Goal: Information Seeking & Learning: Learn about a topic

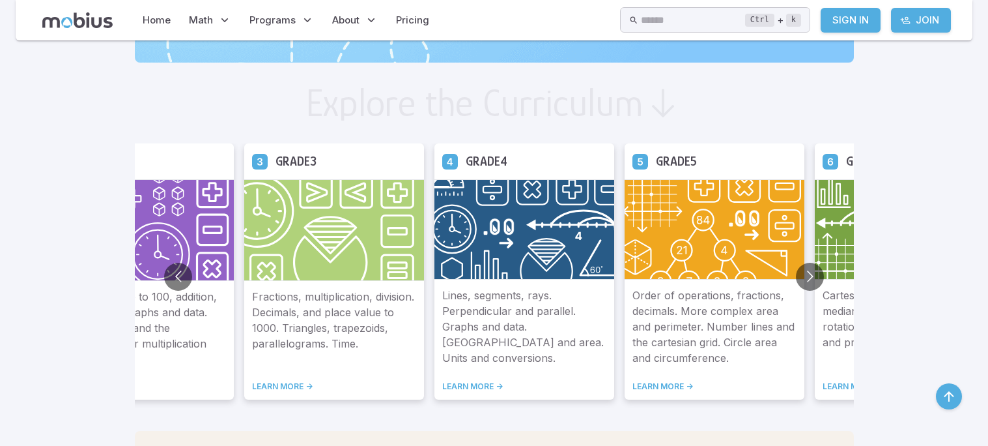
scroll to position [708, 0]
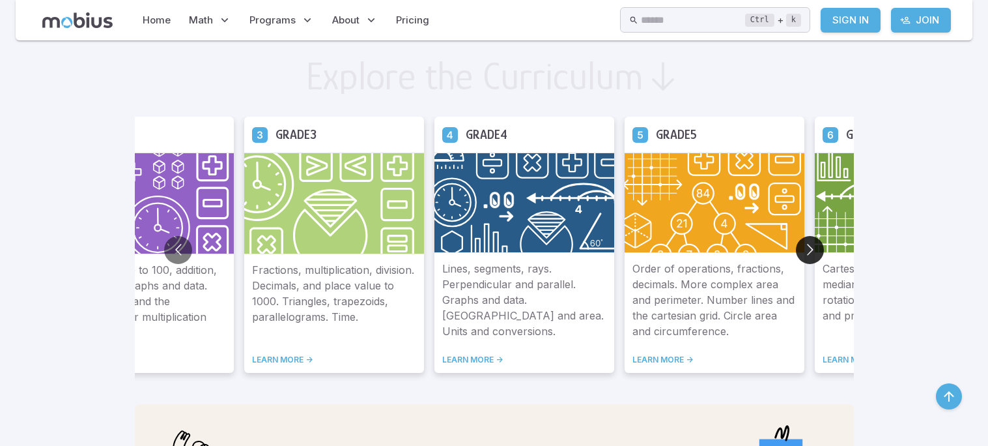
click at [799, 250] on button "Go to next slide" at bounding box center [810, 250] width 28 height 28
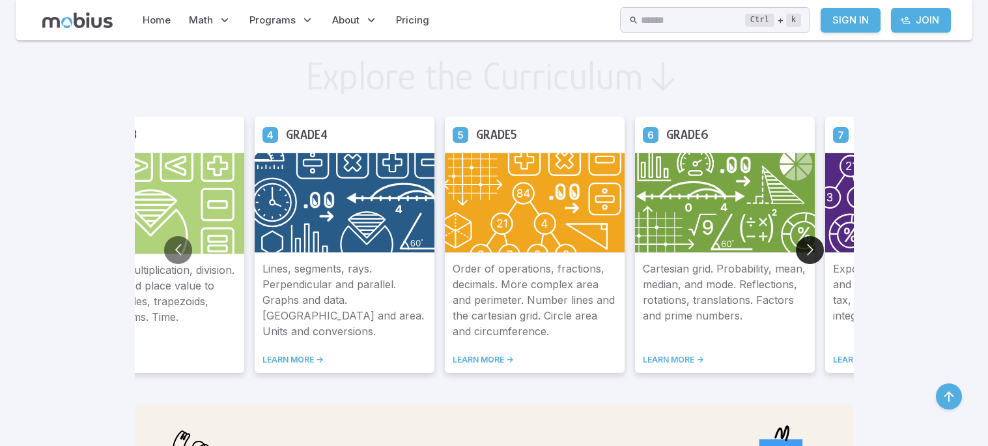
click at [799, 250] on button "Go to next slide" at bounding box center [810, 250] width 28 height 28
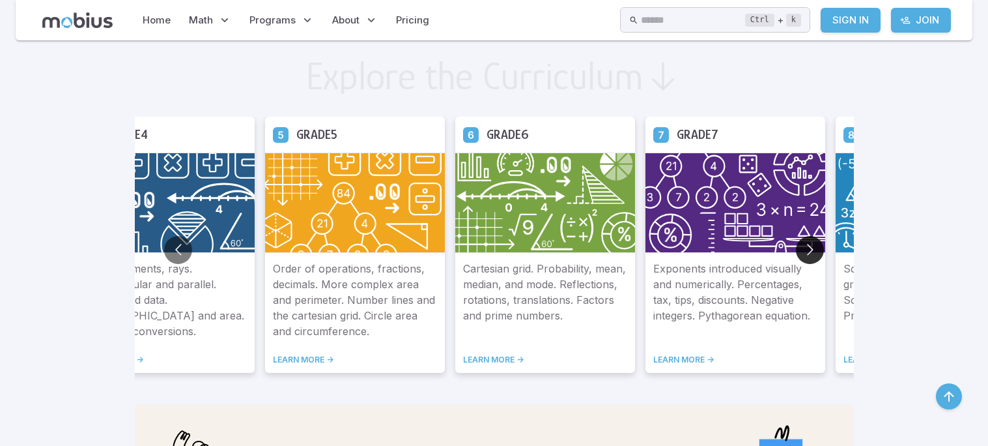
click at [799, 250] on button "Go to next slide" at bounding box center [810, 250] width 28 height 28
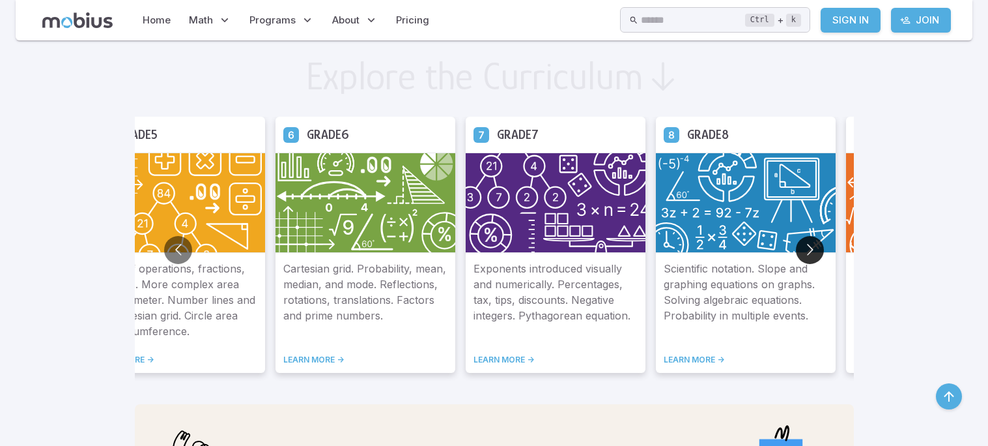
click at [799, 250] on button "Go to next slide" at bounding box center [810, 250] width 28 height 28
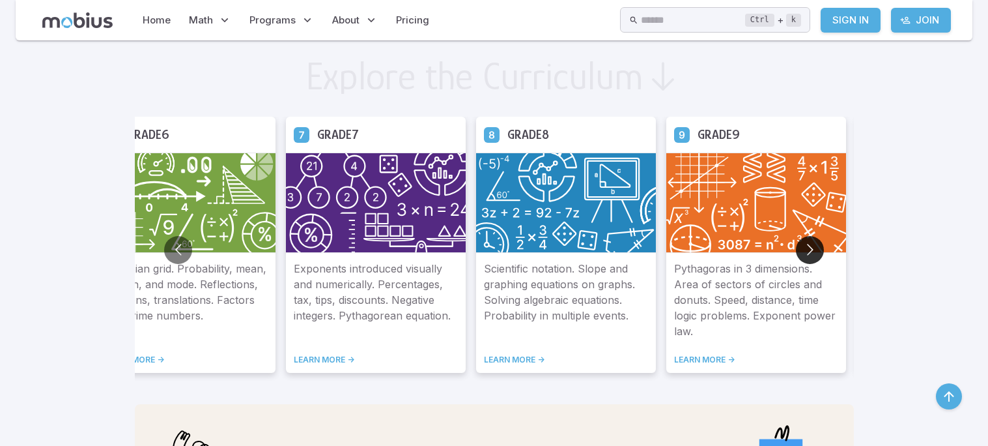
click at [799, 250] on button "Go to next slide" at bounding box center [810, 250] width 28 height 28
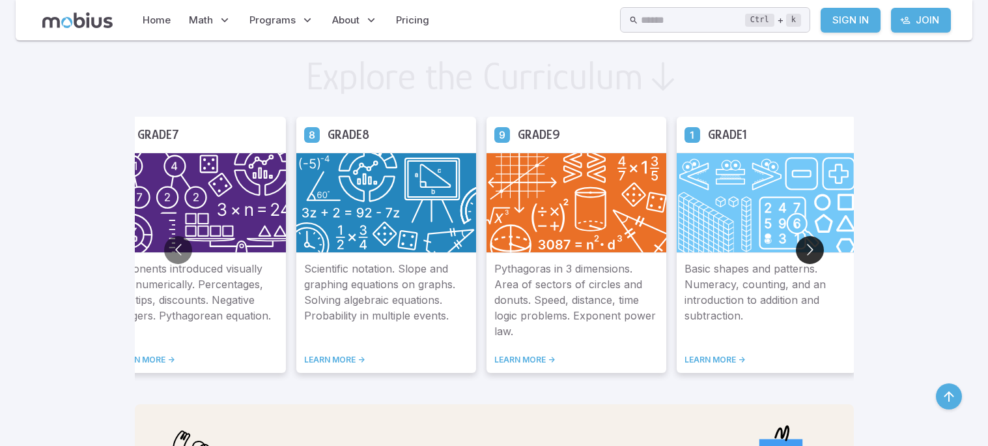
click at [799, 251] on button "Go to next slide" at bounding box center [810, 250] width 28 height 28
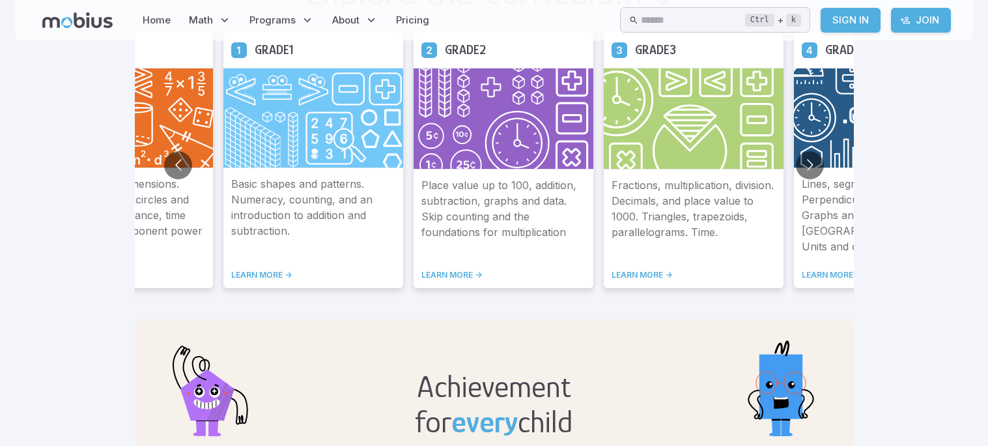
scroll to position [0, 0]
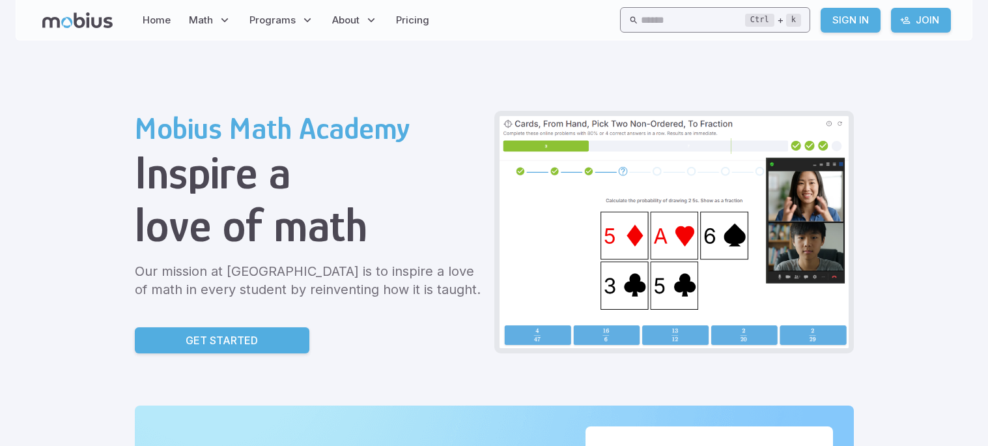
click at [664, 19] on input "text" at bounding box center [693, 19] width 104 height 25
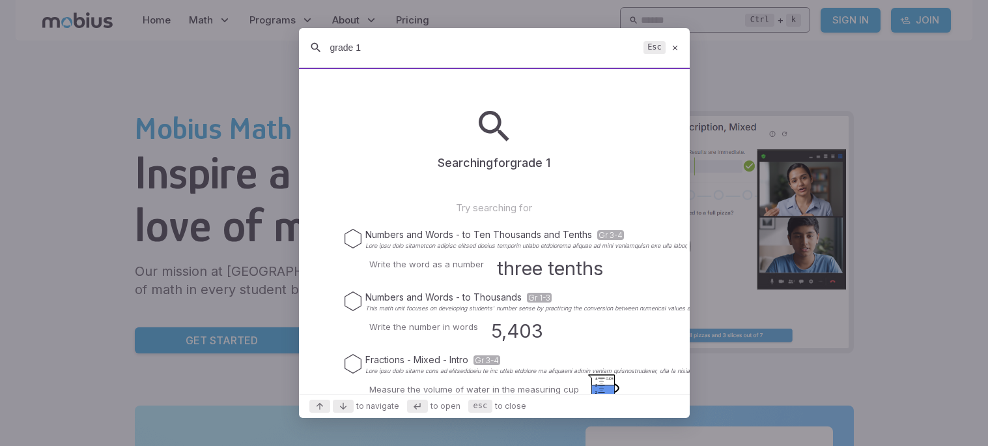
type input "grade 10"
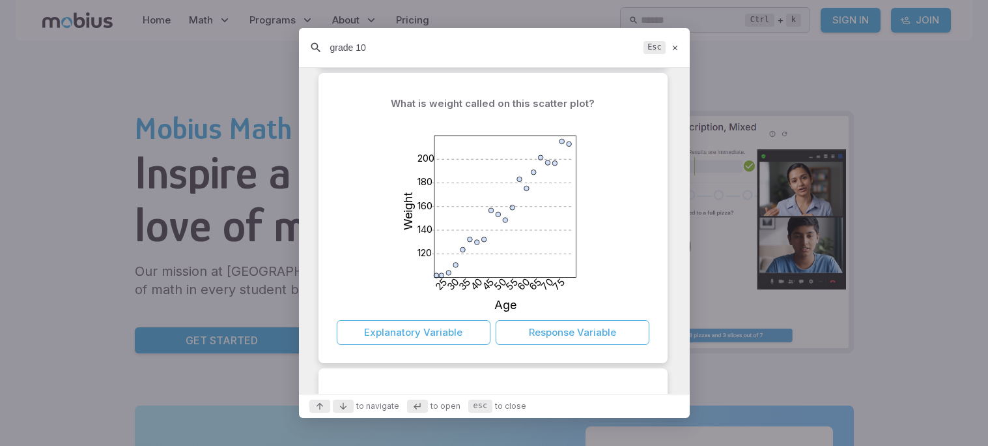
scroll to position [481, 0]
click at [561, 333] on button "Response Variable" at bounding box center [573, 331] width 154 height 25
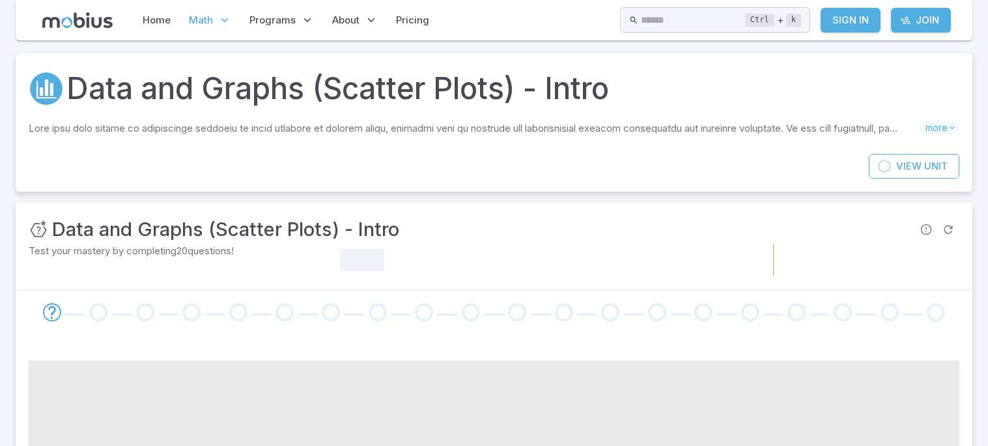
click at [205, 18] on span "Math" at bounding box center [201, 20] width 24 height 14
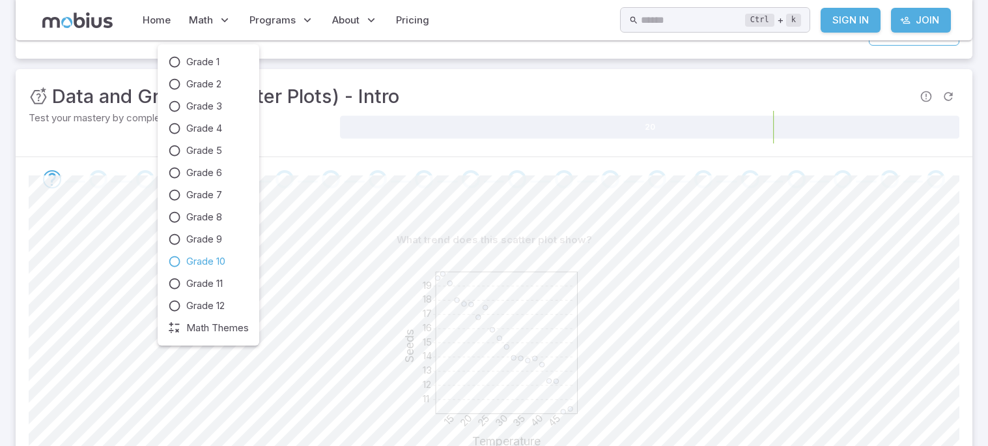
click at [223, 265] on span "Grade 10" at bounding box center [205, 261] width 39 height 14
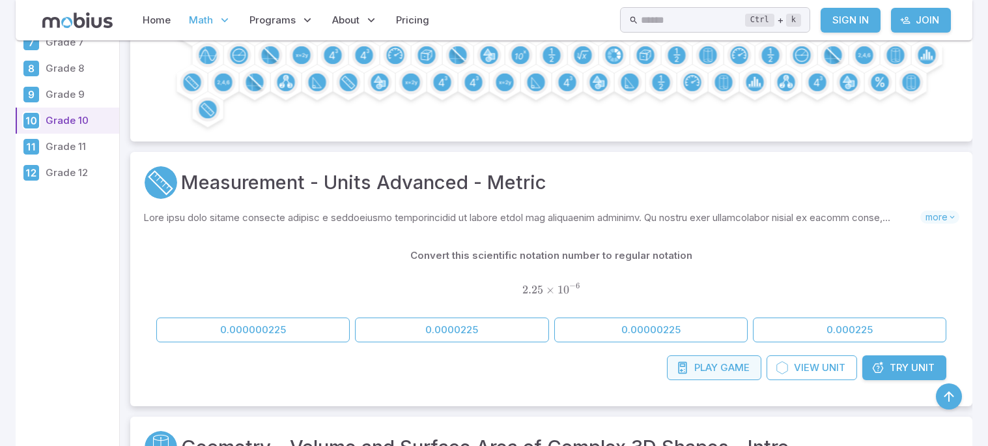
scroll to position [339, 0]
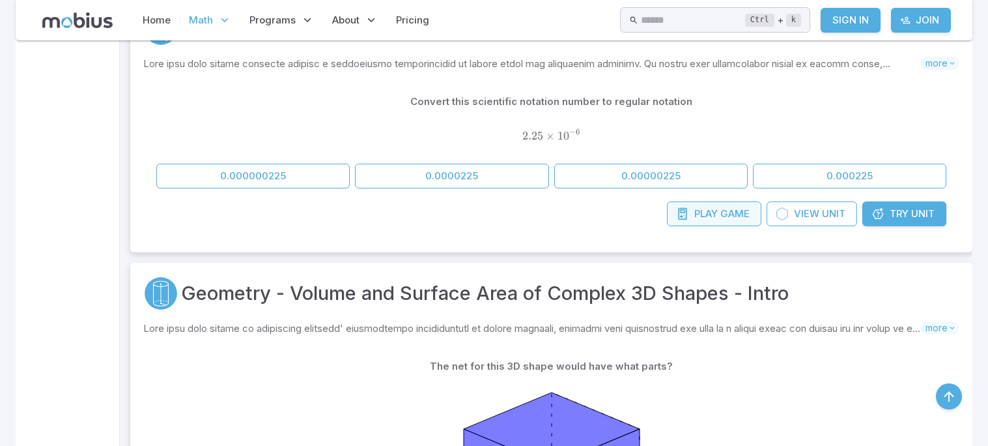
click at [699, 210] on span "Play" at bounding box center [705, 214] width 23 height 14
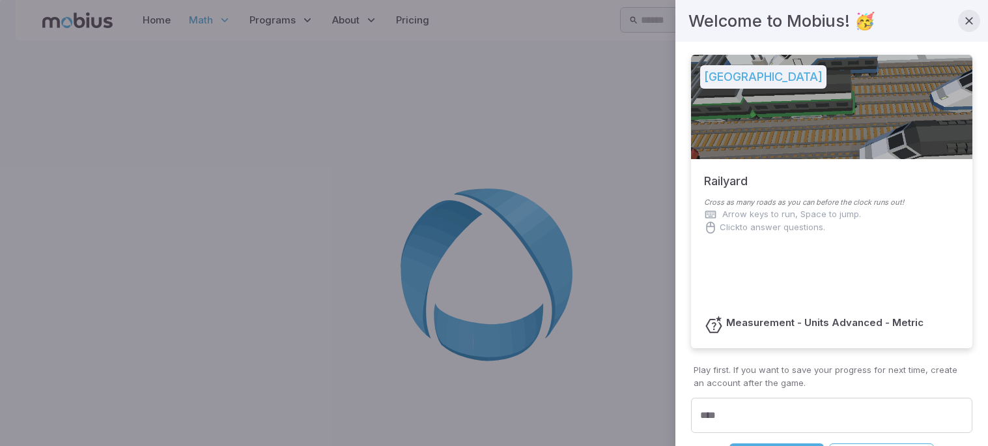
click at [968, 21] on icon "button" at bounding box center [969, 20] width 13 height 13
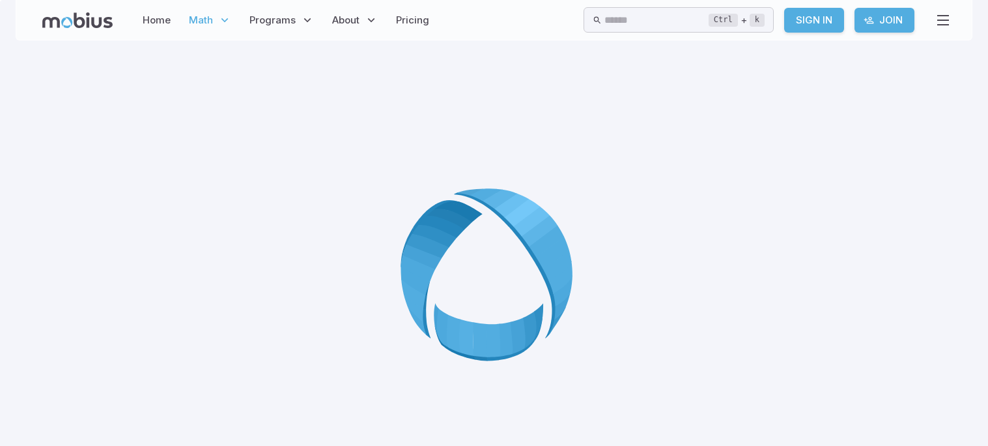
drag, startPoint x: 640, startPoint y: 255, endPoint x: 642, endPoint y: 244, distance: 11.2
click at [642, 244] on div at bounding box center [494, 279] width 907 height 446
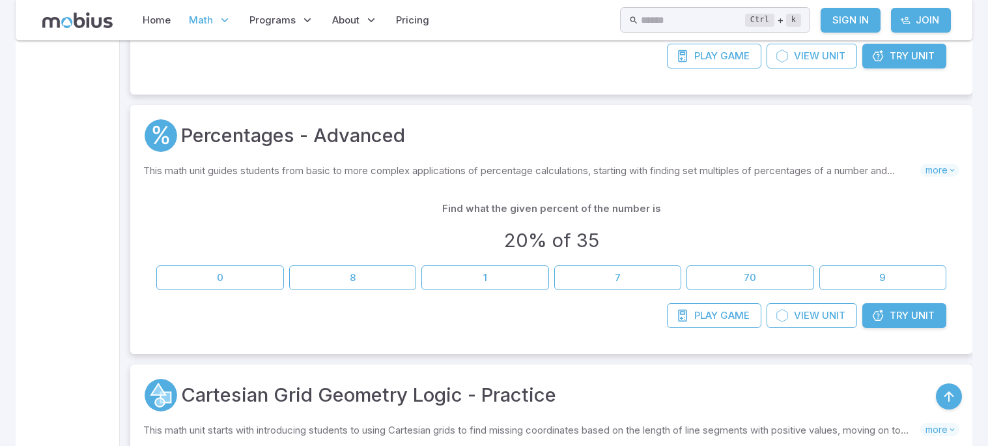
scroll to position [618, 0]
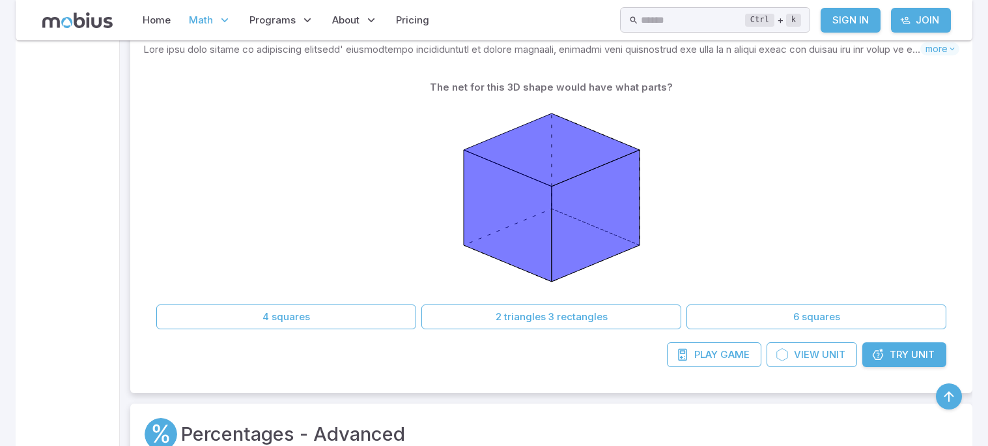
click at [887, 352] on link "Try Unit" at bounding box center [905, 354] width 84 height 25
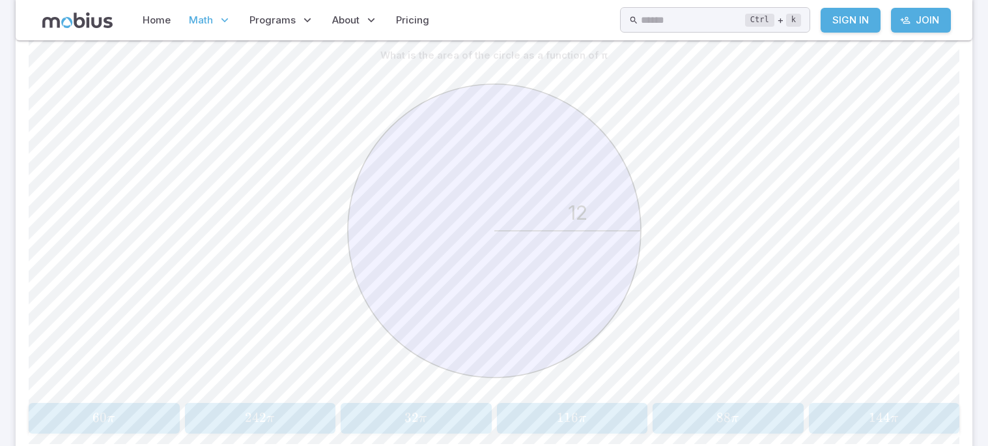
scroll to position [389, 0]
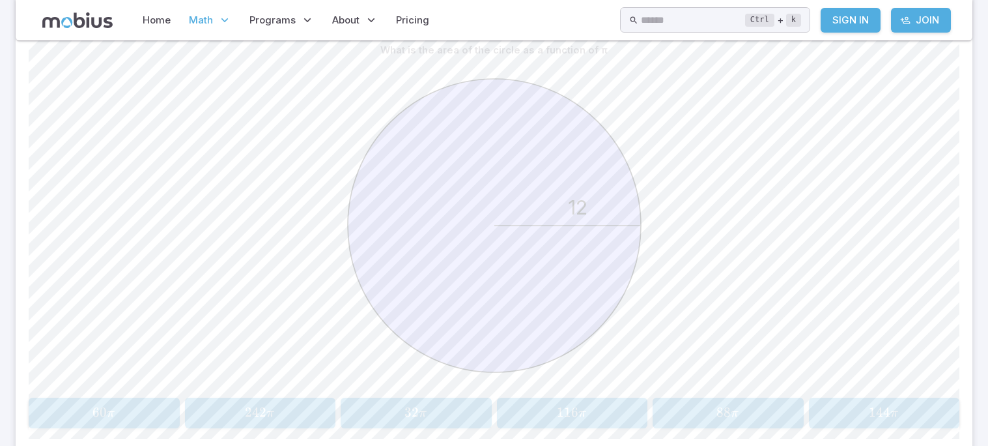
click at [885, 408] on span "144" at bounding box center [879, 412] width 21 height 16
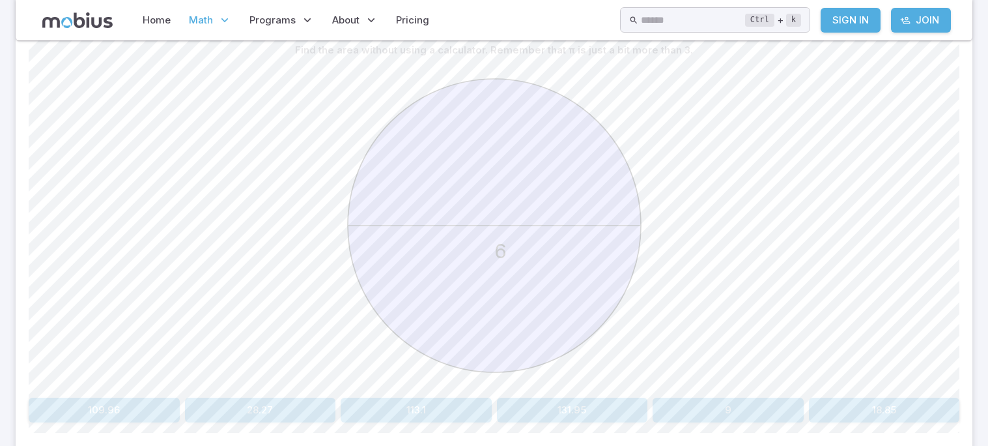
click at [311, 407] on button "28.27" at bounding box center [260, 409] width 151 height 25
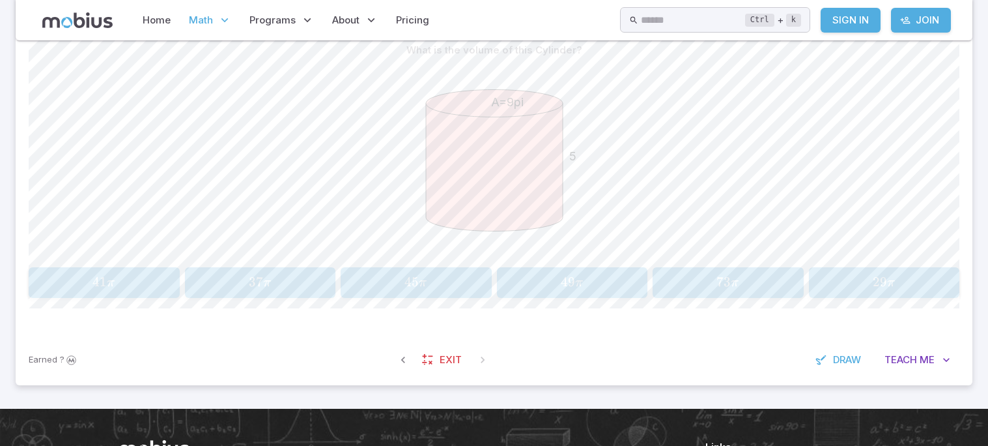
click at [427, 297] on div "What is the volume of this Cylinder? A=9pi 5 41 π 41\pi 41 π 37 π 37\pi 37 π 45…" at bounding box center [494, 173] width 931 height 322
click at [426, 287] on span "π" at bounding box center [423, 282] width 8 height 13
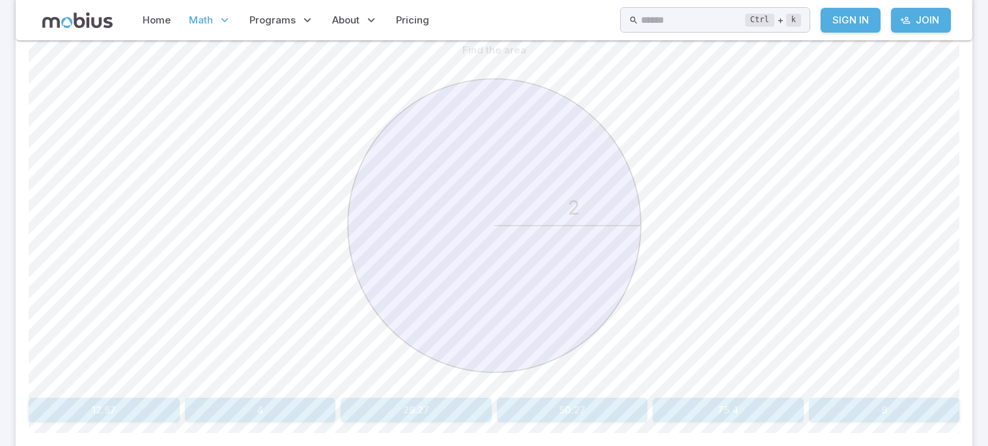
click at [102, 407] on button "12.57" at bounding box center [104, 409] width 151 height 25
click at [165, 402] on div "7 π 7\pi 7 π" at bounding box center [104, 412] width 143 height 20
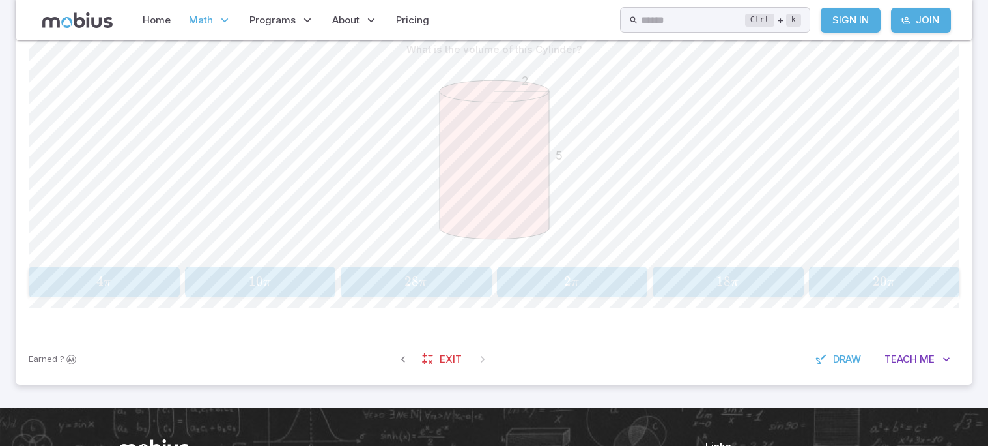
click at [879, 277] on span "20" at bounding box center [880, 281] width 14 height 16
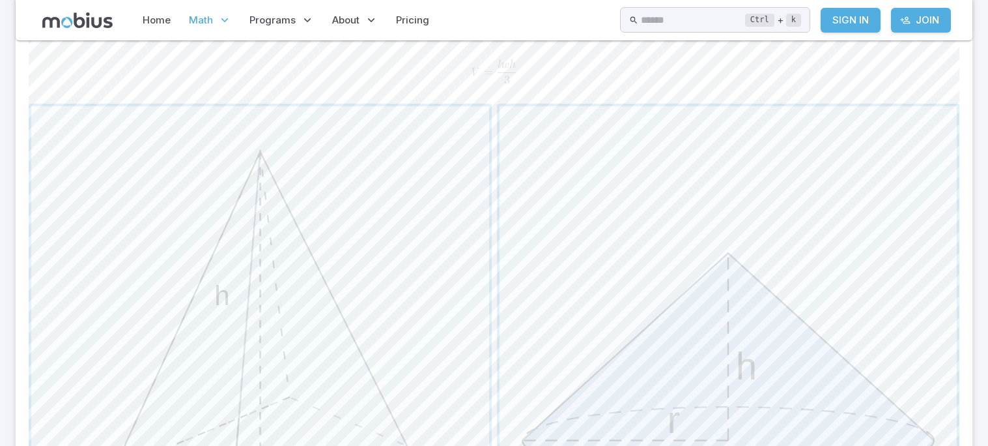
scroll to position [398, 0]
click at [825, 190] on span "button" at bounding box center [729, 344] width 458 height 458
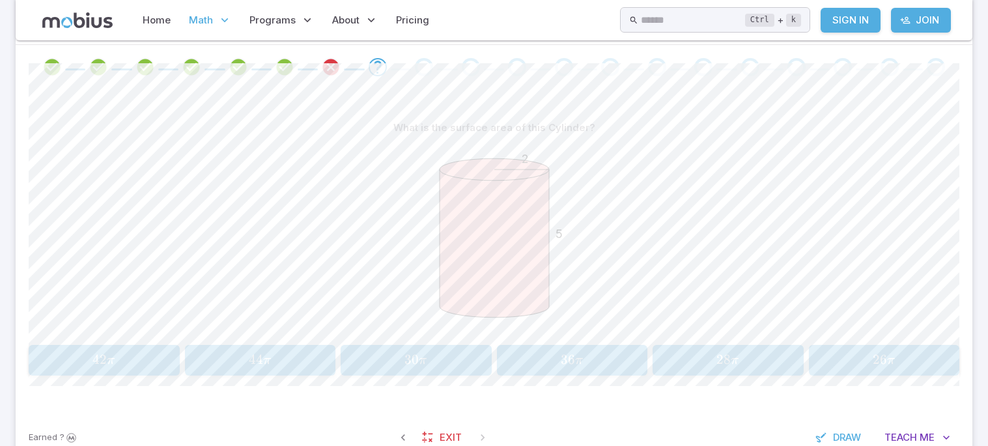
scroll to position [311, 0]
click at [903, 359] on span "26 π" at bounding box center [884, 361] width 143 height 18
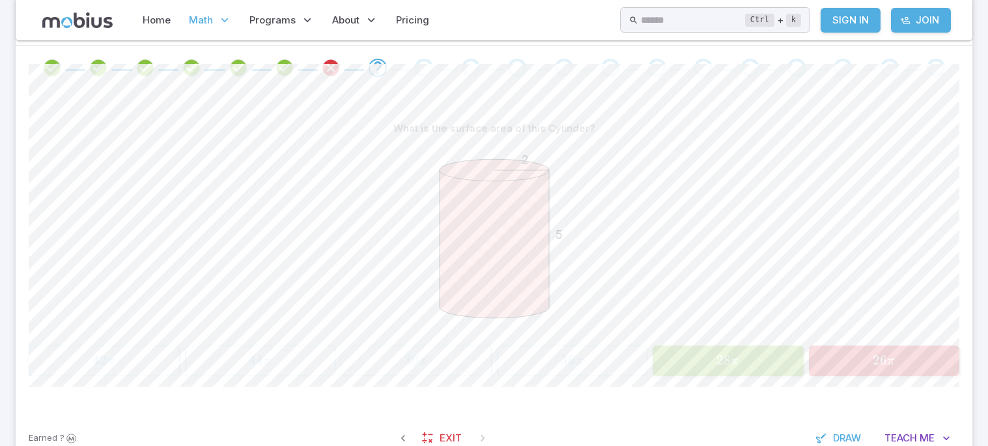
click at [810, 253] on div "2 5" at bounding box center [494, 240] width 931 height 199
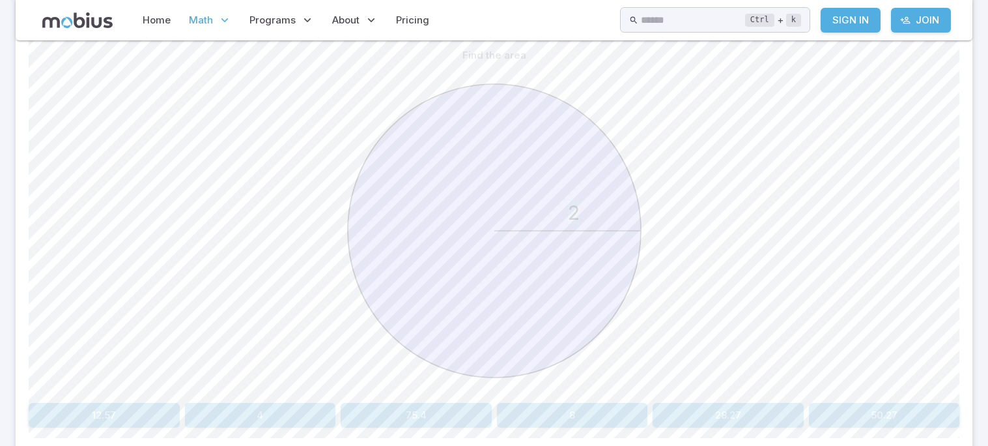
scroll to position [386, 0]
click at [810, 253] on div "2" at bounding box center [494, 230] width 931 height 330
click at [142, 417] on button "12.57" at bounding box center [104, 412] width 151 height 25
click at [734, 414] on span "π" at bounding box center [732, 415] width 8 height 13
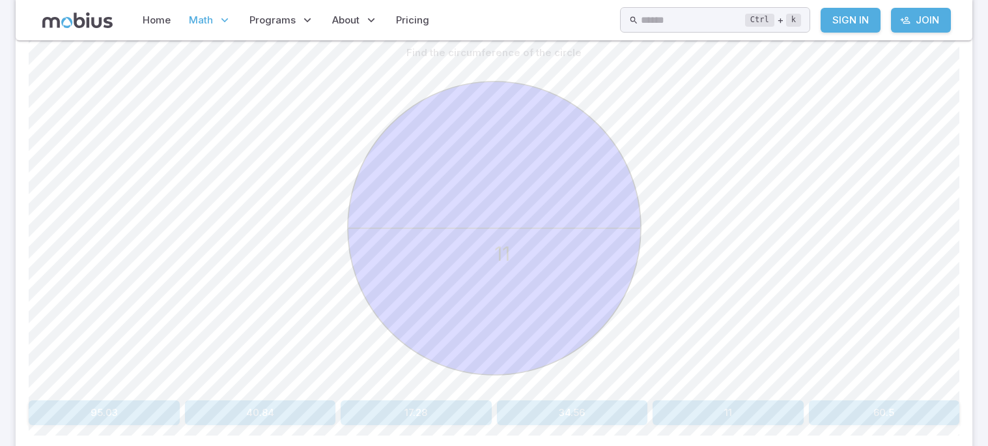
click at [592, 418] on button "34.56" at bounding box center [572, 412] width 151 height 25
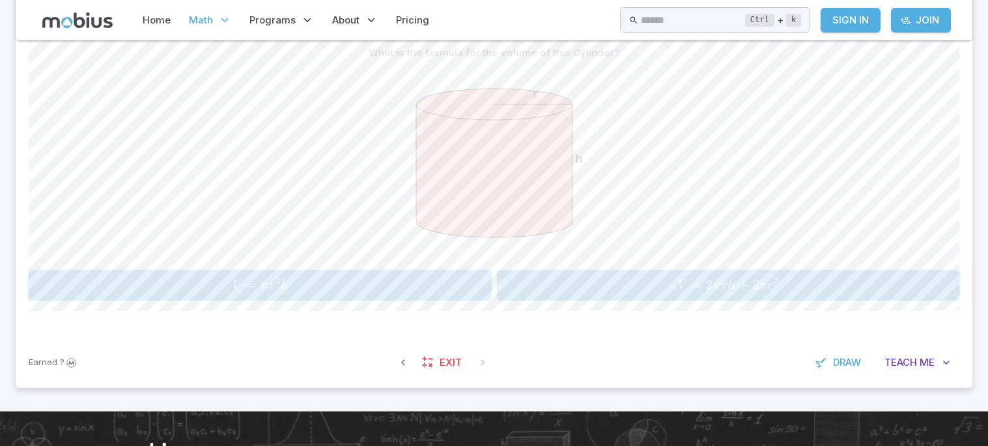
click at [420, 280] on span "V = π r 2 h" at bounding box center [260, 285] width 455 height 18
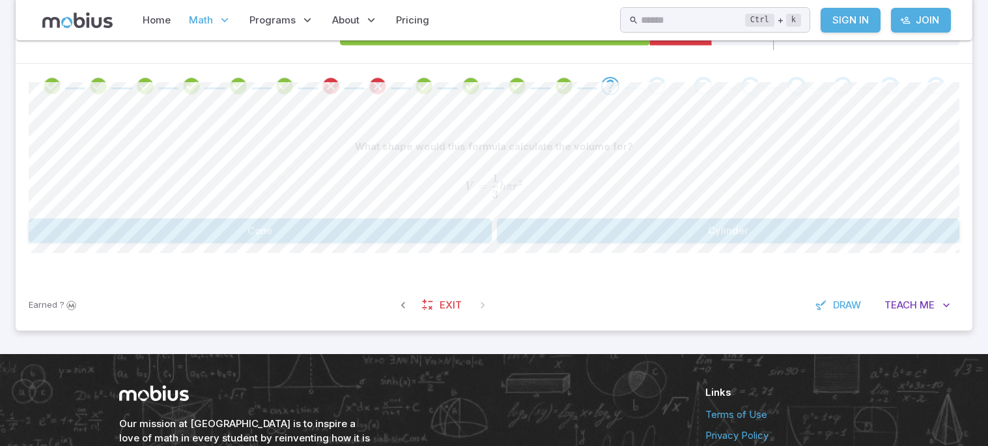
scroll to position [286, 0]
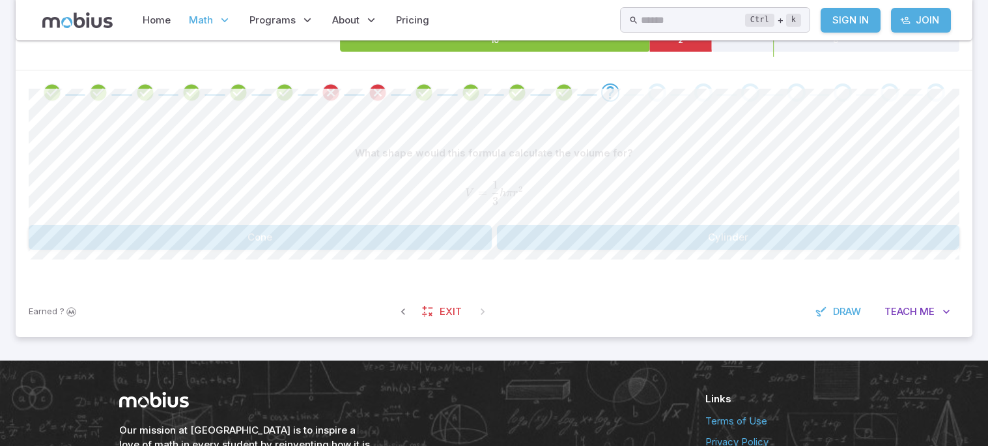
click at [584, 233] on button "Cylinder" at bounding box center [728, 237] width 463 height 25
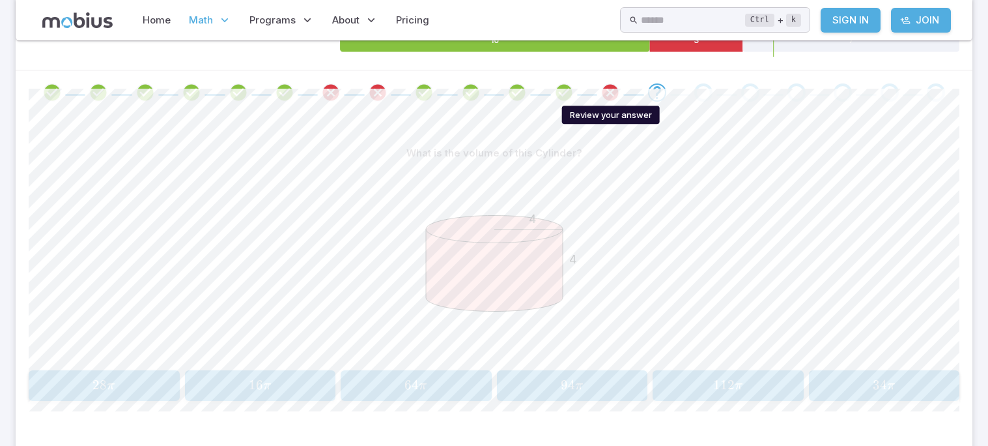
click at [605, 89] on icon "Review your answer" at bounding box center [611, 93] width 20 height 20
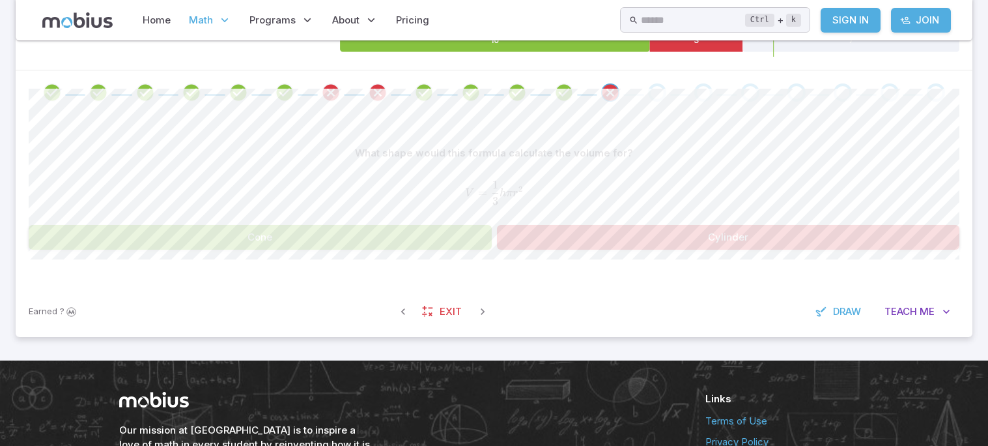
click at [396, 81] on div at bounding box center [494, 92] width 957 height 44
click at [381, 95] on icon "Review your answer" at bounding box center [378, 93] width 20 height 20
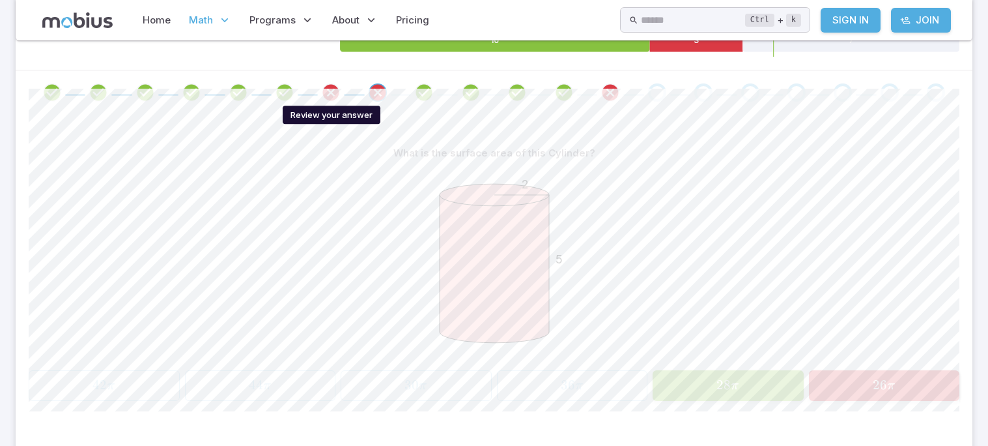
click at [328, 93] on icon "Review your answer" at bounding box center [331, 93] width 20 height 20
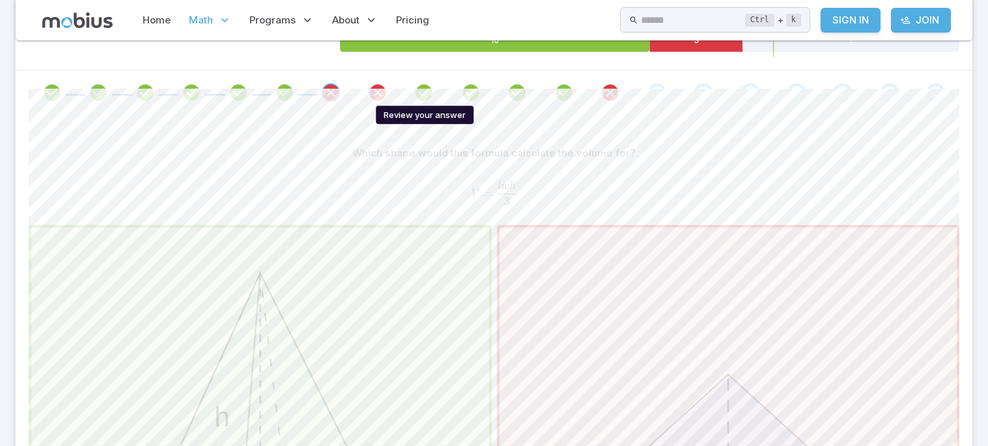
click at [418, 96] on icon "Review your answer" at bounding box center [424, 93] width 20 height 20
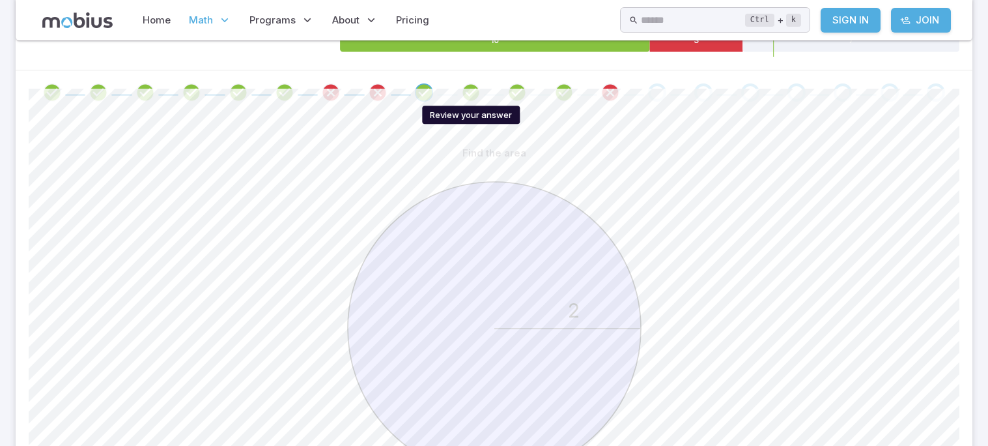
click at [464, 98] on icon "Review your answer" at bounding box center [471, 93] width 20 height 20
click at [522, 94] on icon "Review your answer" at bounding box center [517, 93] width 20 height 20
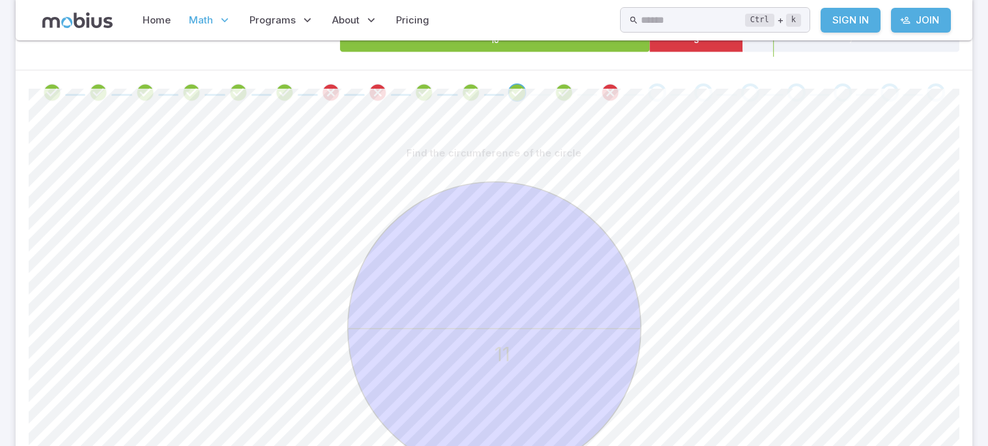
click at [552, 91] on span at bounding box center [564, 92] width 36 height 18
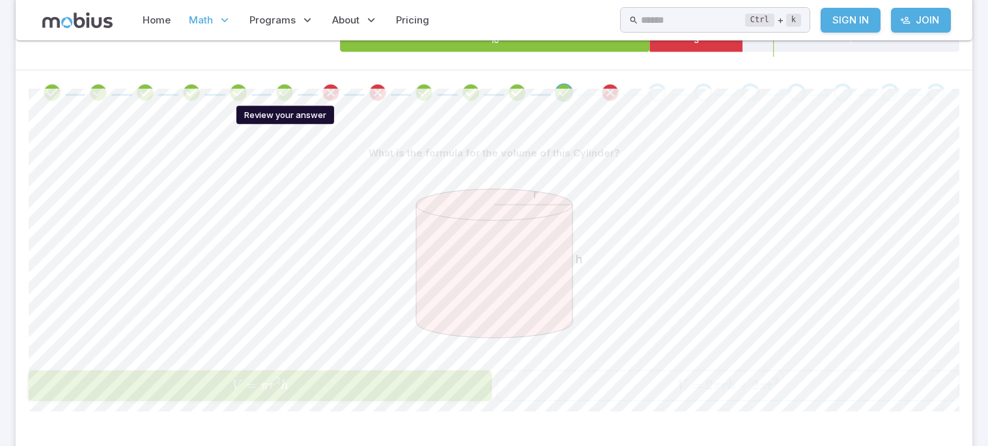
click at [276, 91] on icon "Review your answer" at bounding box center [285, 93] width 20 height 20
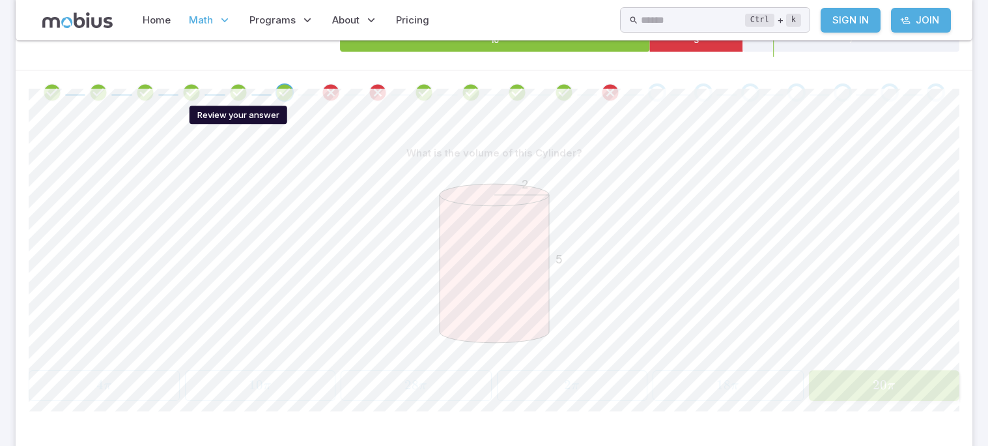
click at [234, 95] on icon "Review your answer" at bounding box center [239, 93] width 20 height 20
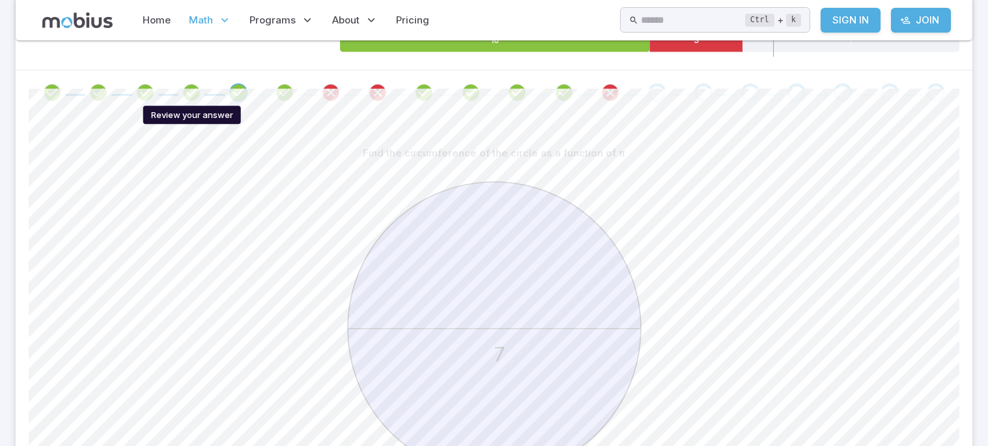
click at [182, 89] on icon "Review your answer" at bounding box center [192, 93] width 20 height 20
click at [141, 90] on icon "Review your answer" at bounding box center [146, 93] width 20 height 20
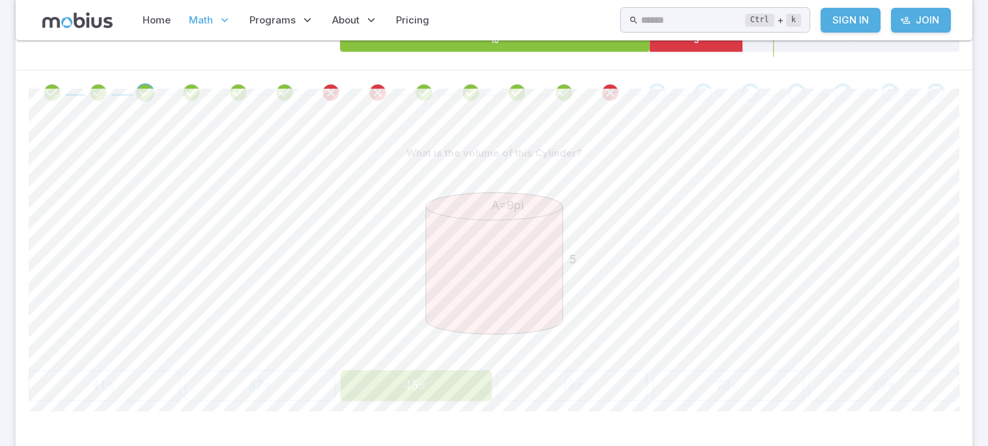
click at [87, 93] on span at bounding box center [98, 92] width 36 height 18
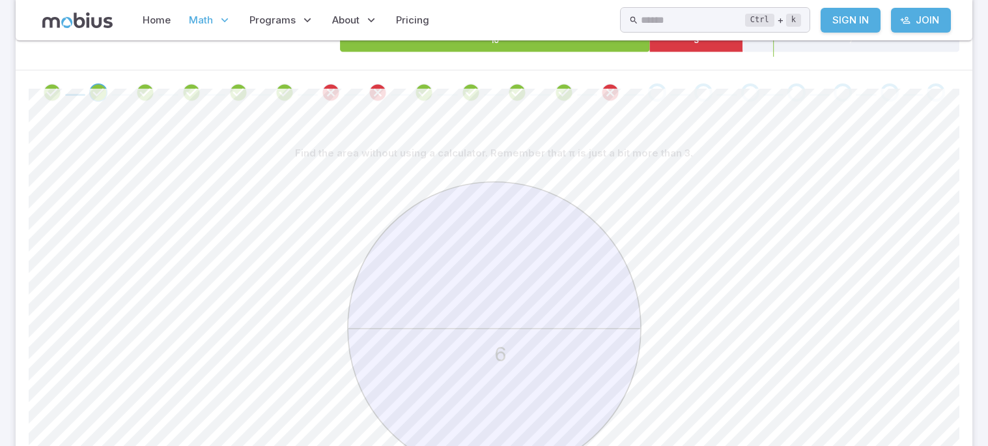
click at [62, 94] on span at bounding box center [52, 92] width 36 height 18
click at [53, 91] on icon "Review your answer" at bounding box center [52, 93] width 20 height 20
click at [659, 81] on div at bounding box center [494, 92] width 957 height 44
click at [661, 98] on div "Go to the next question" at bounding box center [657, 92] width 18 height 18
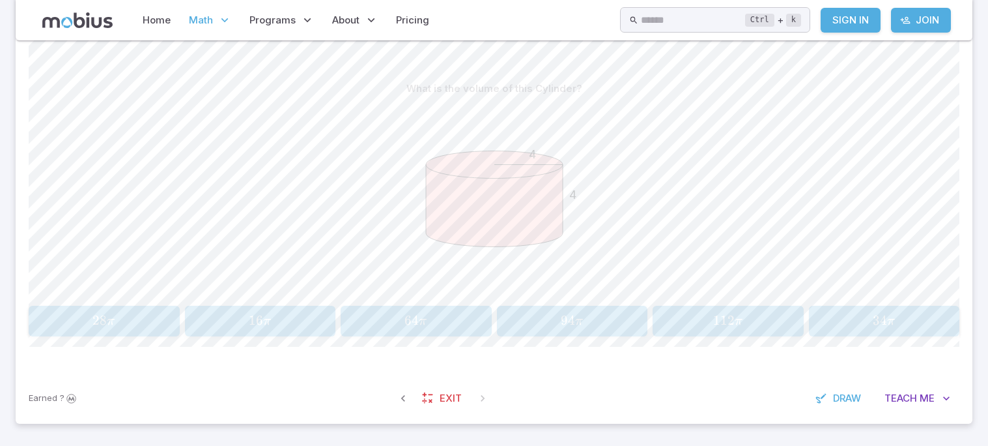
scroll to position [354, 0]
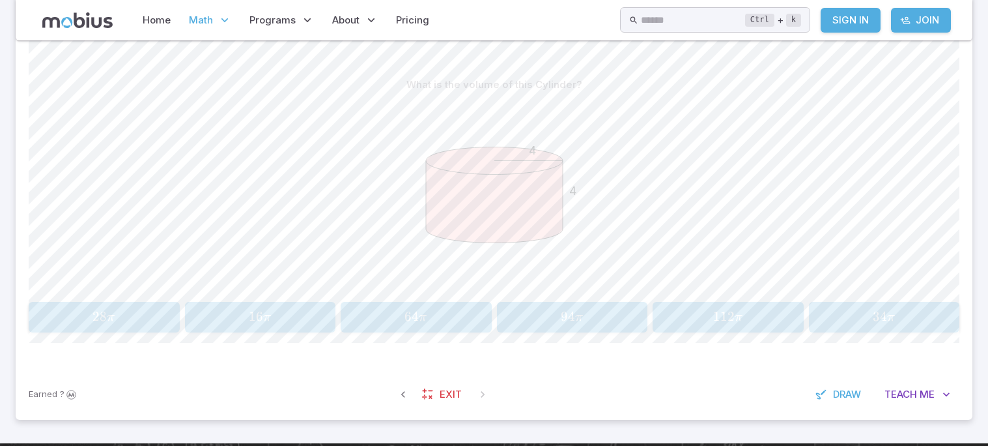
click at [623, 312] on span "94 π" at bounding box center [572, 317] width 143 height 18
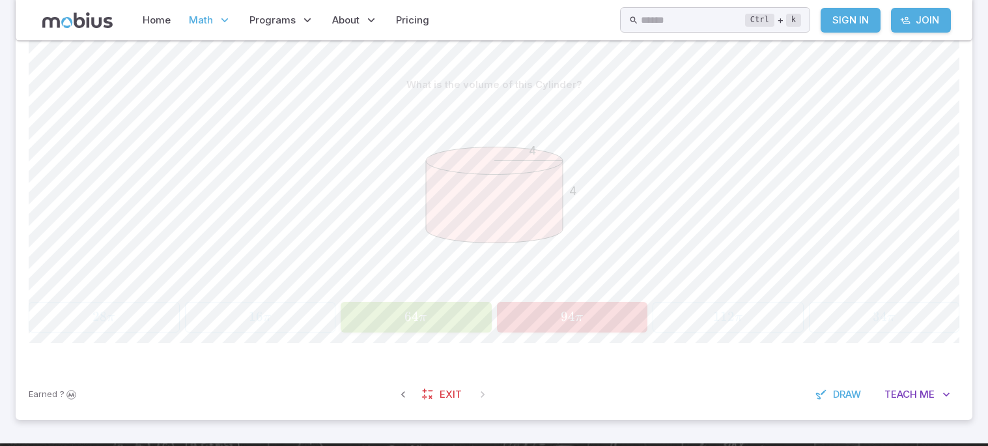
click at [621, 236] on div "4 4" at bounding box center [494, 196] width 931 height 199
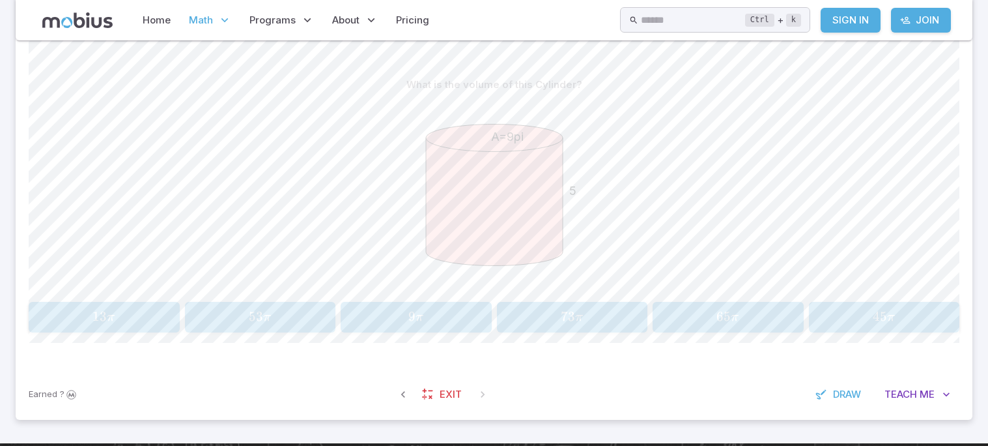
click at [887, 308] on span "45 π" at bounding box center [884, 317] width 23 height 18
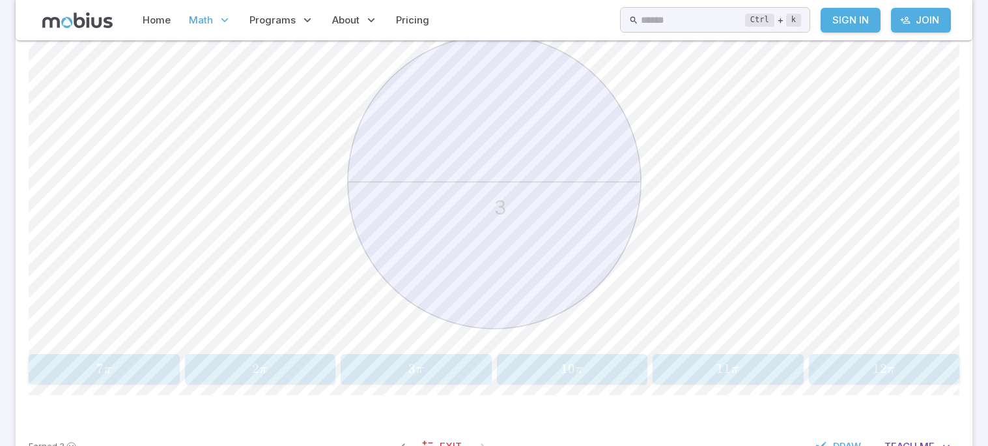
scroll to position [434, 0]
click at [841, 208] on div "3" at bounding box center [494, 183] width 931 height 330
click at [444, 378] on button "3 π 3\pi 3 π" at bounding box center [416, 367] width 151 height 31
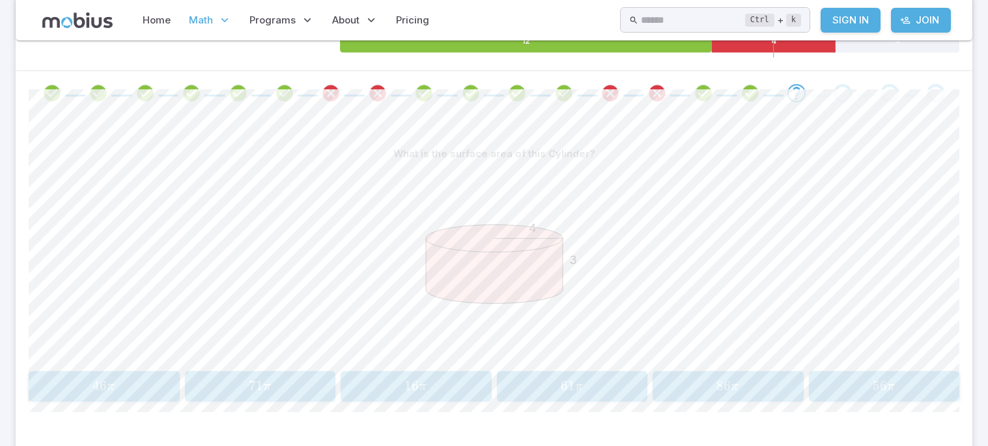
scroll to position [287, 0]
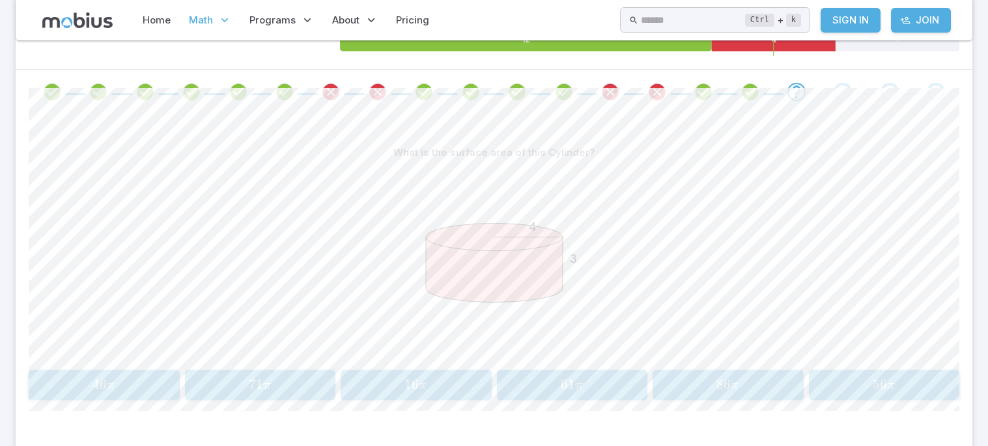
click at [871, 379] on span "56 π" at bounding box center [884, 385] width 143 height 18
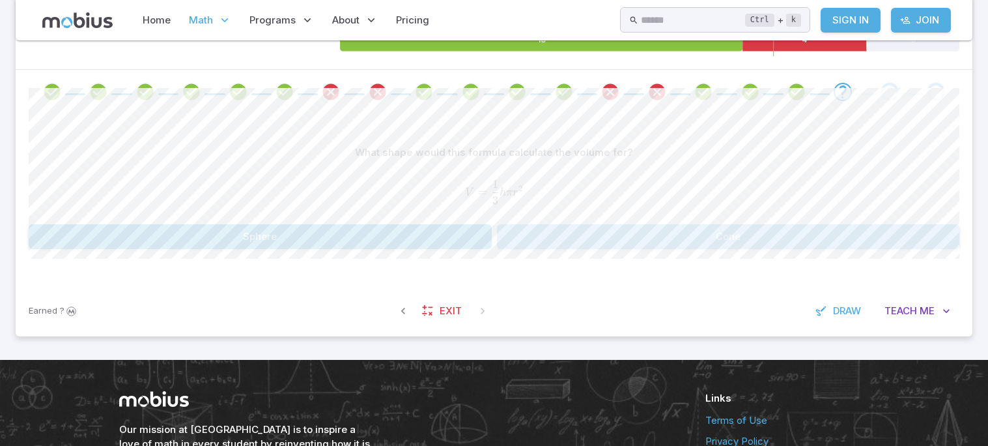
click at [810, 227] on button "Cone" at bounding box center [728, 236] width 463 height 25
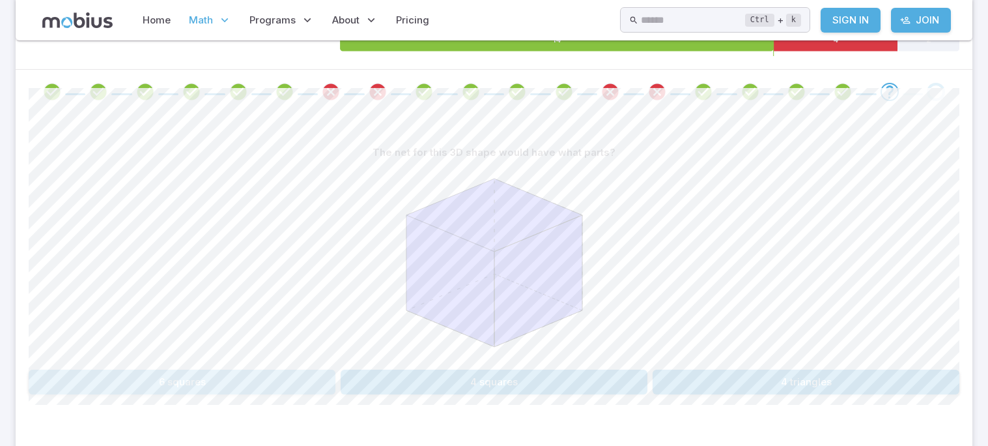
click at [261, 379] on button "6 squares" at bounding box center [182, 381] width 307 height 25
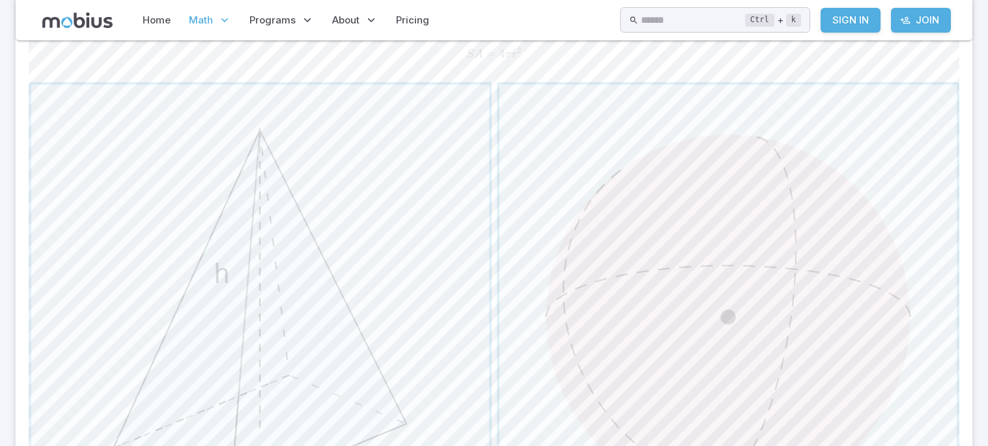
scroll to position [423, 0]
click at [765, 214] on span "button" at bounding box center [729, 310] width 458 height 458
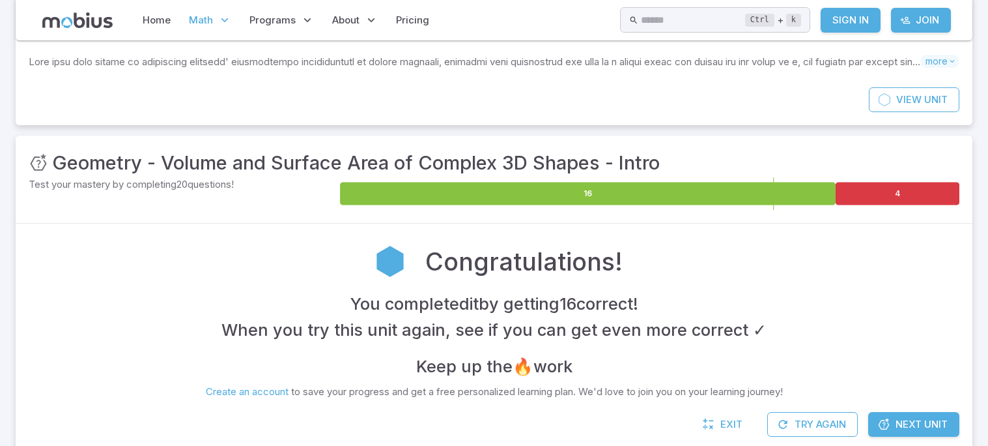
scroll to position [132, 0]
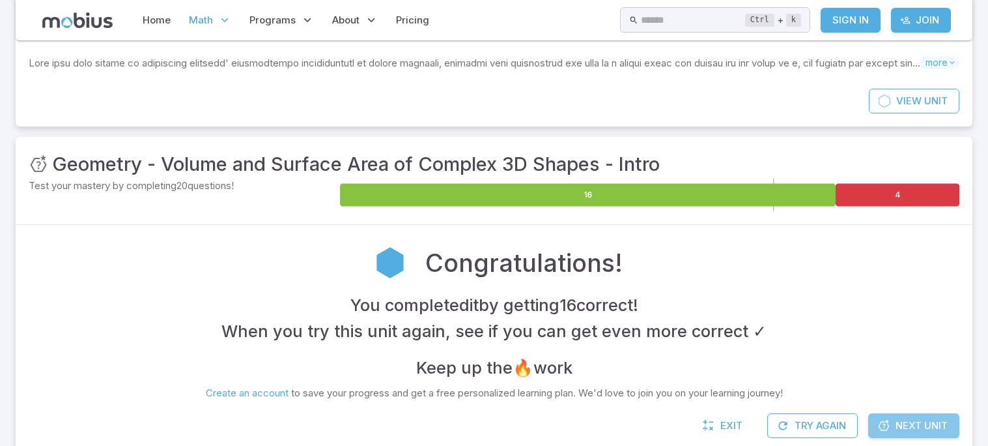
click at [895, 435] on link "Next Unit" at bounding box center [913, 425] width 91 height 25
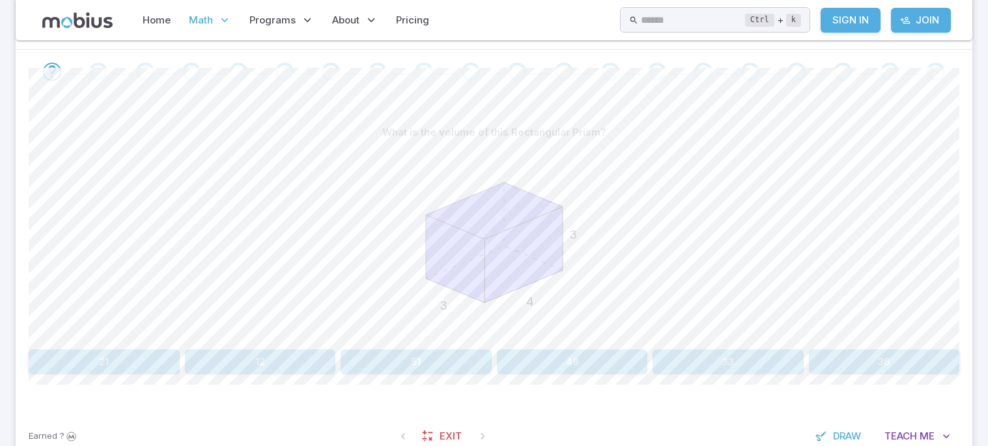
scroll to position [250, 0]
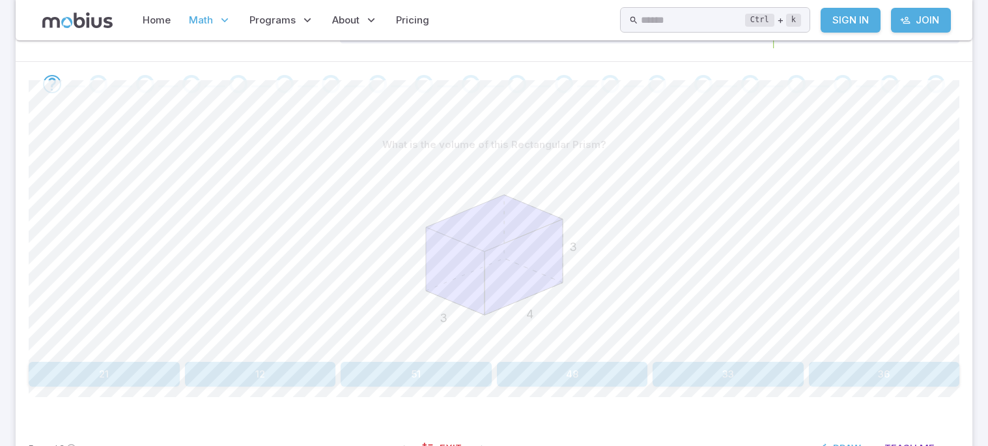
click at [831, 362] on button "36" at bounding box center [884, 374] width 151 height 25
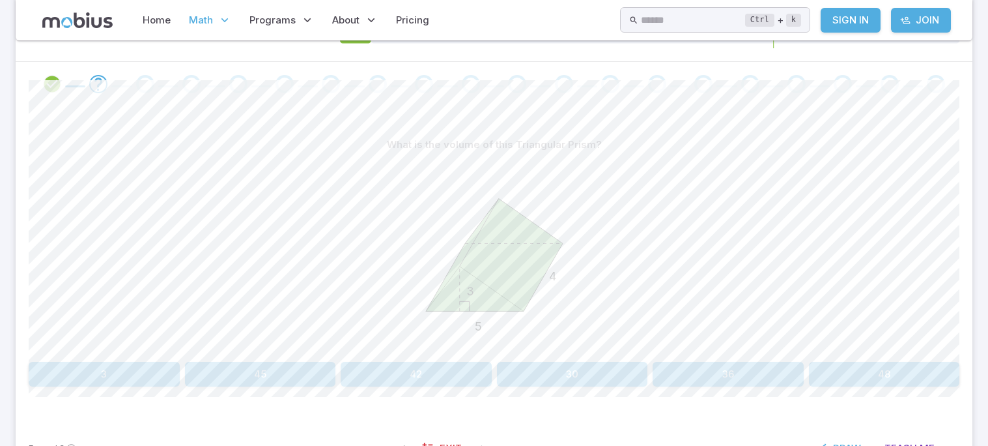
click at [322, 378] on button "45" at bounding box center [260, 374] width 151 height 25
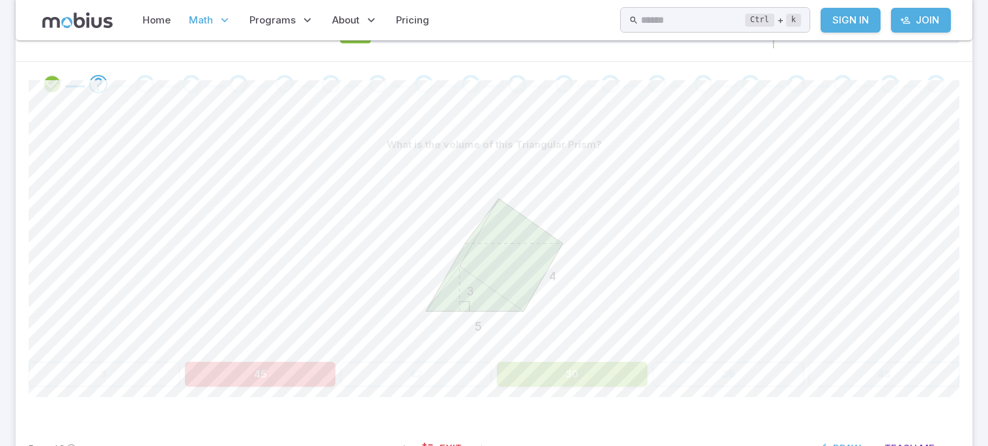
click at [709, 212] on div "5 4 3" at bounding box center [494, 256] width 931 height 199
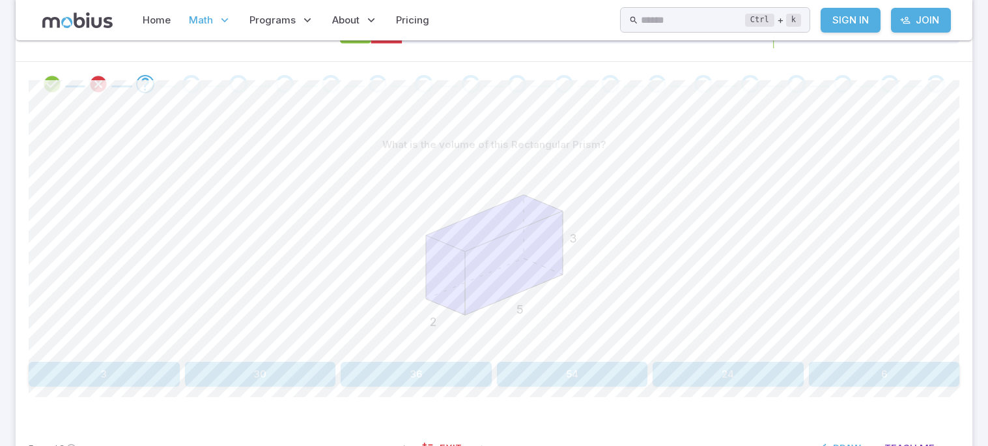
click at [252, 373] on button "30" at bounding box center [260, 374] width 151 height 25
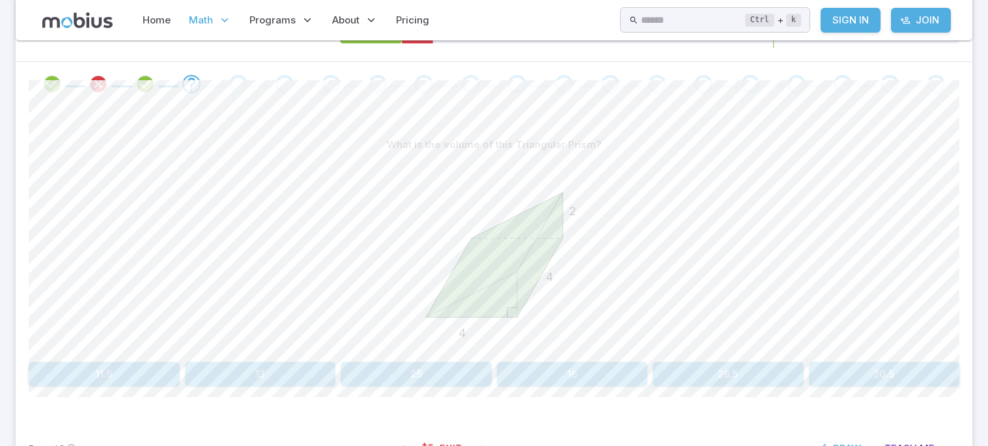
click at [610, 370] on button "16" at bounding box center [572, 374] width 151 height 25
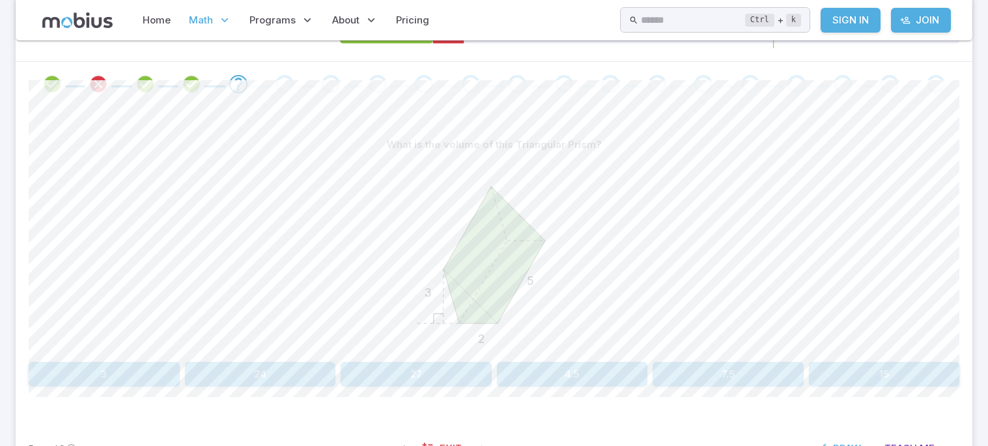
click at [827, 367] on button "15" at bounding box center [884, 374] width 151 height 25
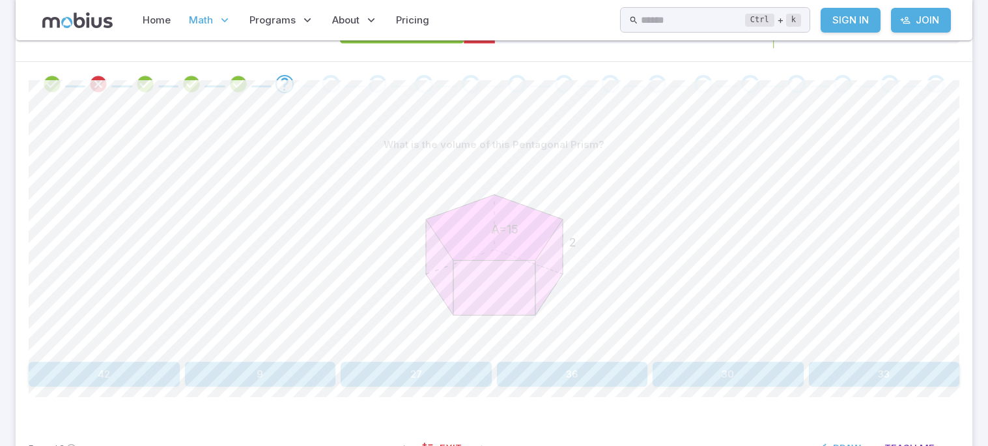
click at [747, 370] on button "30" at bounding box center [728, 374] width 151 height 25
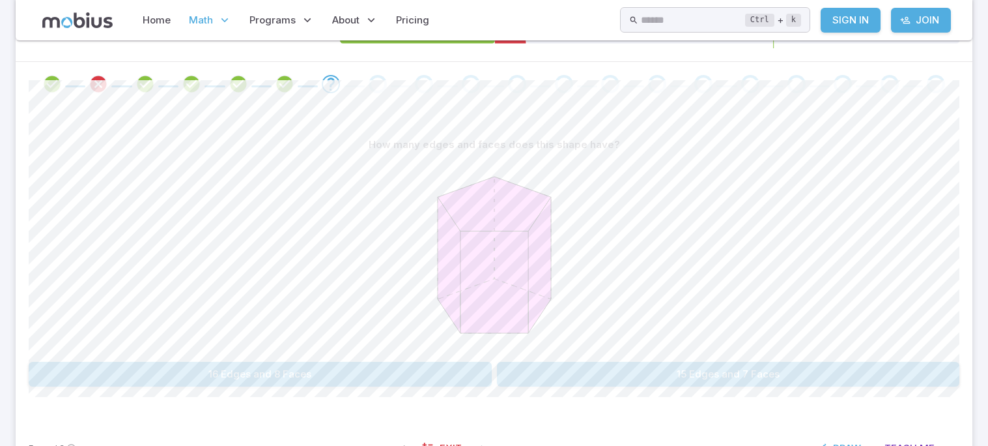
click at [670, 377] on button "15 Edges and 7 Faces" at bounding box center [728, 374] width 463 height 25
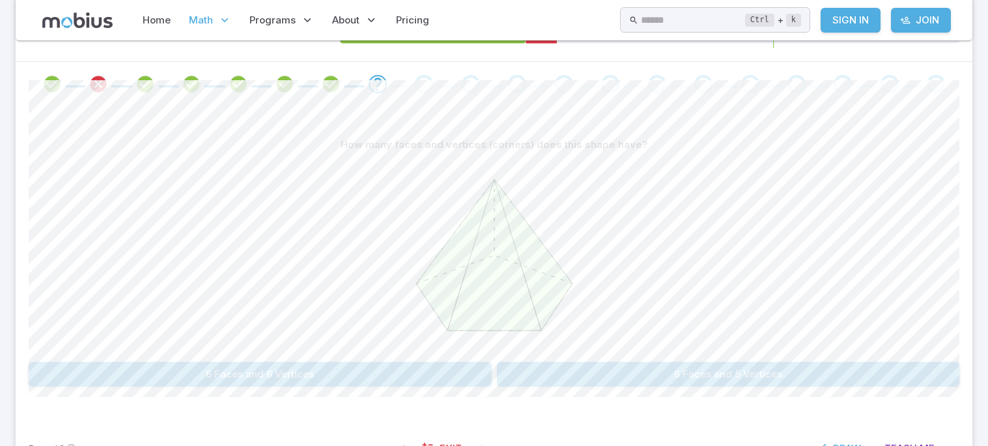
click at [362, 373] on button "6 Faces and 6 Vertices" at bounding box center [260, 374] width 463 height 25
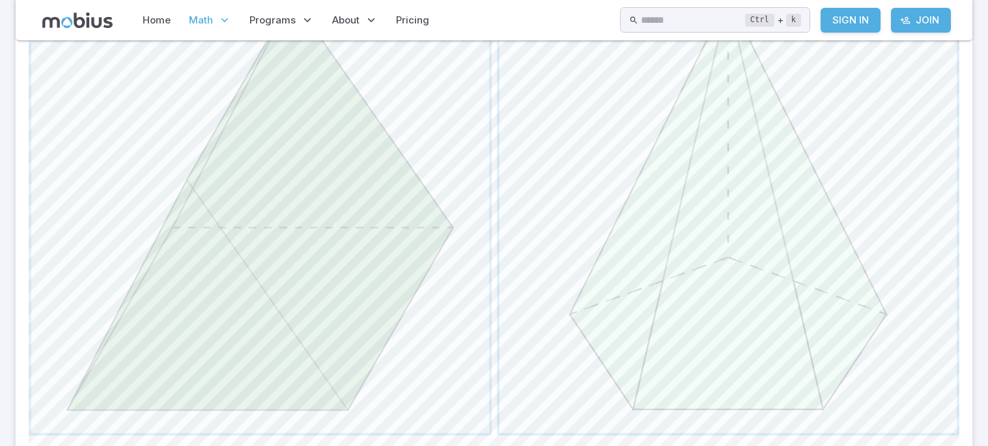
scroll to position [481, 0]
click at [274, 274] on span "button" at bounding box center [260, 202] width 458 height 458
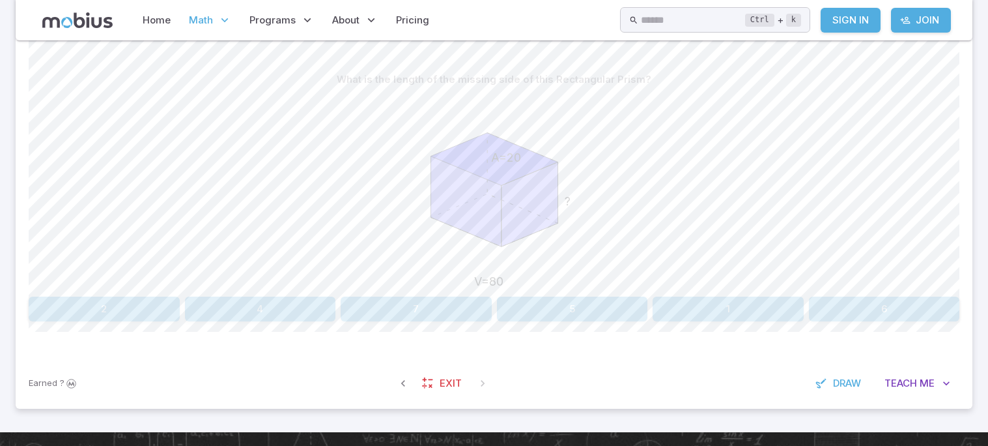
scroll to position [311, 0]
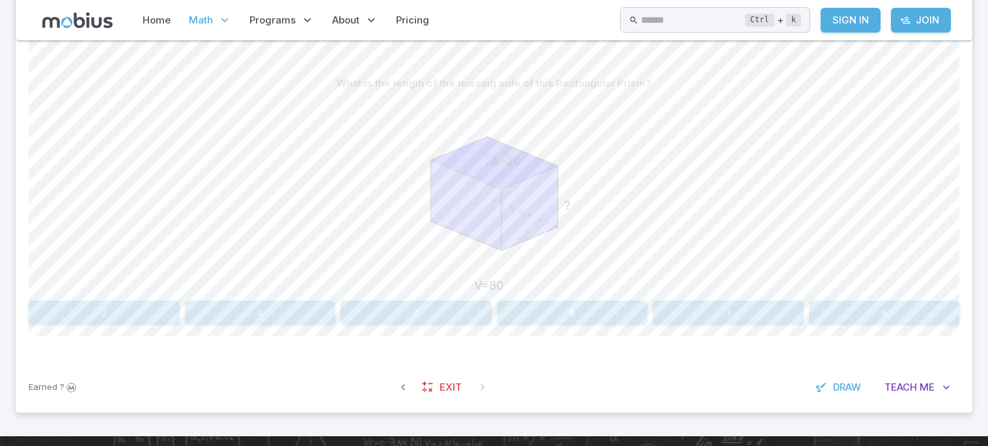
click at [111, 300] on button "2" at bounding box center [104, 312] width 151 height 25
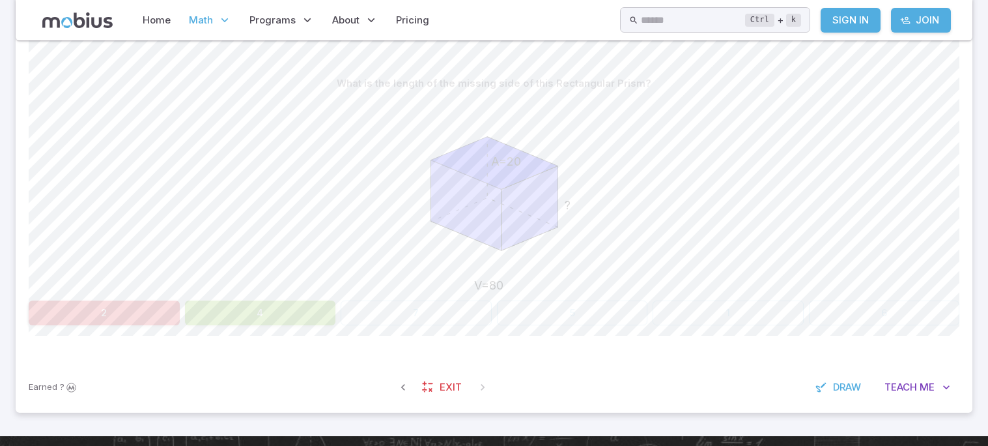
click at [439, 240] on icon "A=20 ? V=80" at bounding box center [494, 193] width 195 height 195
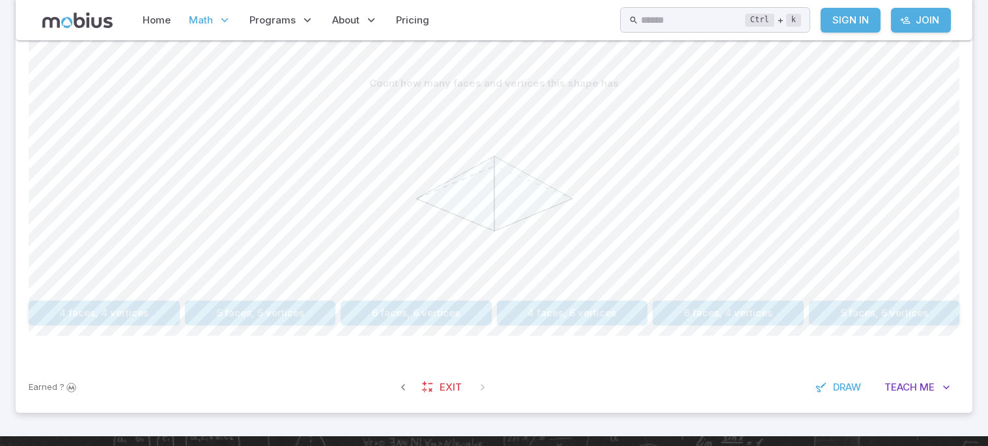
click at [237, 322] on button "5 faces, 5 vertices" at bounding box center [260, 312] width 151 height 25
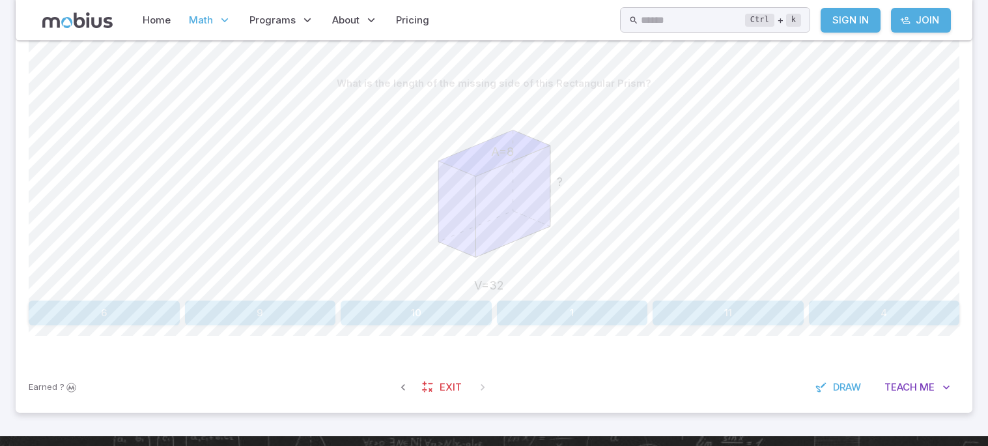
click at [879, 301] on button "4" at bounding box center [884, 312] width 151 height 25
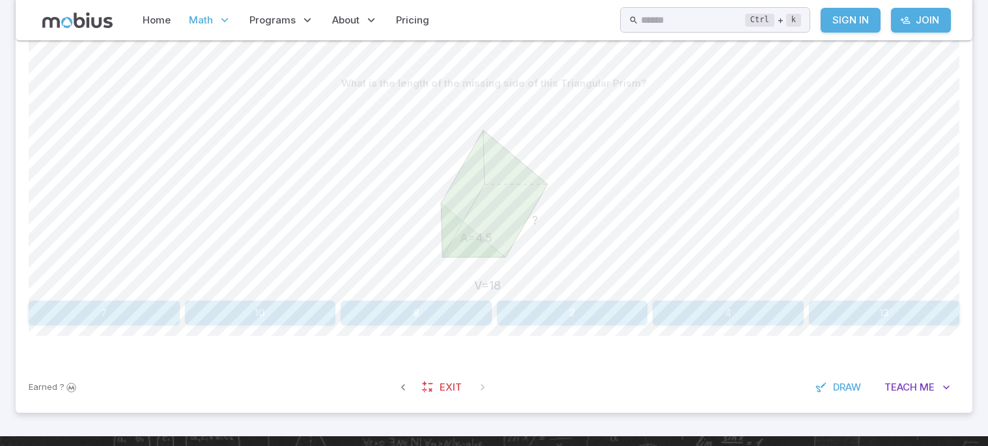
click at [715, 318] on button "4" at bounding box center [728, 312] width 151 height 25
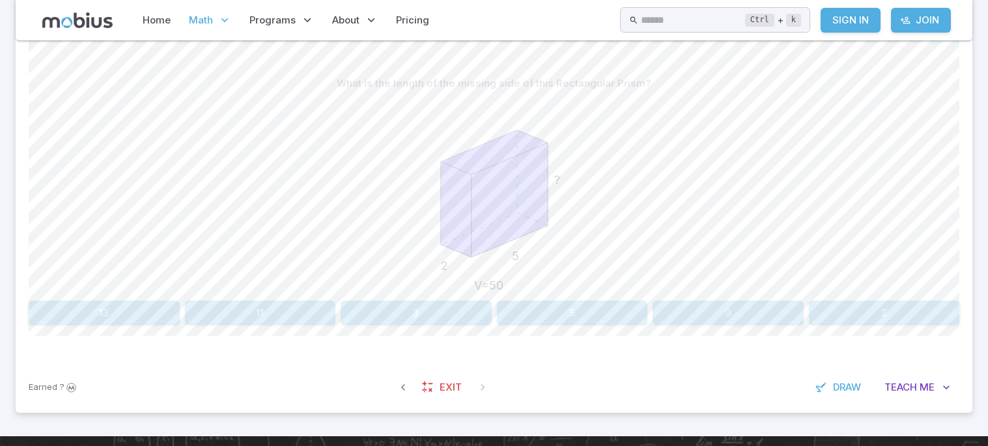
click at [623, 318] on button "5" at bounding box center [572, 312] width 151 height 25
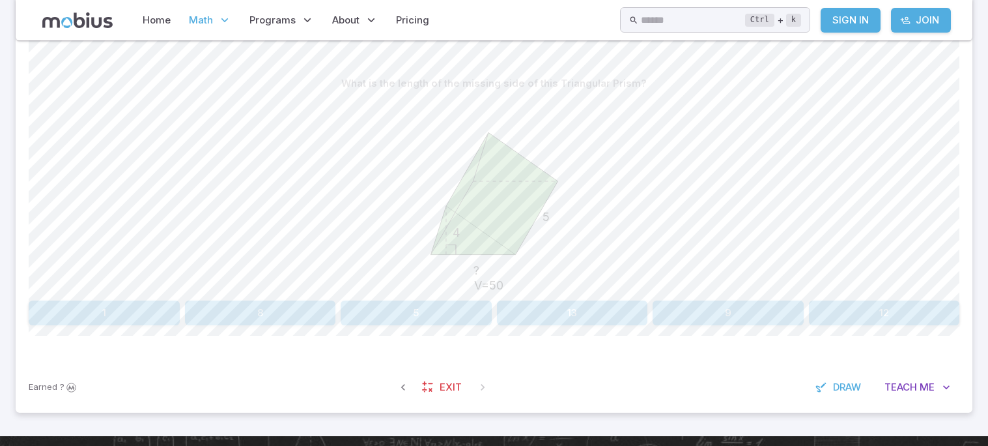
click at [401, 313] on button "5" at bounding box center [416, 312] width 151 height 25
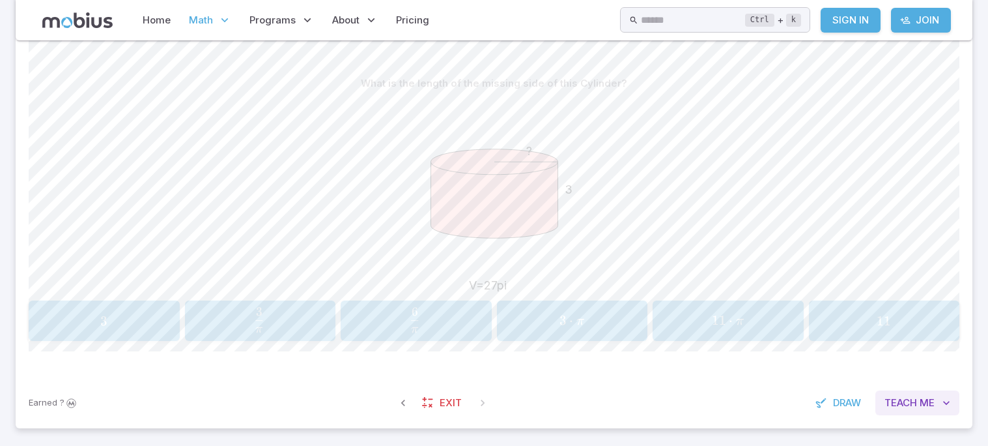
click at [923, 395] on span "Me" at bounding box center [927, 402] width 15 height 14
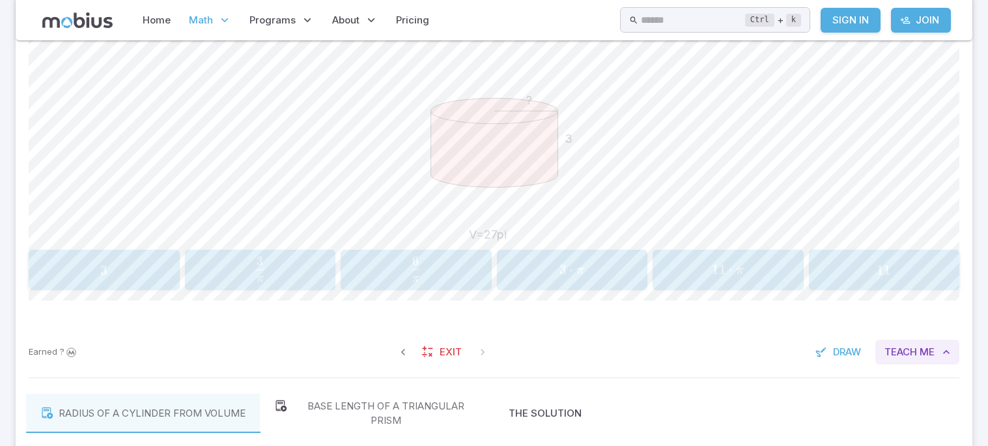
scroll to position [364, 0]
click at [600, 266] on span "3 ⋅ π" at bounding box center [572, 269] width 143 height 18
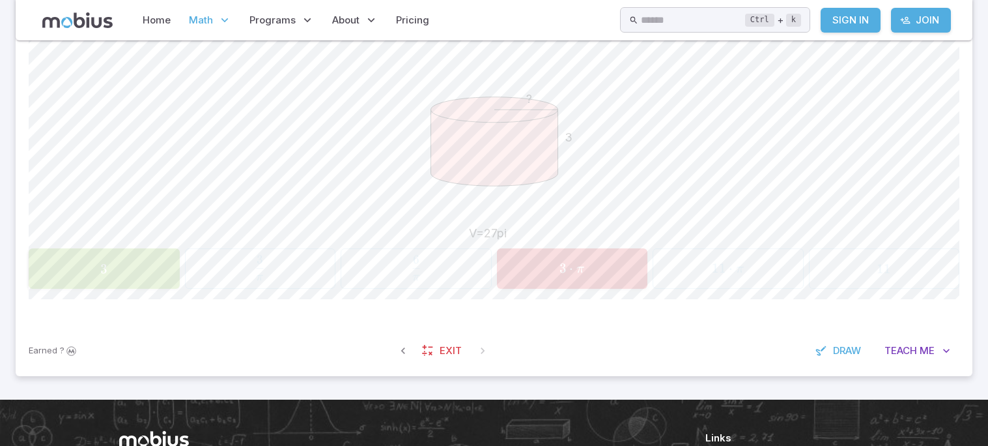
click at [743, 182] on div "? 3 V=27pi" at bounding box center [494, 143] width 931 height 199
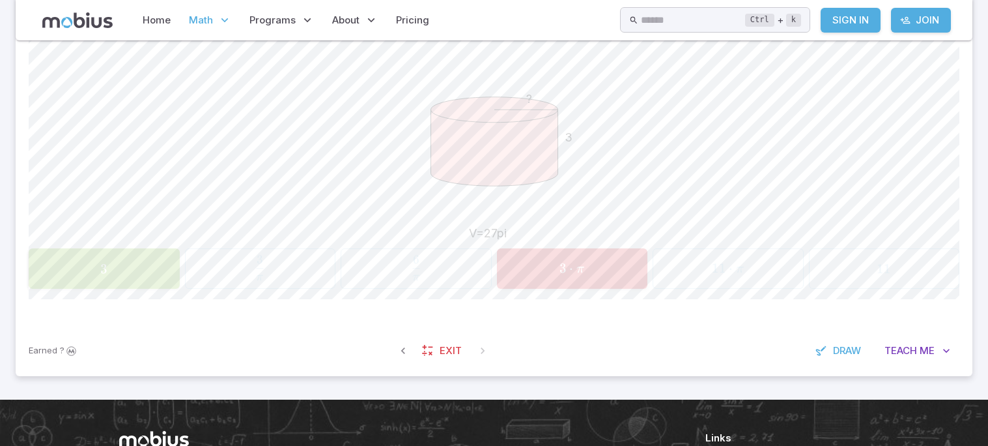
click at [743, 182] on div "? 3 V=27pi" at bounding box center [494, 143] width 931 height 199
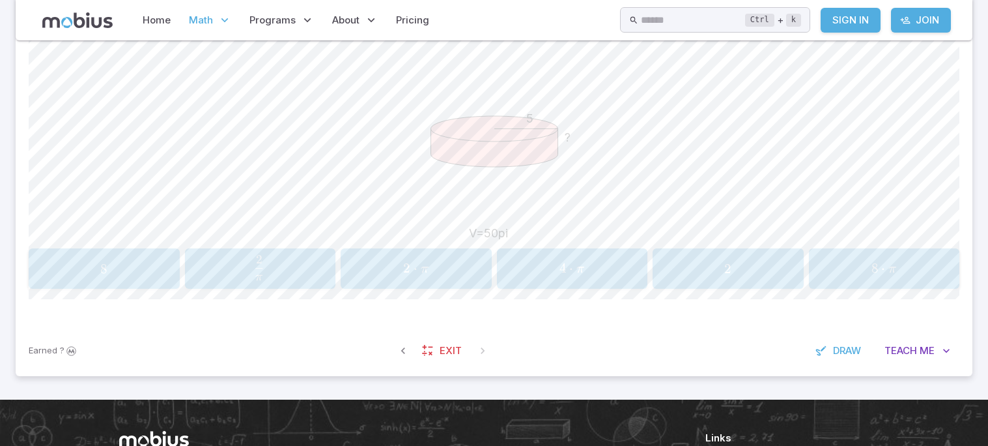
click at [743, 182] on div "5 ? V=50pi" at bounding box center [494, 143] width 931 height 199
click at [745, 272] on span "2" at bounding box center [728, 269] width 143 height 16
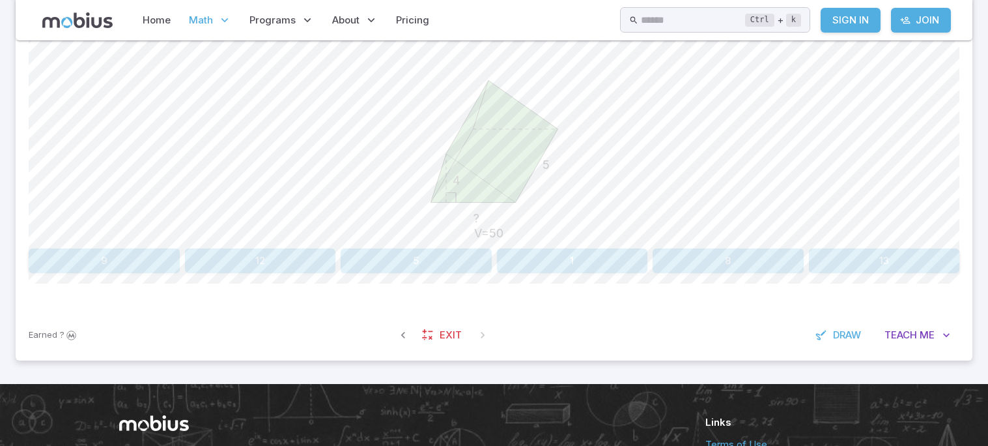
click at [437, 246] on div "What is the length of the missing side of this Triangular Prism? ? 5 4 V=50 9 1…" at bounding box center [494, 146] width 931 height 254
click at [440, 255] on button "5" at bounding box center [416, 260] width 151 height 25
click at [401, 257] on button "2" at bounding box center [416, 260] width 151 height 25
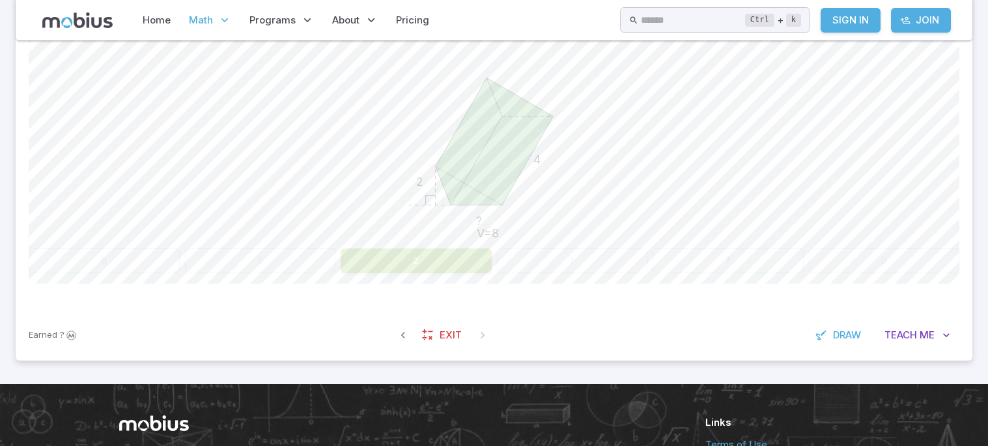
click at [401, 257] on button "2" at bounding box center [416, 260] width 151 height 25
click at [716, 108] on div "? 4 2 V=8" at bounding box center [494, 143] width 931 height 199
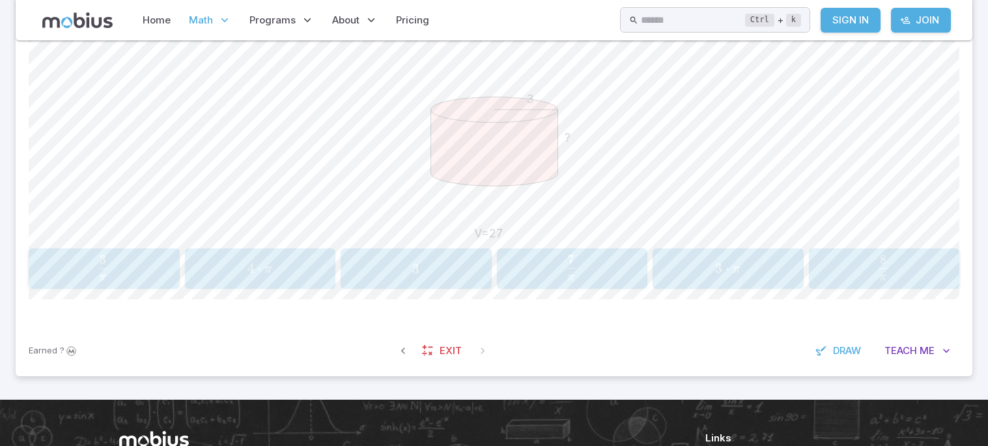
click at [716, 108] on div "3 ? V=27" at bounding box center [494, 143] width 931 height 199
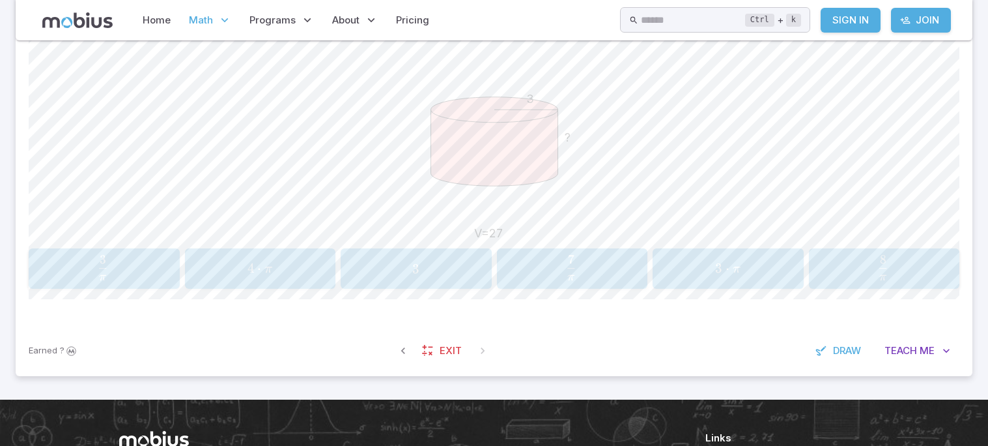
click at [418, 282] on div "3 3 3" at bounding box center [416, 268] width 143 height 30
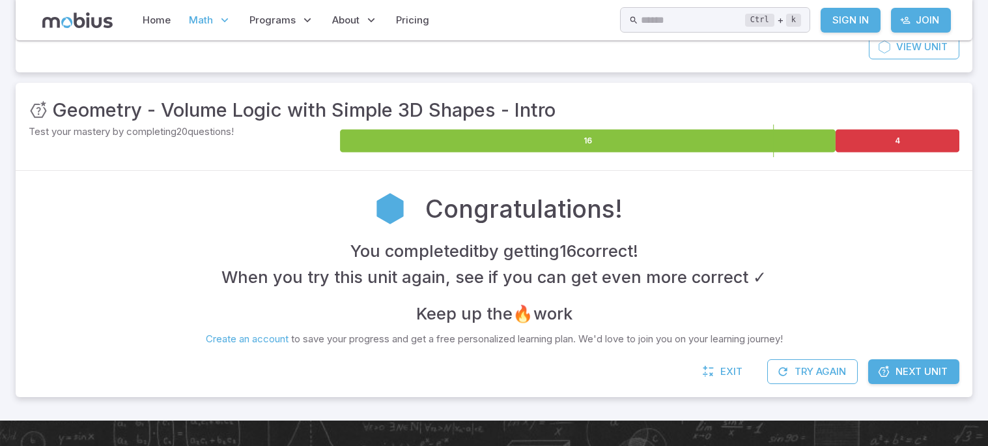
scroll to position [135, 0]
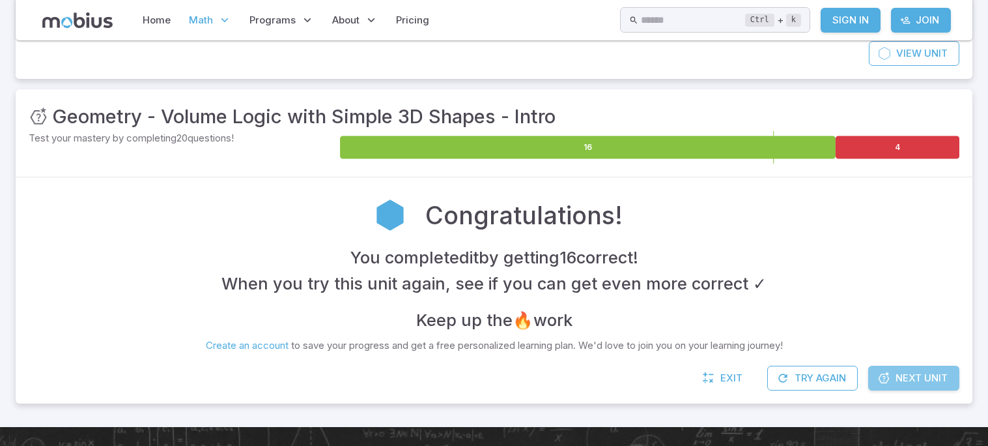
click at [912, 369] on link "Next Unit" at bounding box center [913, 377] width 91 height 25
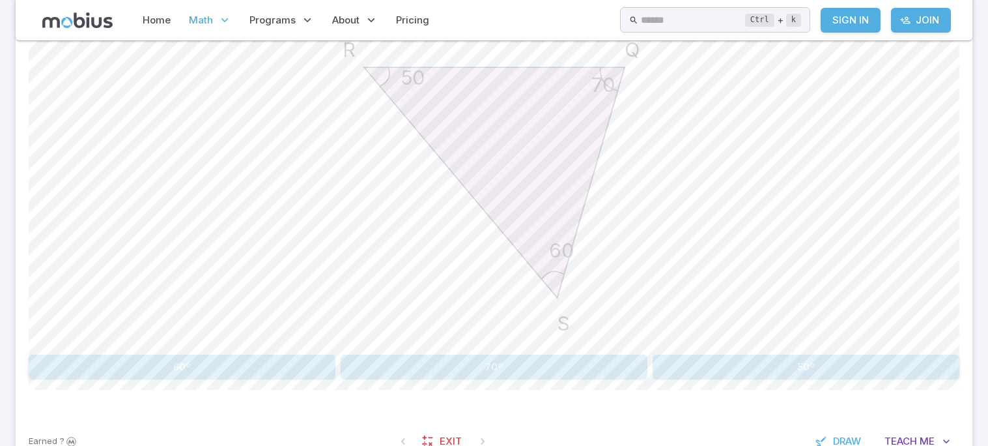
scroll to position [390, 0]
click at [819, 364] on button "50º" at bounding box center [806, 364] width 307 height 25
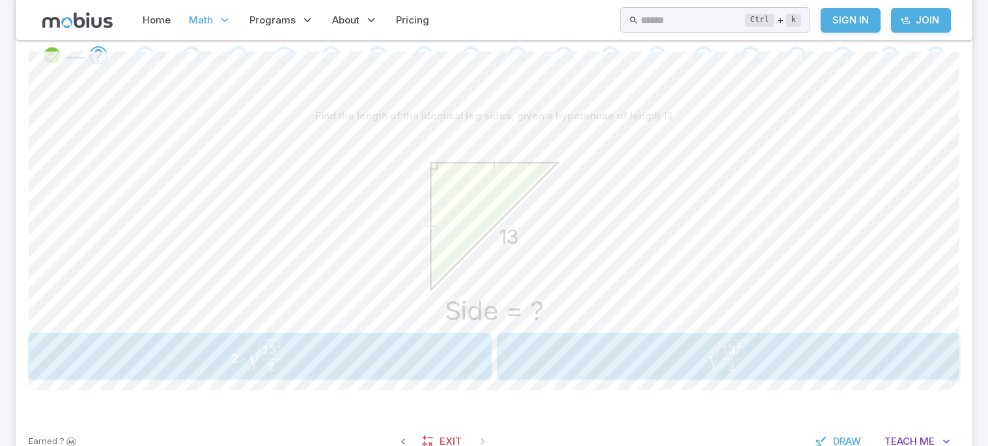
scroll to position [273, 0]
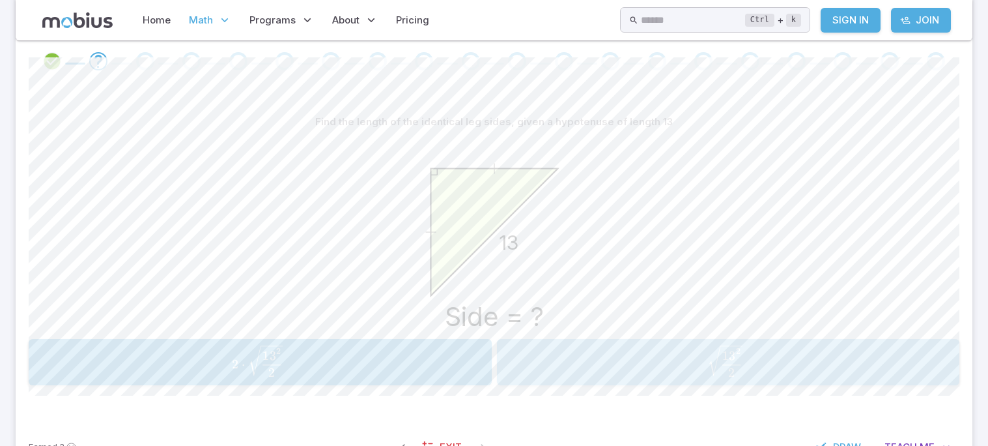
click at [838, 339] on button "13 2 2 \sqrt{\frac{{13}^2}{2}} 2 13 2 ​ ​" at bounding box center [728, 362] width 463 height 46
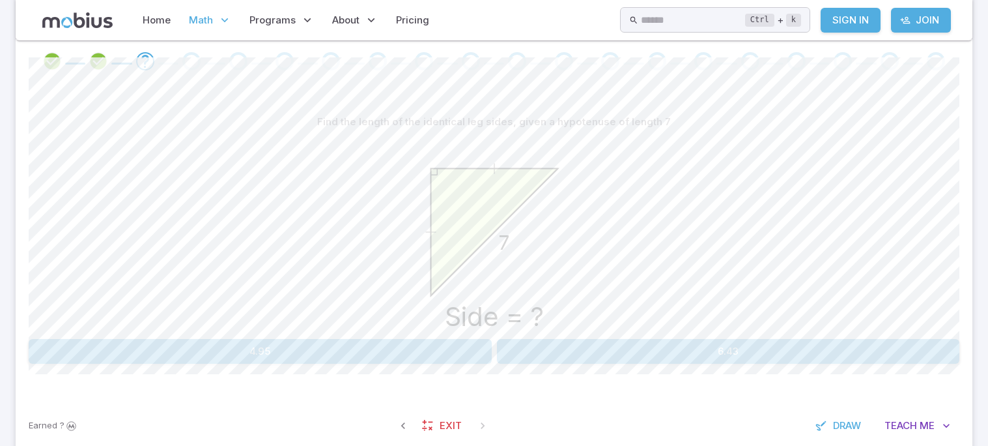
click at [373, 356] on button "4.95" at bounding box center [260, 351] width 463 height 25
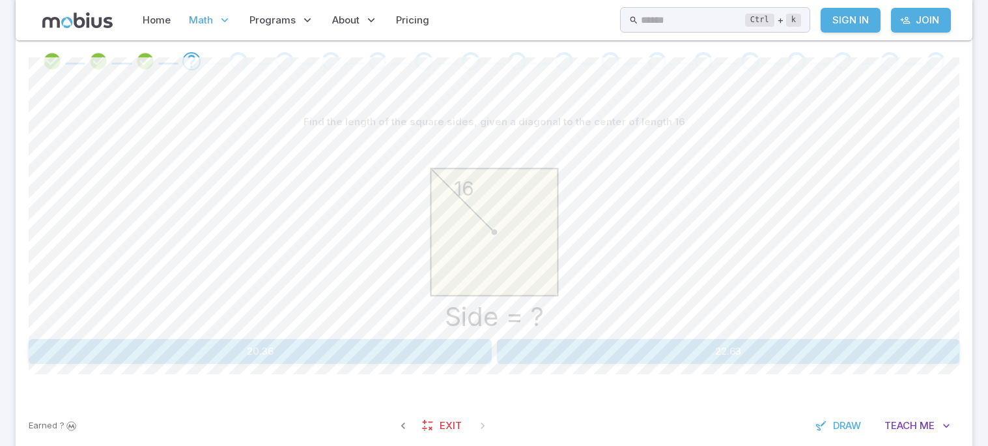
click at [760, 361] on button "22.63" at bounding box center [728, 351] width 463 height 25
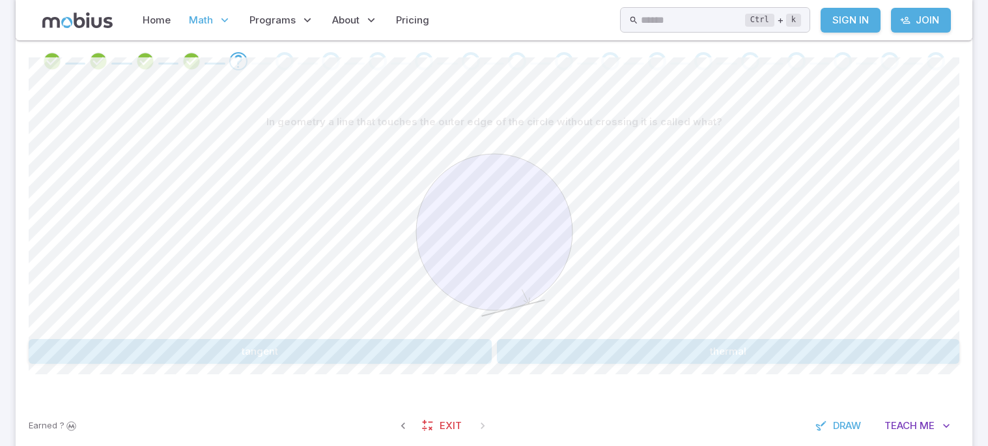
click at [399, 356] on button "tangent" at bounding box center [260, 351] width 463 height 25
click at [586, 369] on div "Is the part of the circle identified by the arrow an 'arc'? It is an arc It is …" at bounding box center [494, 241] width 931 height 317
click at [580, 360] on button "It is not an arc" at bounding box center [728, 351] width 463 height 25
click at [450, 346] on button "chord" at bounding box center [260, 351] width 463 height 25
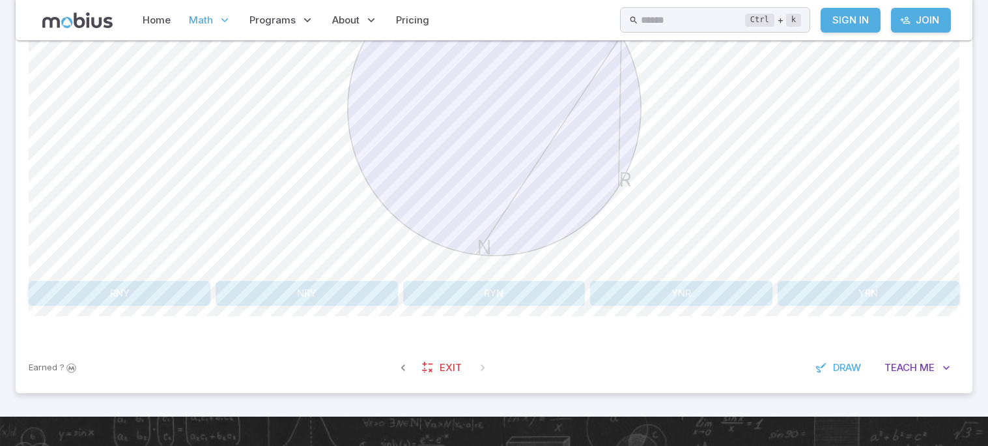
scroll to position [465, 0]
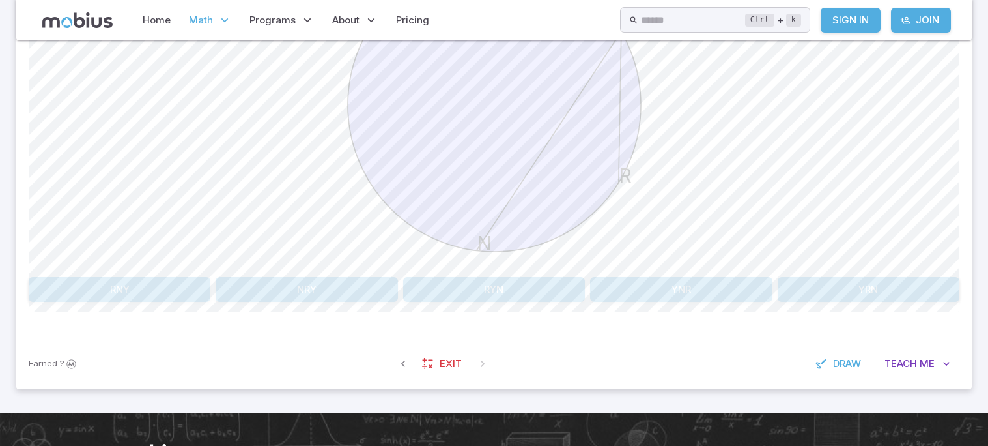
click at [530, 295] on button "RYN" at bounding box center [494, 289] width 182 height 25
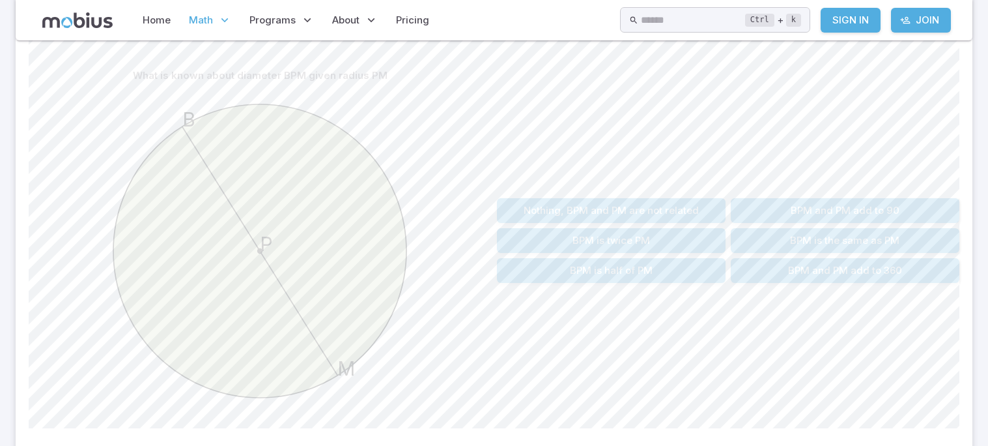
scroll to position [318, 0]
click at [709, 236] on button "BPM is twice PM" at bounding box center [611, 241] width 229 height 25
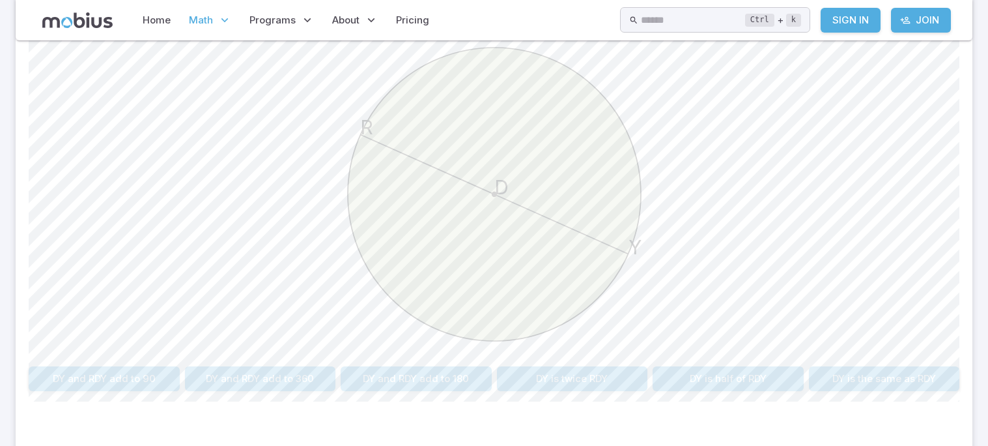
scroll to position [382, 0]
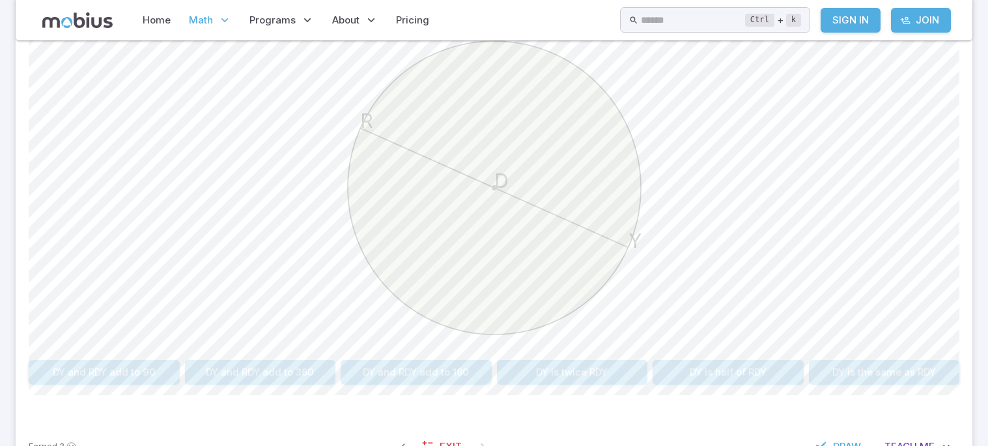
click at [747, 375] on button "DY is half of RDY" at bounding box center [728, 372] width 151 height 25
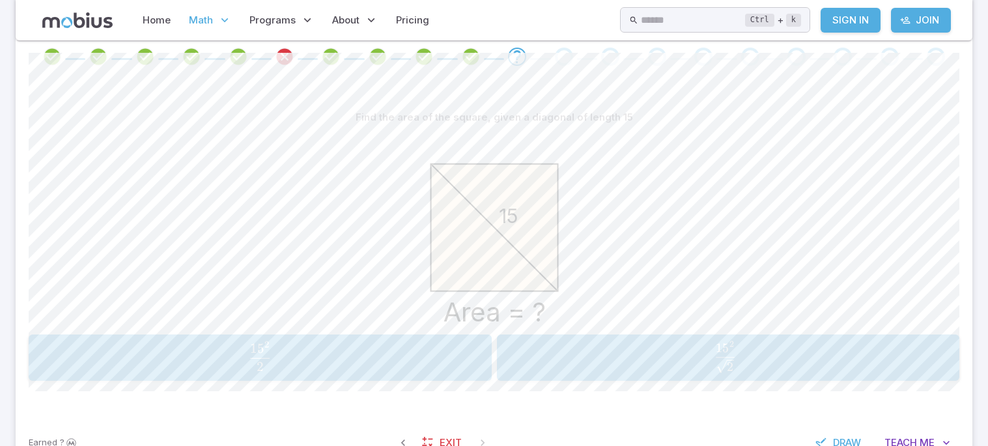
scroll to position [275, 0]
click at [292, 349] on span "2 15 2 ​" at bounding box center [260, 358] width 455 height 30
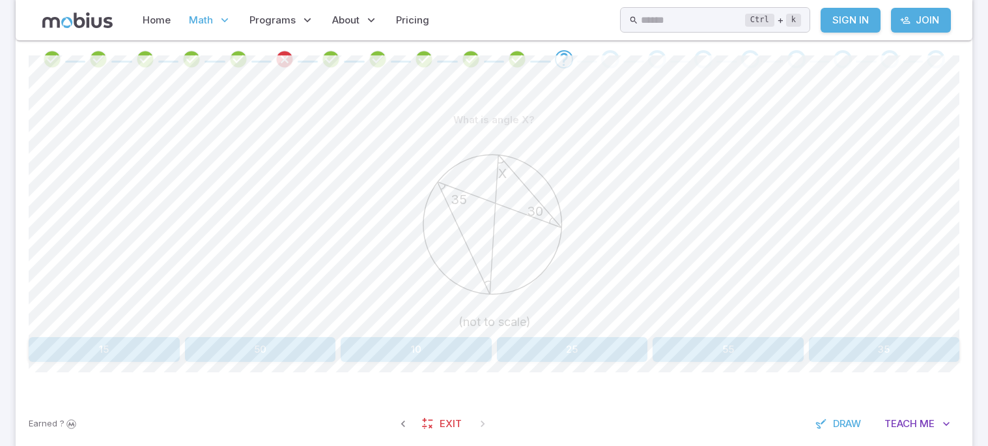
click at [866, 337] on button "35" at bounding box center [884, 349] width 151 height 25
click at [717, 355] on button "90" at bounding box center [681, 349] width 182 height 25
click at [274, 352] on button "Lengths X and N are the same" at bounding box center [182, 349] width 307 height 25
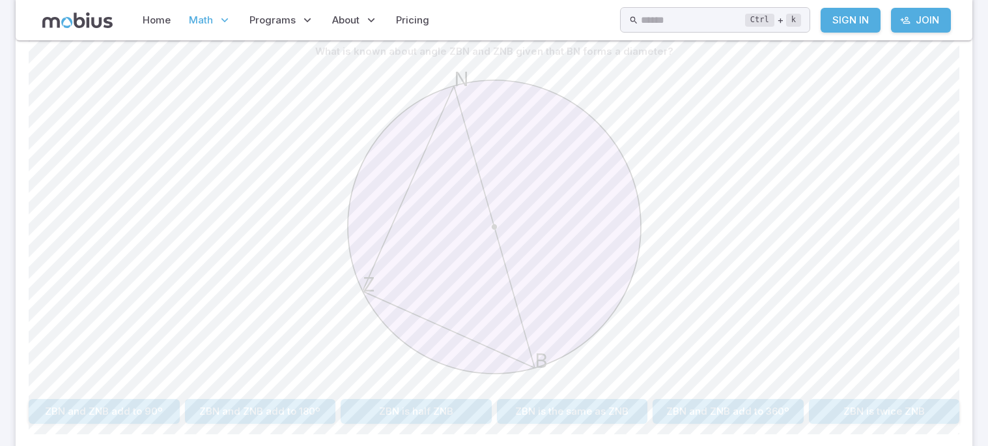
scroll to position [343, 0]
click at [628, 415] on button "ZBN is the same as ZNB" at bounding box center [572, 411] width 151 height 25
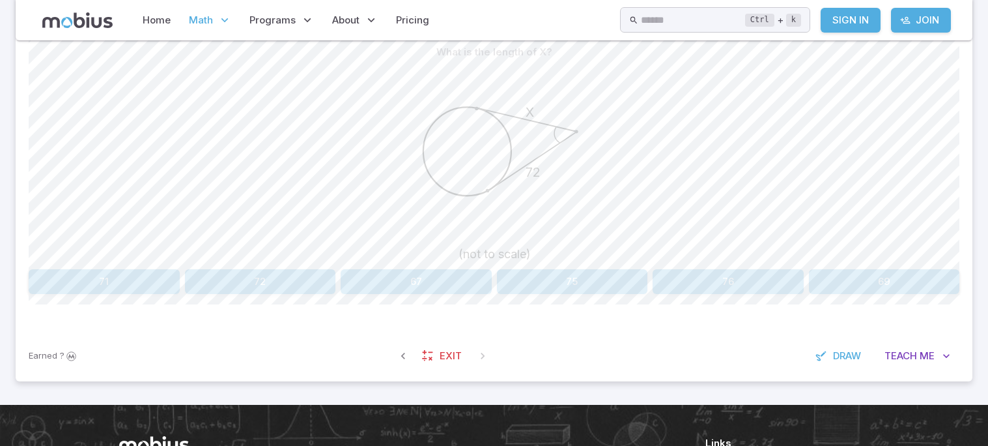
click at [246, 285] on button "72" at bounding box center [260, 281] width 151 height 25
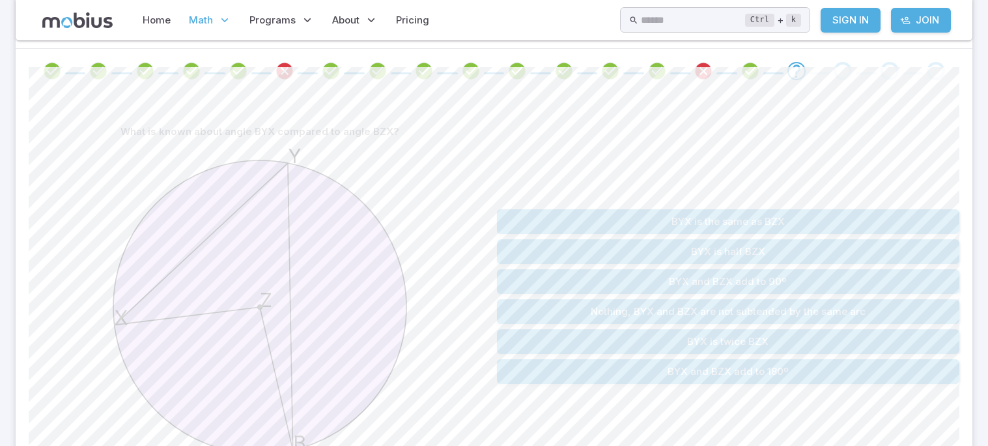
scroll to position [264, 0]
click at [280, 64] on icon "Review your answer" at bounding box center [285, 70] width 20 height 20
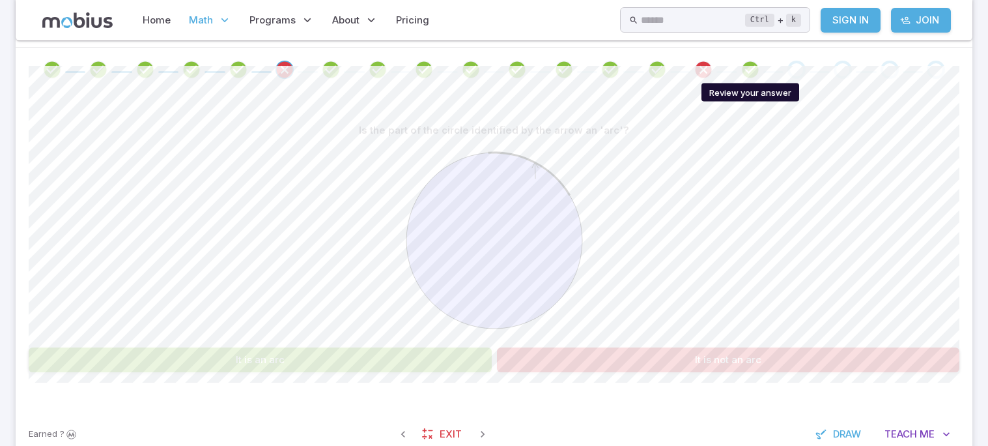
click at [750, 73] on icon "Review your answer" at bounding box center [751, 70] width 20 height 20
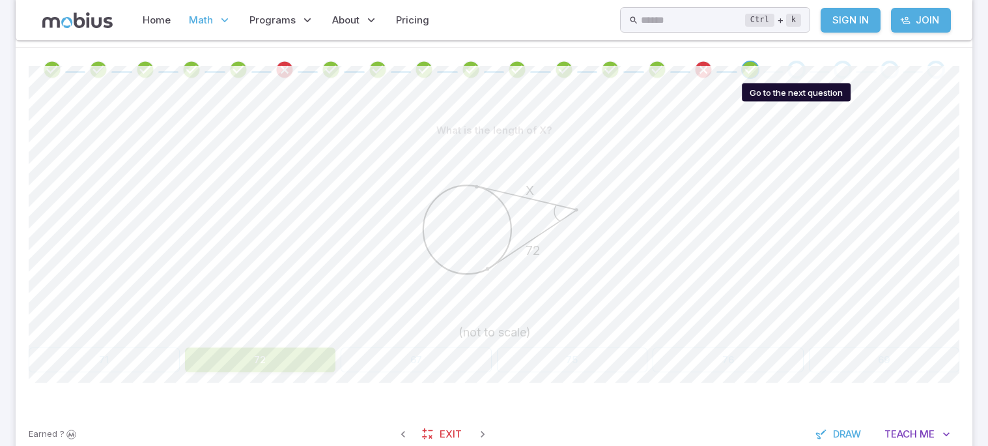
click at [803, 66] on div "Go to the next question" at bounding box center [797, 70] width 18 height 18
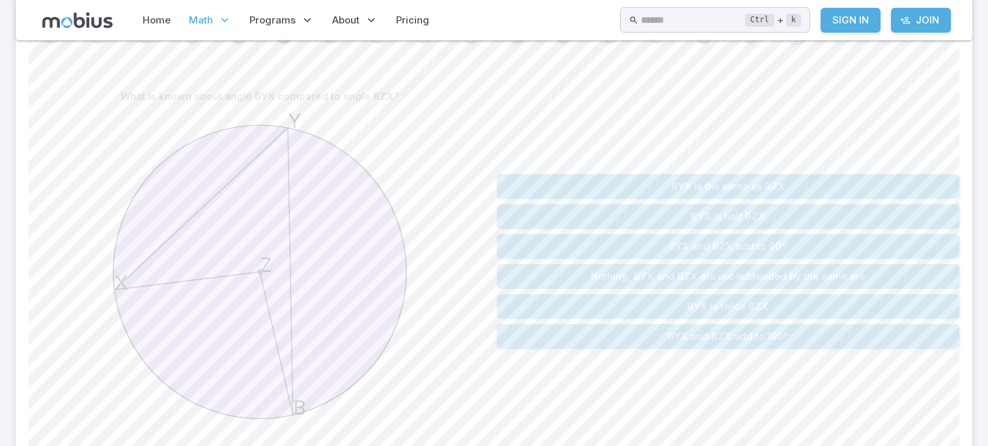
scroll to position [302, 0]
click at [816, 141] on div "BYX is the same as BZX BYX is half BZX BYX and BZX add to 90º Nothing, BYX and …" at bounding box center [728, 257] width 463 height 354
click at [816, 204] on button "BYX is half BZX" at bounding box center [728, 212] width 463 height 25
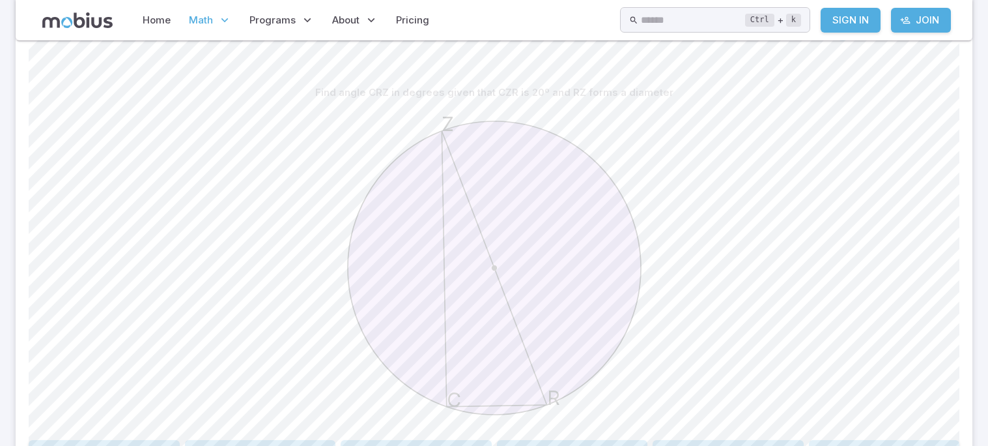
click at [816, 204] on div "R Z C" at bounding box center [494, 270] width 931 height 330
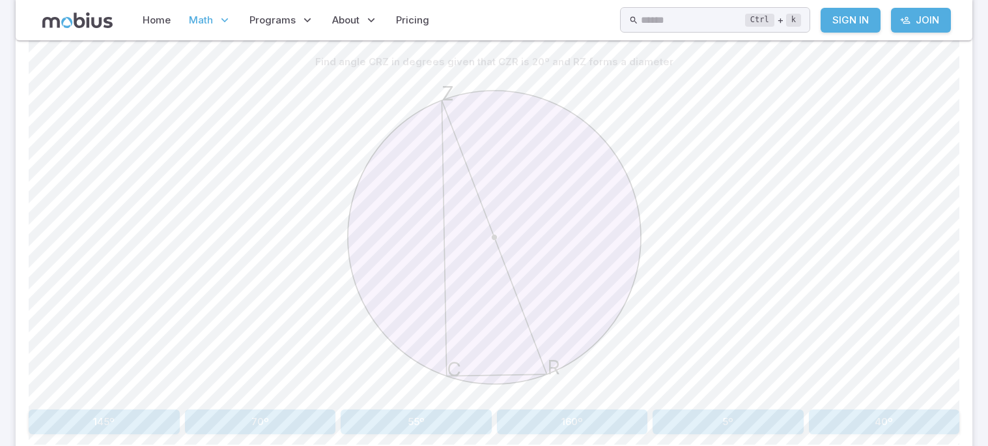
scroll to position [335, 0]
click at [296, 429] on button "70º" at bounding box center [260, 419] width 151 height 25
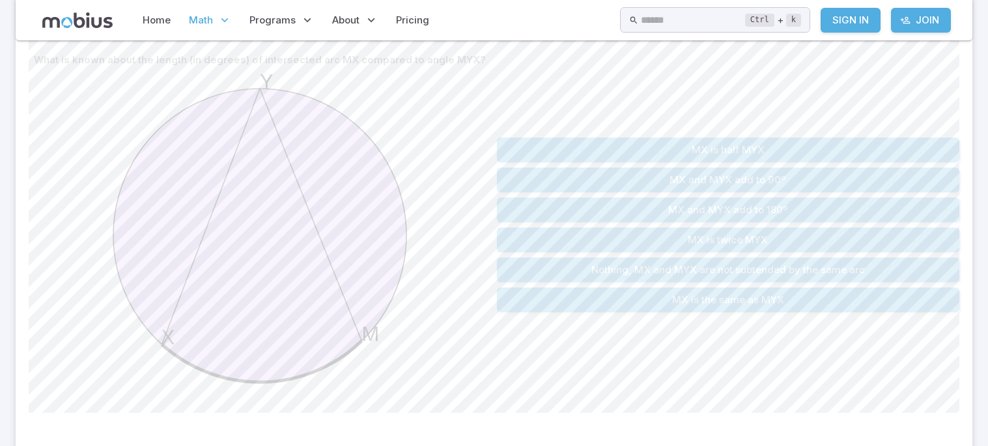
click at [706, 264] on button "Nothing, MX and MYX are not subtended by the same arc" at bounding box center [728, 269] width 463 height 25
click at [793, 207] on button "CBN is half CN" at bounding box center [728, 209] width 463 height 25
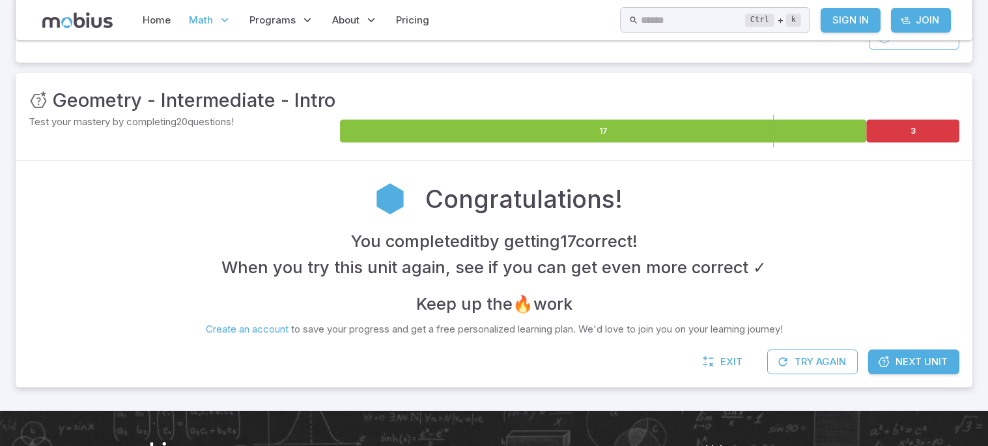
scroll to position [152, 0]
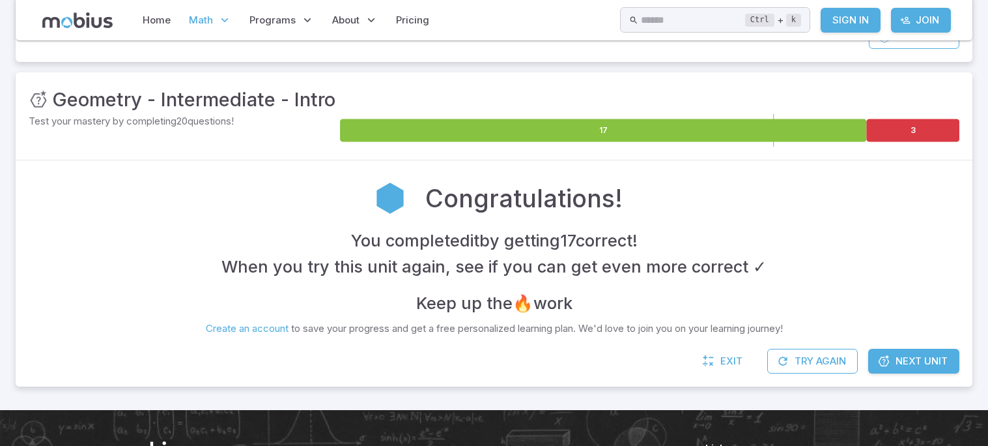
click at [887, 358] on icon at bounding box center [884, 360] width 13 height 13
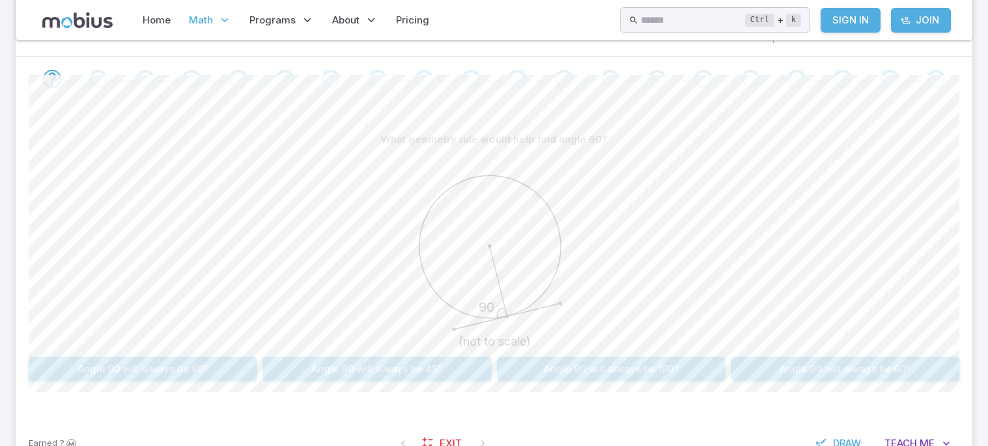
scroll to position [257, 0]
click at [220, 365] on button "Angle 90 will always be 90°" at bounding box center [143, 367] width 229 height 25
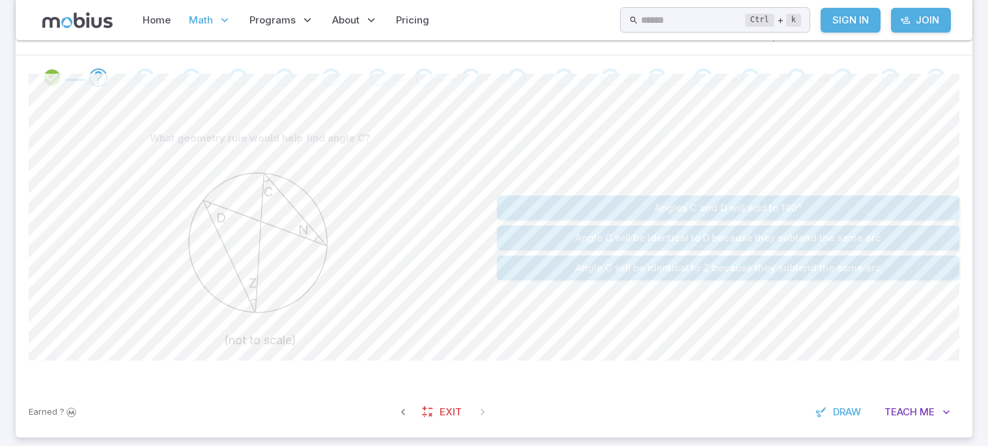
click at [889, 240] on button "Angle C will be identical to D because they subtend the same arc" at bounding box center [728, 237] width 463 height 25
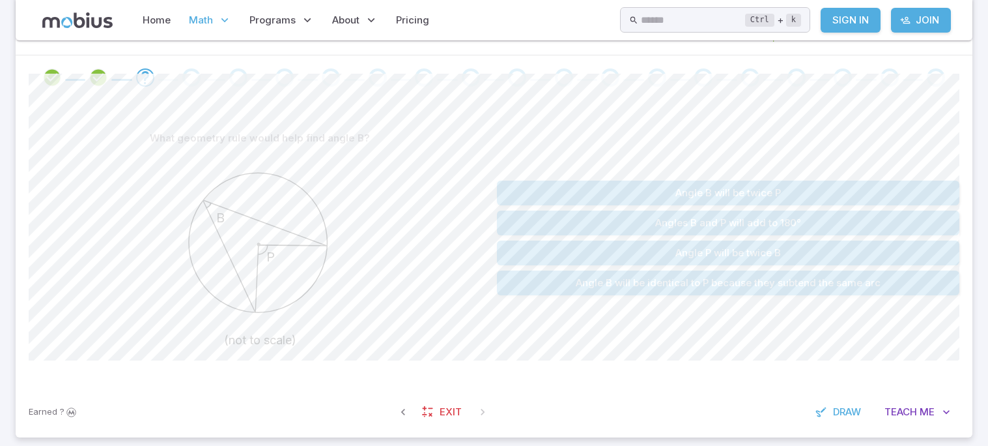
click at [857, 190] on button "Angle B will be twice P" at bounding box center [728, 192] width 463 height 25
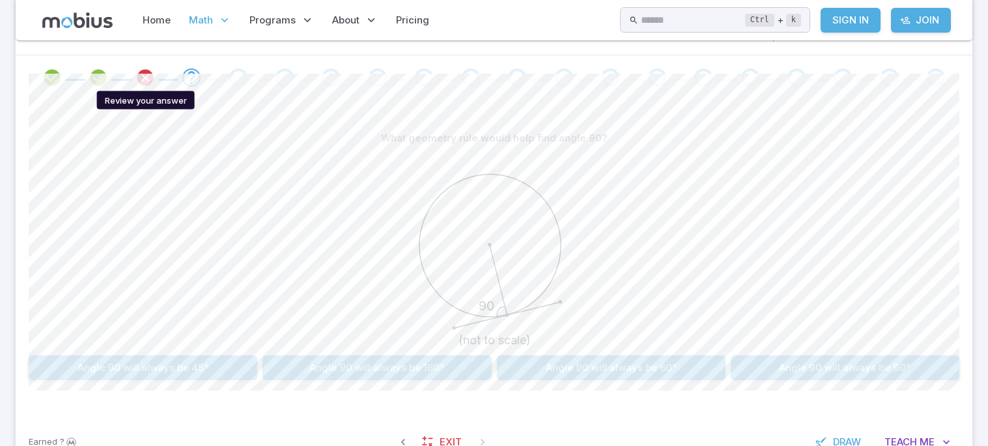
click at [147, 72] on icon "Review your answer" at bounding box center [146, 78] width 20 height 20
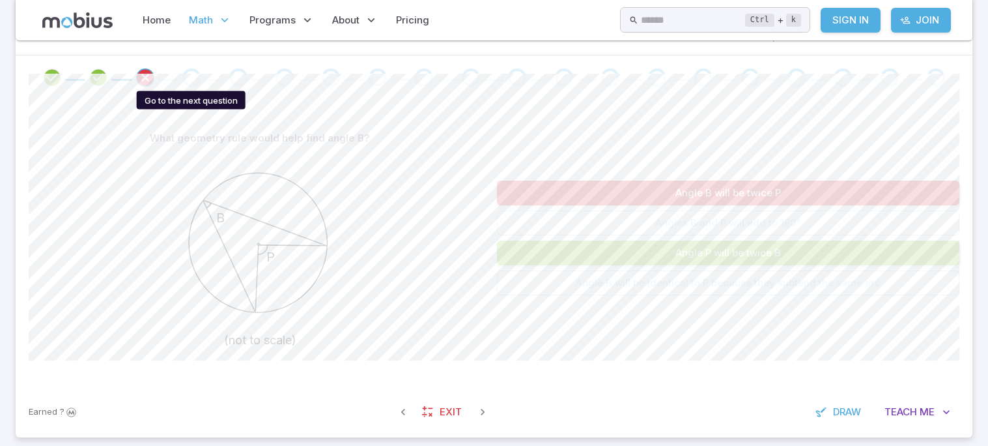
click at [192, 70] on div "Go to the next question" at bounding box center [191, 77] width 18 height 18
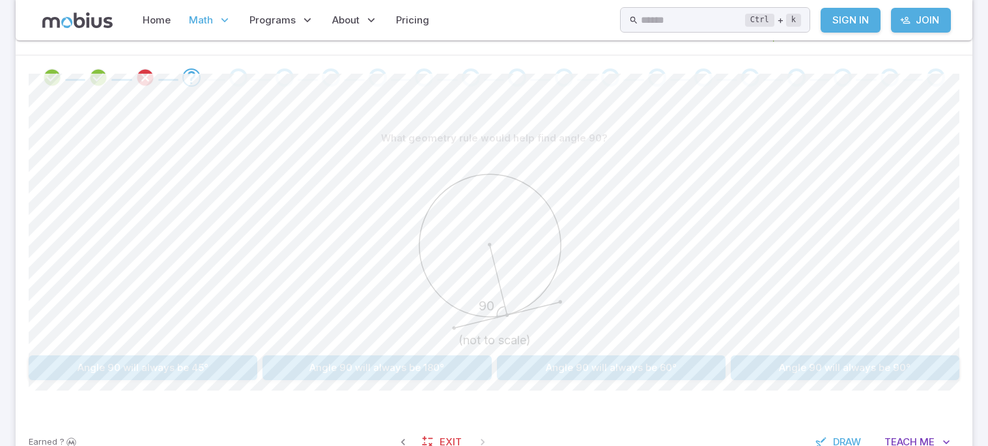
click at [845, 371] on button "Angle 90 will always be 90°" at bounding box center [845, 367] width 229 height 25
click at [744, 380] on div "65 70 100 90 105" at bounding box center [494, 367] width 931 height 25
click at [726, 358] on button "90" at bounding box center [681, 367] width 182 height 25
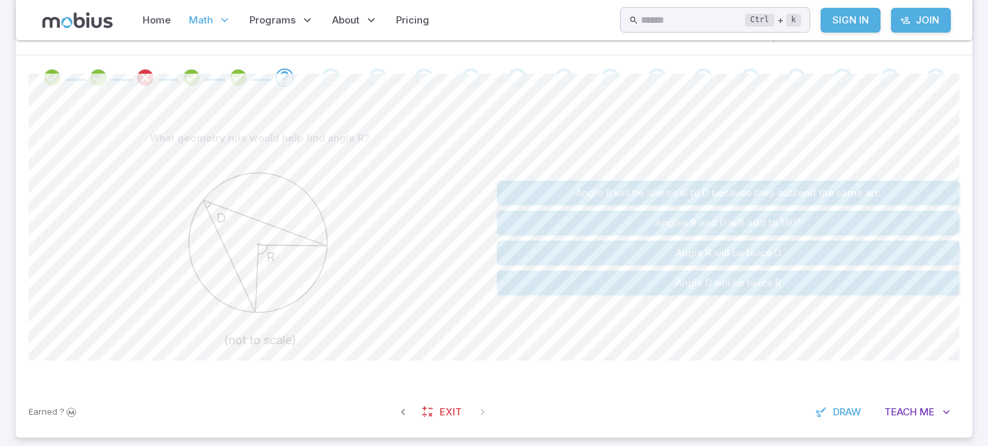
click at [854, 248] on button "Angle R will be twice D" at bounding box center [728, 252] width 463 height 25
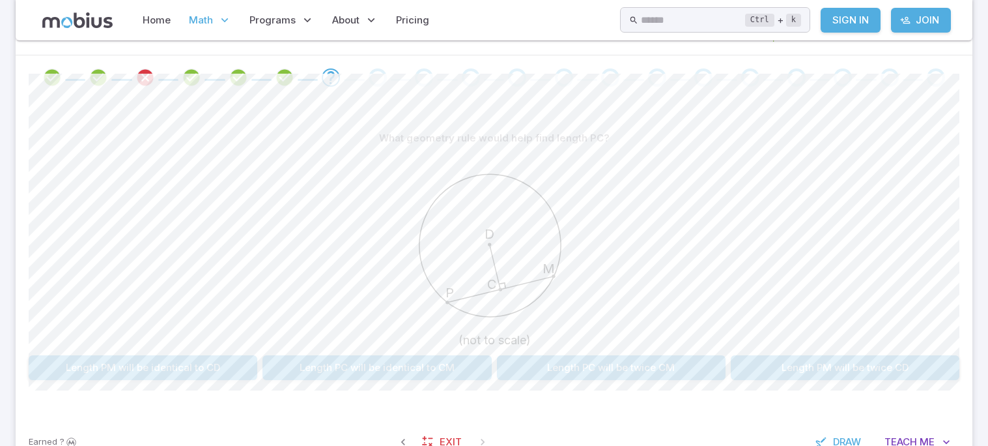
click at [423, 360] on button "Length PC will be identical to CM" at bounding box center [377, 367] width 229 height 25
click at [674, 355] on button "125" at bounding box center [681, 367] width 182 height 25
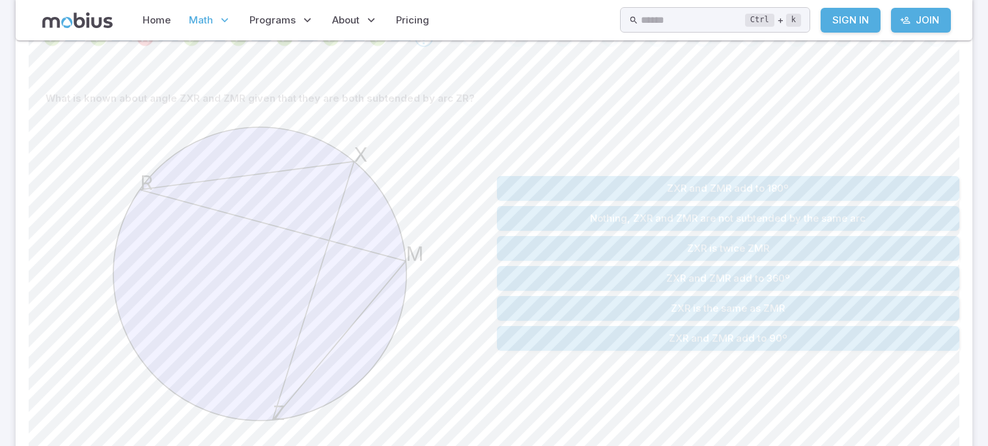
scroll to position [298, 0]
click at [818, 304] on button "ZXR is the same as ZMR" at bounding box center [728, 306] width 463 height 25
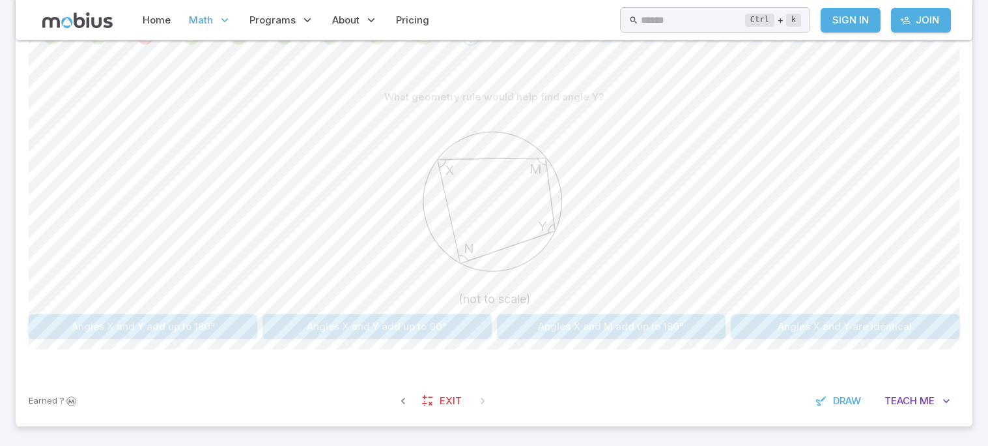
click at [466, 332] on button "Angles X and Y add up to 90°" at bounding box center [377, 326] width 229 height 25
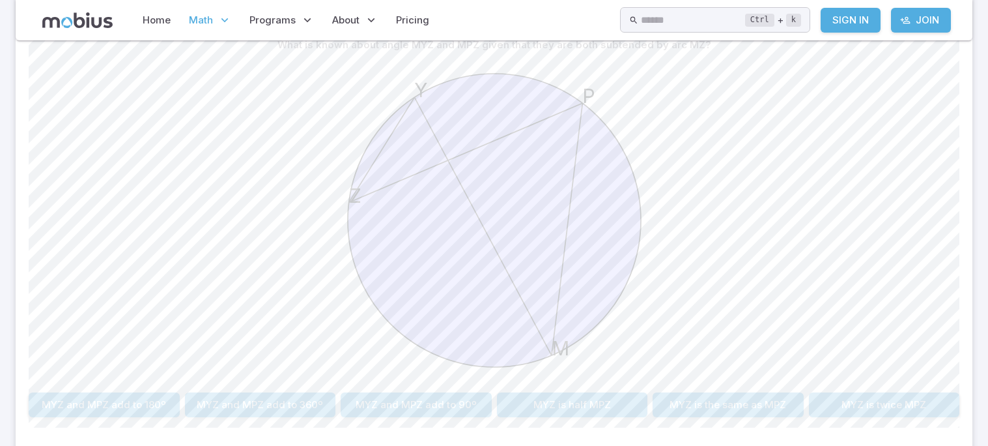
scroll to position [349, 0]
click at [789, 406] on button "MYZ is the same as MPZ" at bounding box center [728, 405] width 151 height 25
click at [431, 405] on button "20º" at bounding box center [416, 405] width 151 height 25
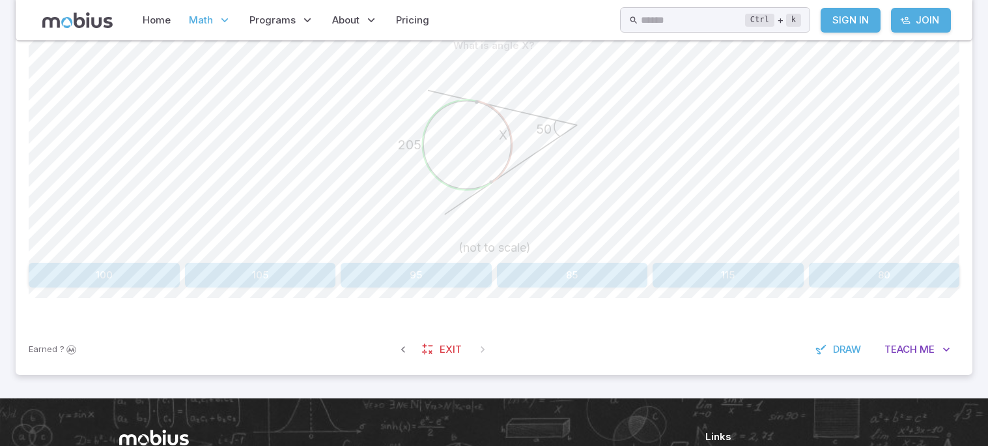
click at [139, 279] on button "100" at bounding box center [104, 275] width 151 height 25
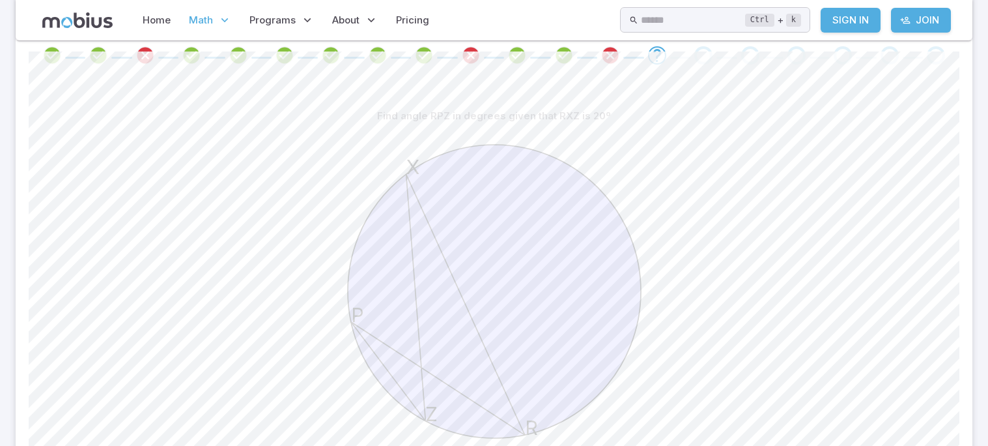
scroll to position [273, 0]
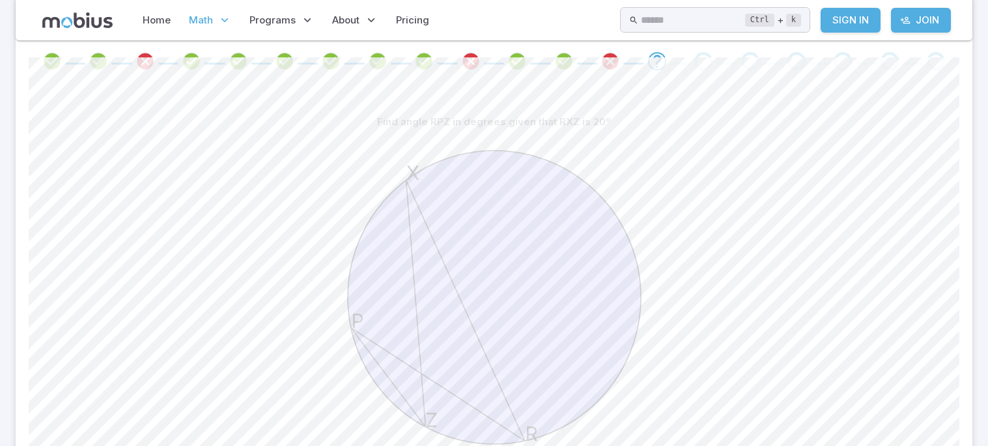
click at [622, 66] on span at bounding box center [610, 61] width 36 height 18
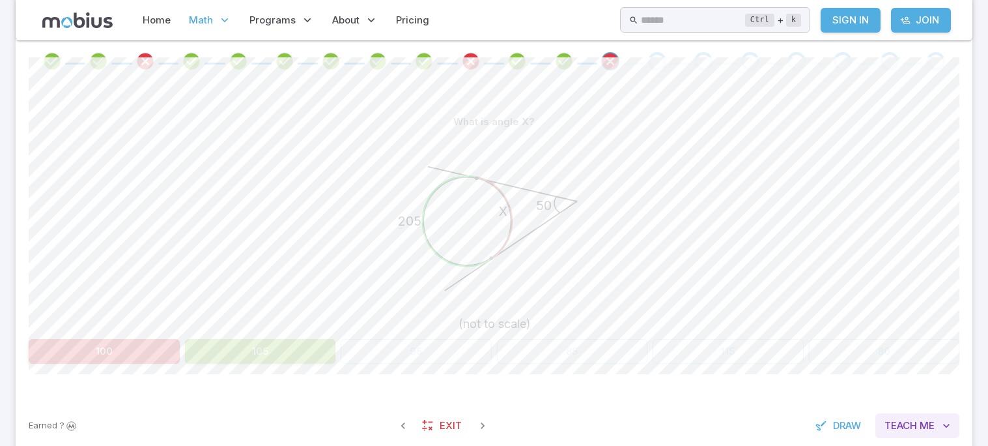
click at [928, 432] on span "Me" at bounding box center [927, 425] width 15 height 14
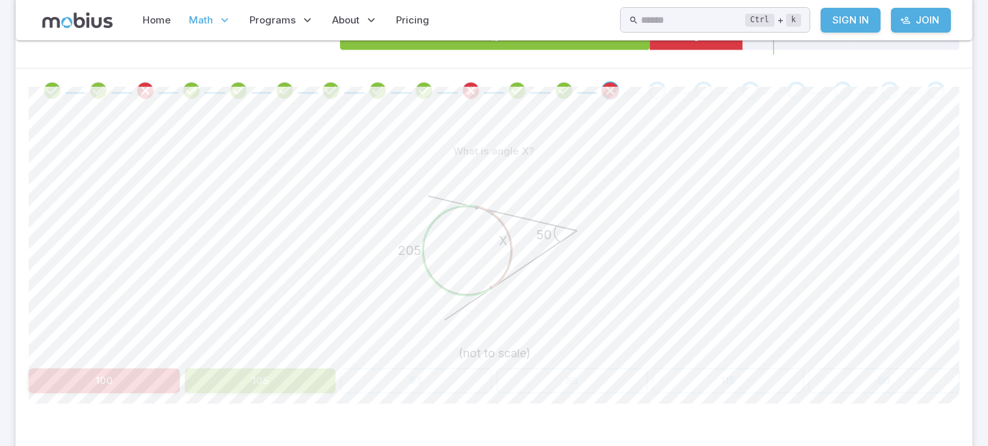
scroll to position [233, 0]
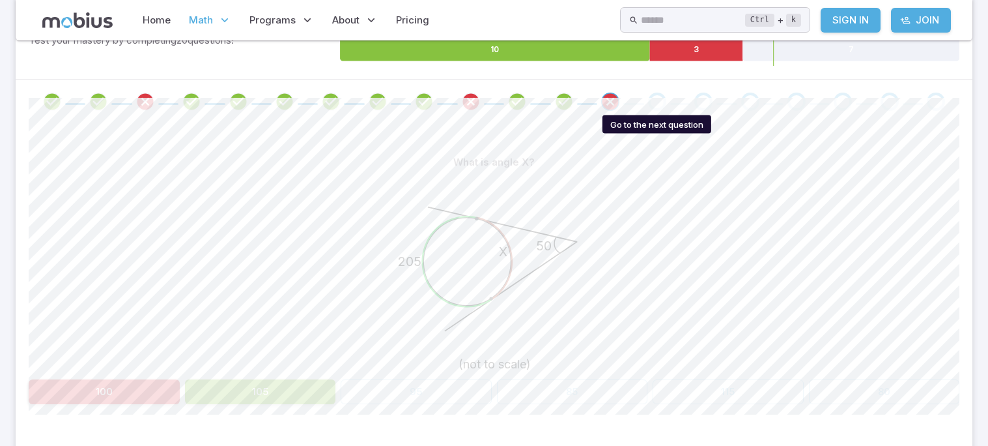
click at [655, 113] on div "Go to the next question" at bounding box center [656, 122] width 111 height 23
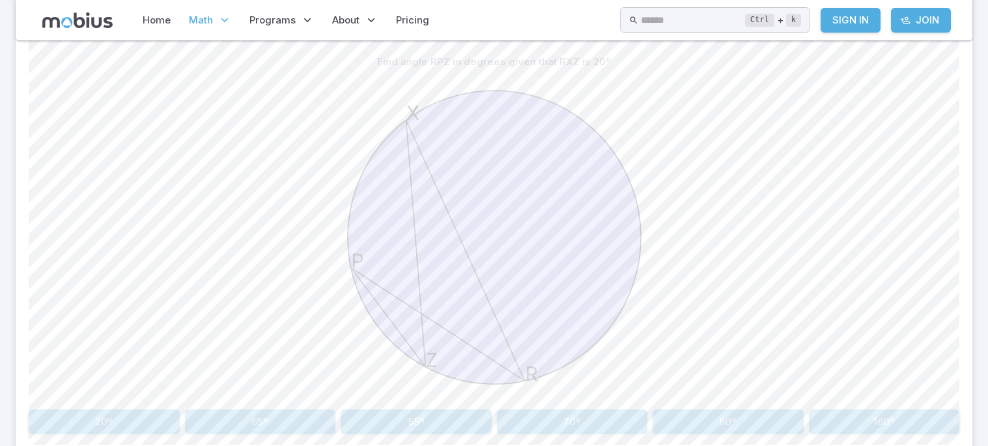
scroll to position [334, 0]
click at [57, 429] on button "20º" at bounding box center [104, 420] width 151 height 25
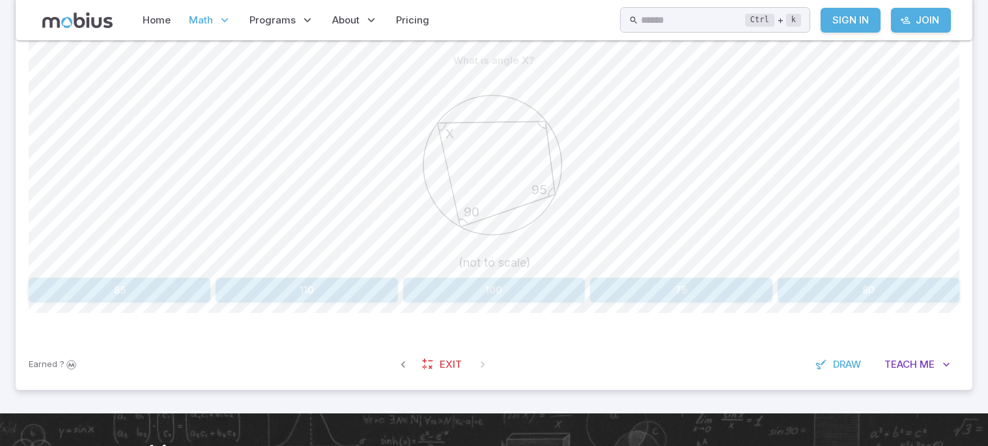
click at [47, 285] on button "85" at bounding box center [120, 290] width 182 height 25
click at [917, 371] on span "Teach" at bounding box center [901, 364] width 33 height 14
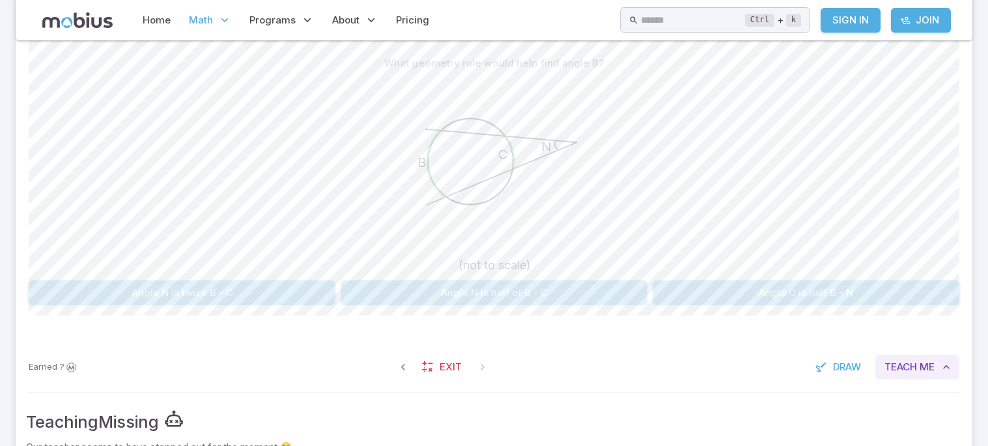
scroll to position [330, 0]
click at [917, 371] on span "Teach" at bounding box center [901, 369] width 33 height 14
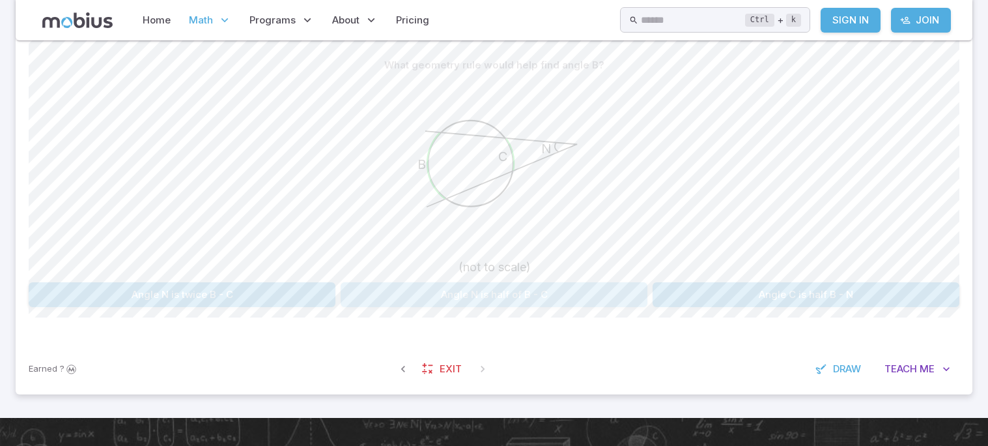
click at [593, 290] on button "Angle N is half of B - C" at bounding box center [494, 294] width 307 height 25
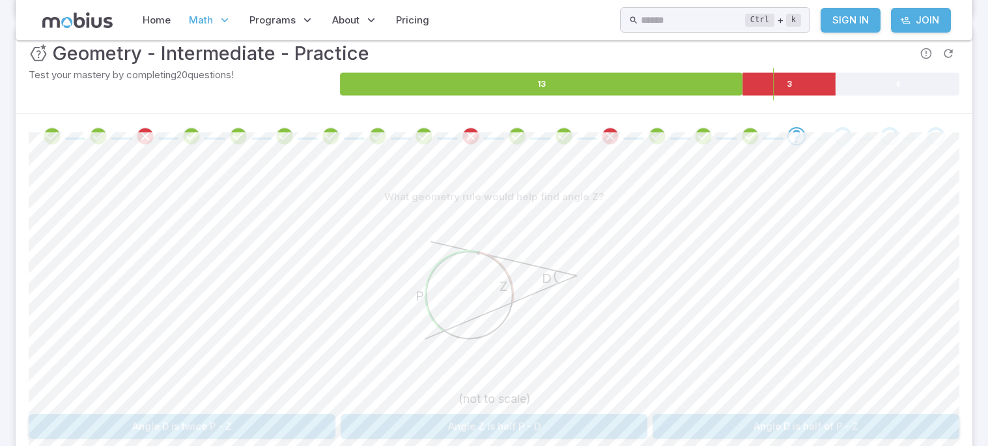
scroll to position [197, 0]
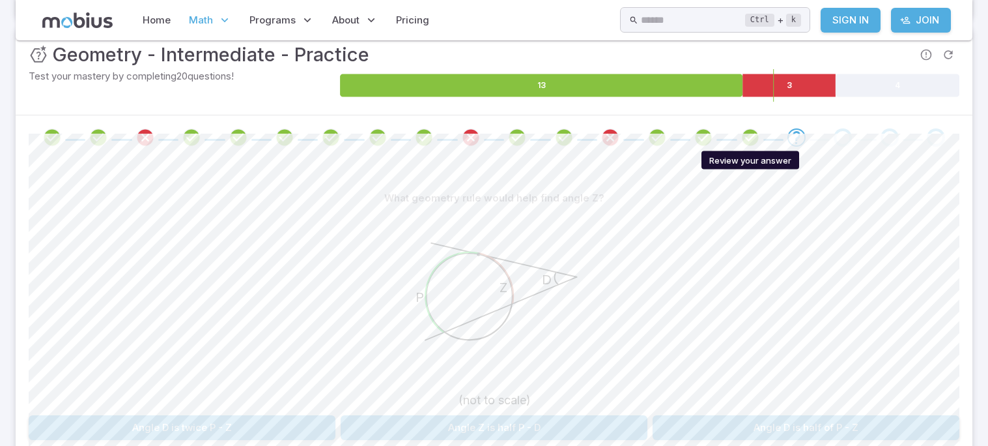
click at [746, 140] on icon "Review your answer" at bounding box center [751, 138] width 20 height 20
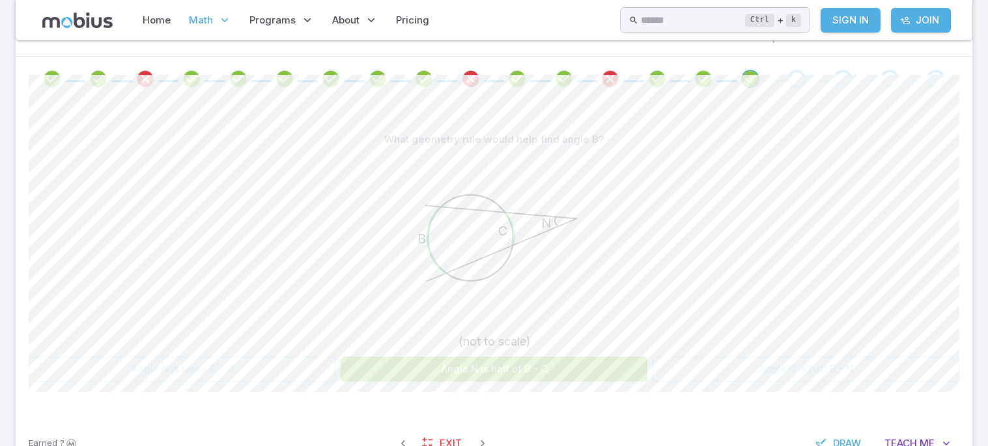
scroll to position [258, 0]
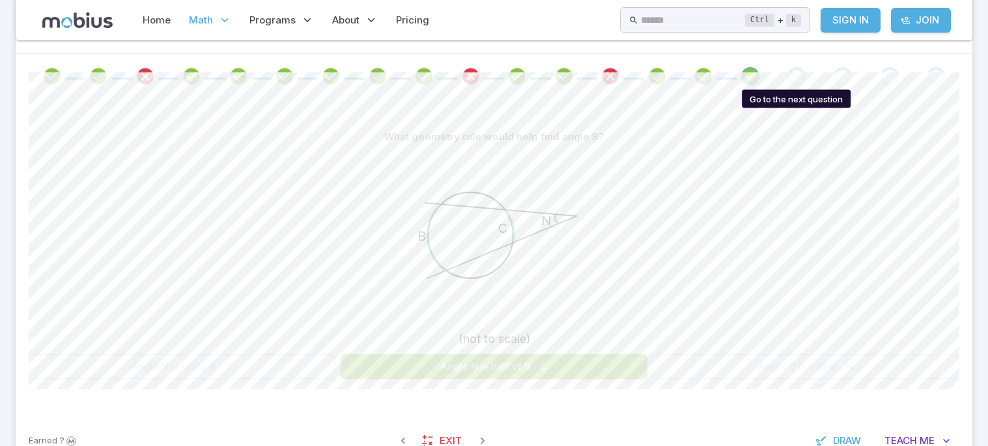
click at [803, 72] on div "Go to the next question" at bounding box center [797, 76] width 18 height 18
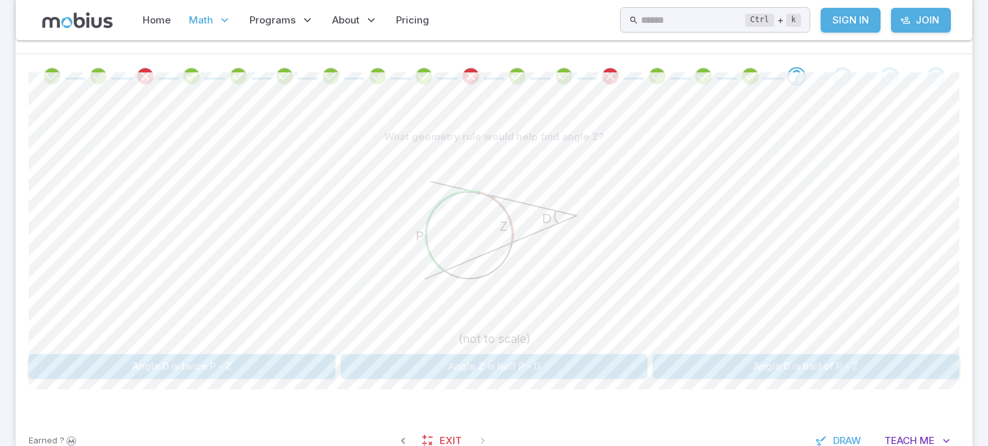
click at [734, 371] on button "Angle D is half of P - Z" at bounding box center [806, 366] width 307 height 25
click at [715, 356] on button "75" at bounding box center [728, 366] width 151 height 25
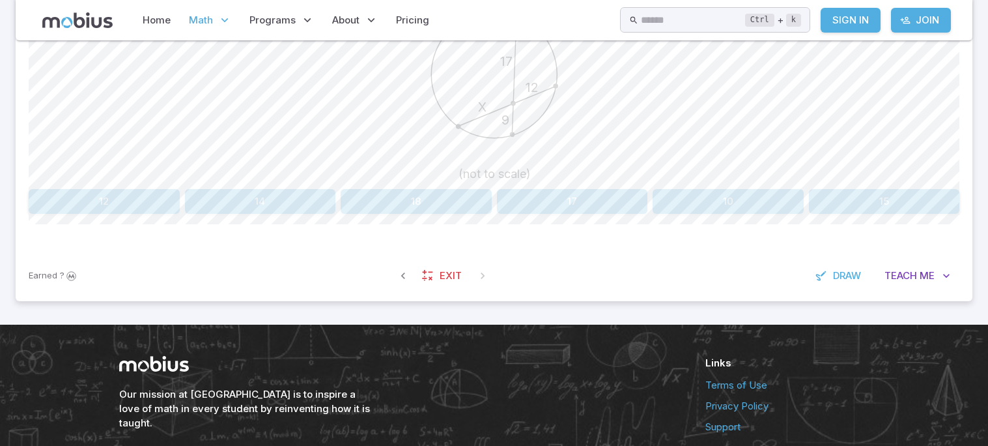
scroll to position [427, 0]
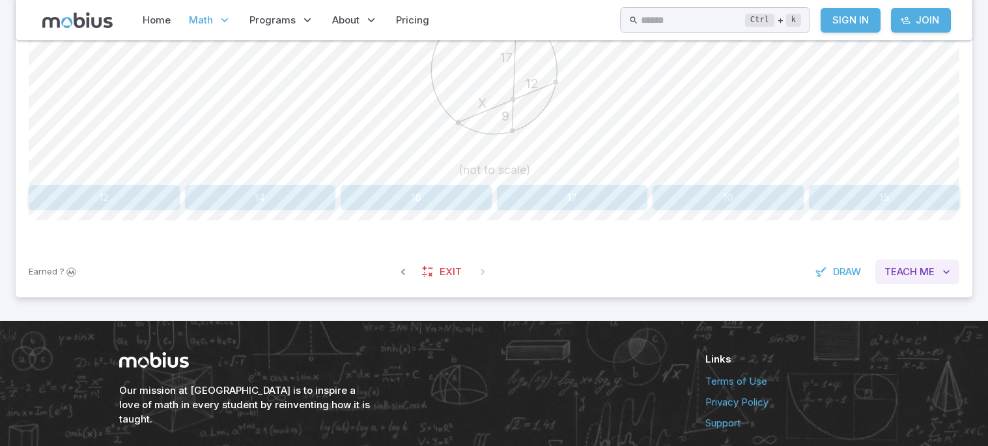
click at [921, 262] on button "Teach Me" at bounding box center [918, 271] width 84 height 25
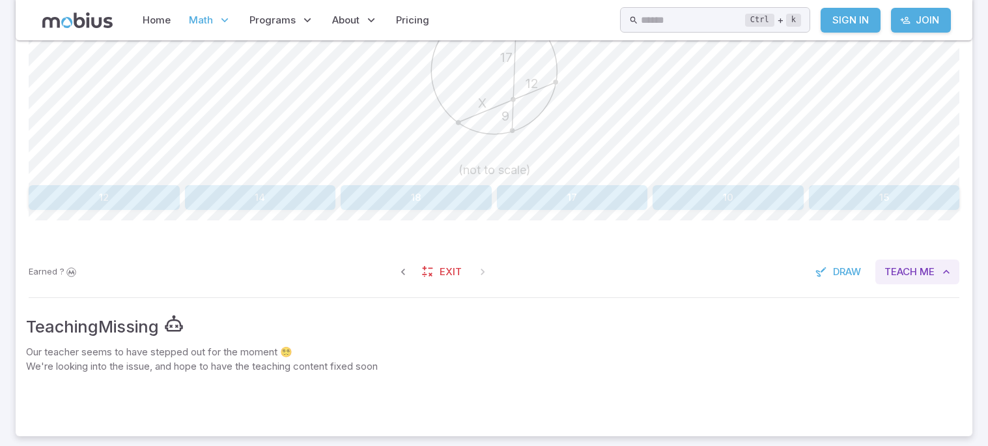
click at [917, 268] on span "Teach" at bounding box center [901, 271] width 33 height 14
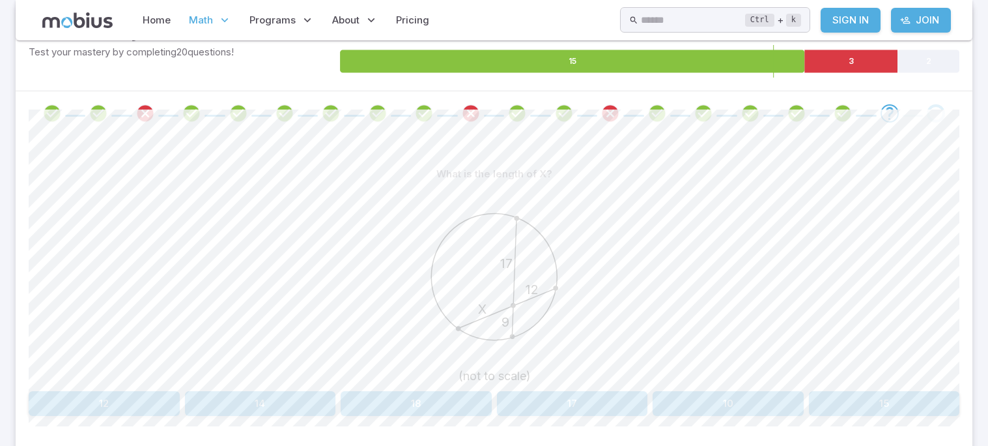
scroll to position [226, 0]
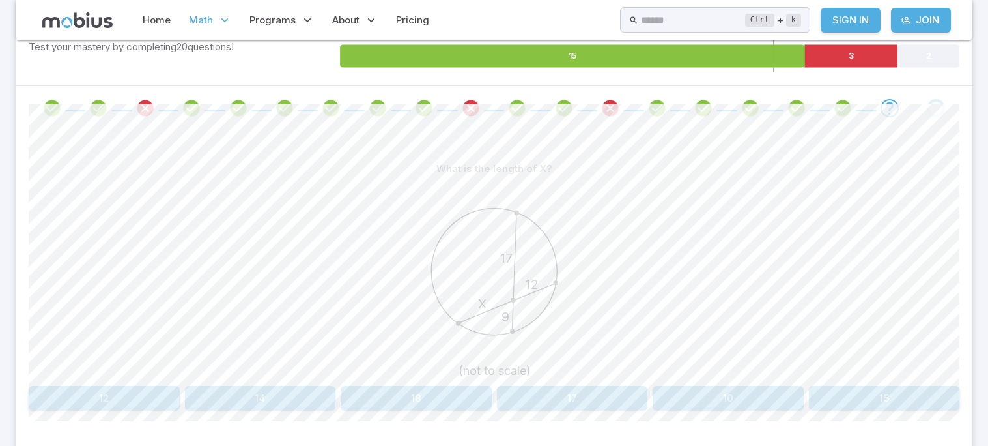
click at [291, 402] on button "14" at bounding box center [260, 398] width 151 height 25
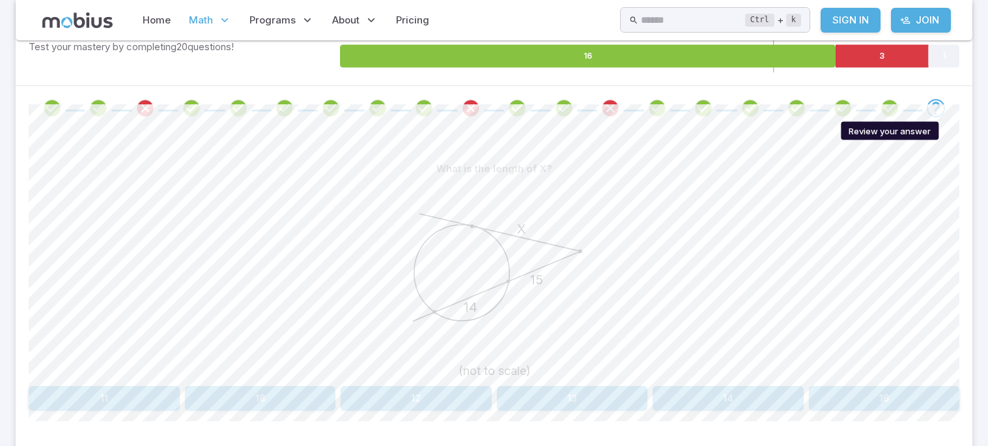
click at [893, 108] on icon "Review your answer" at bounding box center [890, 108] width 20 height 20
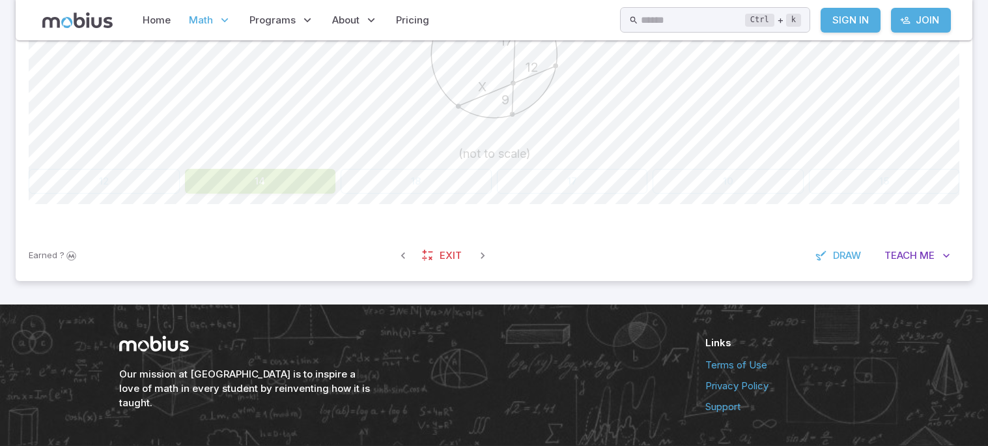
scroll to position [448, 0]
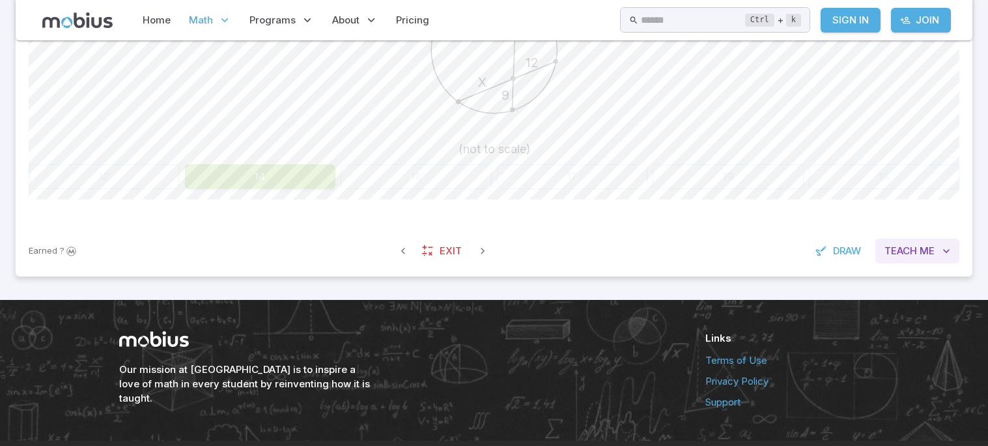
click at [894, 263] on button "Teach Me" at bounding box center [918, 250] width 84 height 25
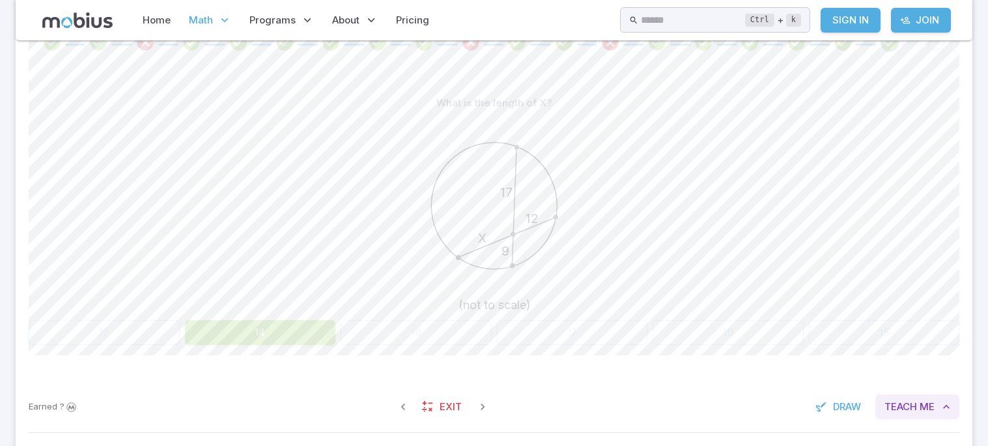
scroll to position [0, 0]
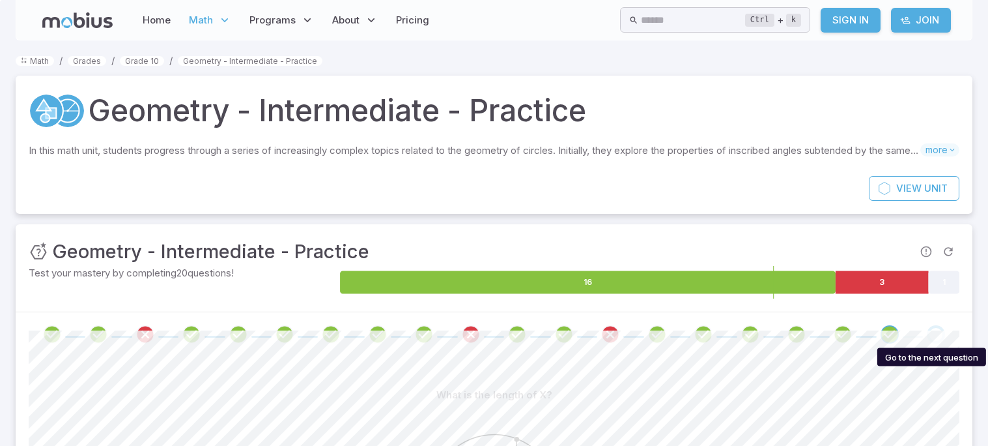
click at [932, 334] on div "Go to the next question" at bounding box center [936, 334] width 18 height 18
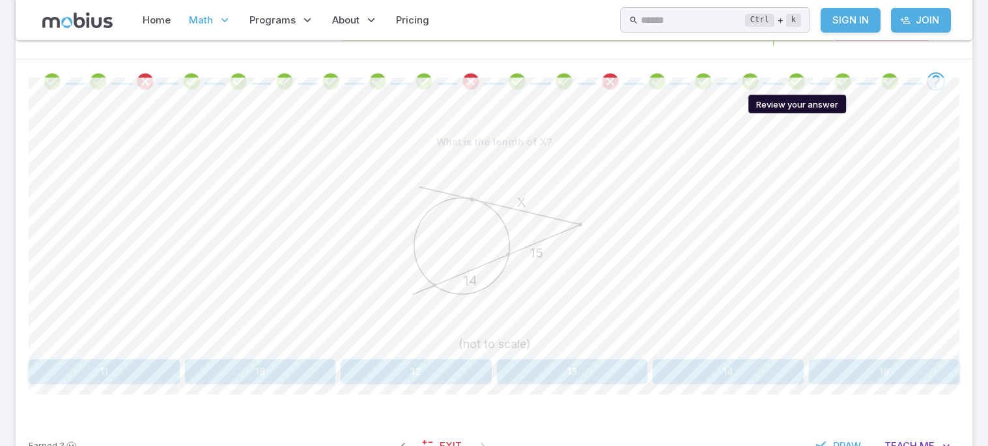
scroll to position [258, 0]
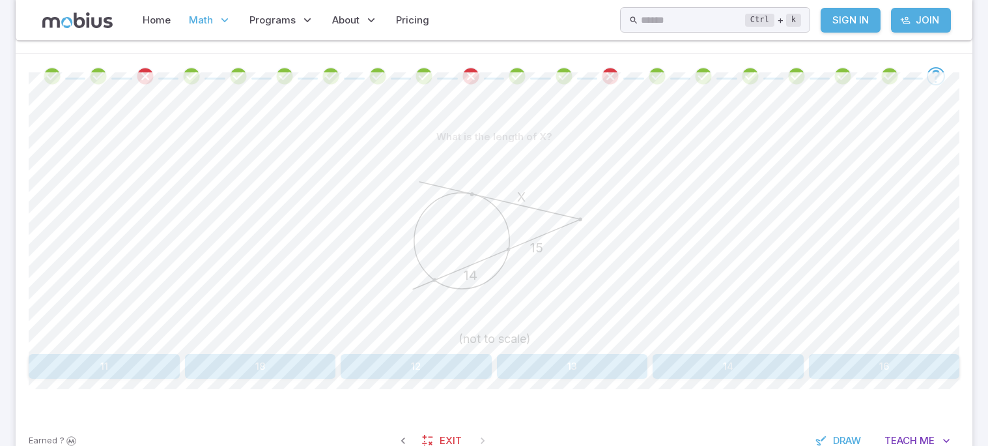
click at [602, 365] on button "13" at bounding box center [572, 366] width 151 height 25
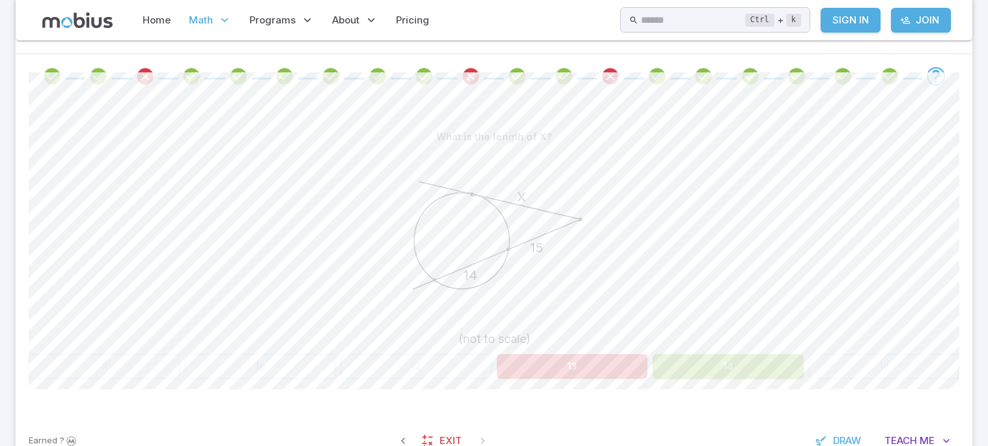
click at [648, 229] on div "X 14 15 (not to scale)" at bounding box center [494, 248] width 931 height 199
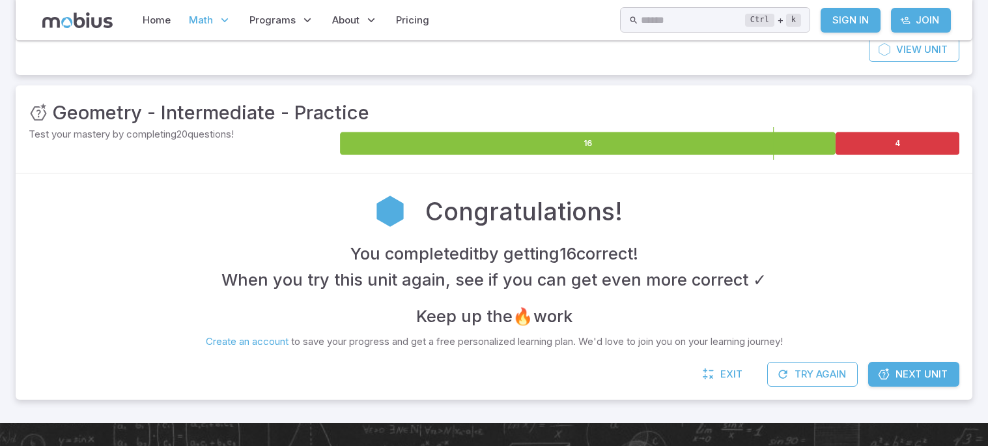
scroll to position [137, 0]
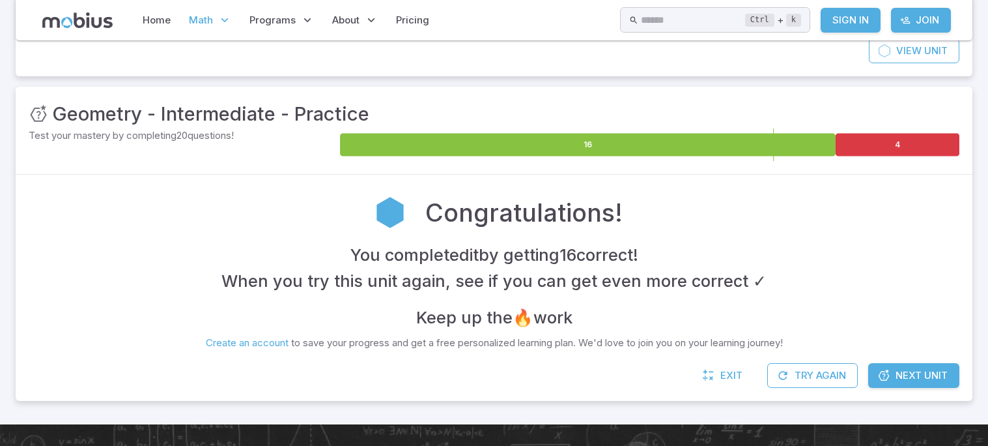
click at [898, 371] on span "Next Unit" at bounding box center [922, 375] width 52 height 14
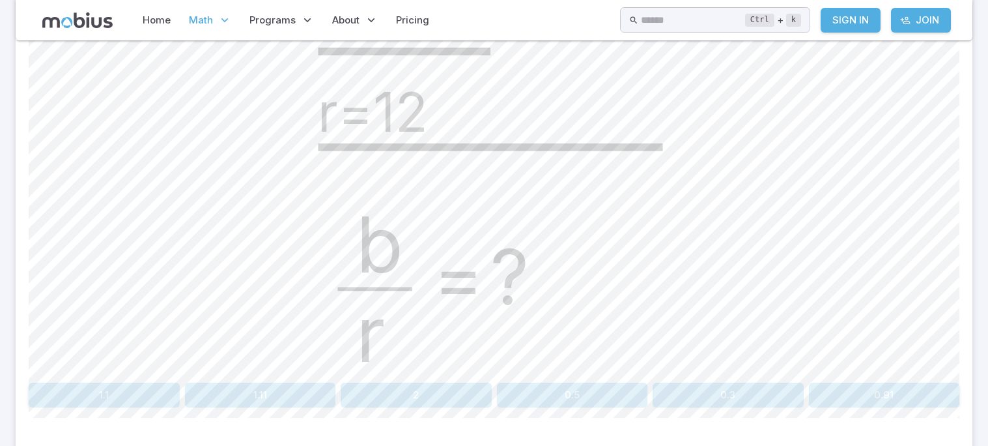
scroll to position [426, 0]
click at [599, 386] on button "0.5" at bounding box center [572, 393] width 151 height 25
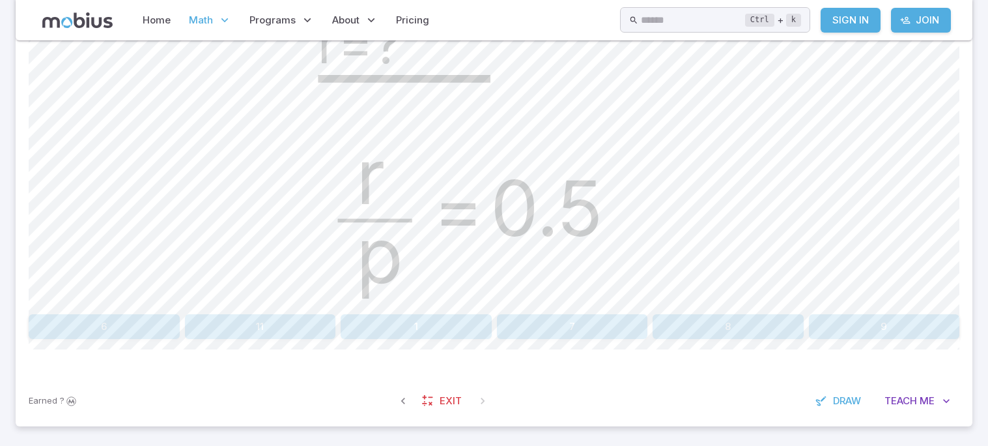
scroll to position [494, 0]
click at [131, 321] on button "6" at bounding box center [104, 325] width 151 height 25
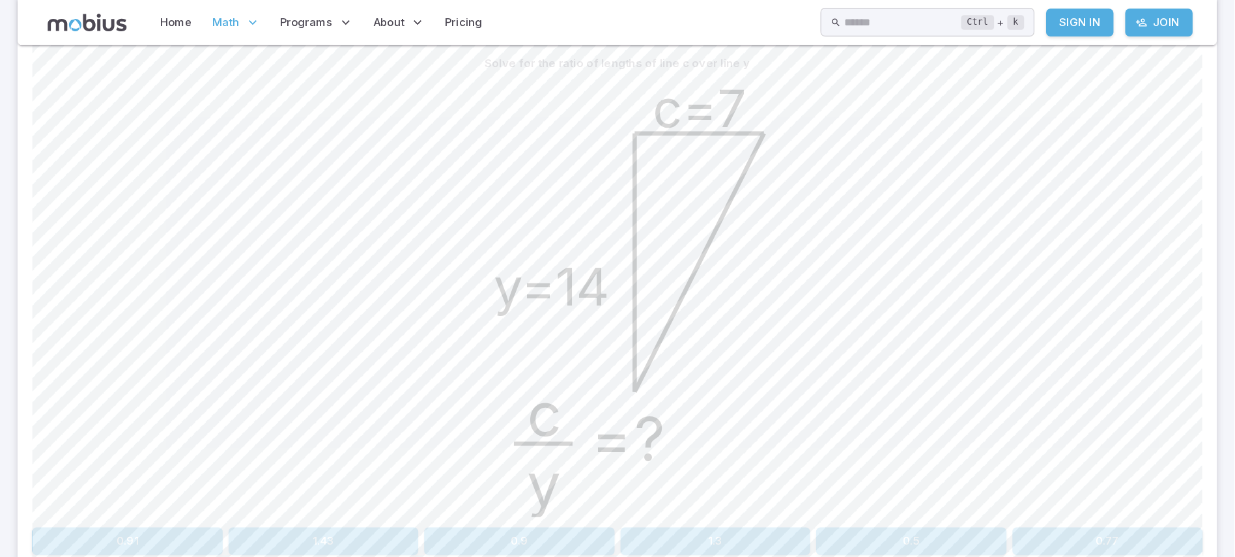
scroll to position [338, 0]
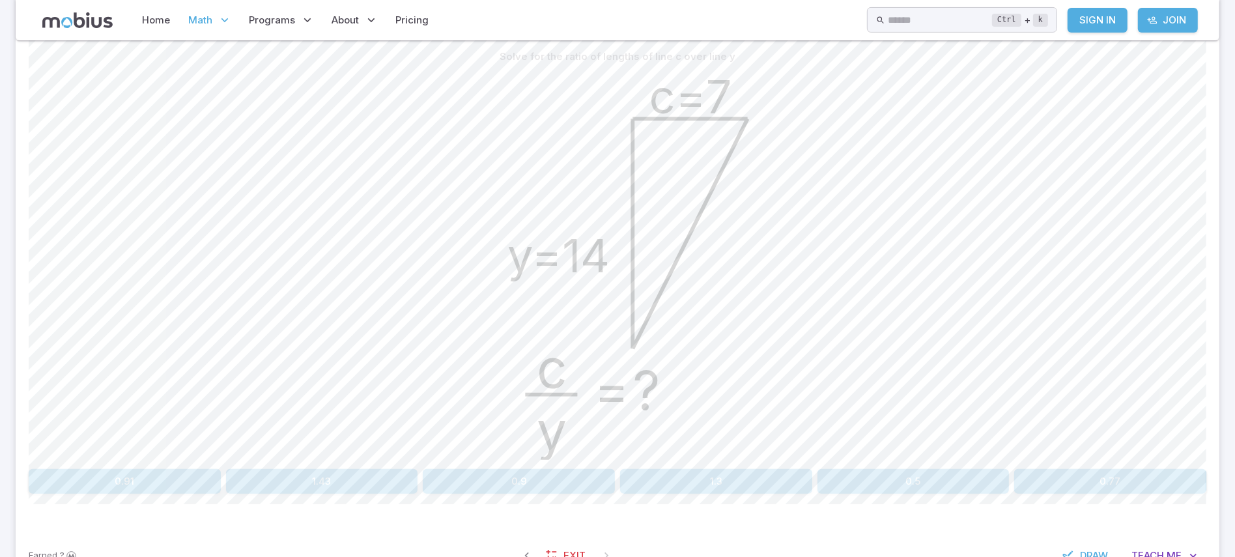
click at [913, 445] on button "0.5" at bounding box center [914, 481] width 192 height 25
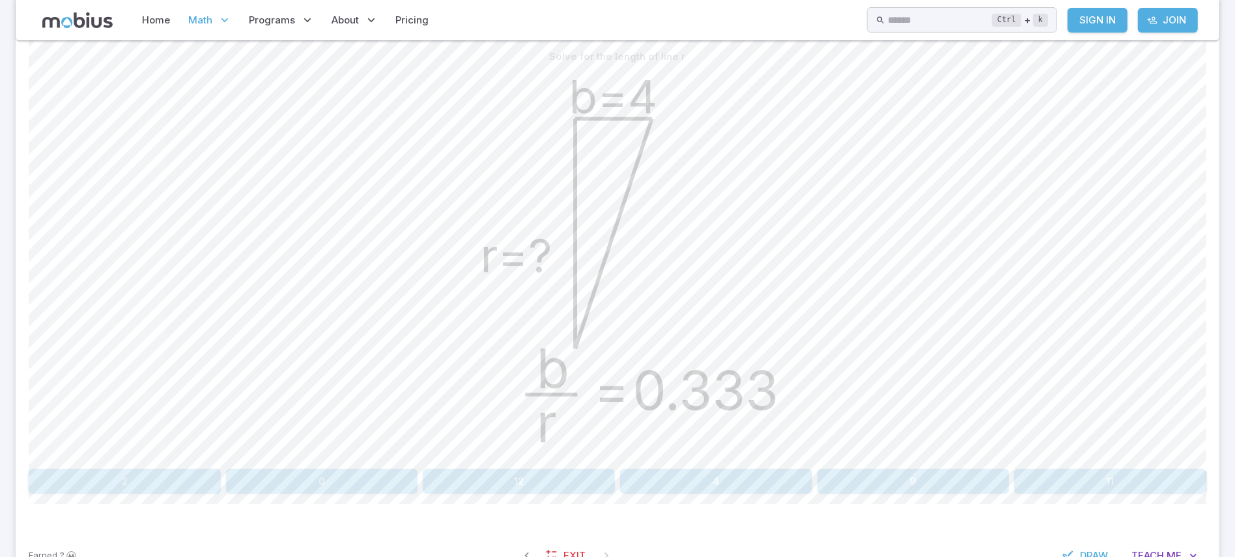
click at [545, 445] on button "12" at bounding box center [519, 481] width 192 height 25
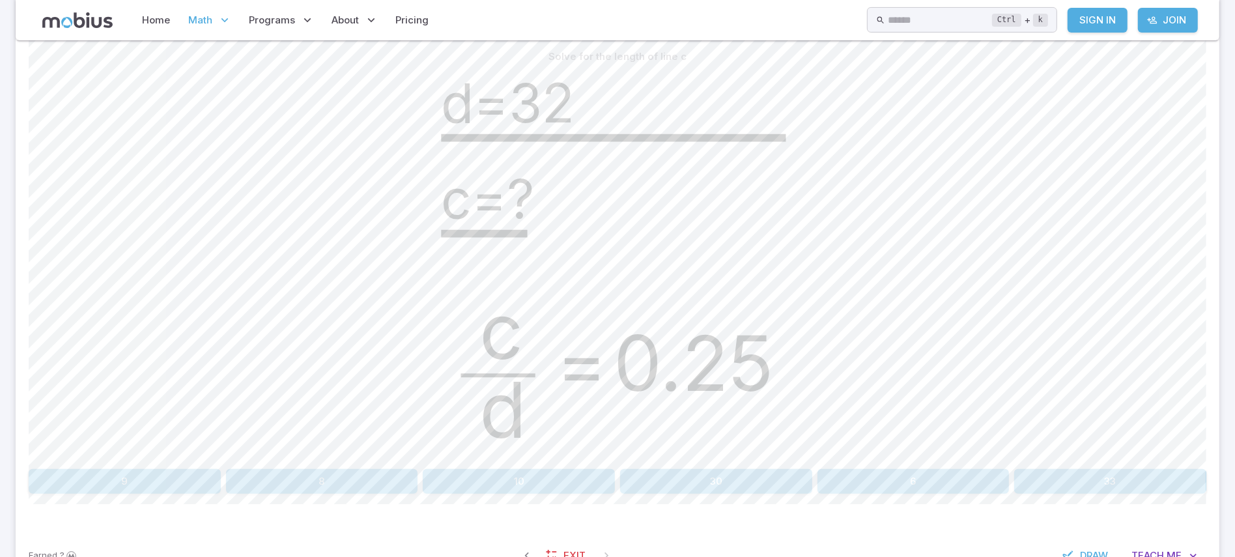
click at [284, 445] on button "8" at bounding box center [322, 481] width 192 height 25
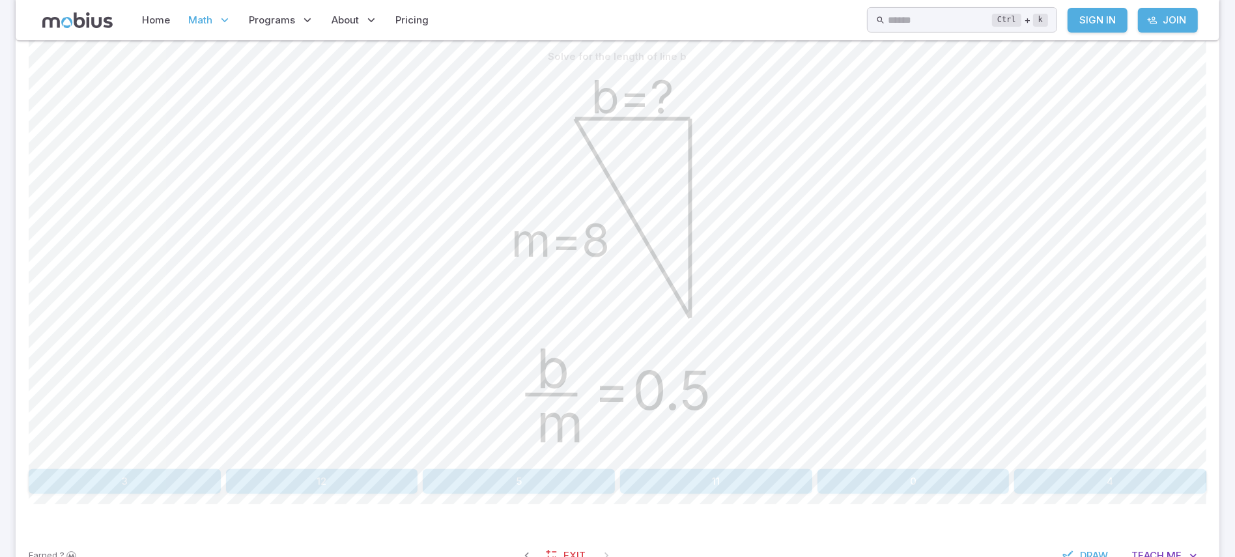
click at [988, 445] on button "4" at bounding box center [1110, 481] width 192 height 25
click at [339, 445] on button "18" at bounding box center [322, 481] width 192 height 25
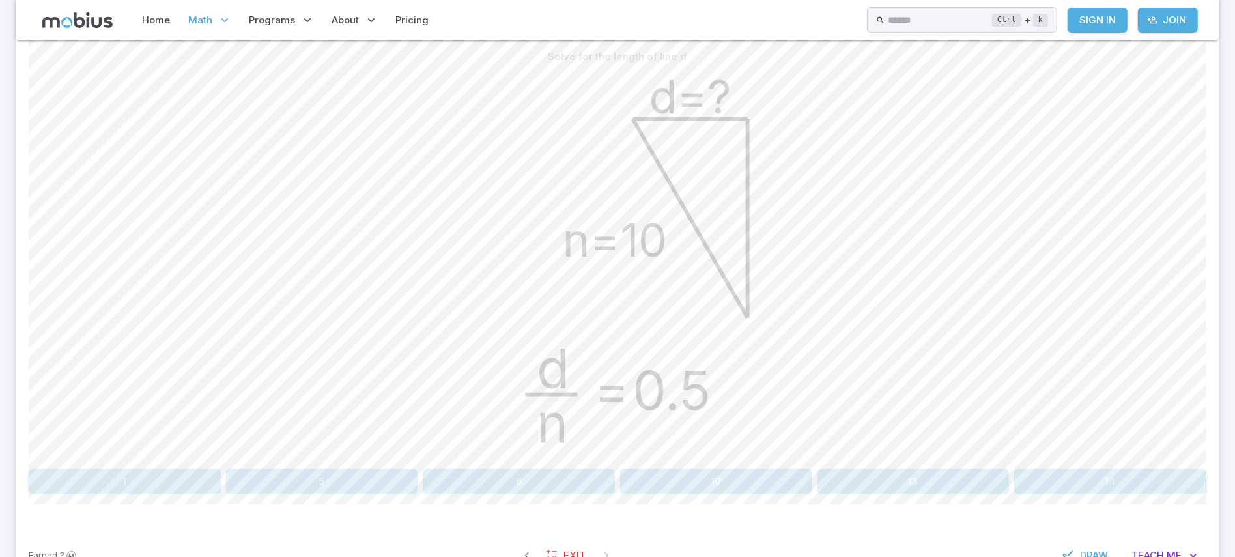
click at [306, 445] on button "5" at bounding box center [322, 481] width 192 height 25
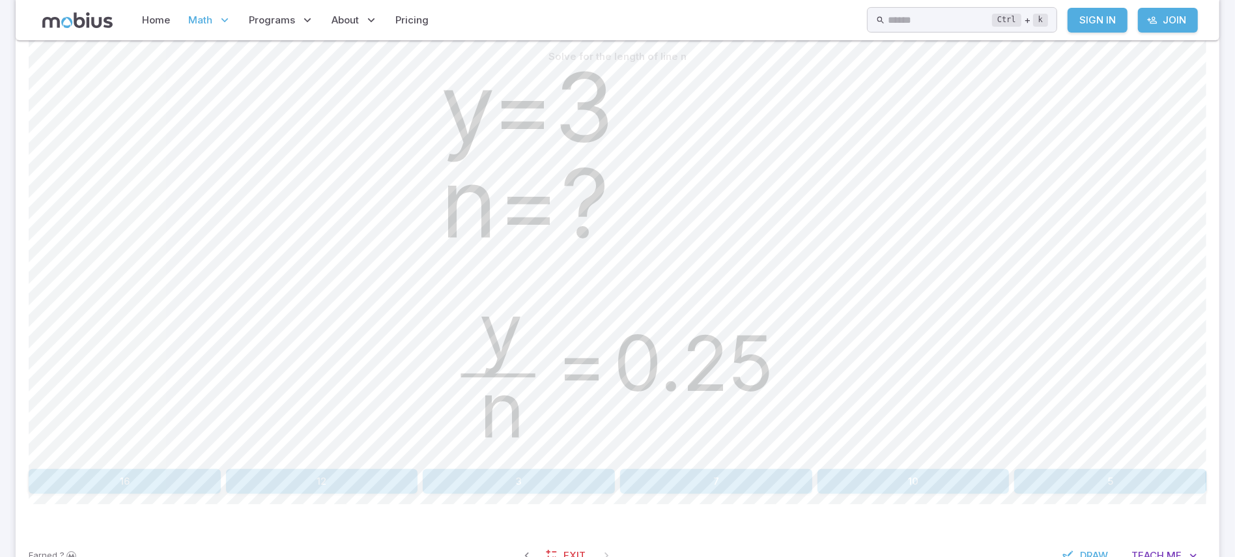
click at [360, 445] on button "12" at bounding box center [322, 481] width 192 height 25
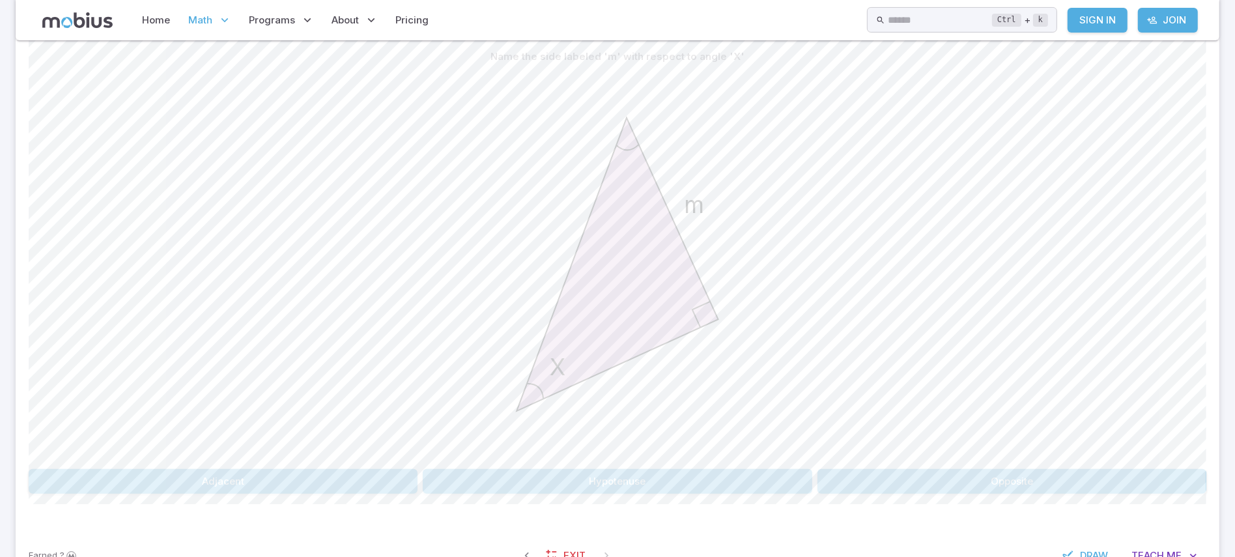
click at [982, 445] on button "Opposite" at bounding box center [1012, 481] width 389 height 25
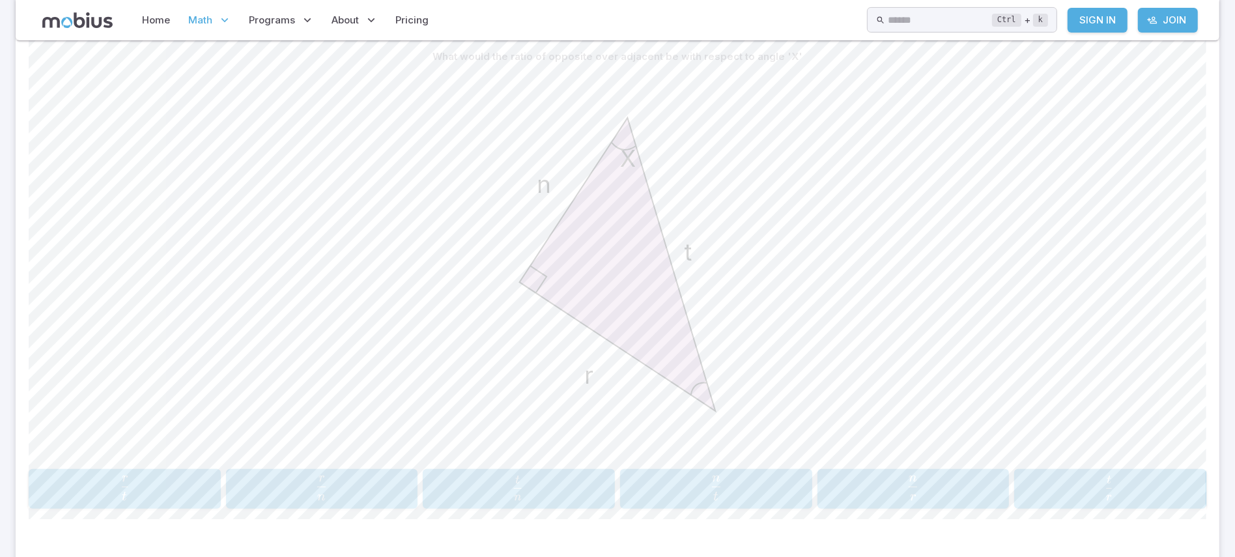
click at [368, 479] on span "n r ​" at bounding box center [322, 488] width 184 height 25
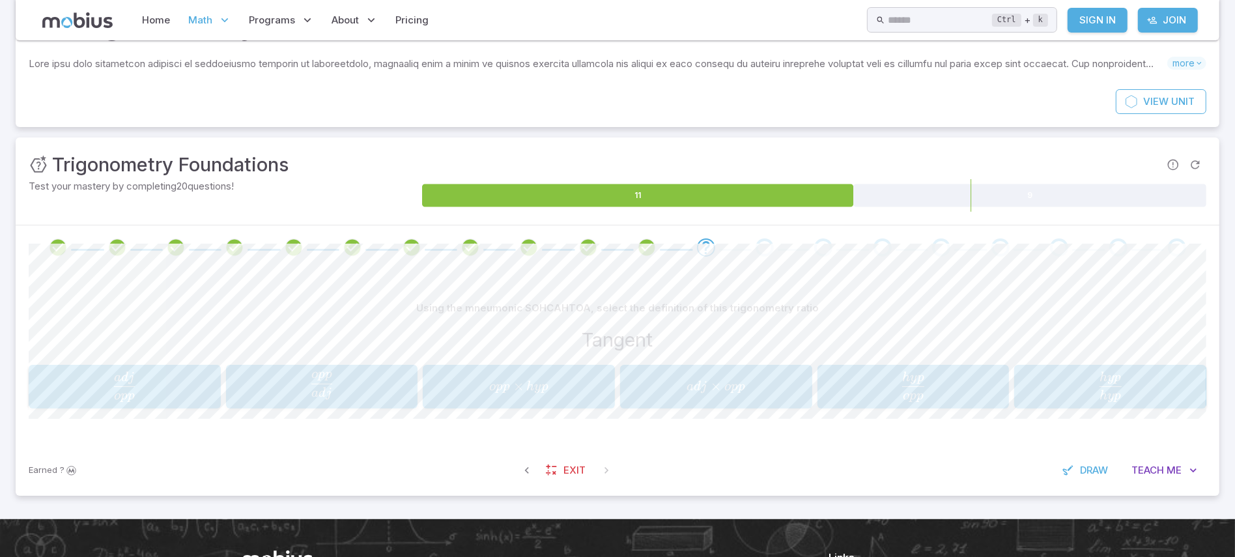
scroll to position [81, 0]
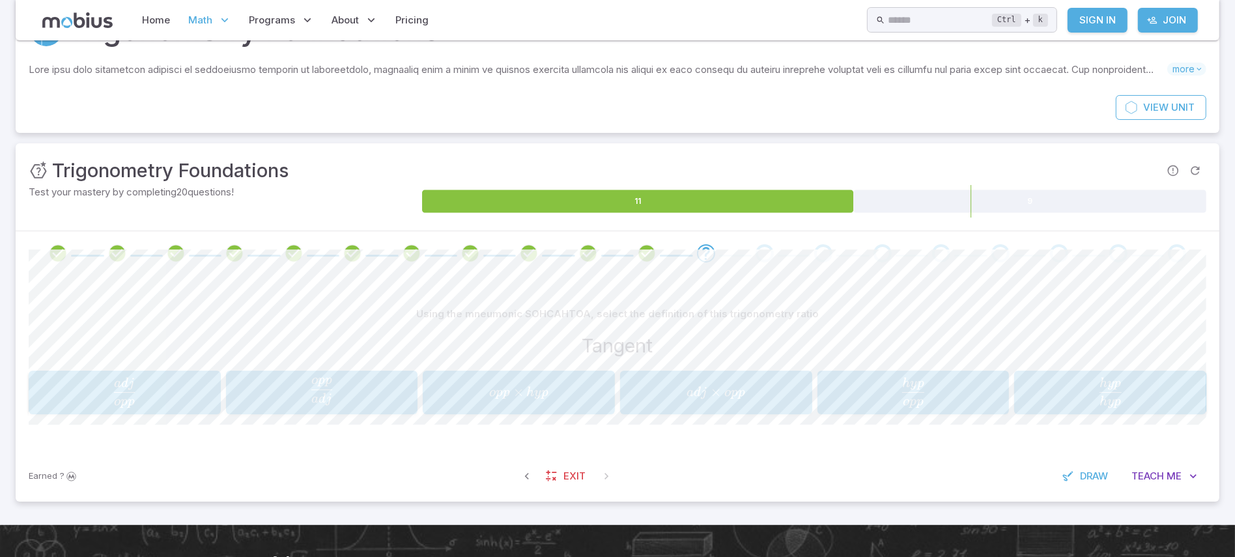
click at [173, 408] on div "a d j o p p \frac{adj}{opp} o pp a d j ​" at bounding box center [125, 392] width 184 height 33
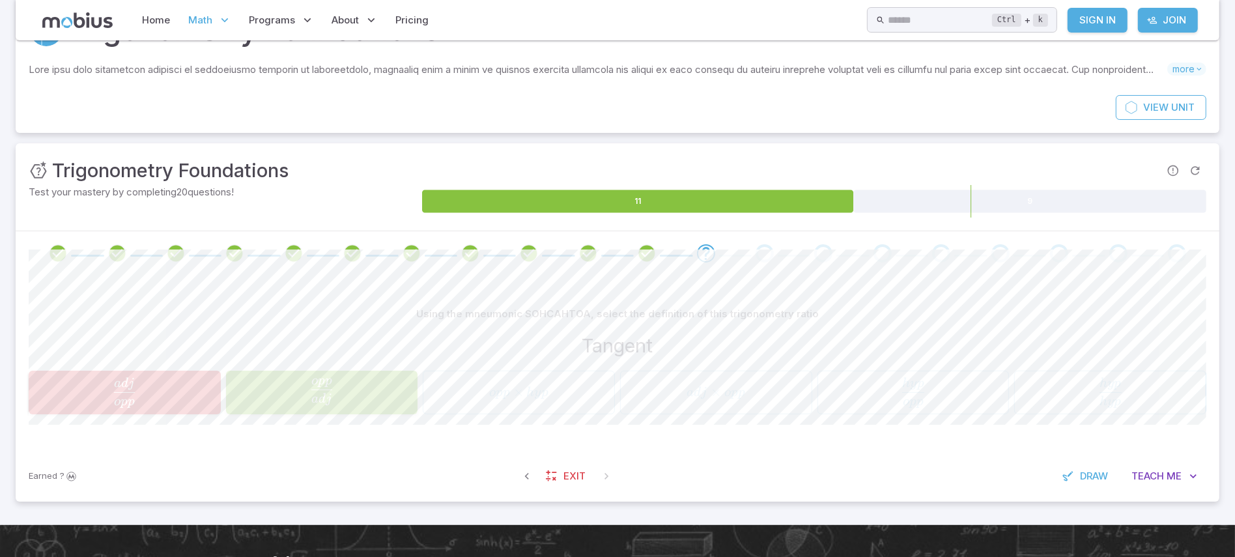
click at [838, 315] on div "Using the mneumonic SOHCAHTOA, select the definition of this trigonometry ratio" at bounding box center [618, 314] width 1178 height 25
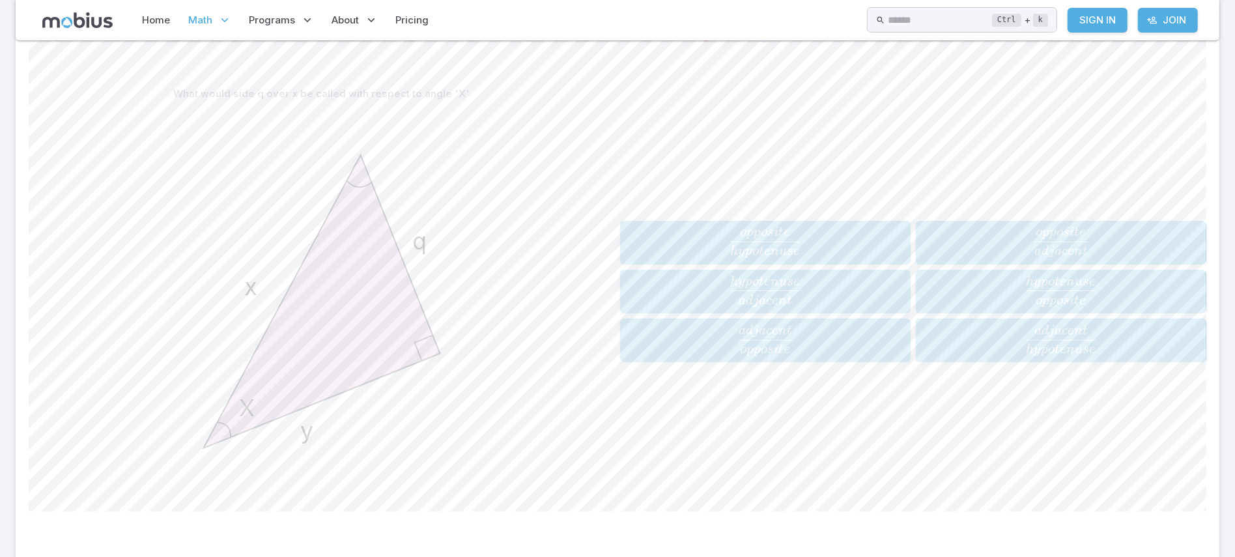
scroll to position [309, 0]
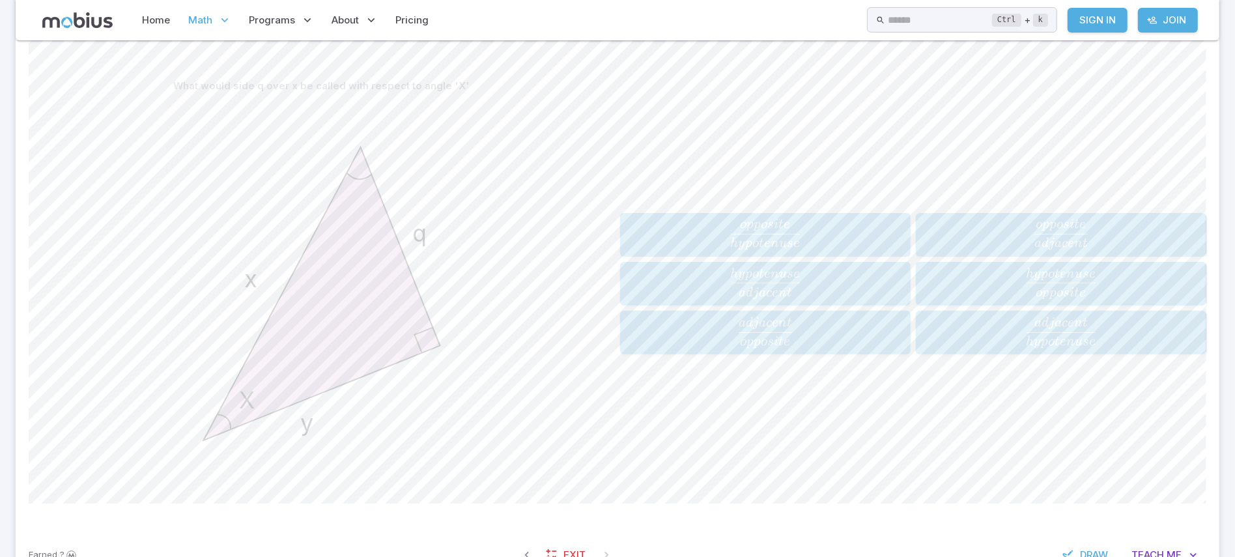
click at [1012, 239] on span "a d ja ce n t o pp os i t e ​" at bounding box center [1061, 234] width 282 height 31
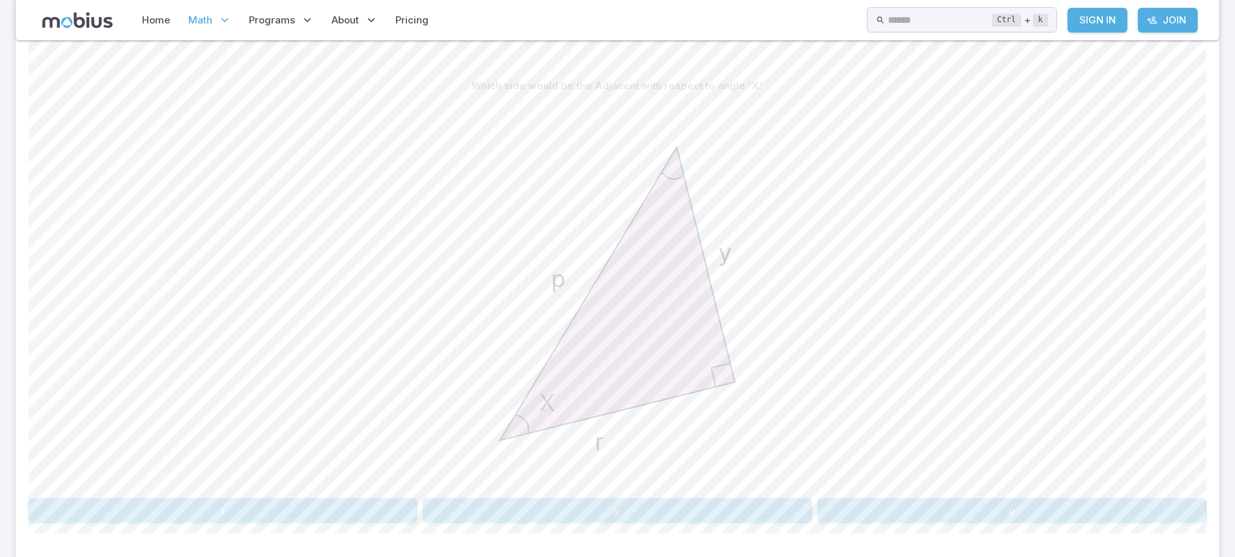
click at [389, 500] on button "r" at bounding box center [223, 510] width 389 height 25
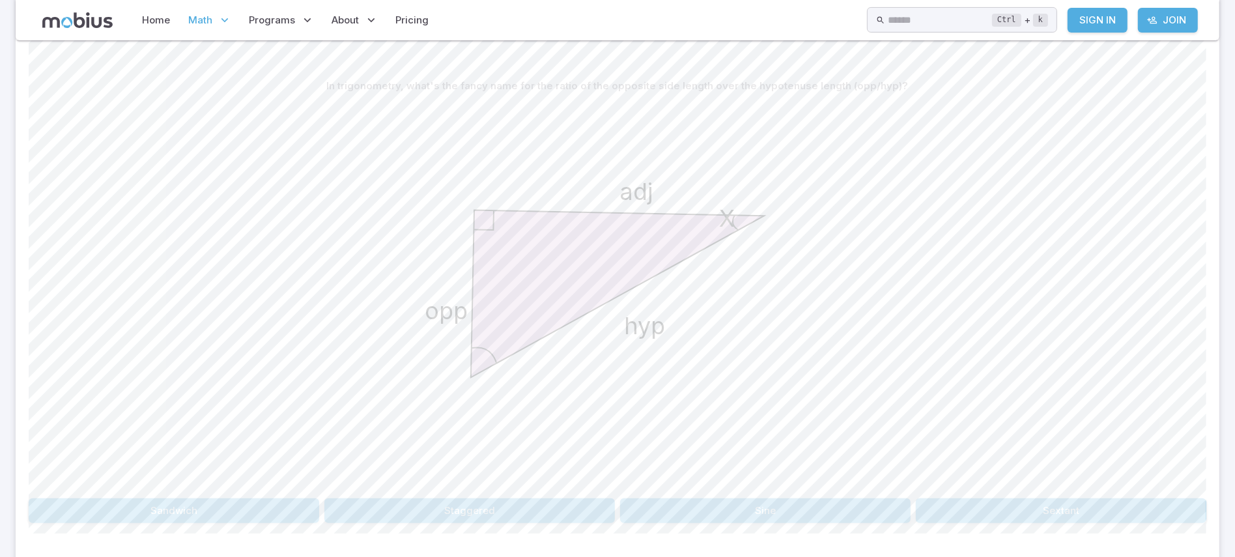
click at [1059, 522] on button "Sextant" at bounding box center [1061, 510] width 291 height 25
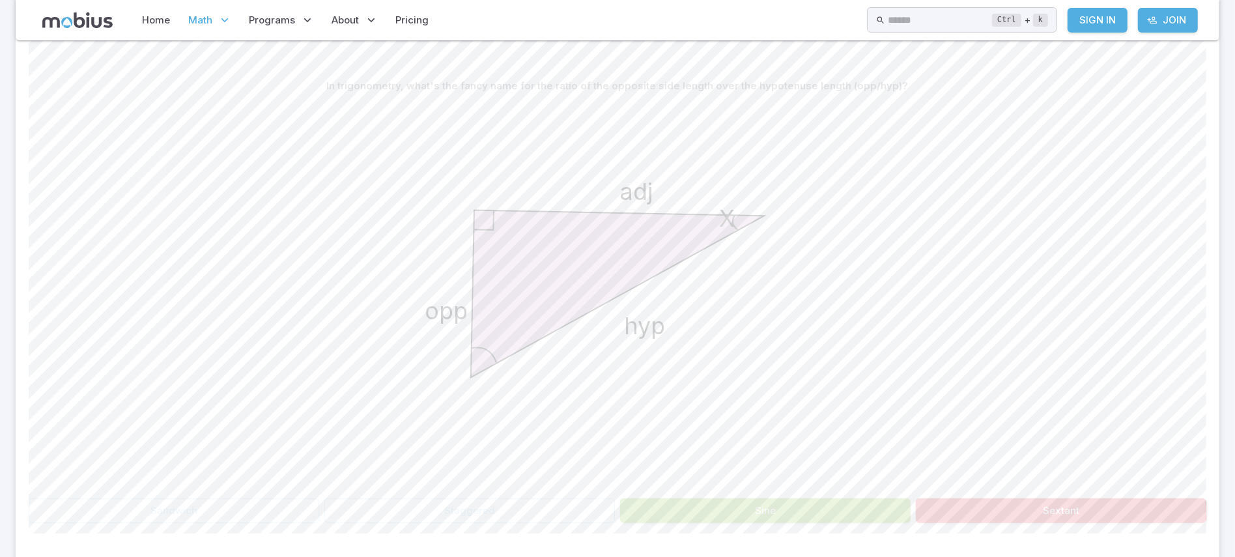
click at [985, 400] on div "X opp hyp adj" at bounding box center [618, 295] width 1178 height 395
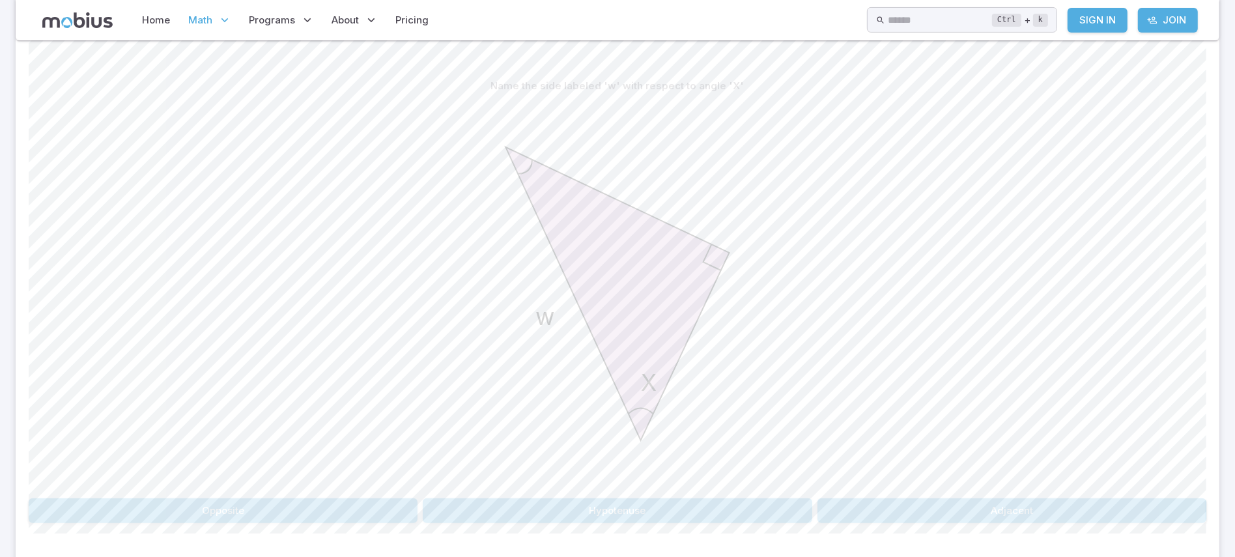
click at [683, 527] on div "Name the side labeled 'w' with respect to angle 'X' X w Opposite Hypotenuse Adj…" at bounding box center [618, 304] width 1178 height 512
click at [680, 512] on button "Hypotenuse" at bounding box center [617, 510] width 389 height 25
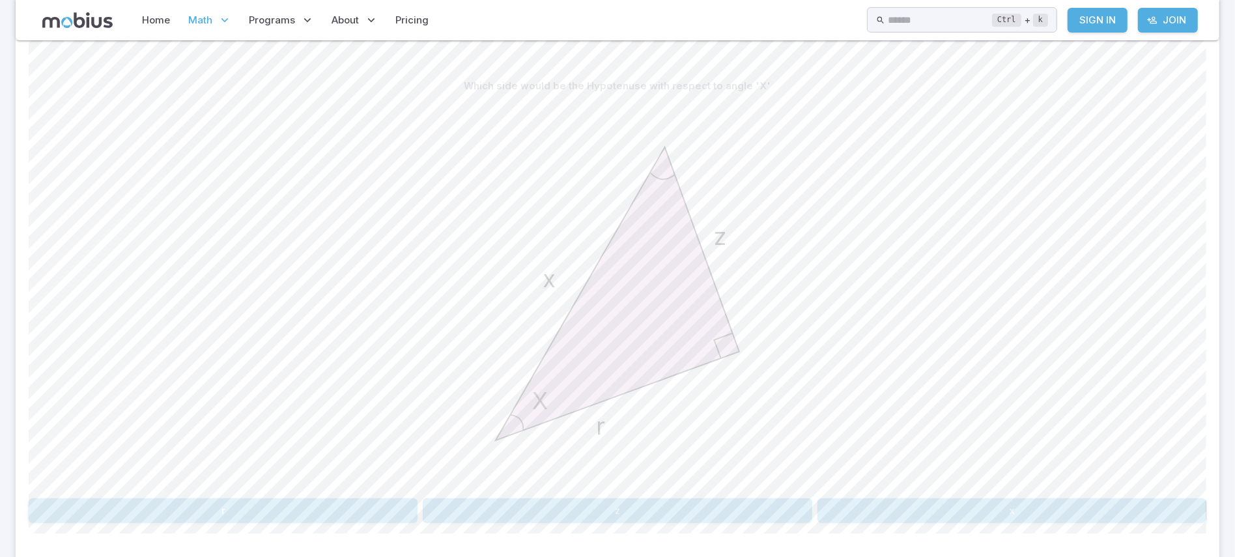
click at [998, 514] on button "x" at bounding box center [1012, 510] width 389 height 25
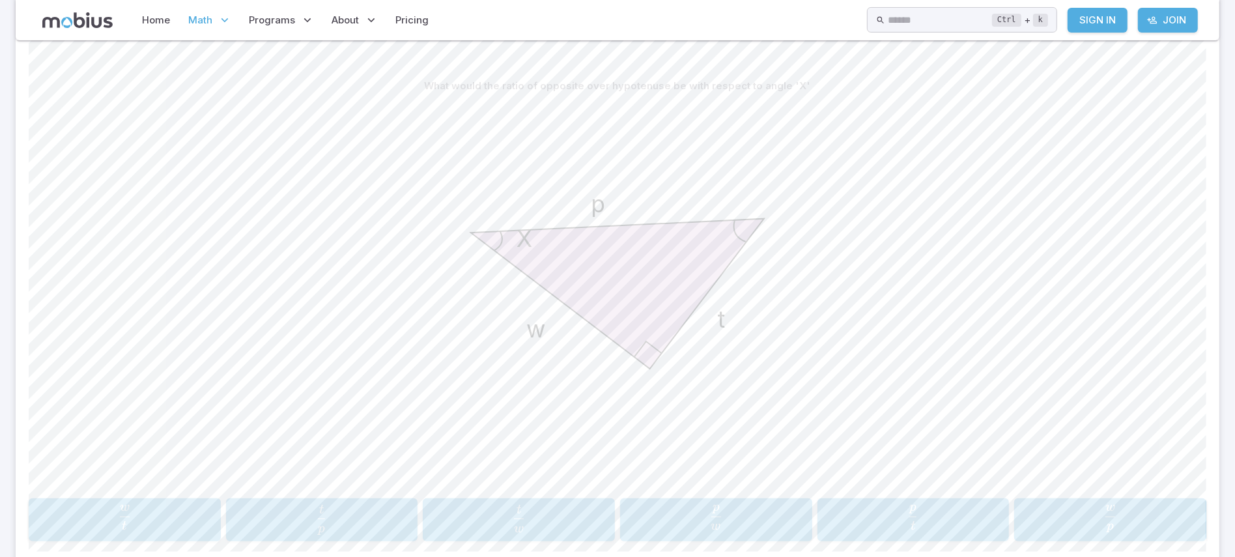
click at [347, 515] on span "p t ​" at bounding box center [322, 520] width 184 height 30
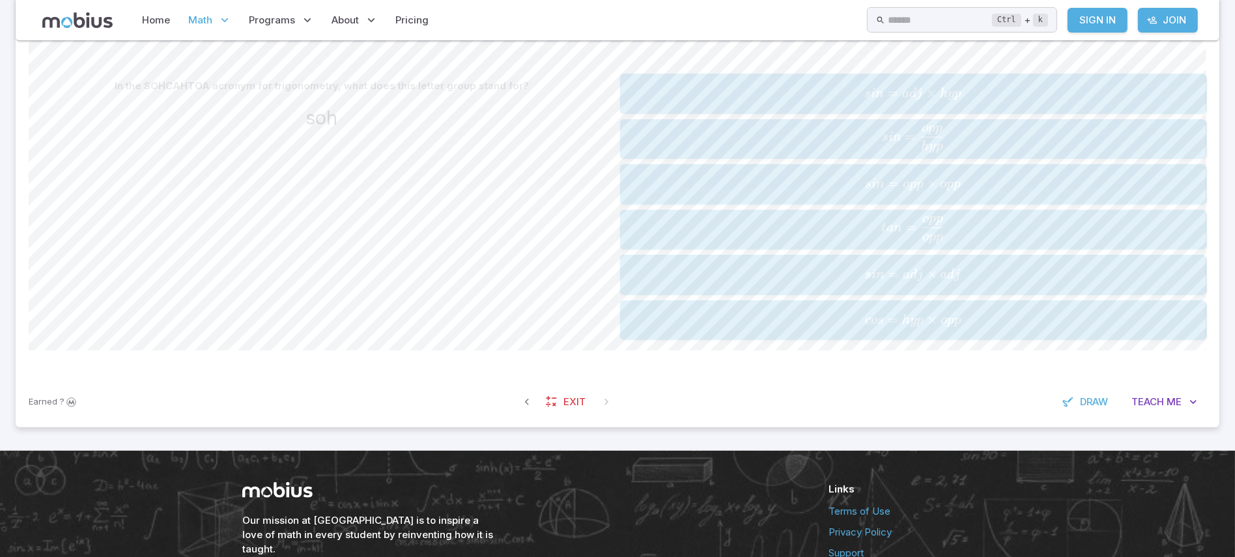
click at [1092, 131] on span "s in = h y p o pp ​" at bounding box center [913, 139] width 578 height 27
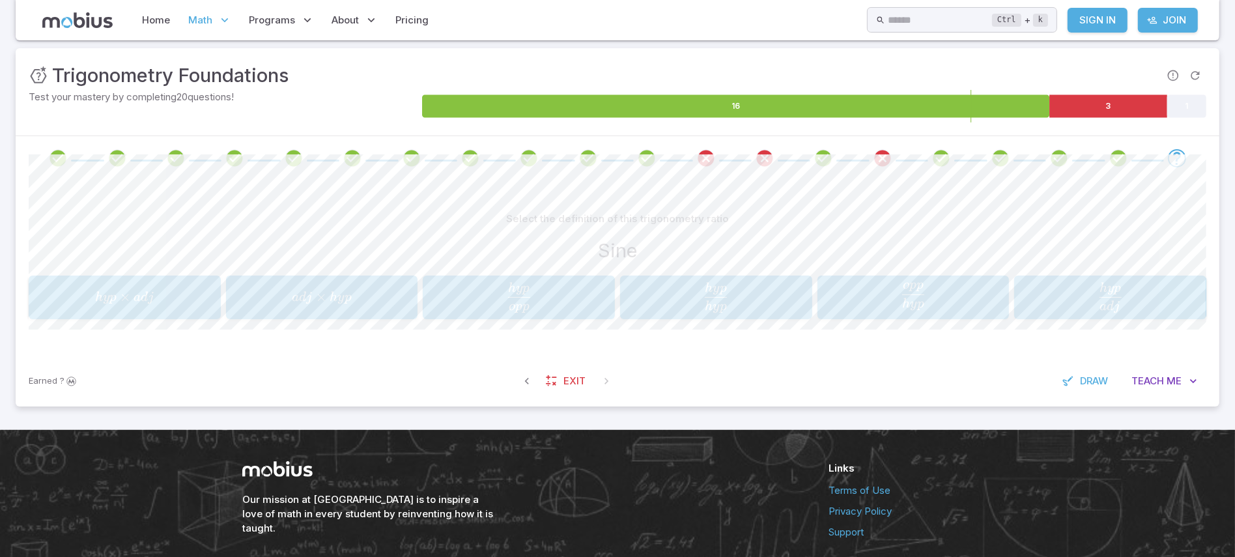
scroll to position [173, 0]
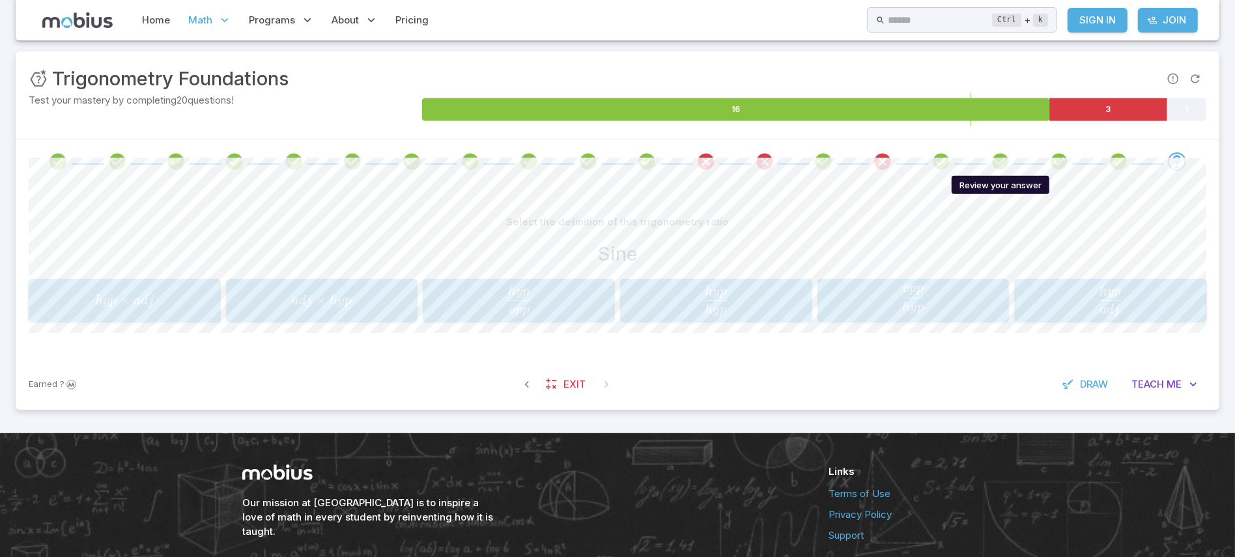
click at [1006, 168] on icon "Review your answer" at bounding box center [1001, 162] width 20 height 20
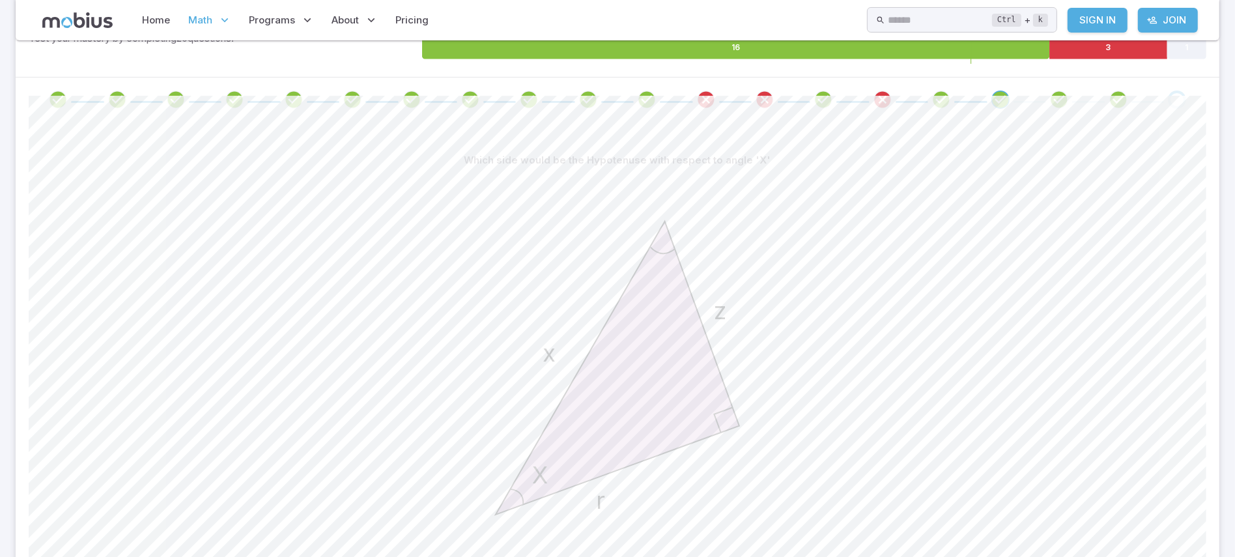
scroll to position [231, 0]
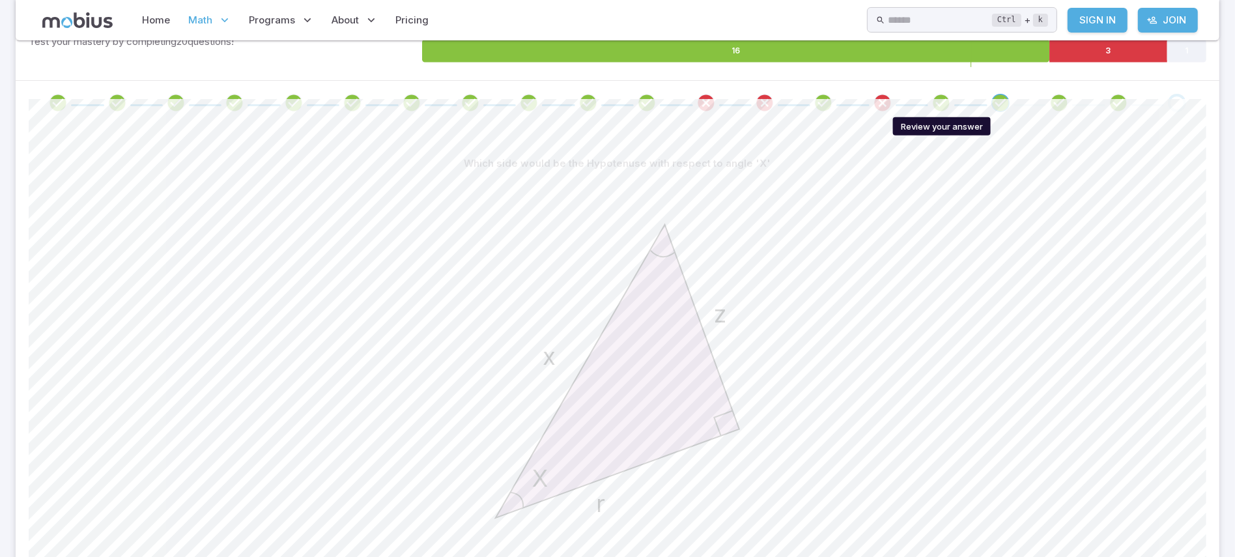
click at [947, 104] on icon "Review your answer" at bounding box center [942, 103] width 20 height 20
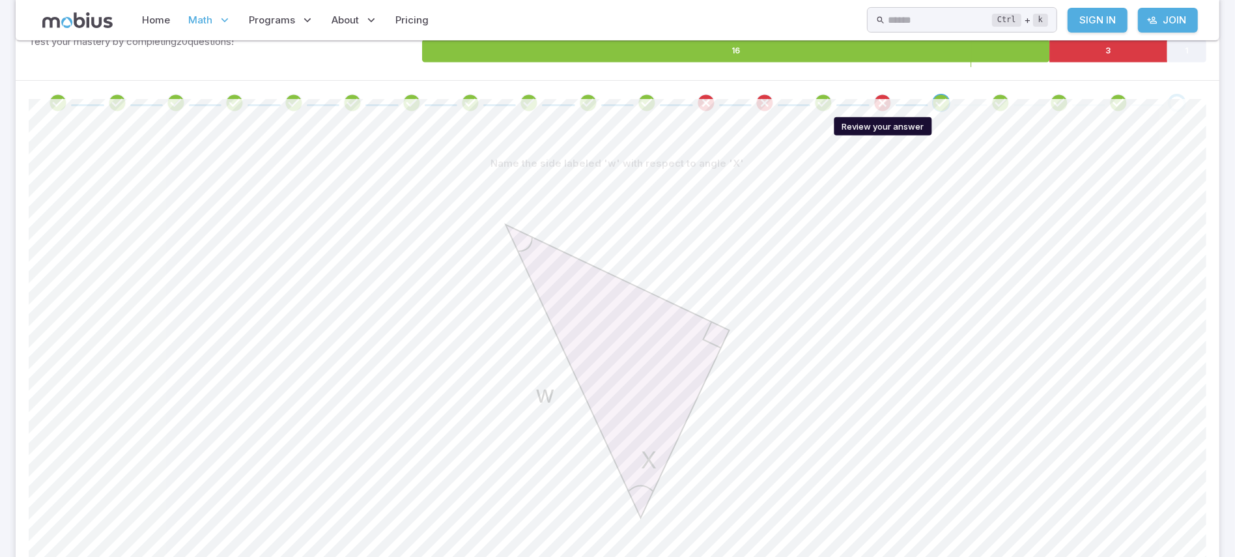
click at [874, 106] on icon "Review your answer" at bounding box center [883, 103] width 20 height 20
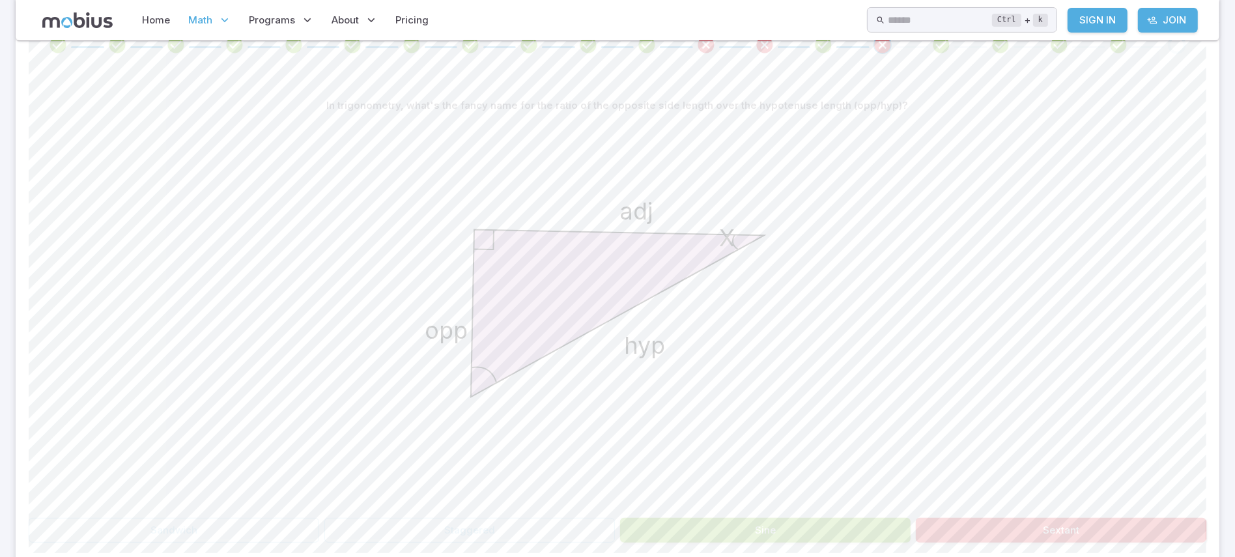
scroll to position [287, 0]
click at [1170, 48] on div "Go to the next question" at bounding box center [1177, 47] width 18 height 18
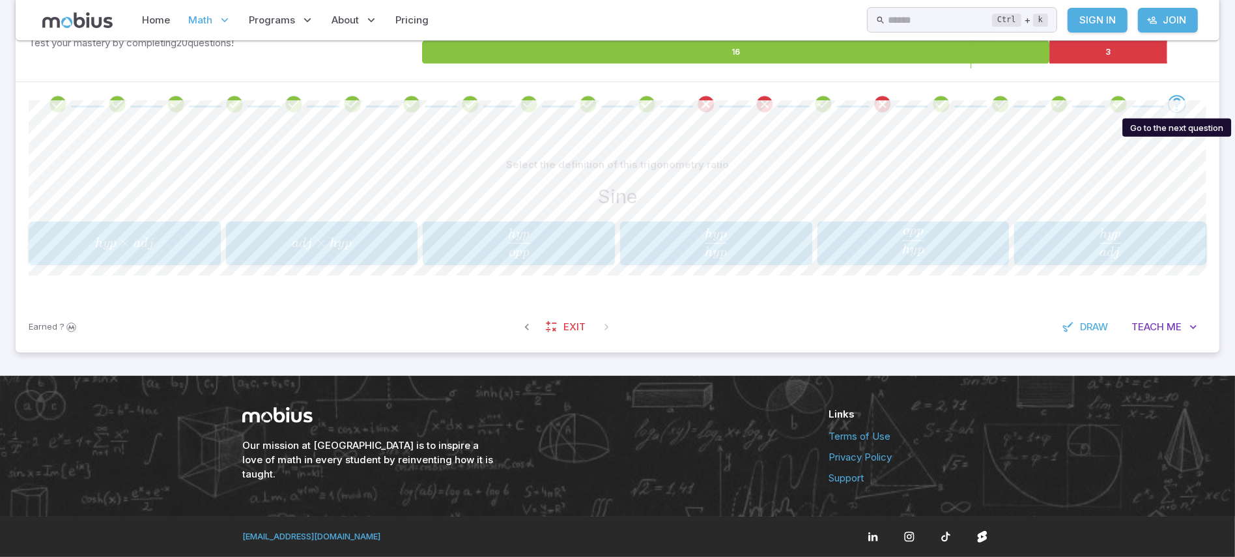
scroll to position [230, 0]
click at [906, 248] on span "button" at bounding box center [913, 250] width 22 height 12
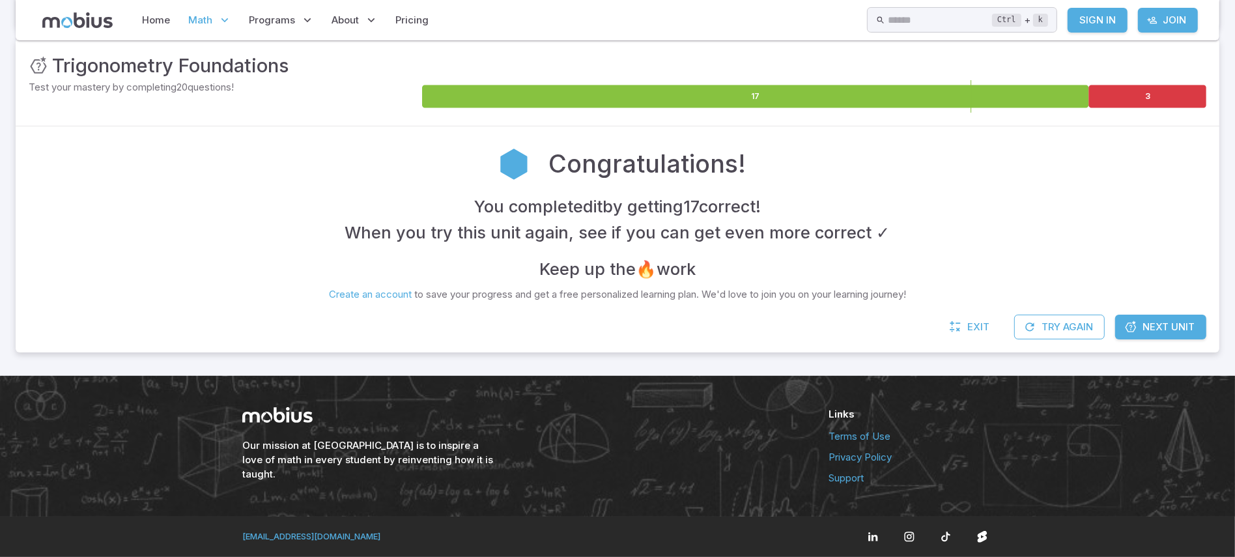
scroll to position [187, 0]
click at [1180, 334] on link "Next Unit" at bounding box center [1160, 327] width 91 height 25
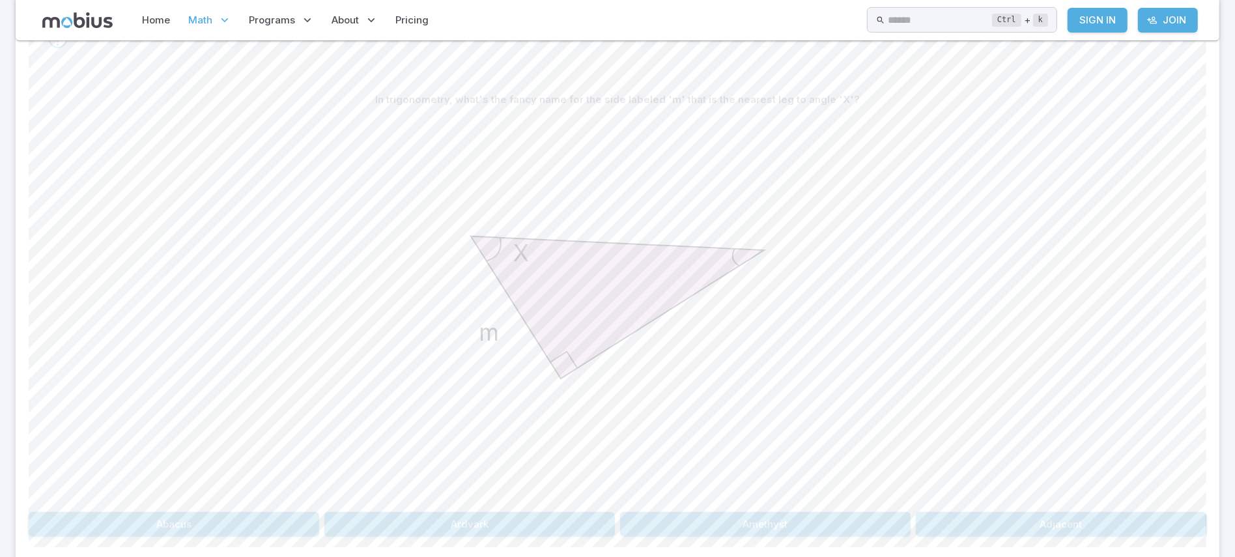
scroll to position [300, 0]
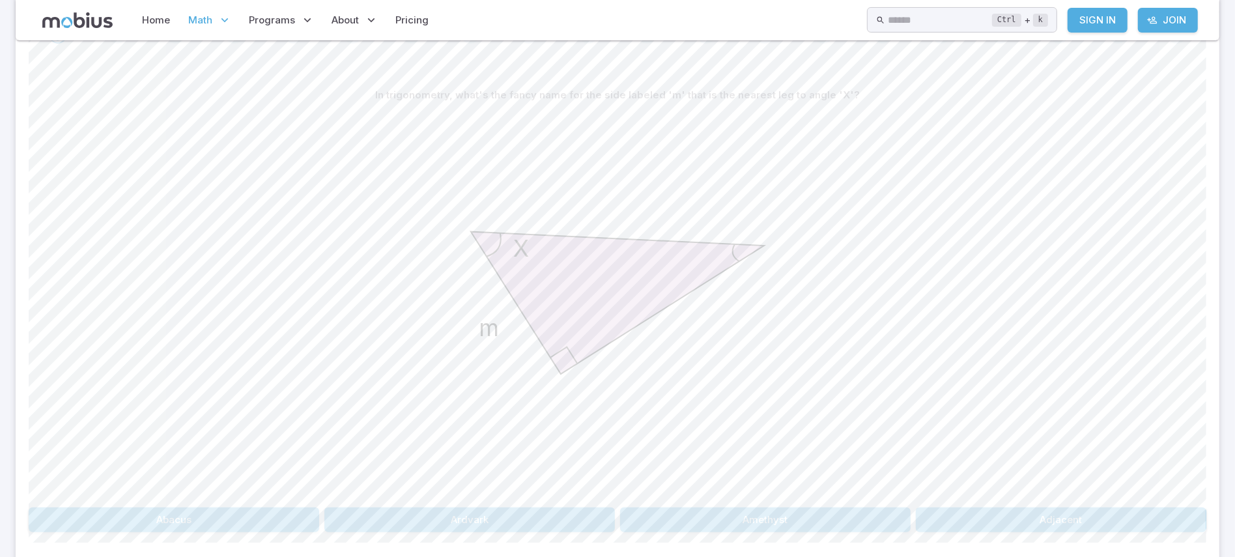
click at [1050, 521] on button "Adjacent" at bounding box center [1061, 519] width 291 height 25
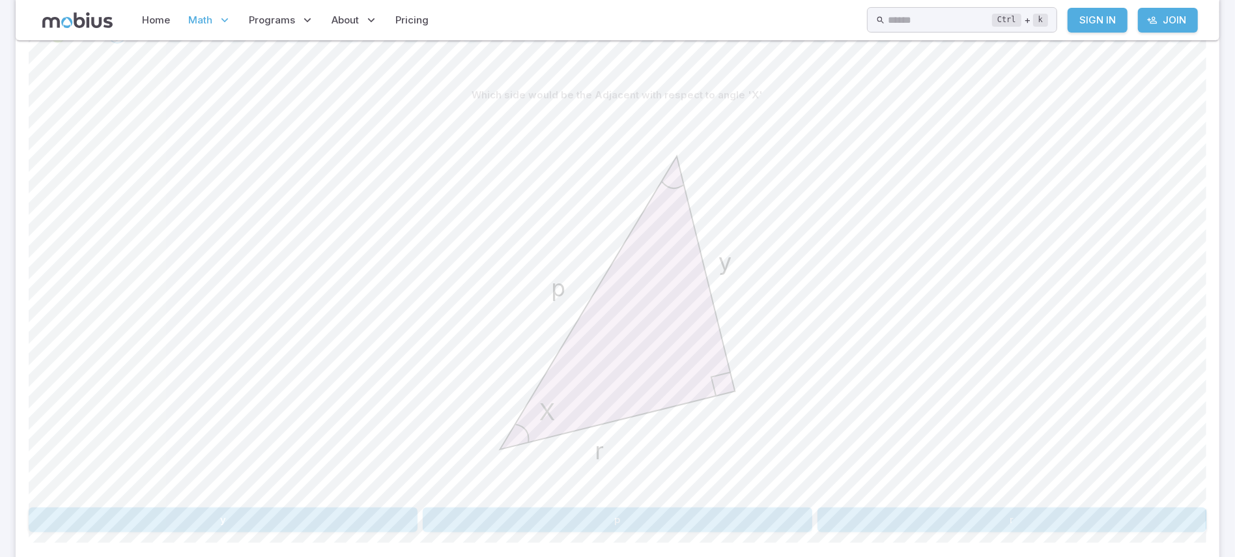
click at [1087, 511] on button "r" at bounding box center [1012, 519] width 389 height 25
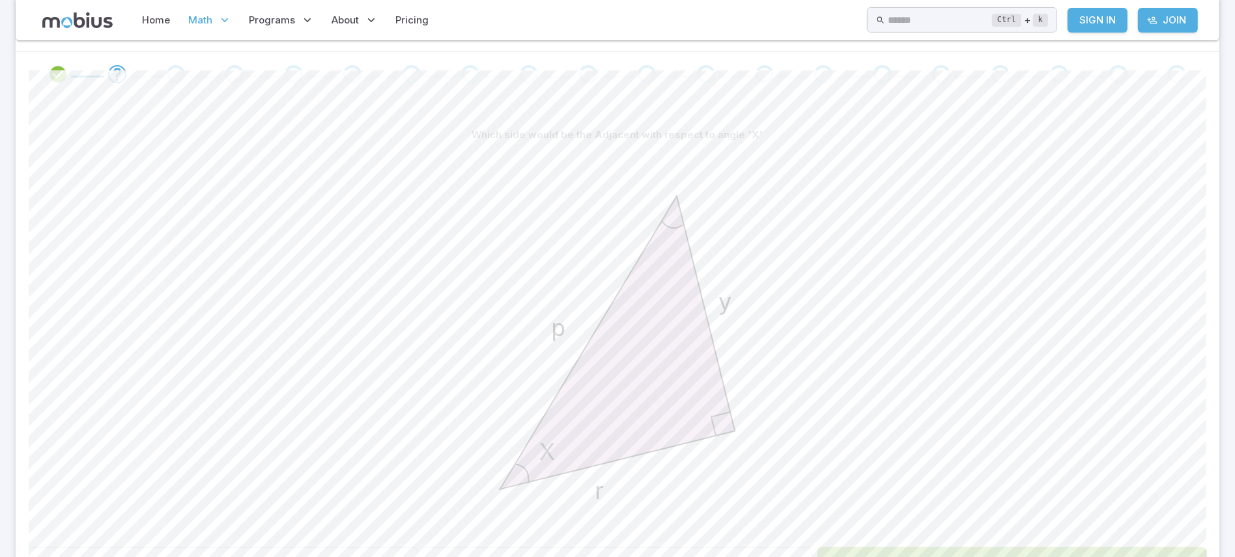
scroll to position [257, 0]
click at [123, 76] on icon "Go to the next question" at bounding box center [117, 77] width 16 height 16
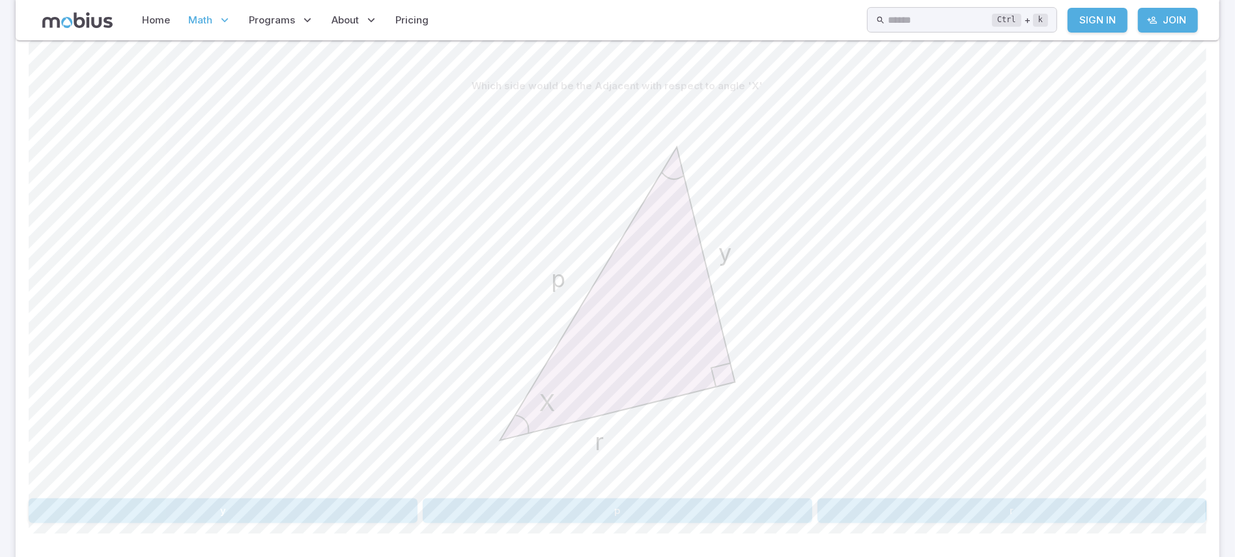
scroll to position [308, 0]
click at [966, 505] on button "r" at bounding box center [1012, 511] width 389 height 25
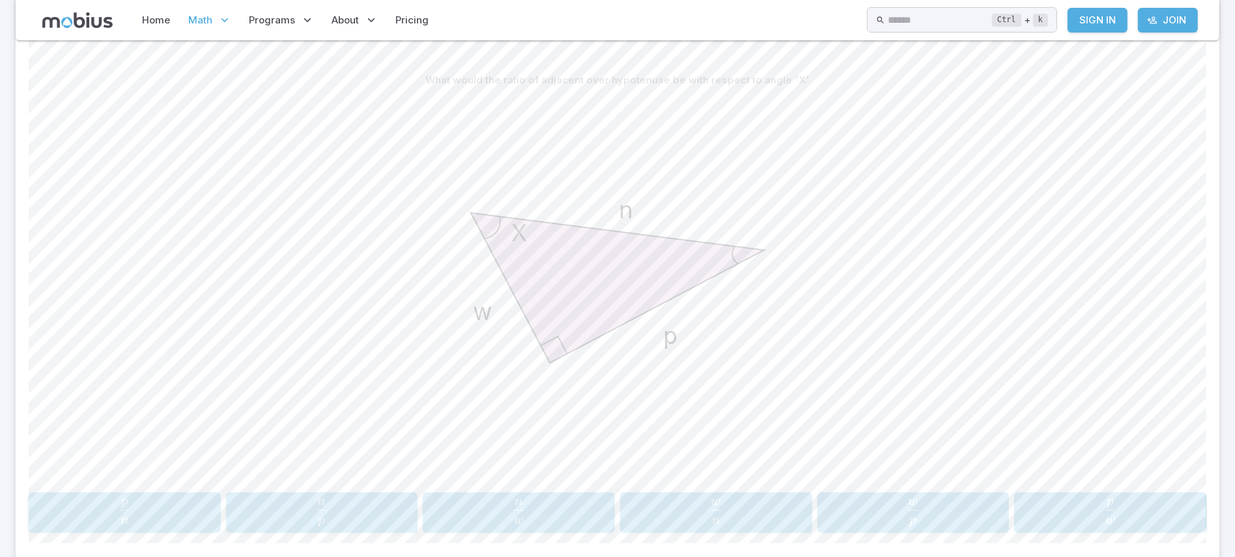
scroll to position [318, 0]
click at [771, 502] on span "n w ​" at bounding box center [716, 508] width 184 height 25
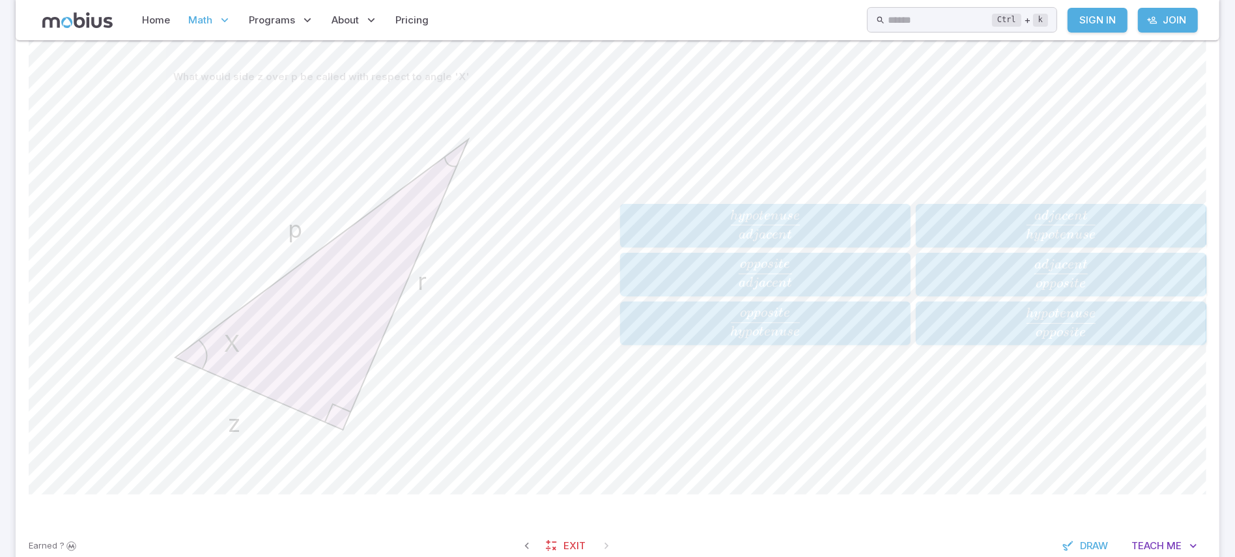
click at [971, 229] on span "h y p o t e n u se a d ja ce n t ​" at bounding box center [1061, 225] width 282 height 31
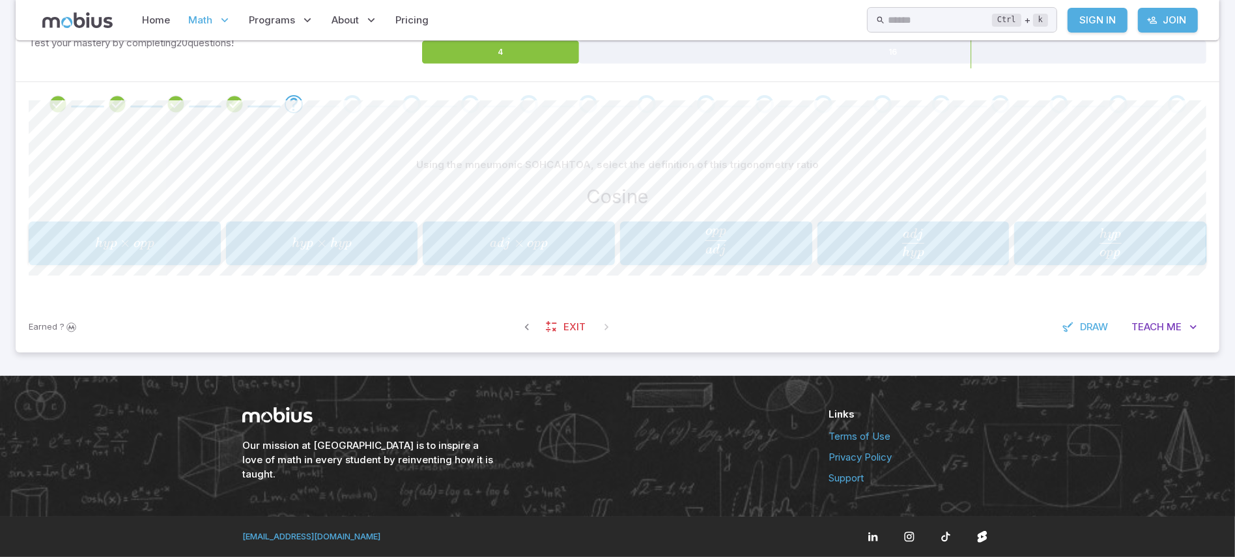
scroll to position [230, 0]
click at [682, 253] on span "a d j o pp ​" at bounding box center [716, 242] width 184 height 27
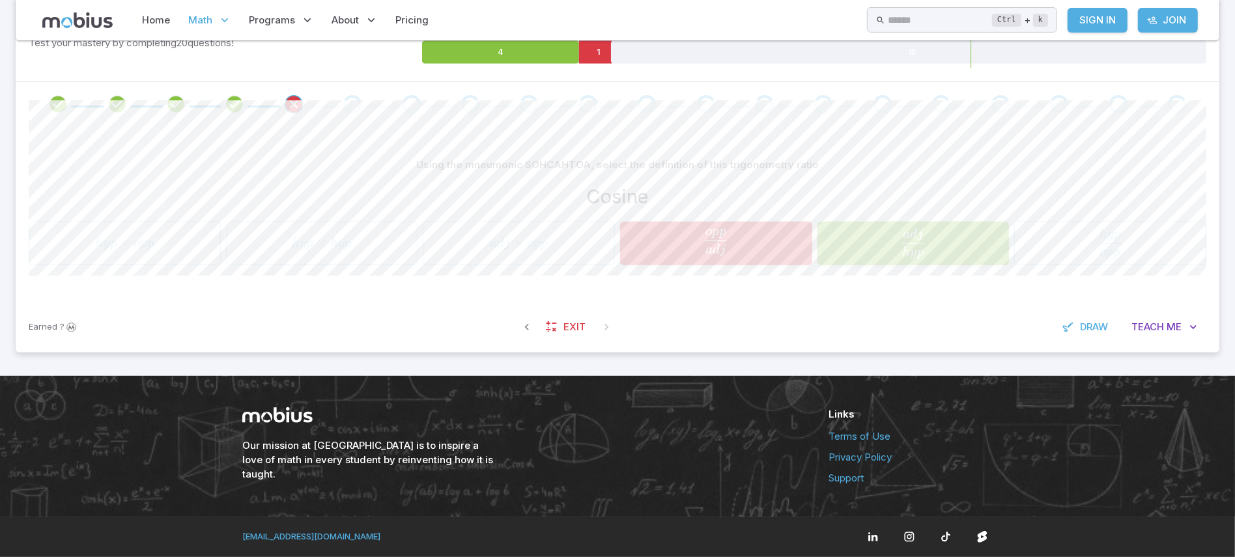
click at [889, 191] on div "Cosine" at bounding box center [618, 196] width 1178 height 29
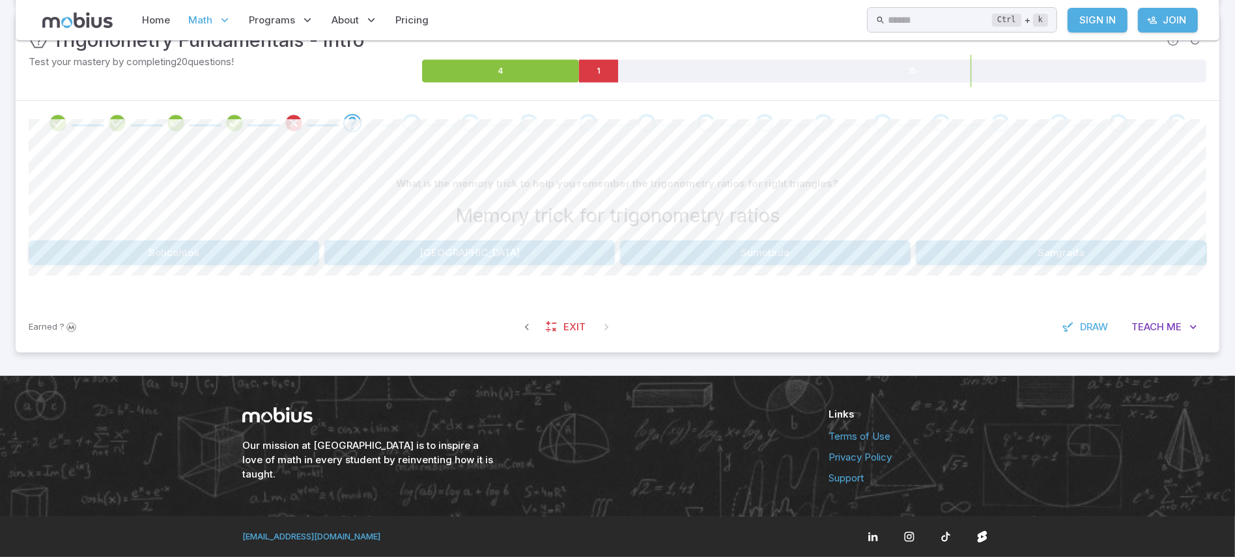
scroll to position [211, 0]
click at [258, 249] on button "Sohcahtoa" at bounding box center [174, 252] width 291 height 25
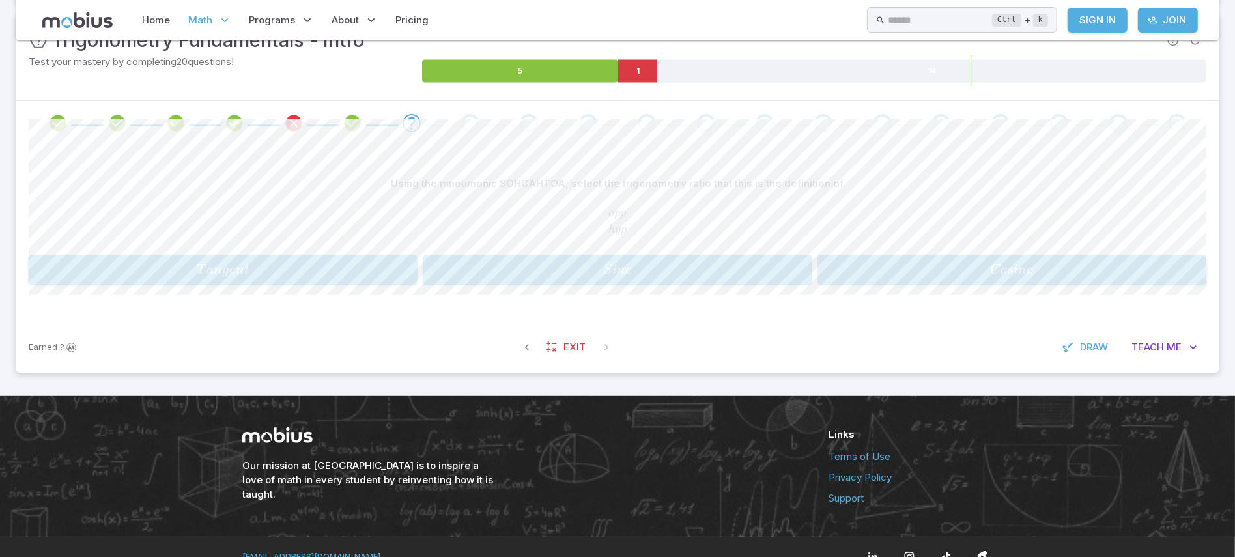
click at [556, 268] on span "S in e" at bounding box center [617, 270] width 381 height 18
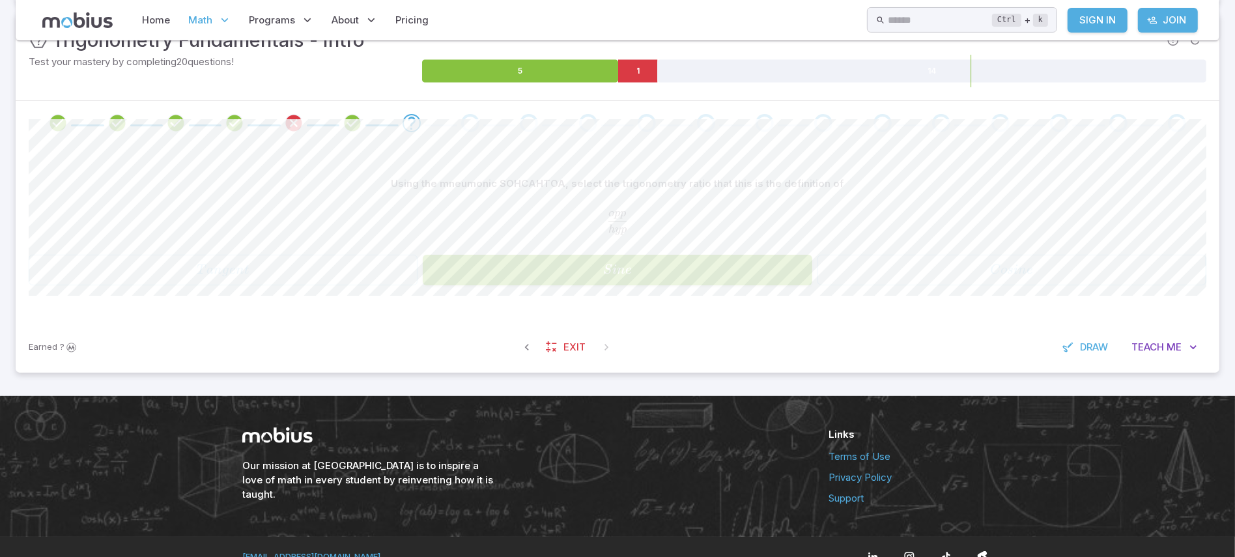
click at [873, 210] on div "o p p h y p \frac{opp}{hyp} h y p o pp ​" at bounding box center [618, 222] width 1178 height 43
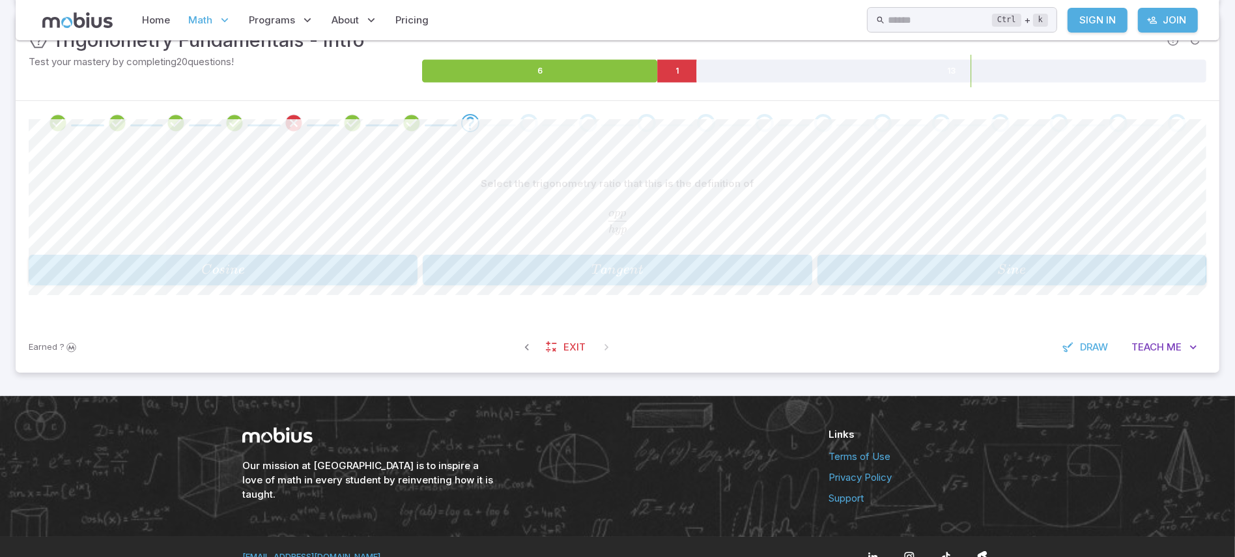
click at [897, 278] on span "S in e" at bounding box center [1011, 270] width 381 height 18
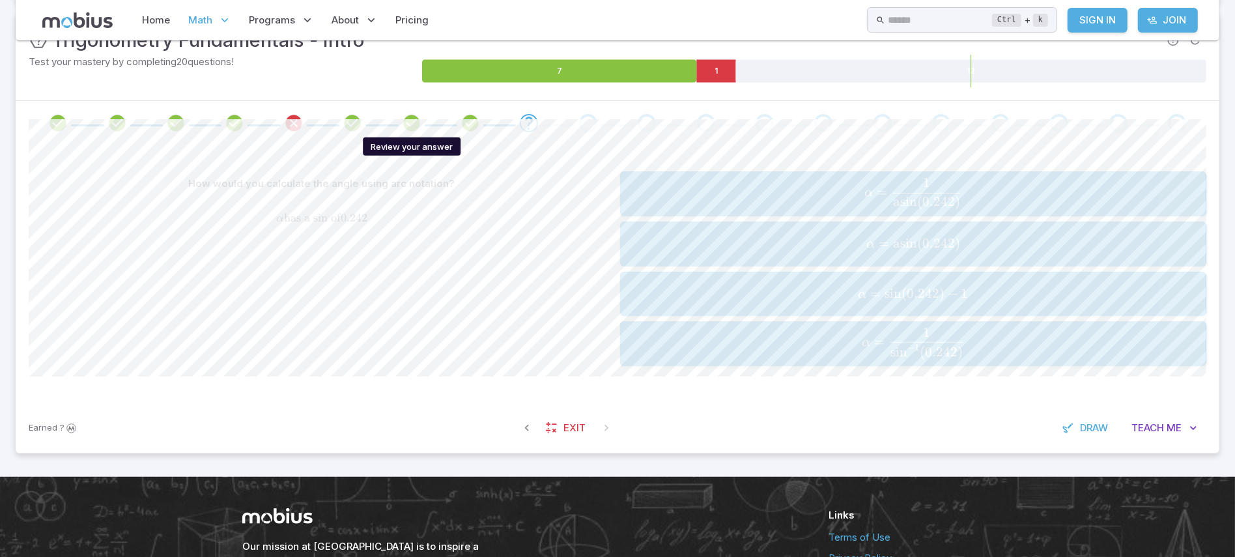
click at [411, 130] on icon "Review your answer" at bounding box center [412, 123] width 20 height 20
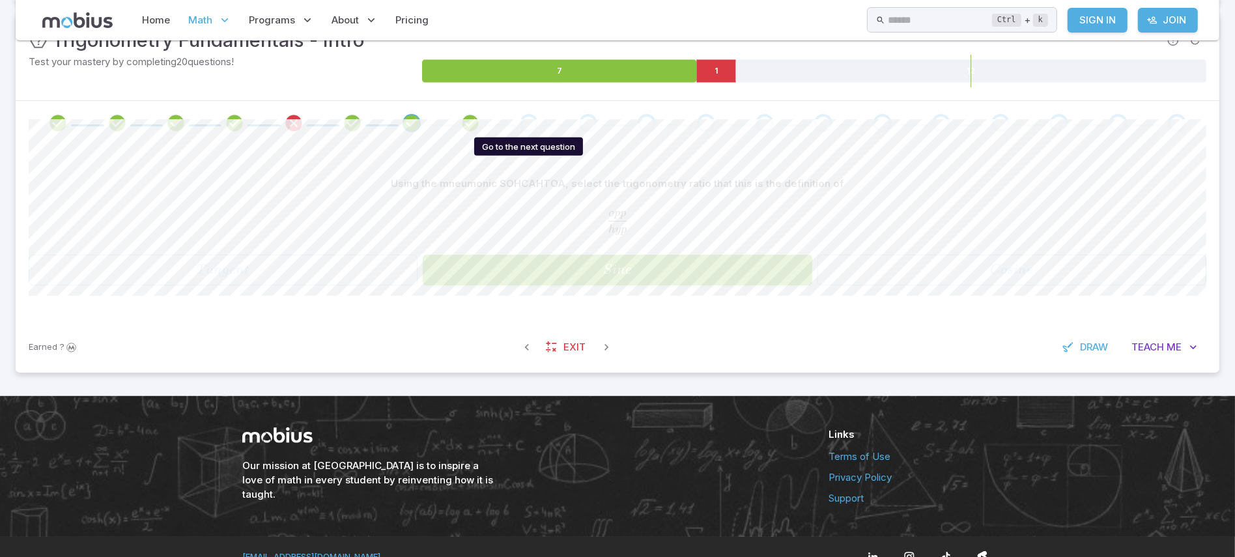
click at [531, 127] on div "Go to the next question" at bounding box center [529, 123] width 18 height 18
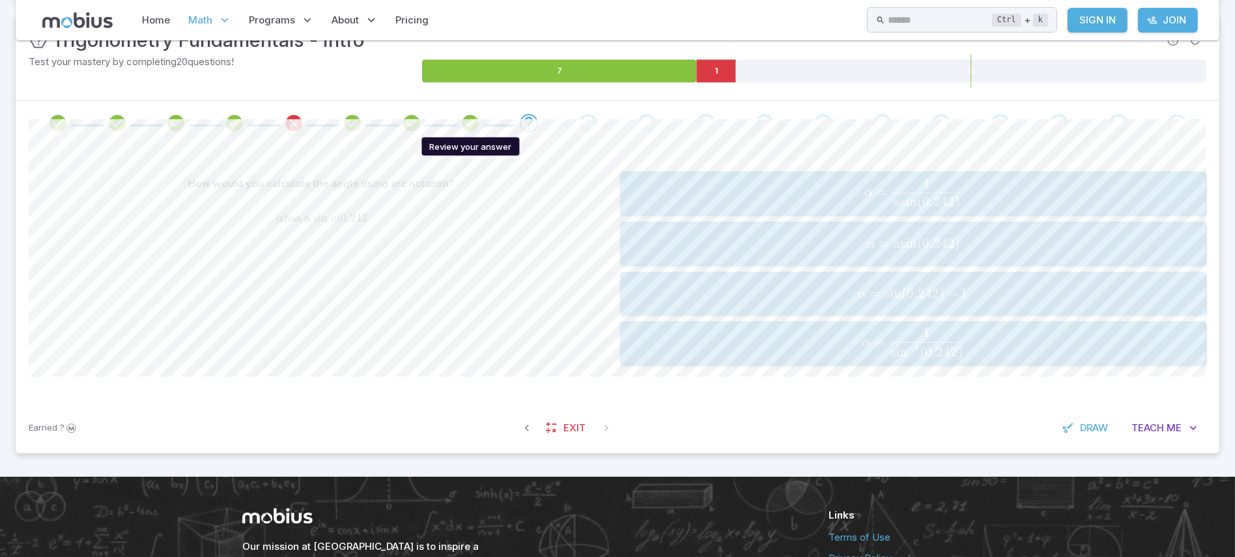
click at [474, 126] on icon "Review your answer" at bounding box center [471, 123] width 20 height 20
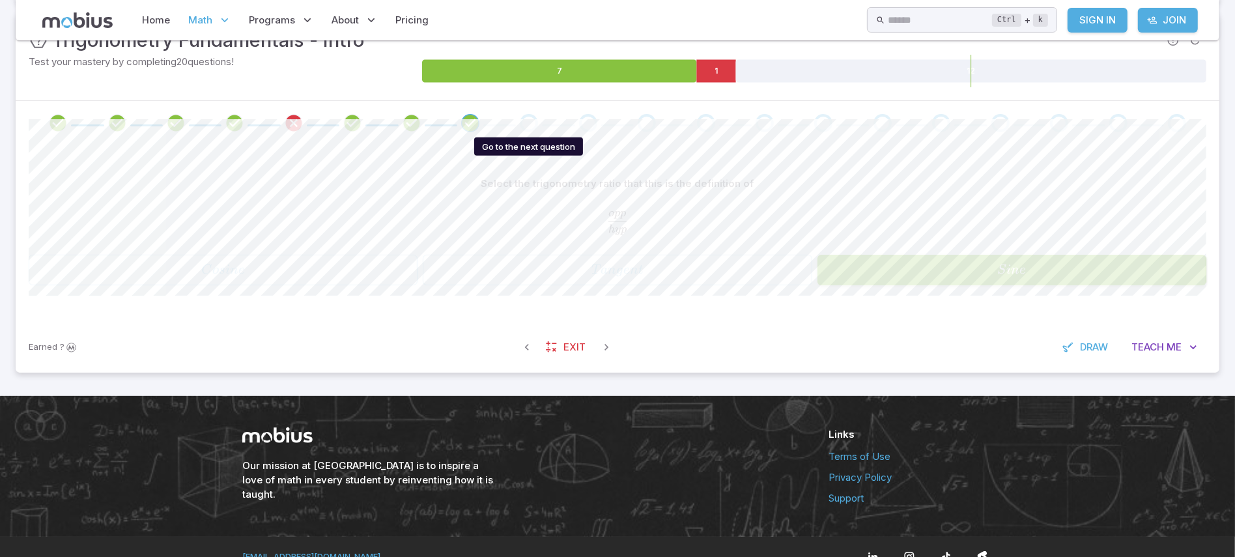
click at [535, 122] on div "Go to the next question" at bounding box center [529, 123] width 18 height 18
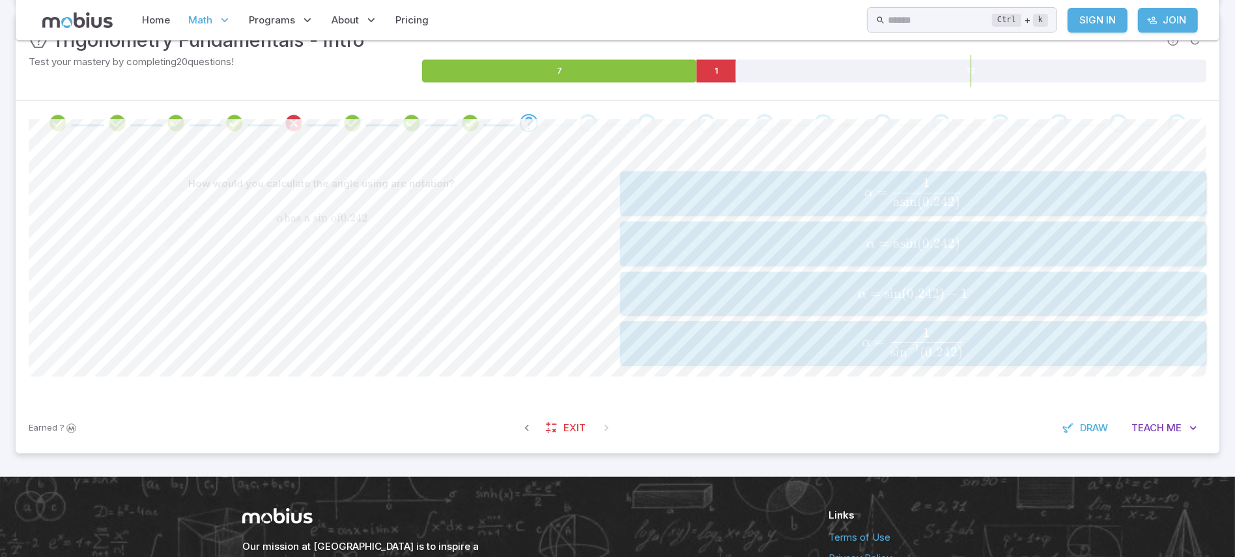
click at [784, 337] on span "α = sin − 1 ( 0.242 ) 1 ​" at bounding box center [913, 344] width 578 height 32
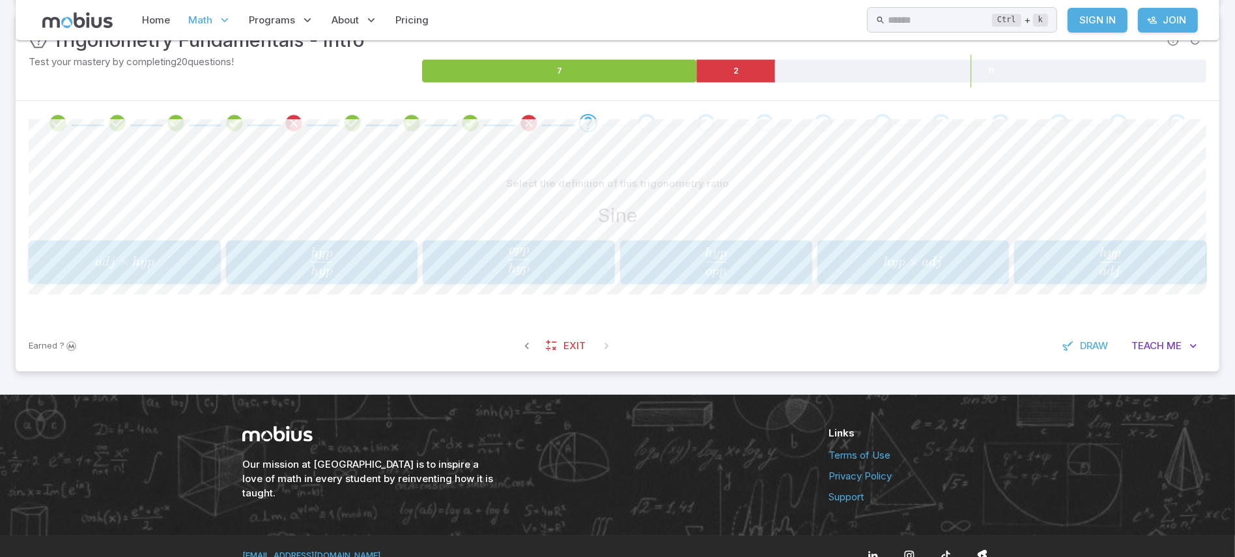
click at [558, 260] on span "h y p o pp ​" at bounding box center [519, 261] width 184 height 27
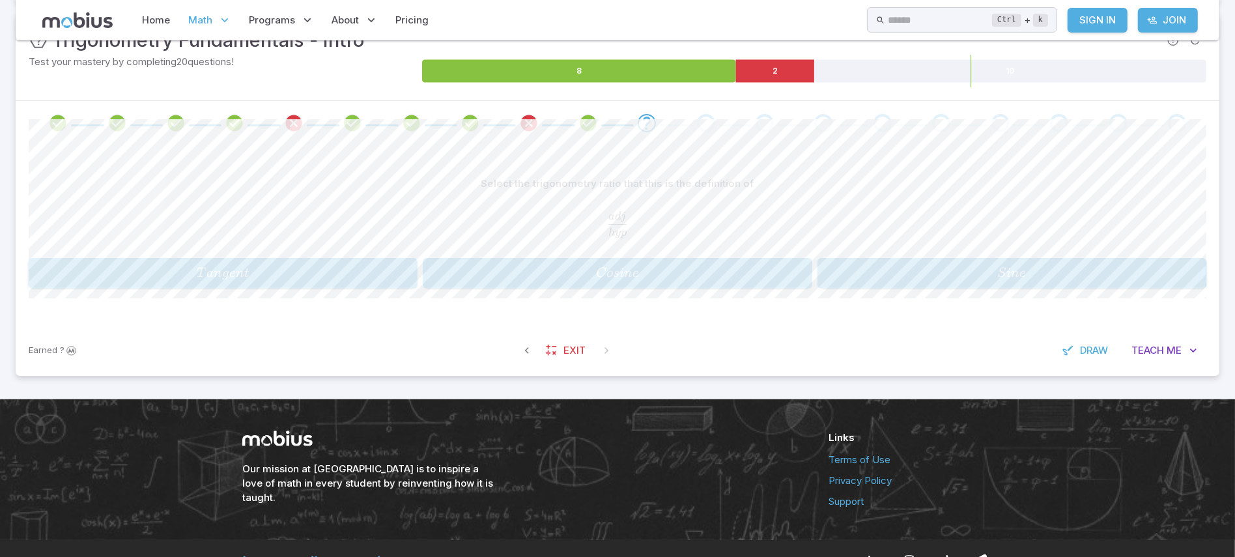
click at [689, 278] on span "C os in e" at bounding box center [617, 273] width 381 height 18
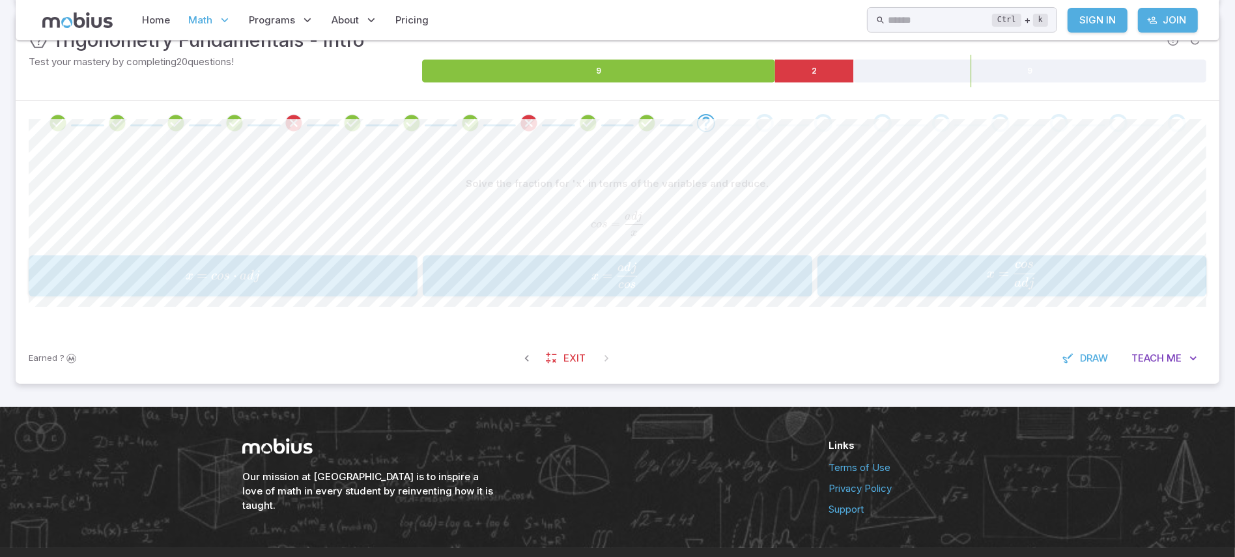
click at [741, 278] on span "x = cos a d j ​" at bounding box center [615, 275] width 342 height 27
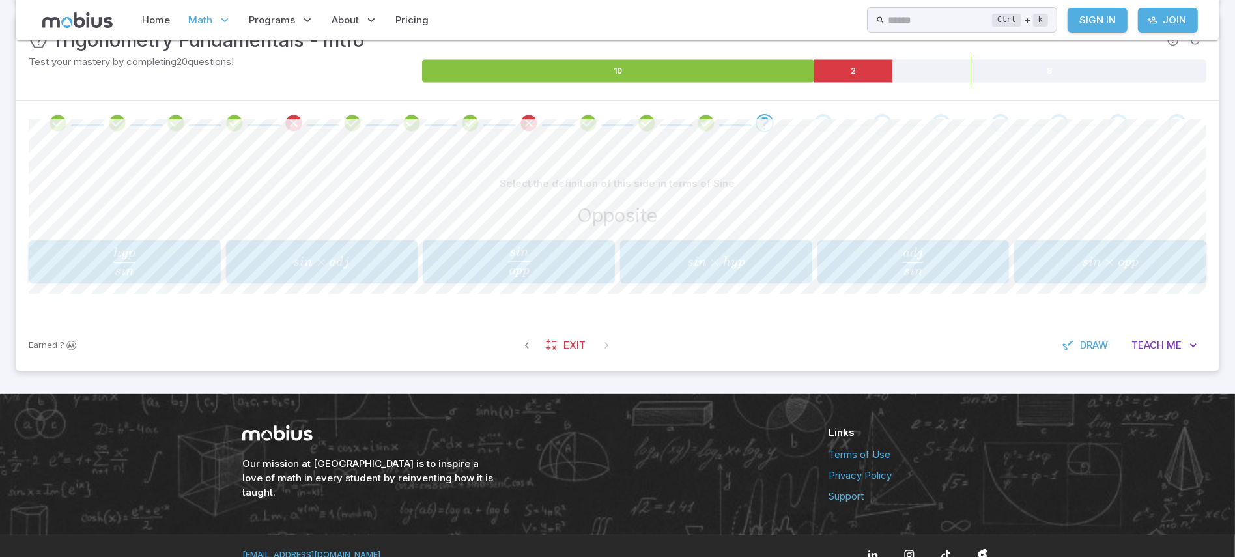
click at [771, 255] on span "s in × h y p" at bounding box center [716, 262] width 184 height 18
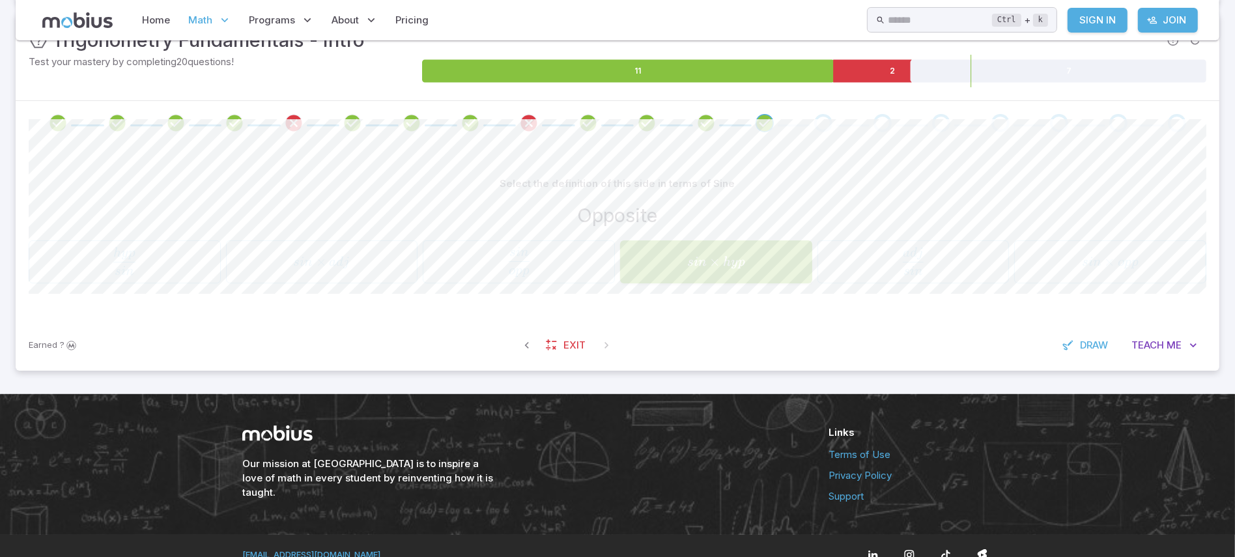
click at [850, 202] on div "Opposite" at bounding box center [618, 215] width 1178 height 29
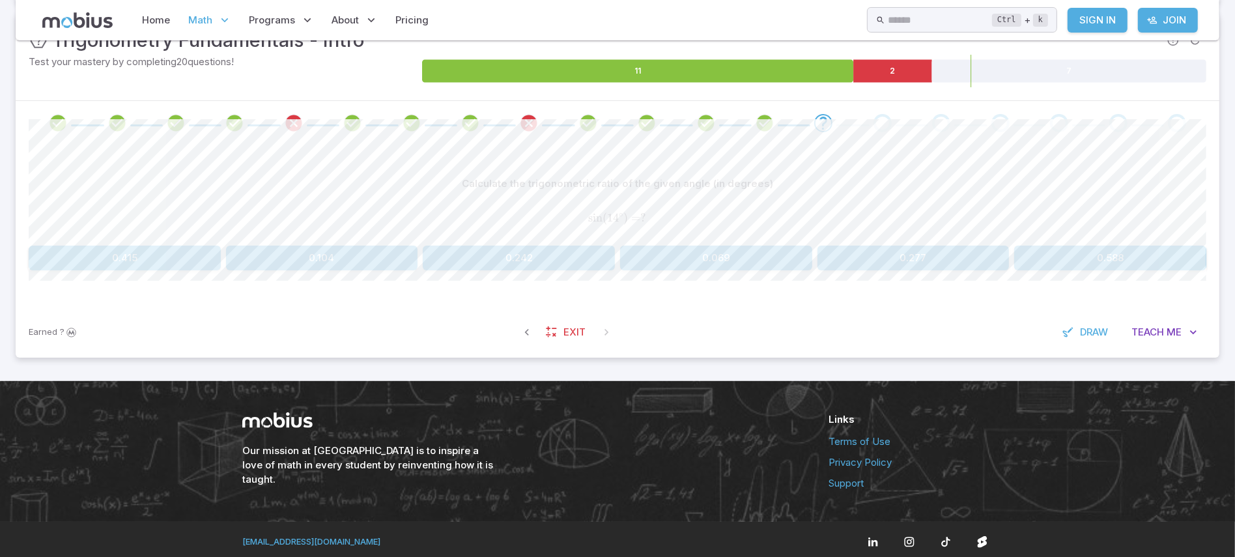
click at [524, 254] on button "0.242" at bounding box center [519, 258] width 192 height 25
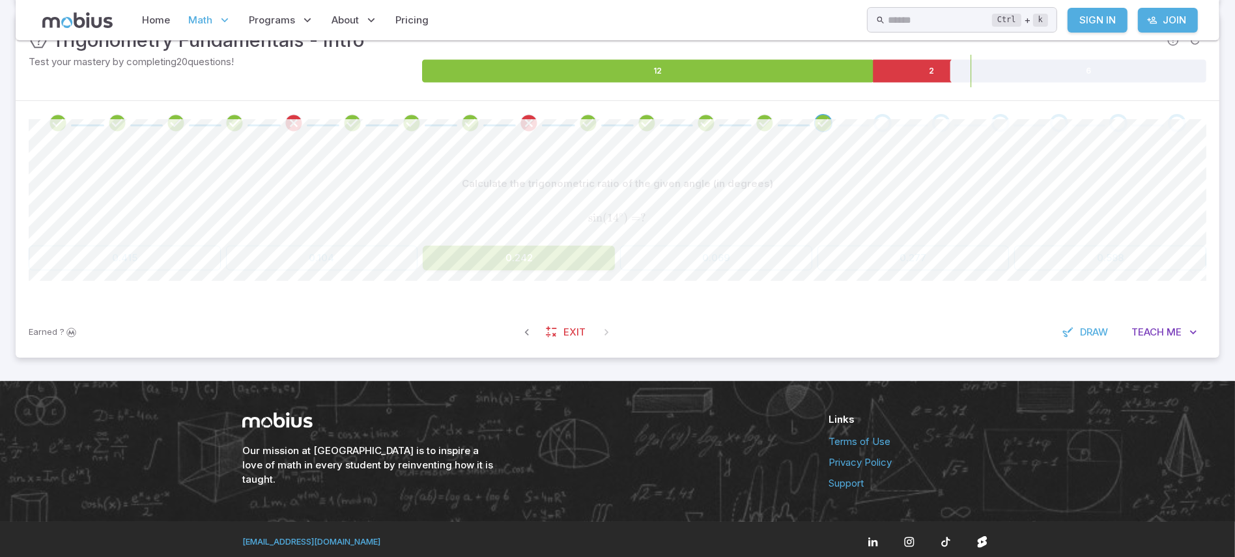
click at [844, 220] on span "sin ( 1 4 ∘ ) = ?" at bounding box center [618, 218] width 1178 height 14
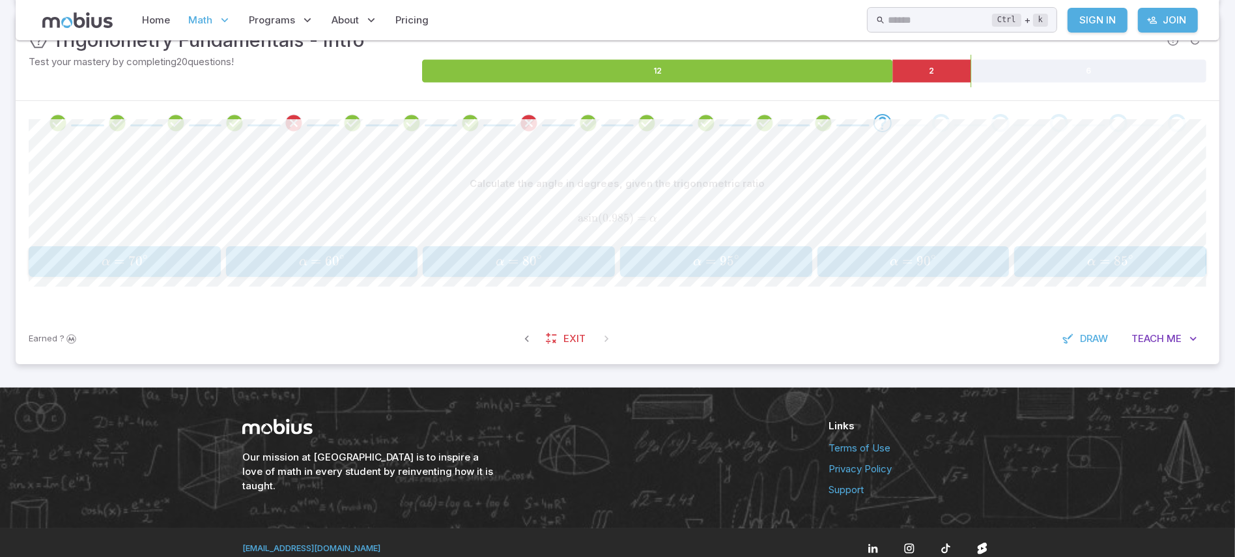
click at [1046, 255] on span "α = 8 5 ∘" at bounding box center [1111, 262] width 184 height 18
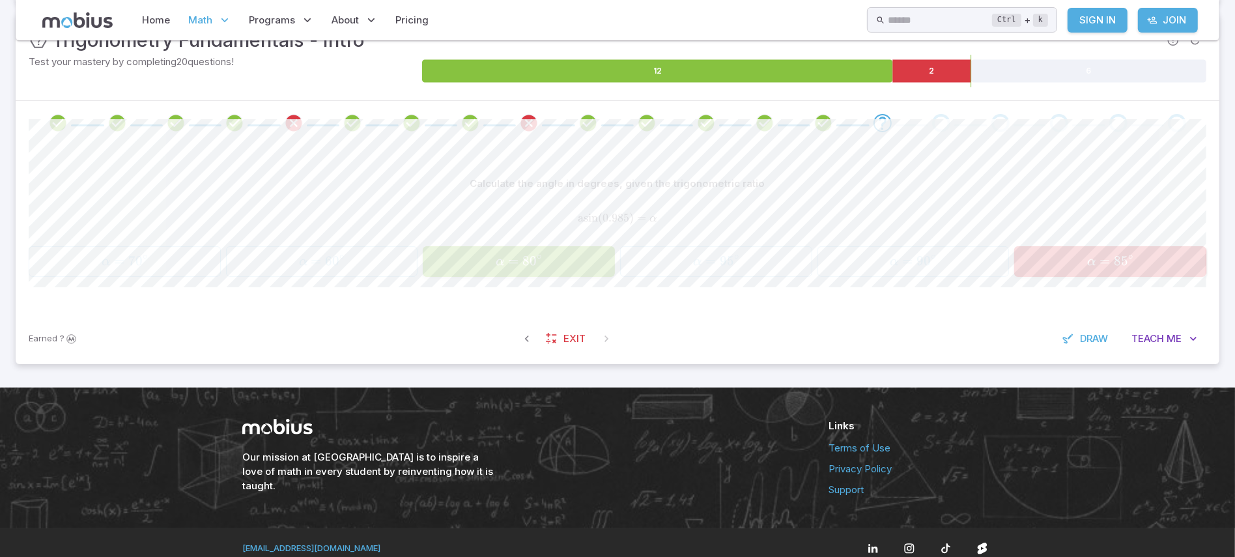
click at [1036, 220] on span "asin ( 0.985 ) = α" at bounding box center [618, 218] width 1178 height 15
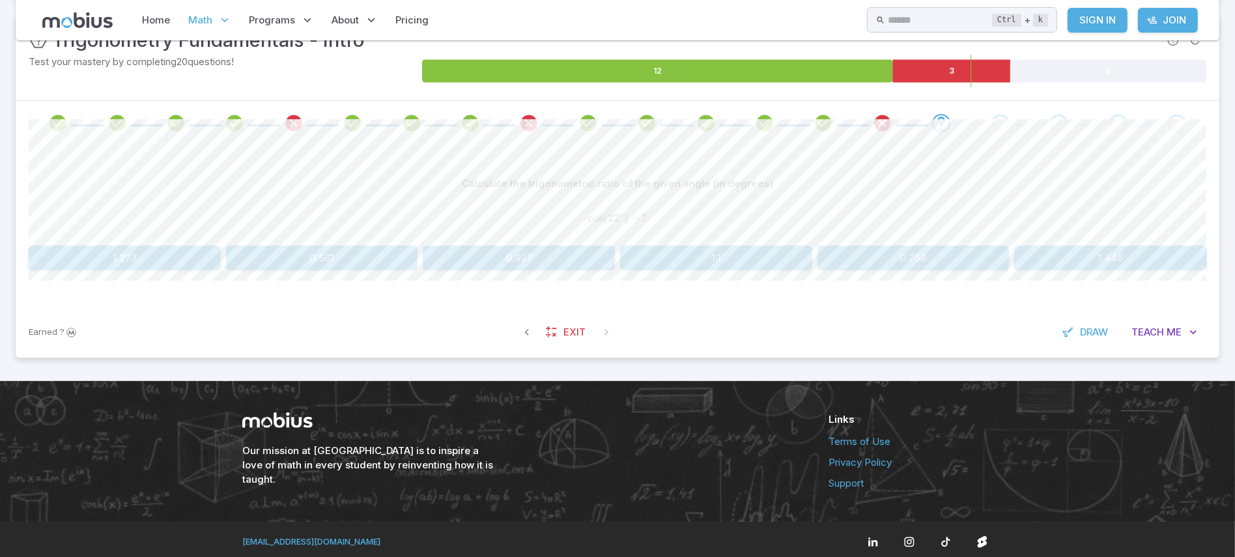
click at [1046, 249] on button "1.446" at bounding box center [1110, 258] width 192 height 25
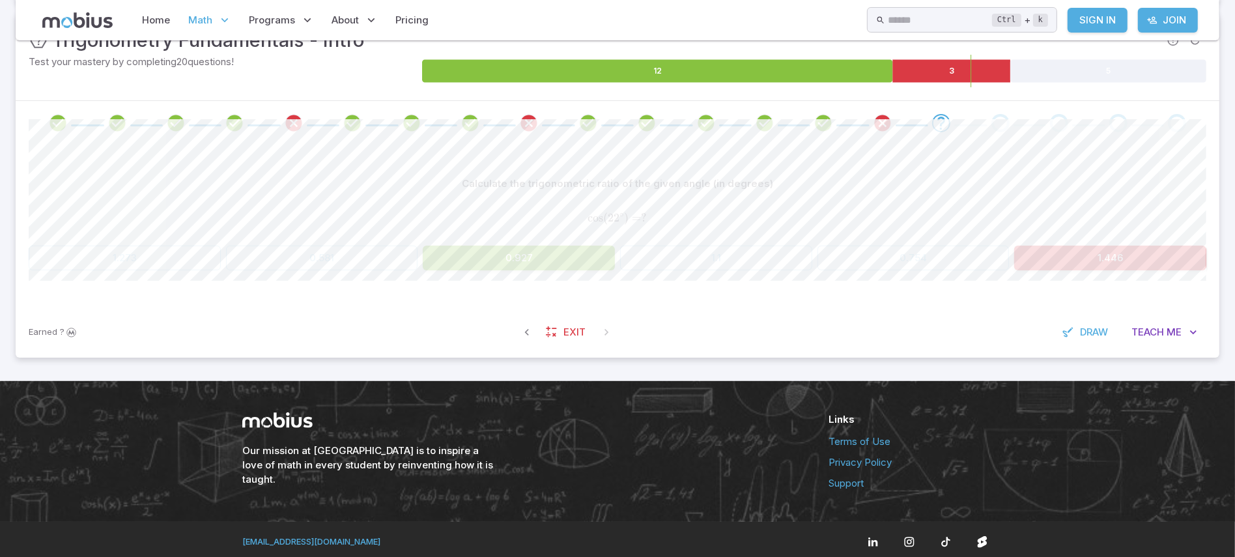
click at [1015, 215] on span "cos ( 2 2 ∘ ) = ?" at bounding box center [618, 218] width 1178 height 14
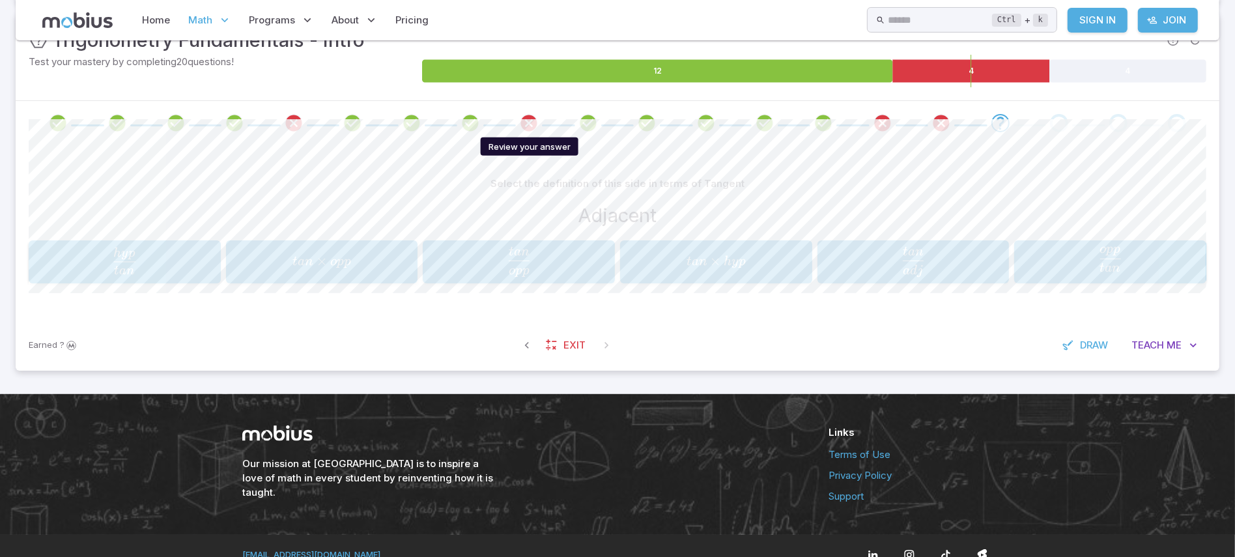
click at [532, 118] on icon "Review your answer" at bounding box center [529, 123] width 20 height 20
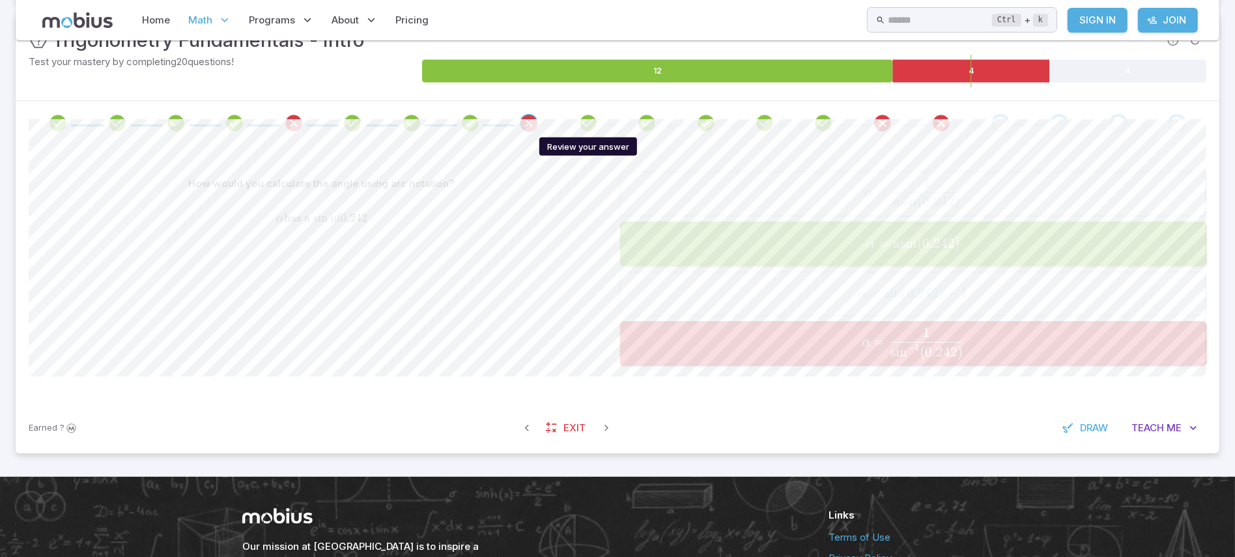
click at [590, 119] on icon "Review your answer" at bounding box center [588, 123] width 20 height 20
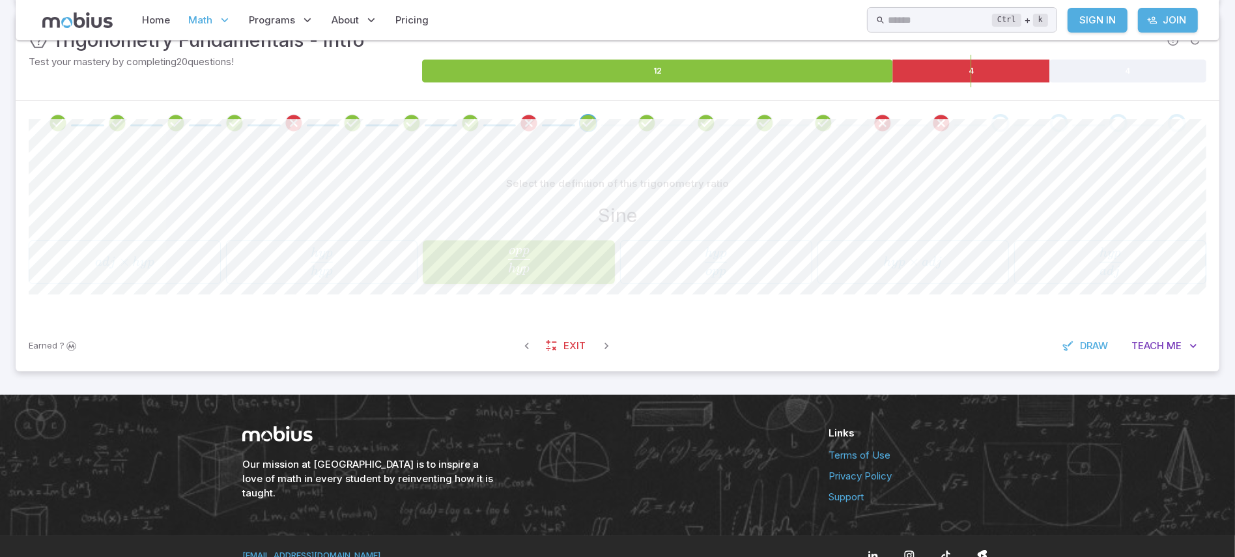
click at [990, 131] on span at bounding box center [1001, 123] width 48 height 18
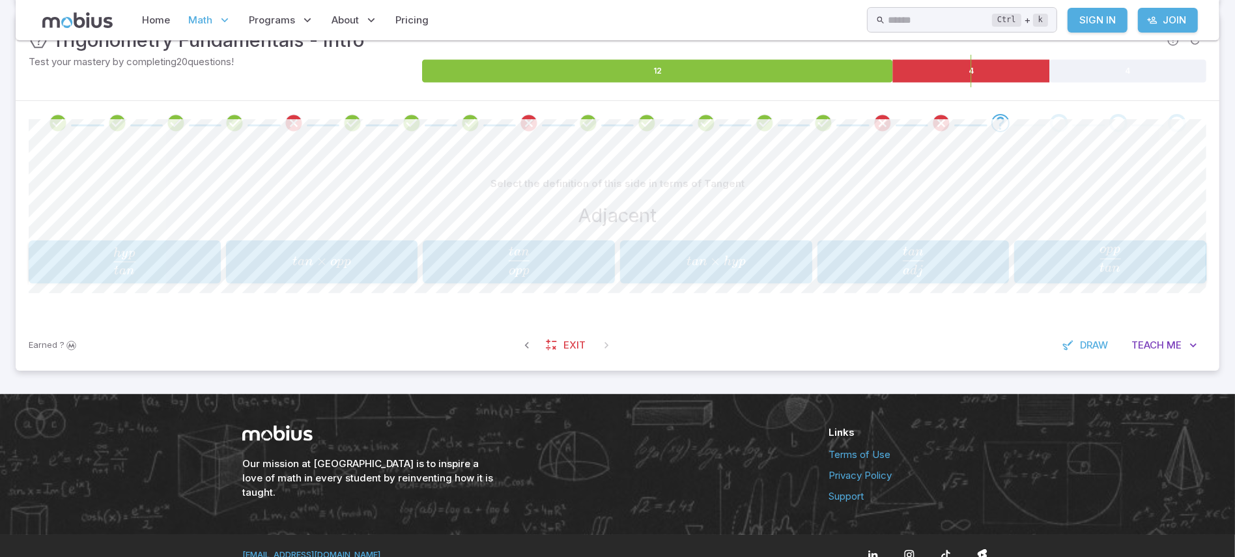
click at [959, 266] on span "a d j t an ​" at bounding box center [913, 262] width 184 height 30
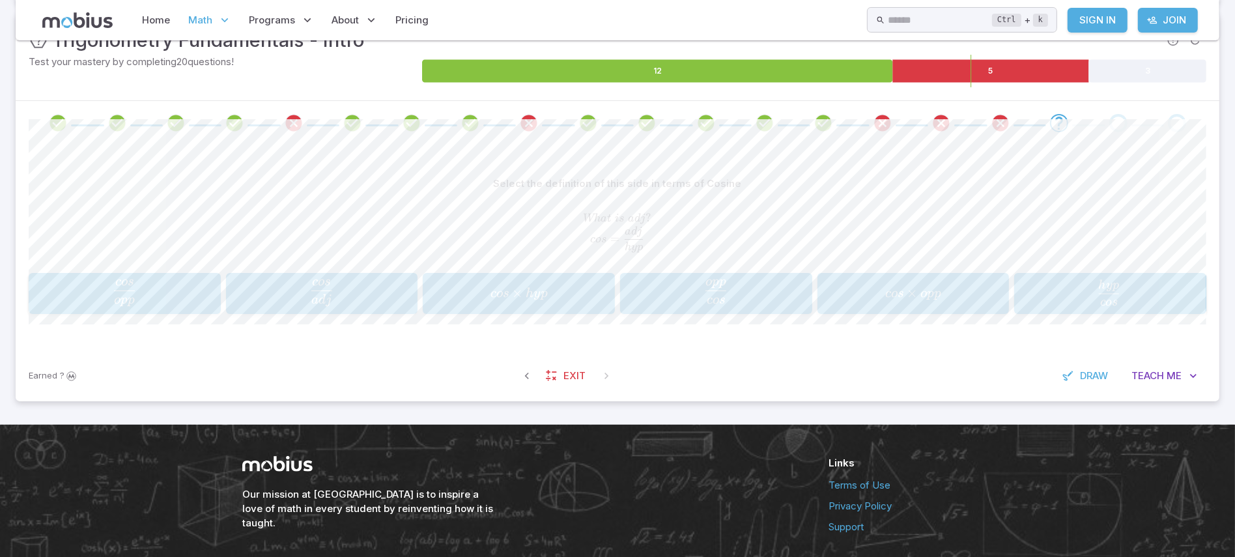
click at [562, 287] on span "cos × h y p" at bounding box center [519, 294] width 184 height 18
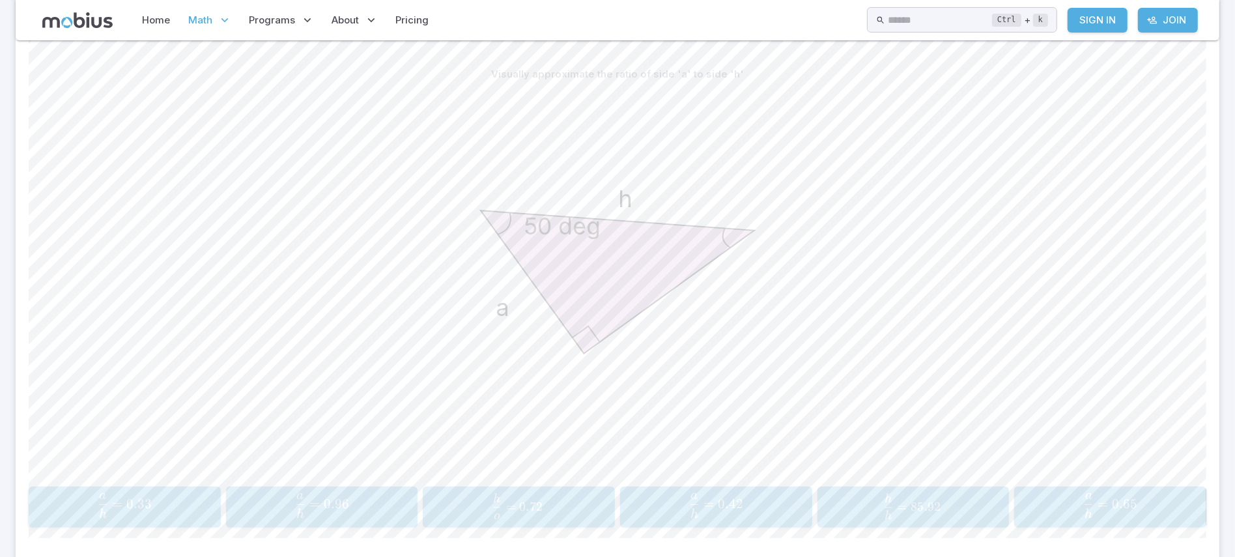
scroll to position [322, 0]
click at [728, 485] on div "Visually approximate the ratio of side 'a' to side 'h' 50 deg h a a h = 0.33 \f…" at bounding box center [618, 294] width 1178 height 466
click at [730, 506] on span "0.42" at bounding box center [730, 502] width 25 height 16
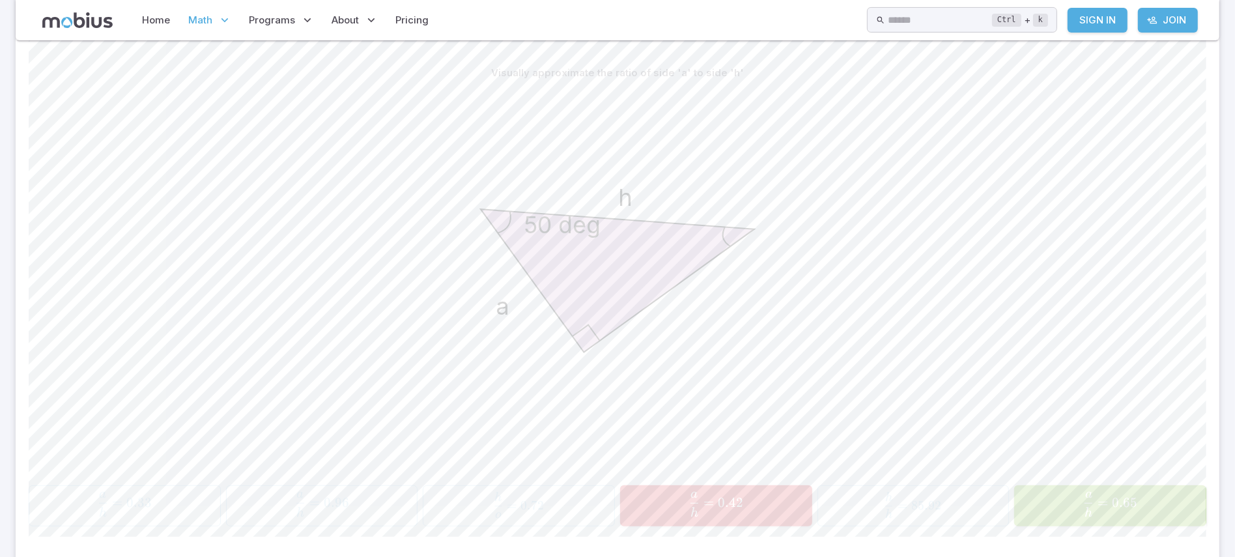
scroll to position [241, 0]
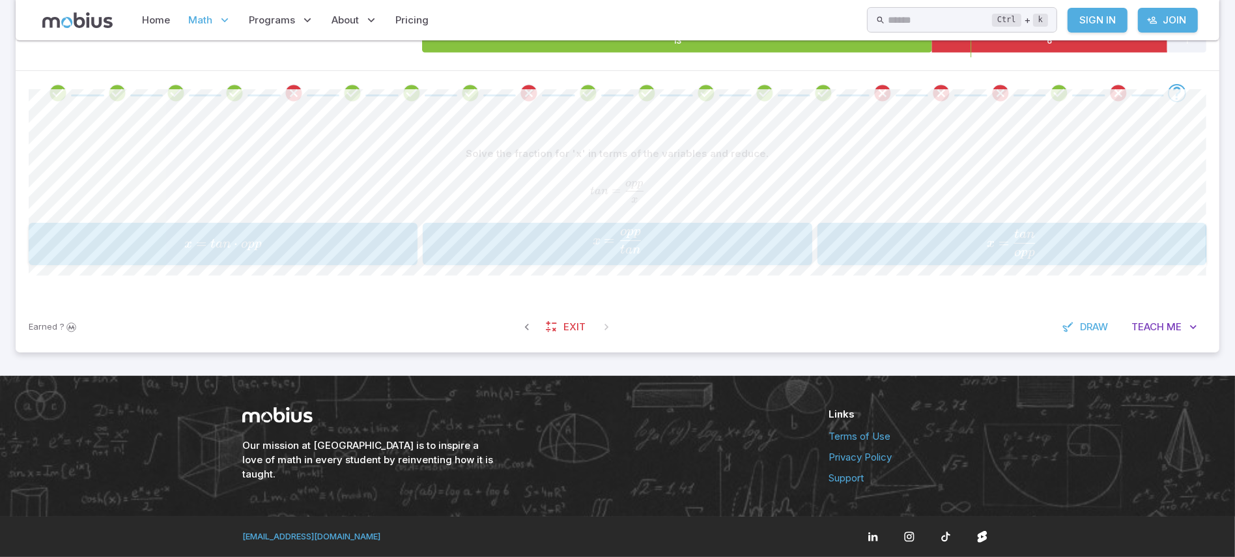
click at [674, 229] on span "x = t an o pp ​" at bounding box center [617, 241] width 381 height 25
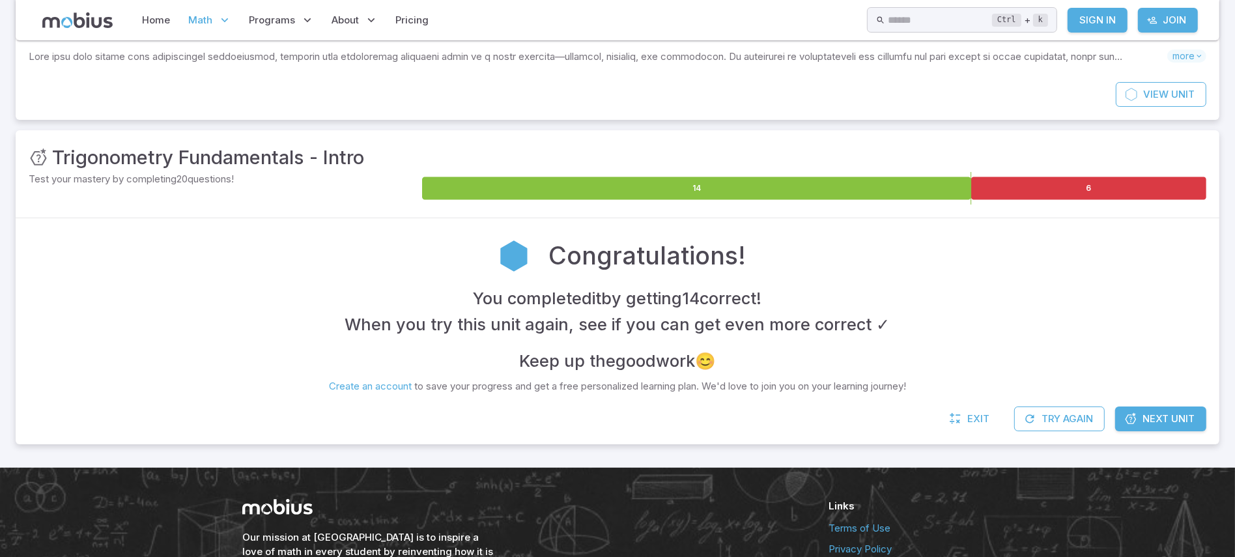
scroll to position [96, 0]
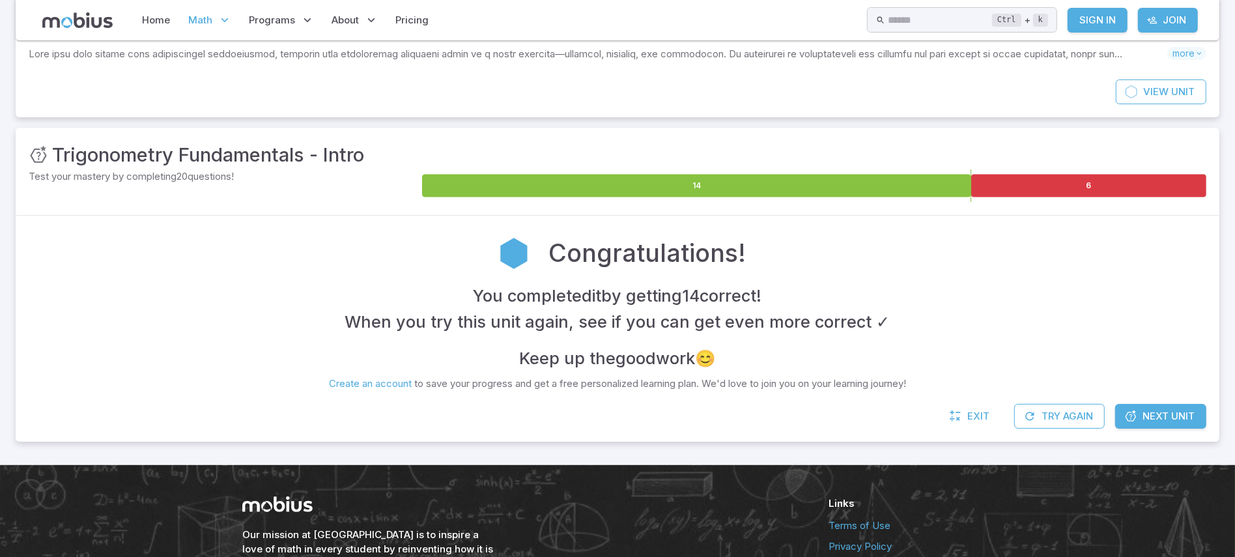
click at [1150, 412] on span "Next Unit" at bounding box center [1169, 416] width 52 height 14
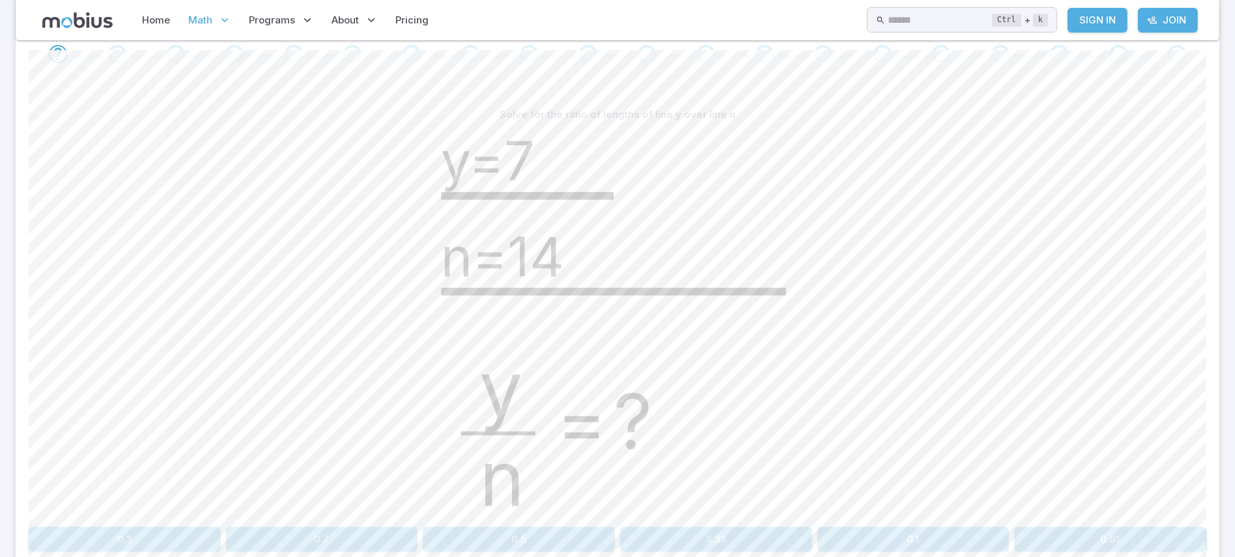
scroll to position [325, 0]
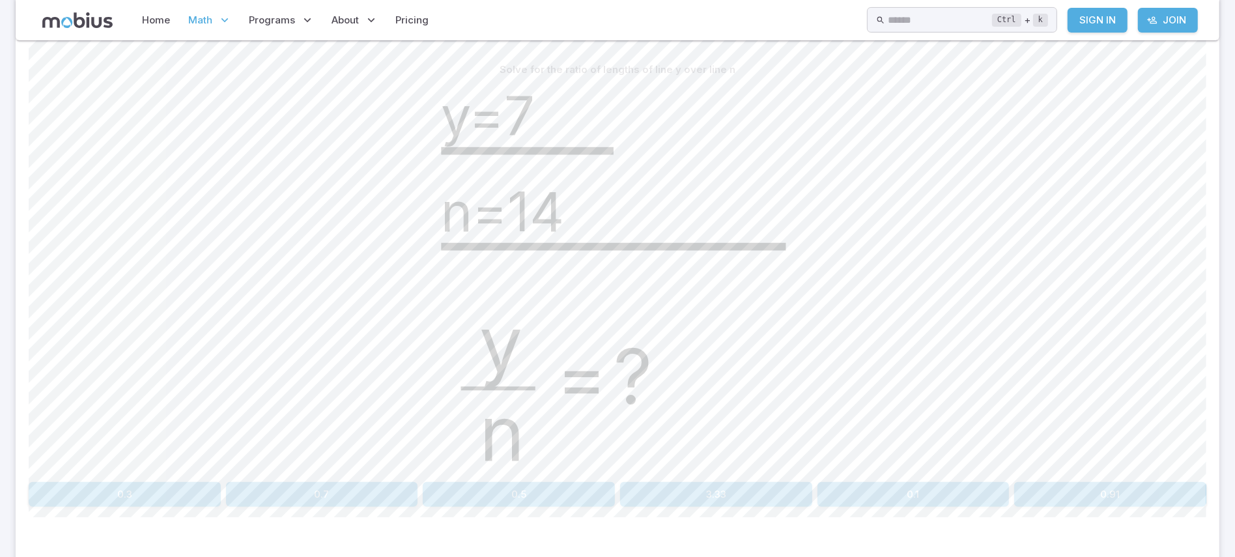
click at [492, 500] on button "0.5" at bounding box center [519, 494] width 192 height 25
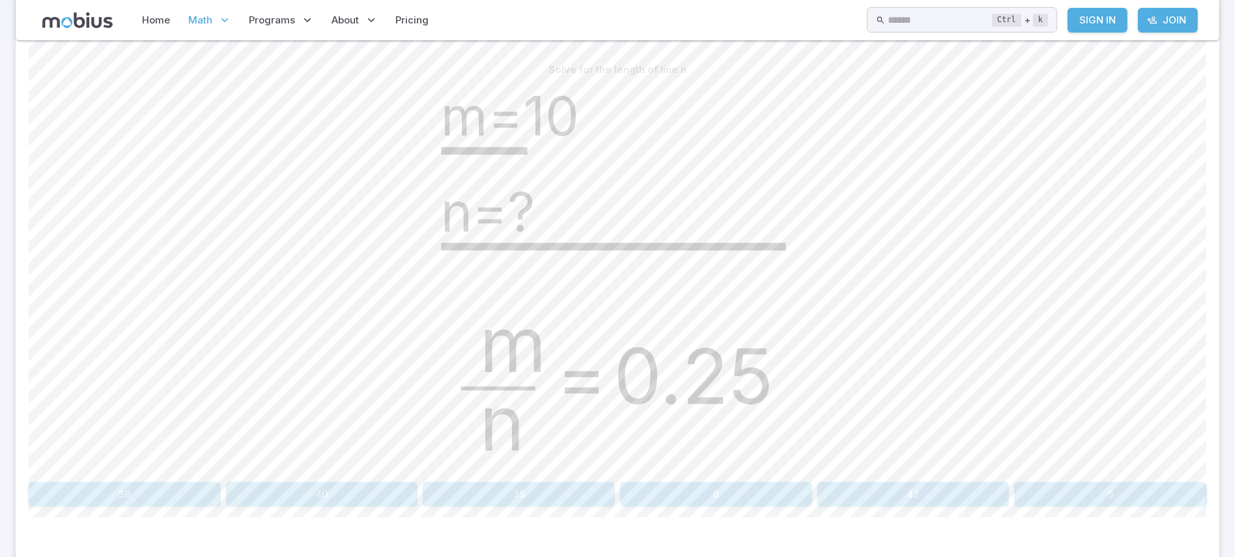
click at [307, 491] on button "40" at bounding box center [322, 494] width 192 height 25
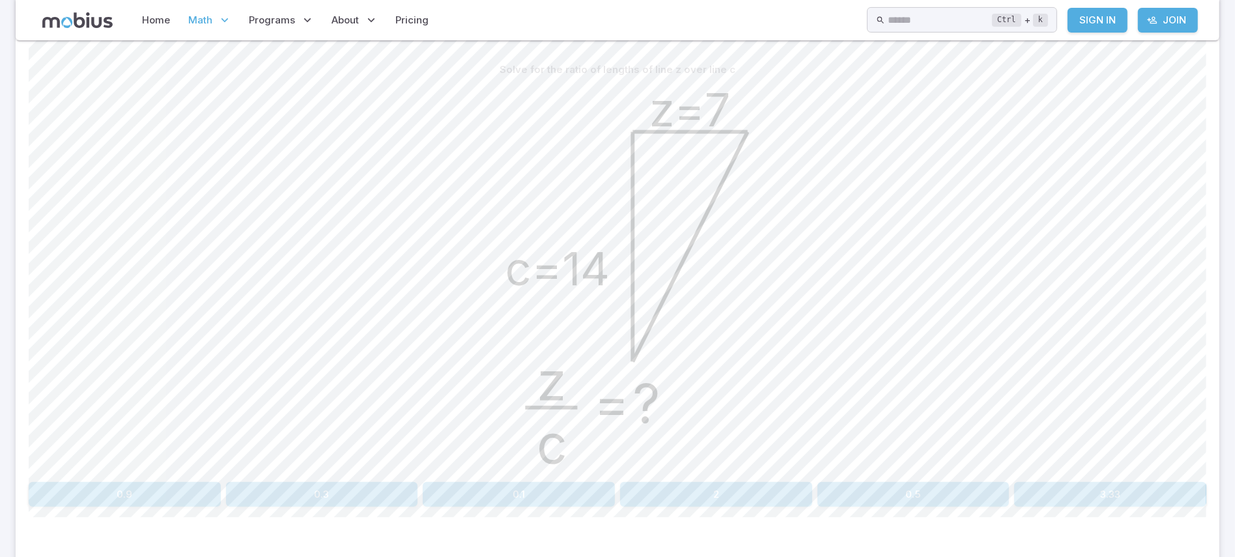
click at [936, 492] on button "0.5" at bounding box center [914, 494] width 192 height 25
click at [554, 498] on button "4" at bounding box center [519, 494] width 192 height 25
click at [474, 507] on button "0.3" at bounding box center [519, 494] width 192 height 25
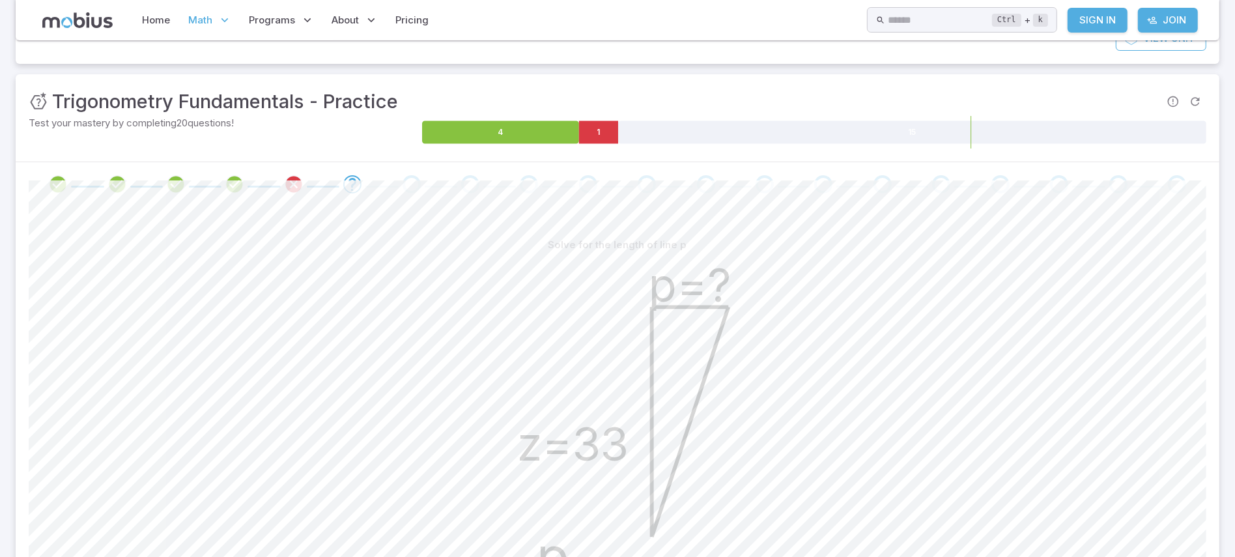
scroll to position [147, 0]
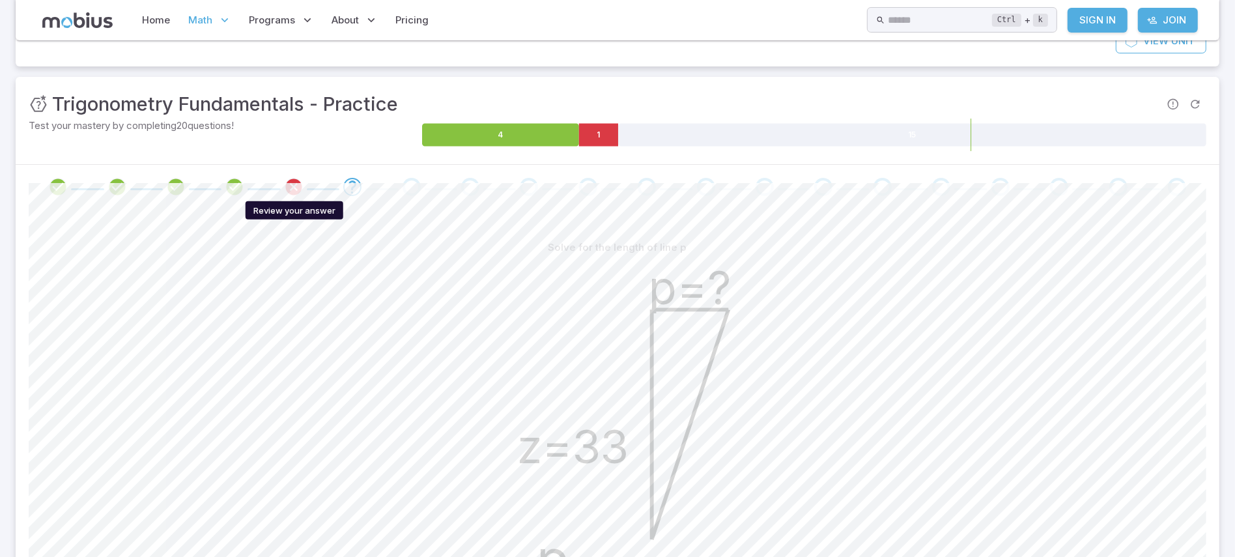
click at [289, 193] on icon "Review your answer" at bounding box center [294, 187] width 20 height 20
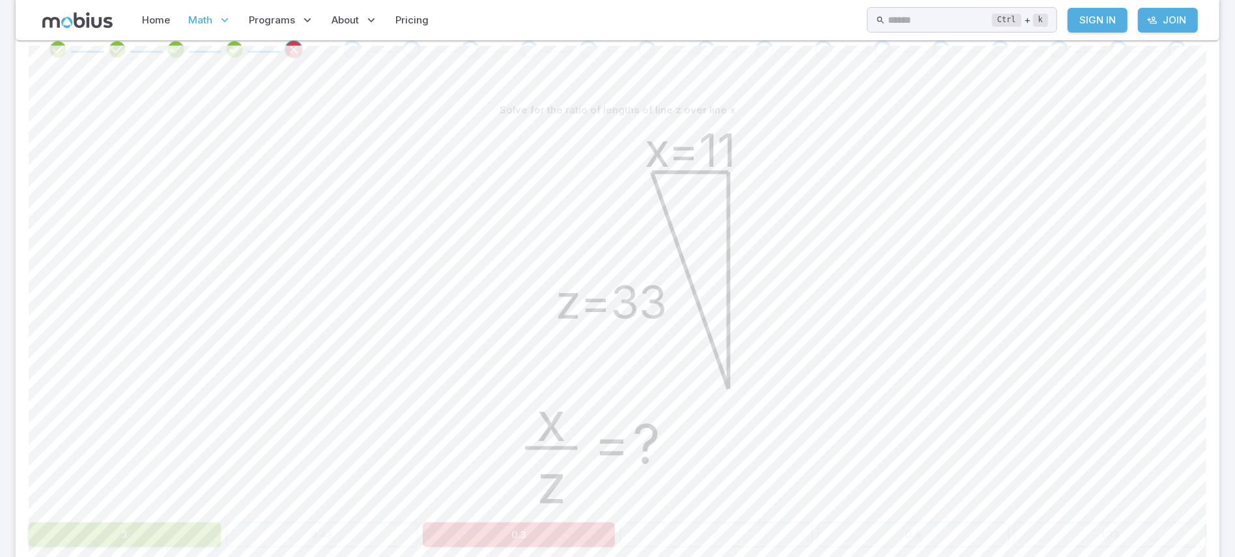
scroll to position [283, 0]
click at [353, 61] on div at bounding box center [618, 51] width 1204 height 44
click at [353, 57] on div "Go to the next question" at bounding box center [352, 51] width 18 height 18
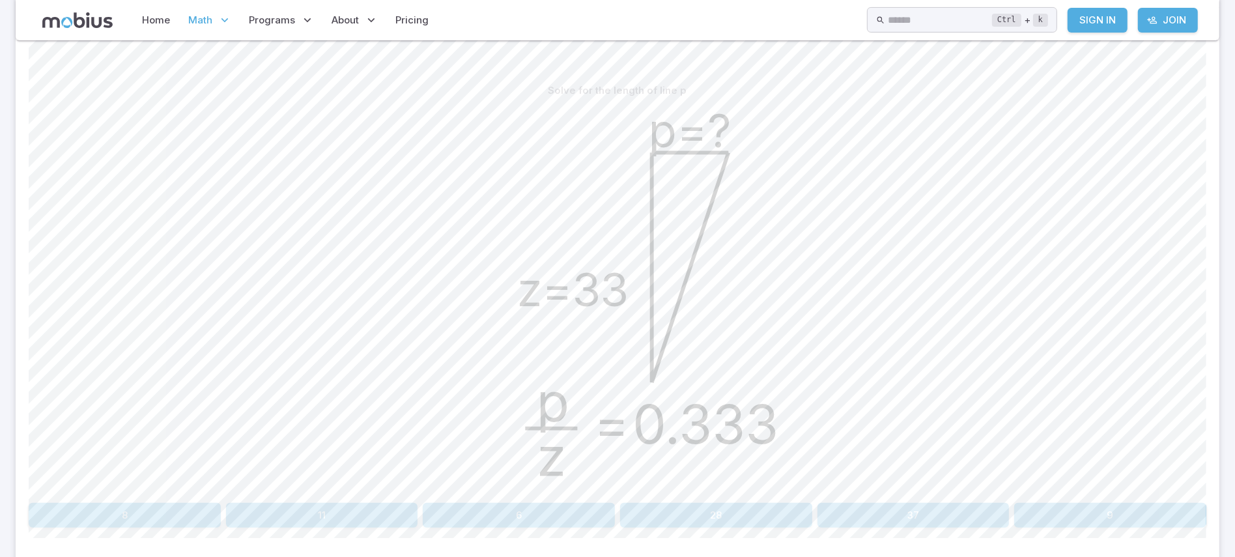
scroll to position [317, 0]
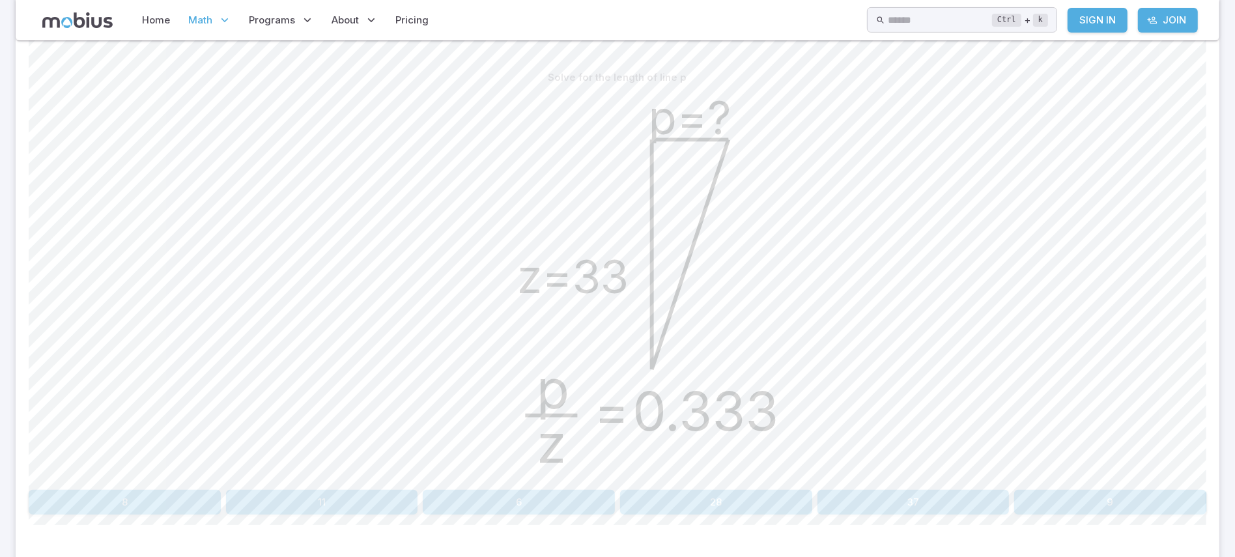
click at [399, 499] on button "11" at bounding box center [322, 502] width 192 height 25
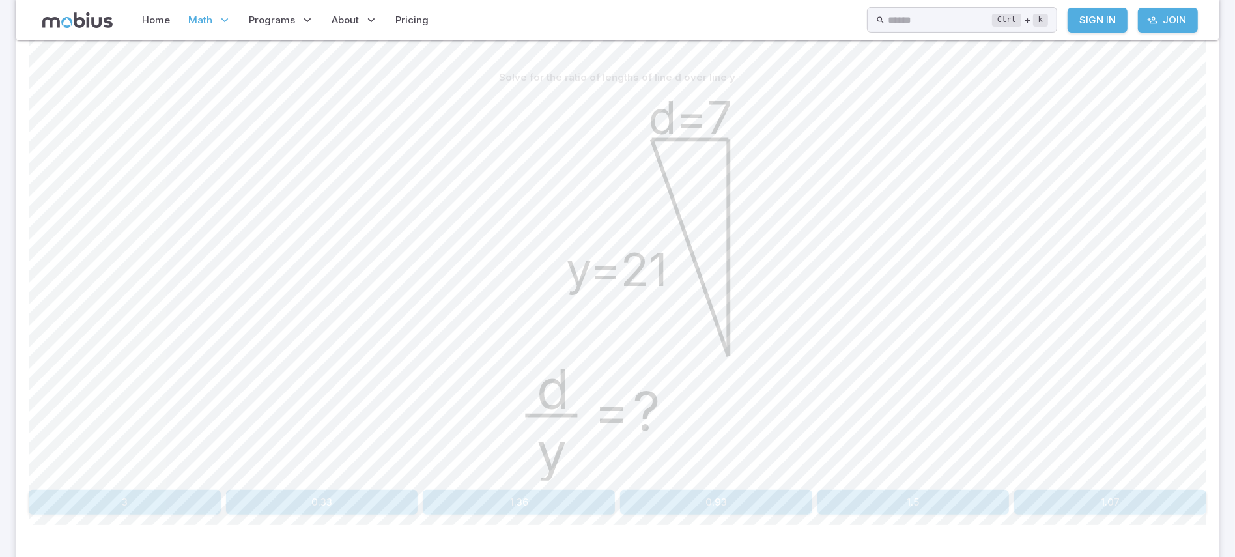
scroll to position [202, 0]
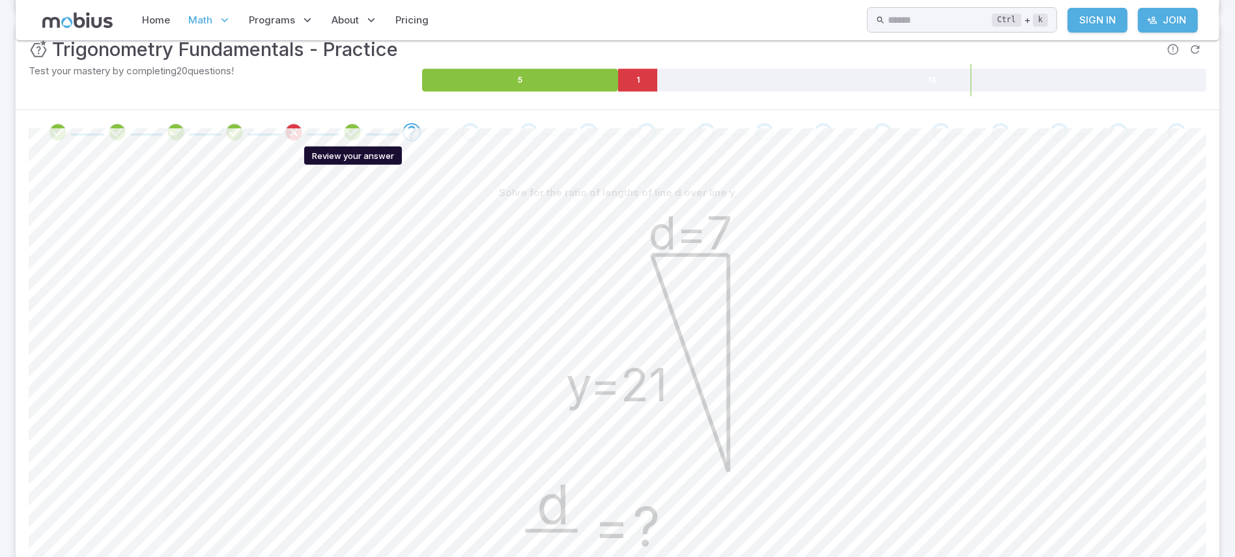
click at [356, 134] on icon "Review your answer" at bounding box center [353, 132] width 20 height 20
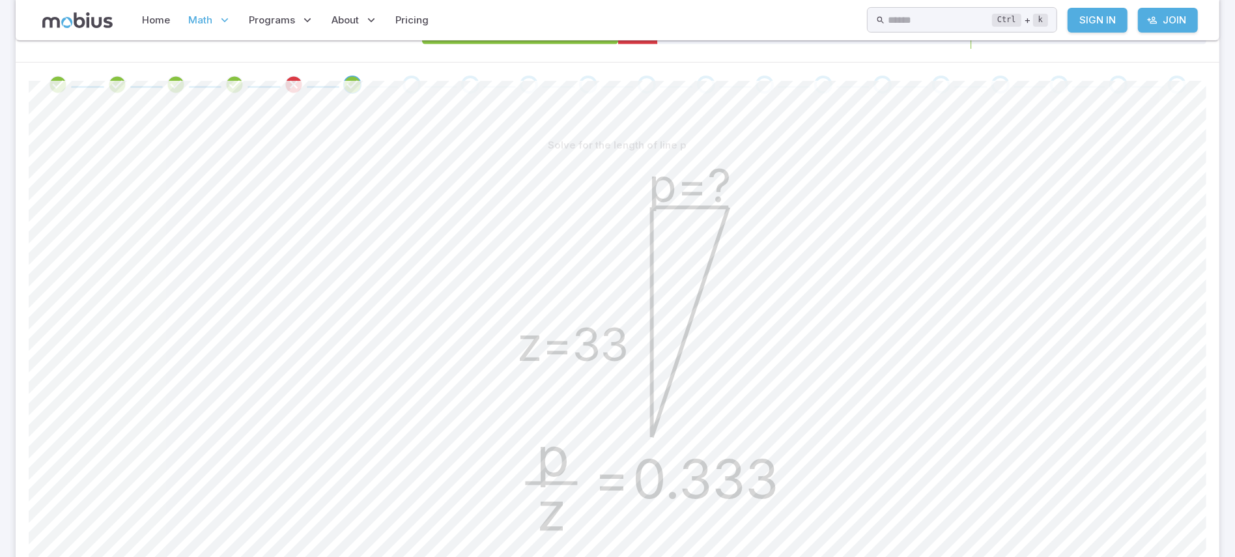
scroll to position [248, 0]
click at [291, 80] on icon "Review your answer" at bounding box center [294, 86] width 20 height 20
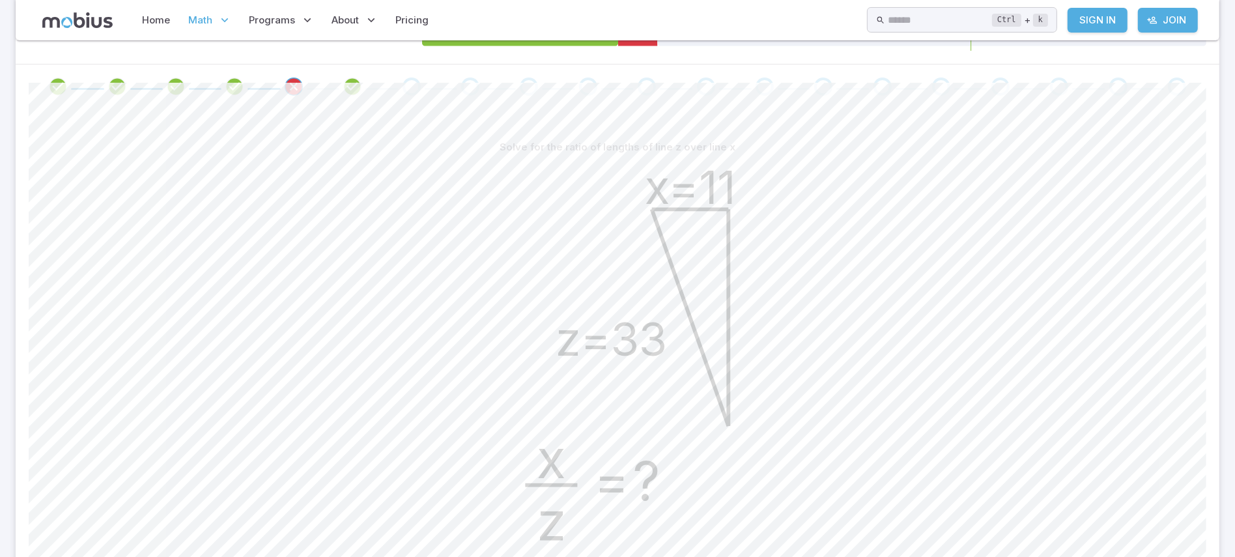
scroll to position [246, 0]
click at [404, 83] on div "Go to the next question" at bounding box center [412, 88] width 18 height 18
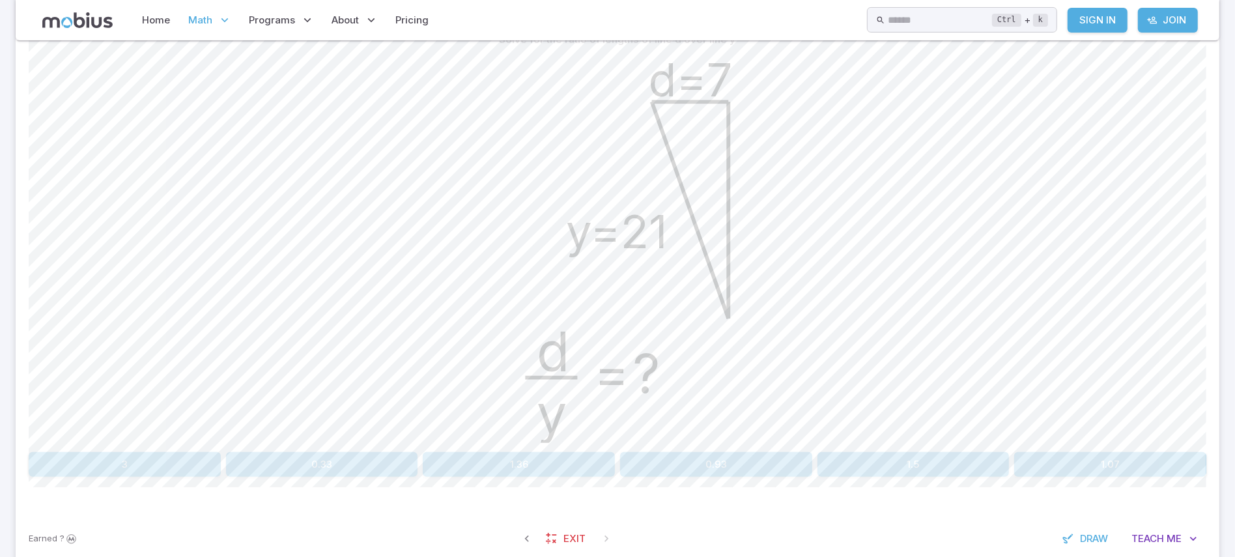
scroll to position [352, 0]
click at [307, 456] on button "0.33" at bounding box center [322, 467] width 192 height 25
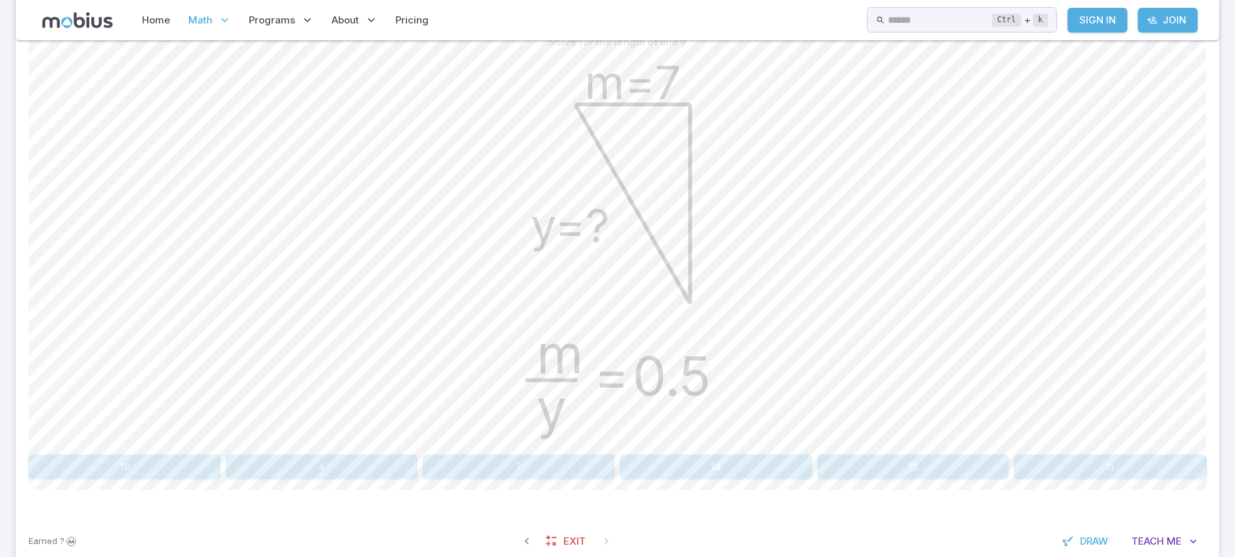
click at [760, 461] on button "14" at bounding box center [716, 467] width 192 height 25
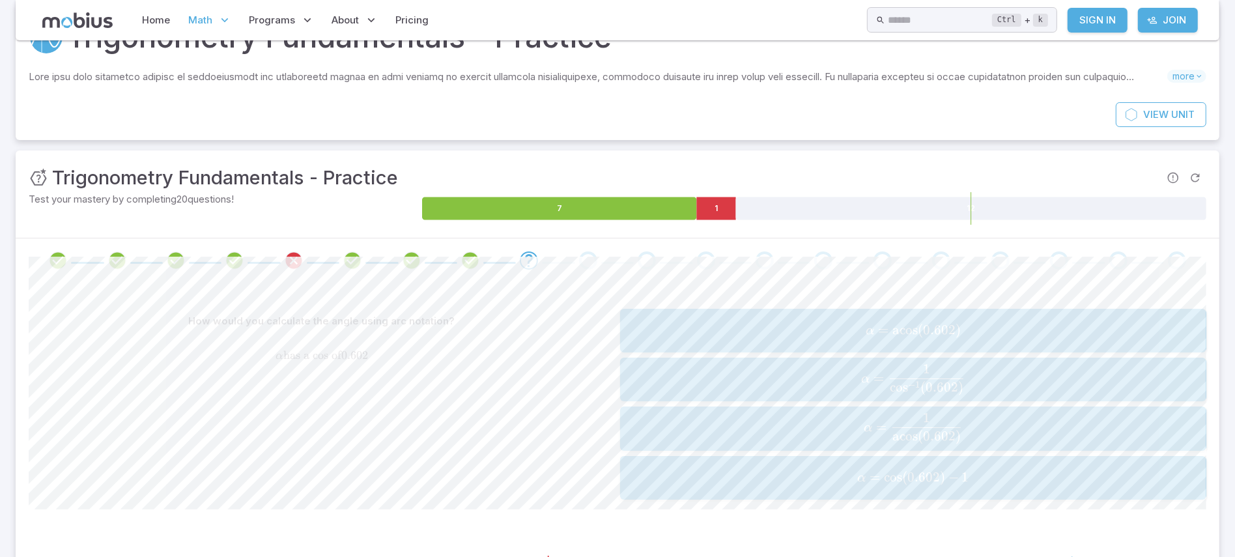
scroll to position [78, 0]
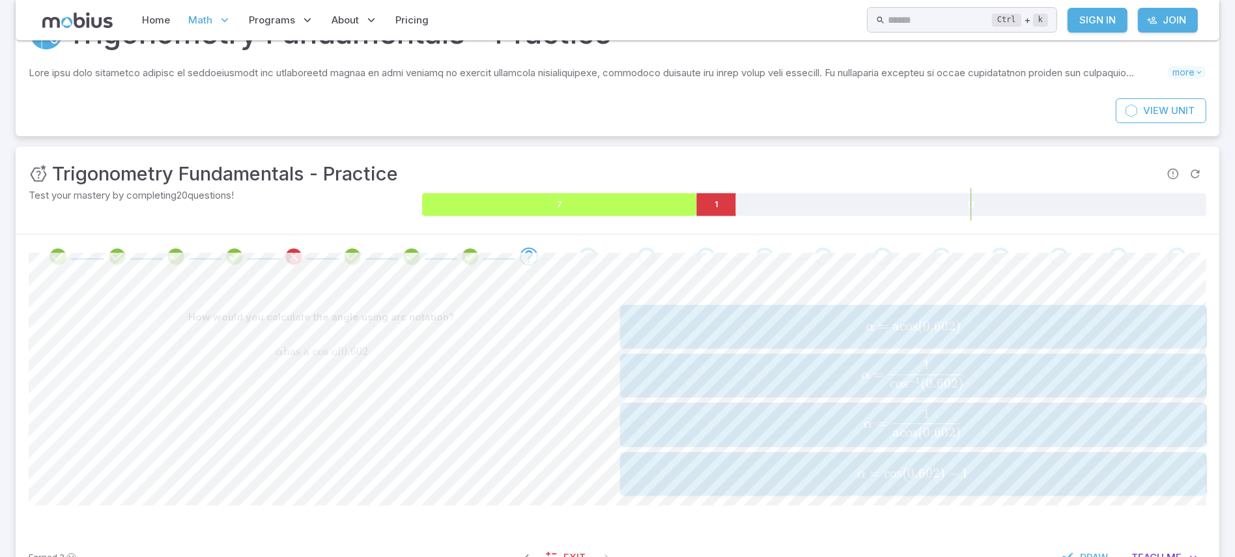
click at [640, 210] on icon at bounding box center [559, 204] width 274 height 23
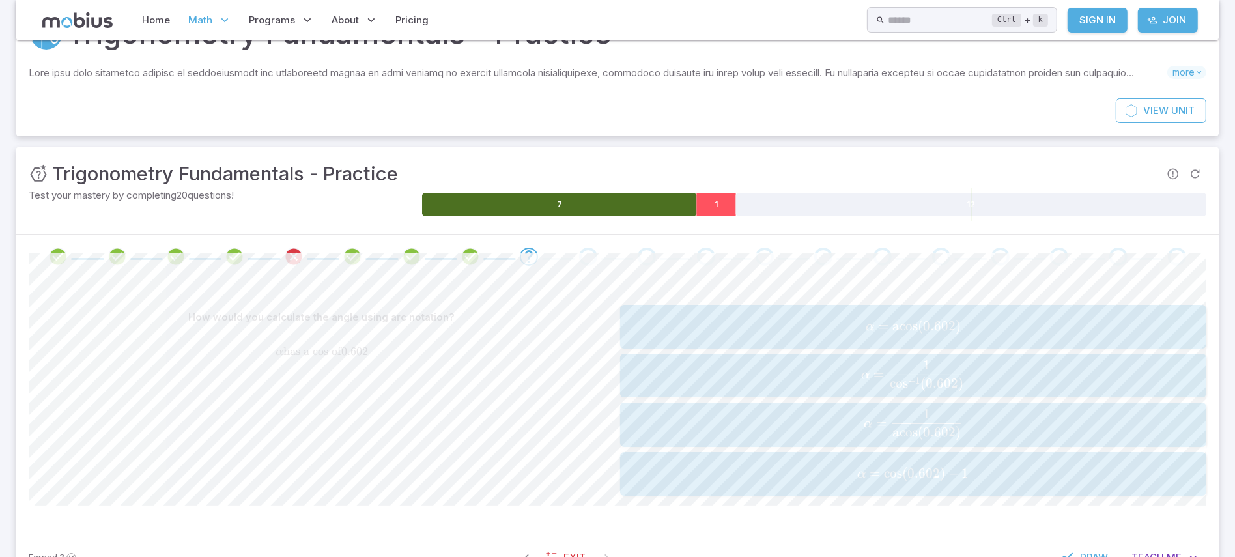
click at [717, 203] on icon at bounding box center [715, 204] width 39 height 23
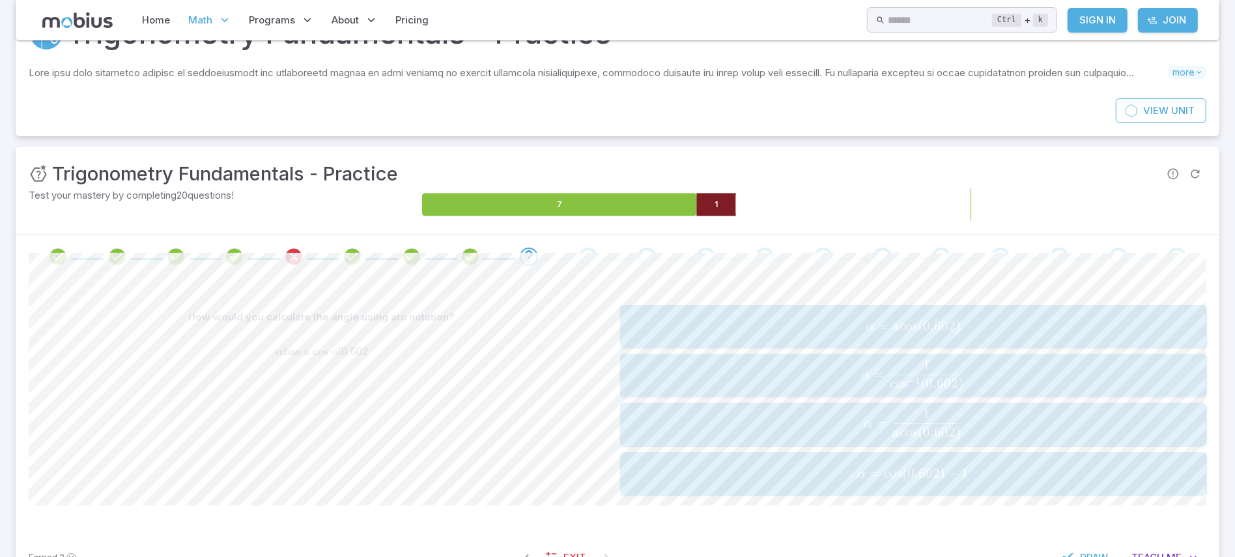
click at [836, 199] on icon at bounding box center [971, 204] width 470 height 23
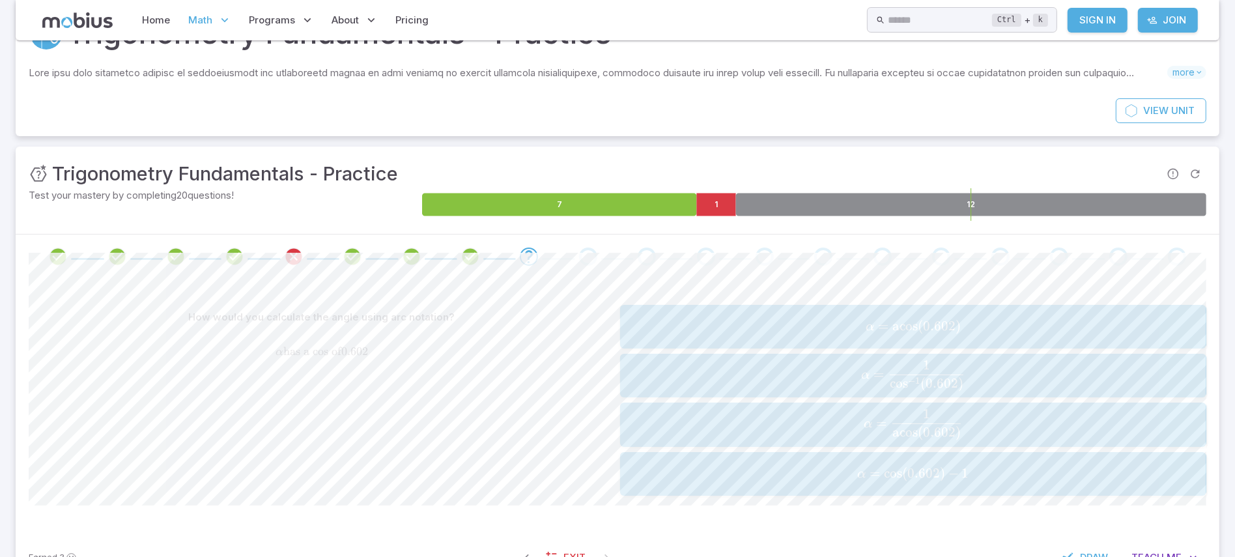
click at [850, 171] on div "Unit Mastery : Trigonometry Fundamentals - Practice" at bounding box center [618, 174] width 1178 height 29
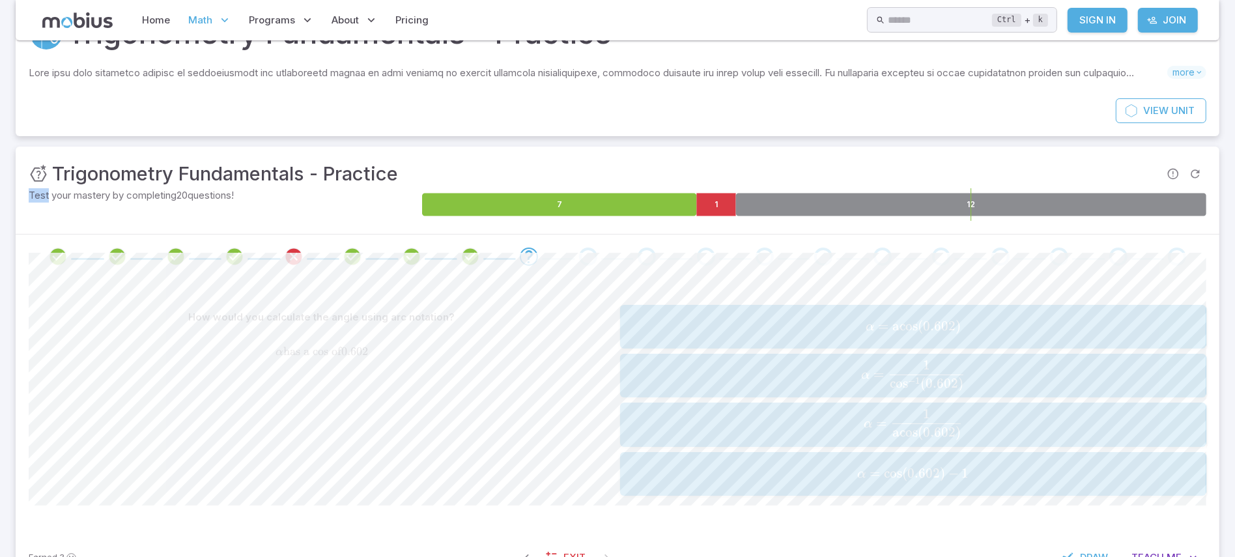
click at [850, 171] on div "Unit Mastery : Trigonometry Fundamentals - Practice" at bounding box center [618, 174] width 1178 height 29
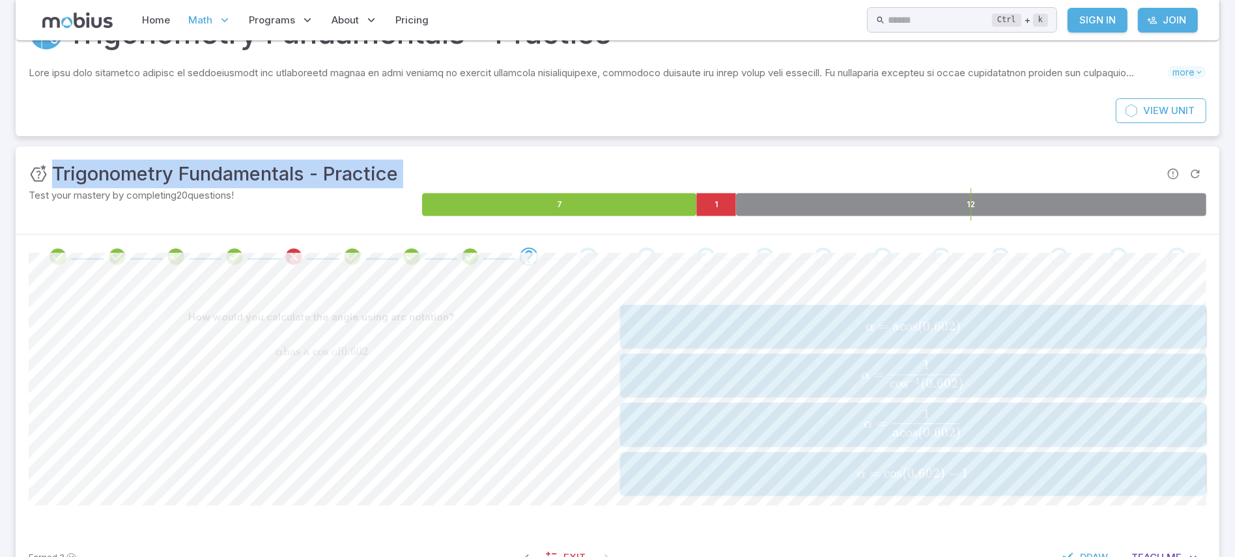
click at [850, 171] on div "Unit Mastery : Trigonometry Fundamentals - Practice" at bounding box center [618, 174] width 1178 height 29
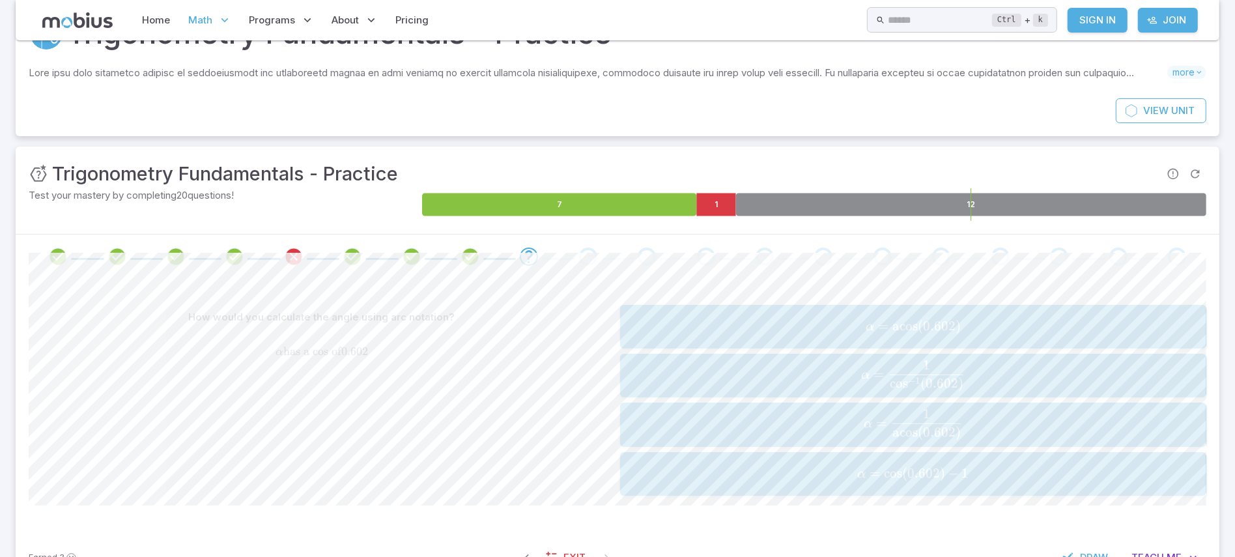
click at [850, 171] on div "Unit Mastery : Trigonometry Fundamentals - Practice" at bounding box center [618, 174] width 1178 height 29
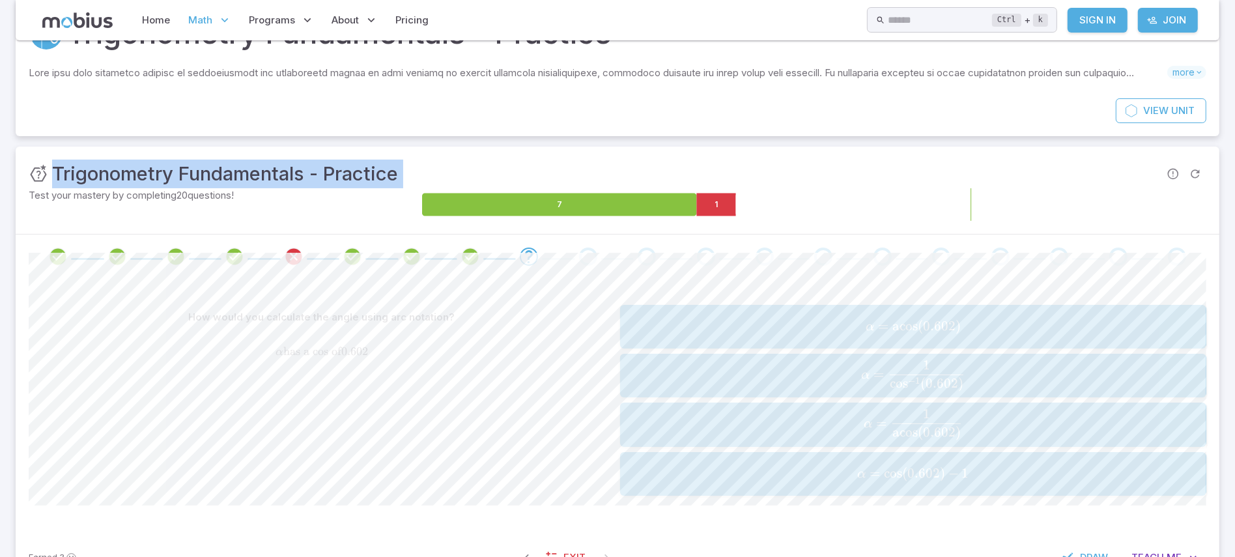
click at [967, 205] on icon at bounding box center [971, 204] width 470 height 23
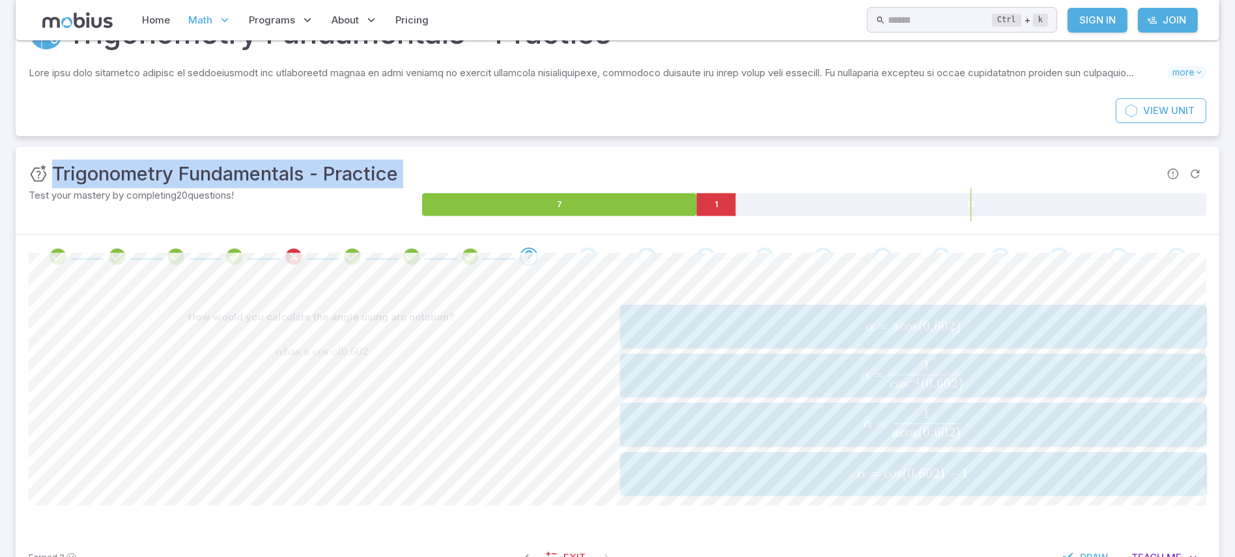
scroll to position [80, 0]
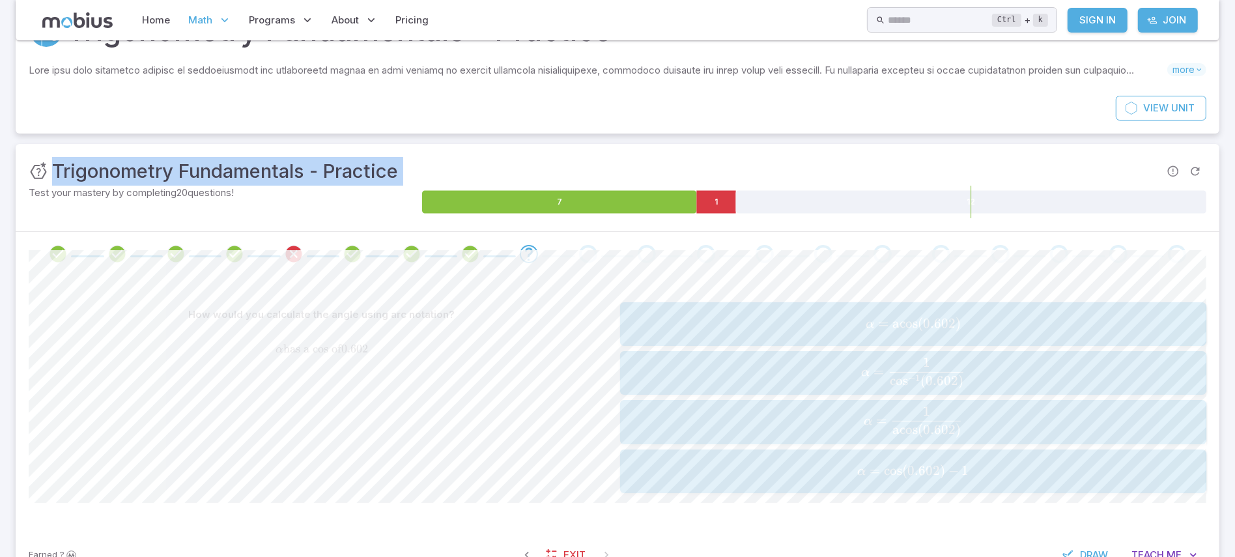
click at [804, 340] on div "α = acos ( 0.602 ) \alpha = \text{acos}(0.602) α = acos ( 0.602 )" at bounding box center [913, 323] width 578 height 33
click at [952, 371] on span "−" at bounding box center [949, 374] width 10 height 16
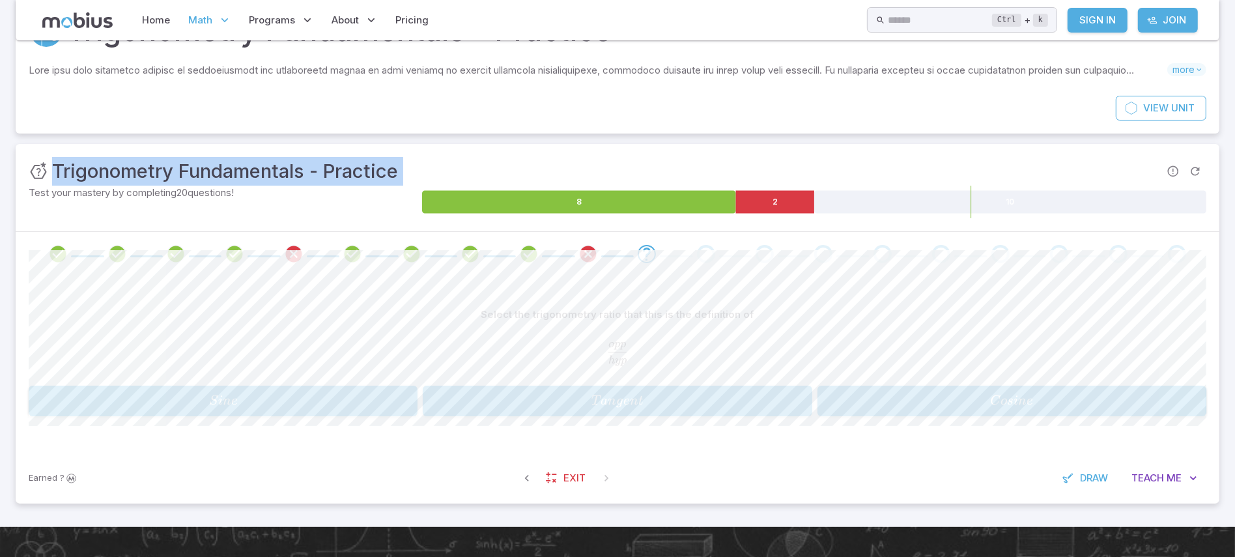
click at [244, 395] on span "S in e" at bounding box center [223, 401] width 381 height 18
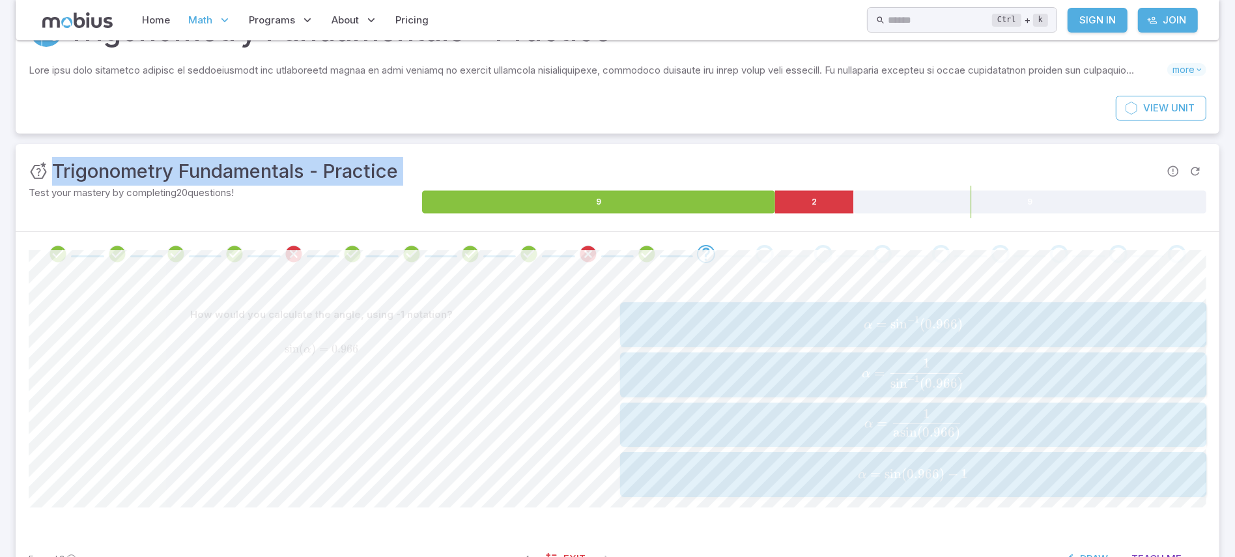
click at [837, 417] on span "α = asin ( 0.966 ) 1 ​" at bounding box center [913, 424] width 578 height 31
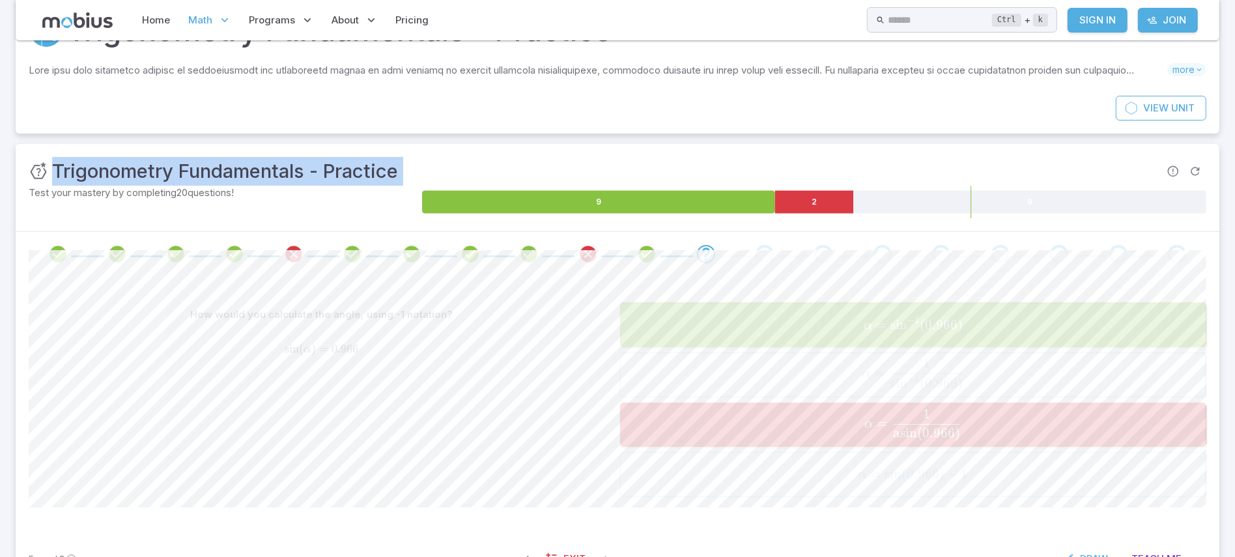
click at [536, 330] on div "How would you calculate the angle, using -1 notation? sin ( α ) = 0.966 \text{s…" at bounding box center [322, 399] width 586 height 195
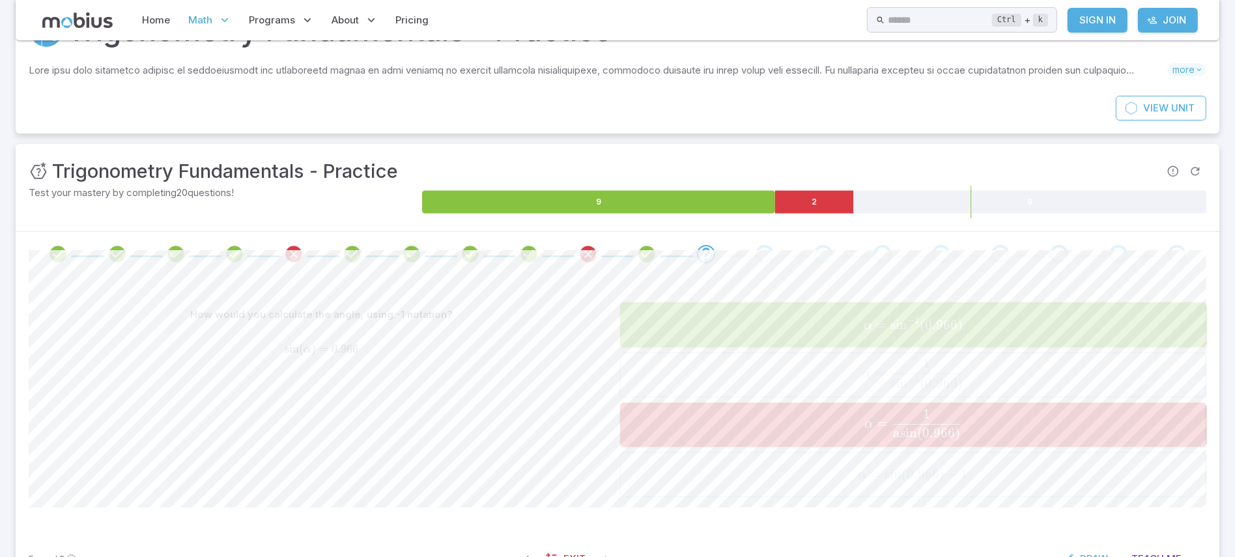
click at [536, 330] on div "How would you calculate the angle, using -1 notation? sin ( α ) = 0.966 \text{s…" at bounding box center [322, 399] width 586 height 195
click at [528, 324] on div at bounding box center [528, 324] width 0 height 0
click at [536, 330] on div "How would you calculate the angle, using -1 notation? sin ( α ) = 0.966 \text{s…" at bounding box center [322, 399] width 586 height 195
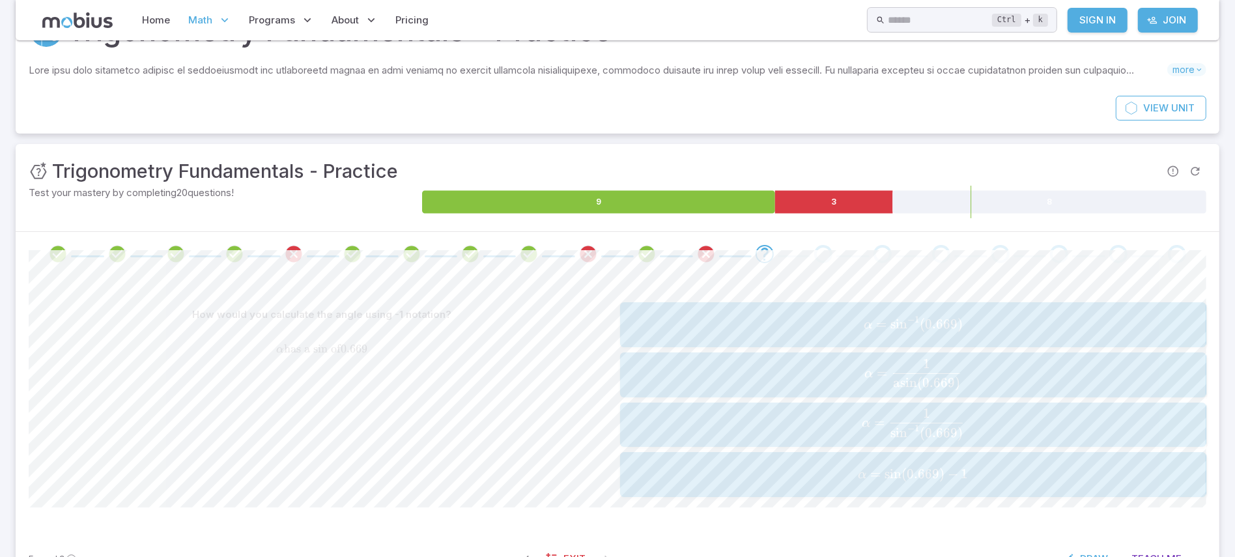
click at [536, 330] on div "How would you calculate the angle using -1 notation? α has a sin of 0.669 \alph…" at bounding box center [322, 399] width 586 height 195
click at [528, 326] on div at bounding box center [528, 326] width 0 height 0
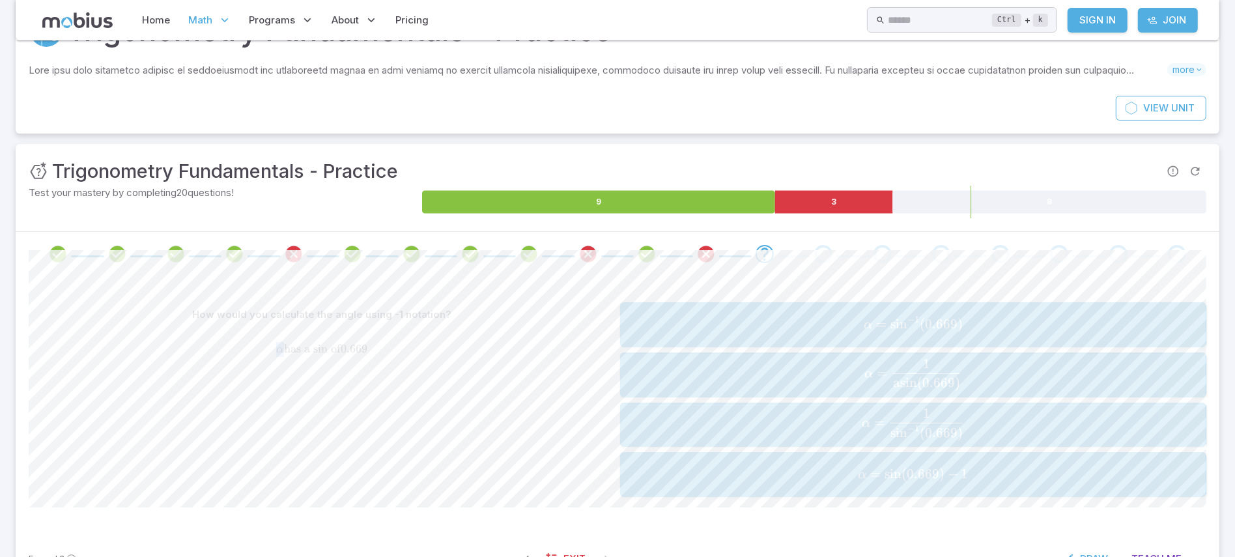
click at [536, 330] on div "How would you calculate the angle using -1 notation? α has a sin of 0.669 \alph…" at bounding box center [322, 399] width 586 height 195
click at [485, 430] on div "How would you calculate the angle using -1 notation? α has a sin of 0.669 \alph…" at bounding box center [322, 399] width 586 height 195
click at [822, 320] on span "α = sin − 1 ( 0.669 )" at bounding box center [913, 325] width 578 height 18
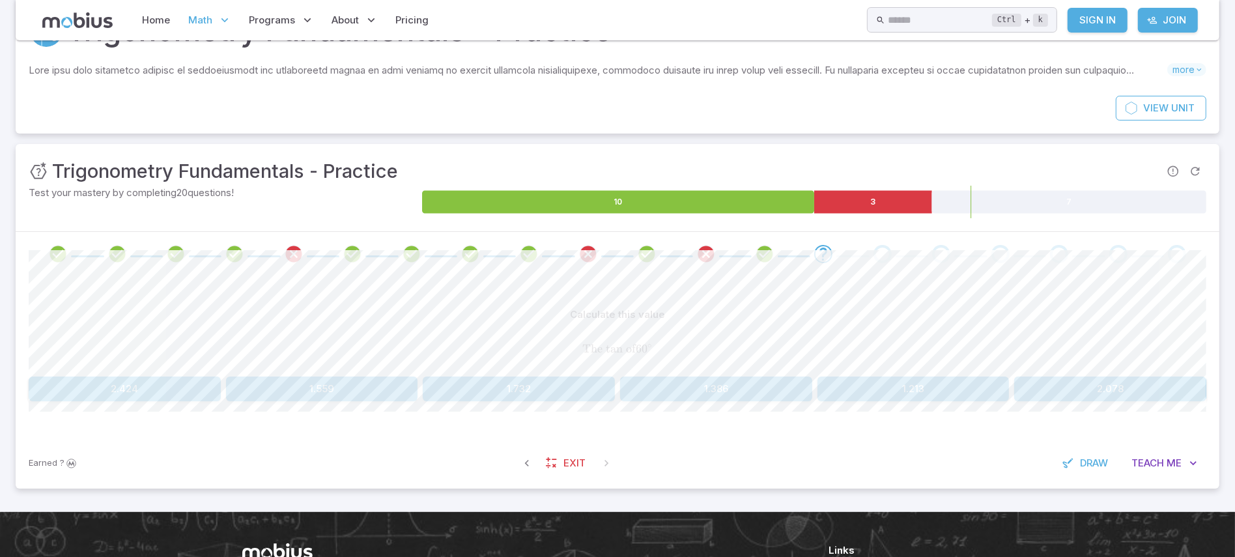
click at [765, 382] on button "1.386" at bounding box center [716, 389] width 192 height 25
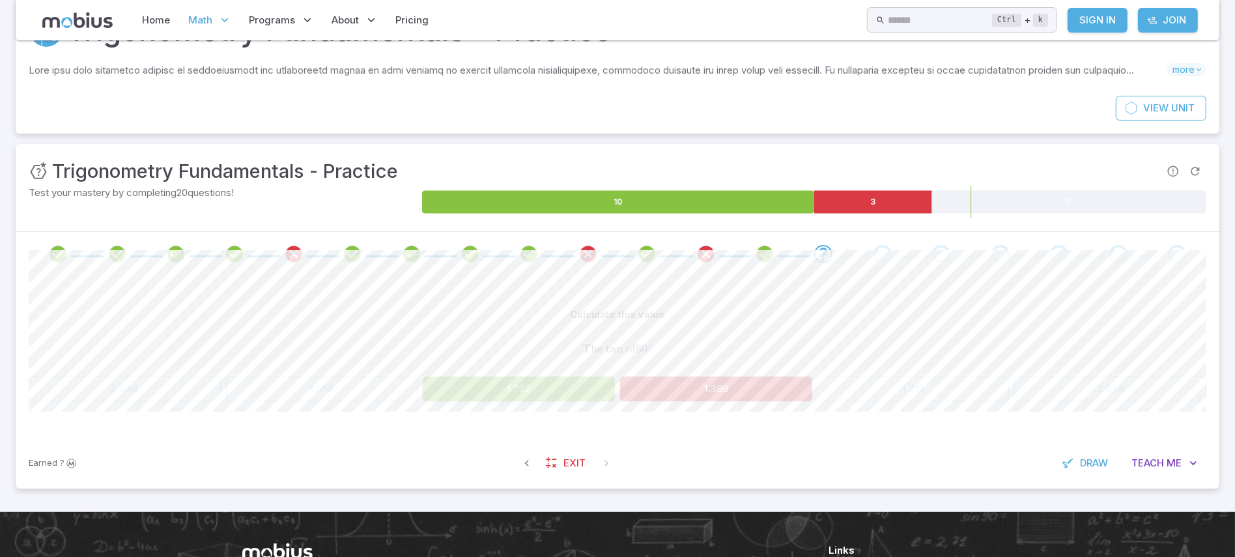
click at [830, 339] on div "The tan of 6 0 ∘ \text{The tan of }60^{\circ} The tan of 6 0 ∘" at bounding box center [618, 349] width 1178 height 34
click at [821, 322] on div at bounding box center [821, 322] width 0 height 0
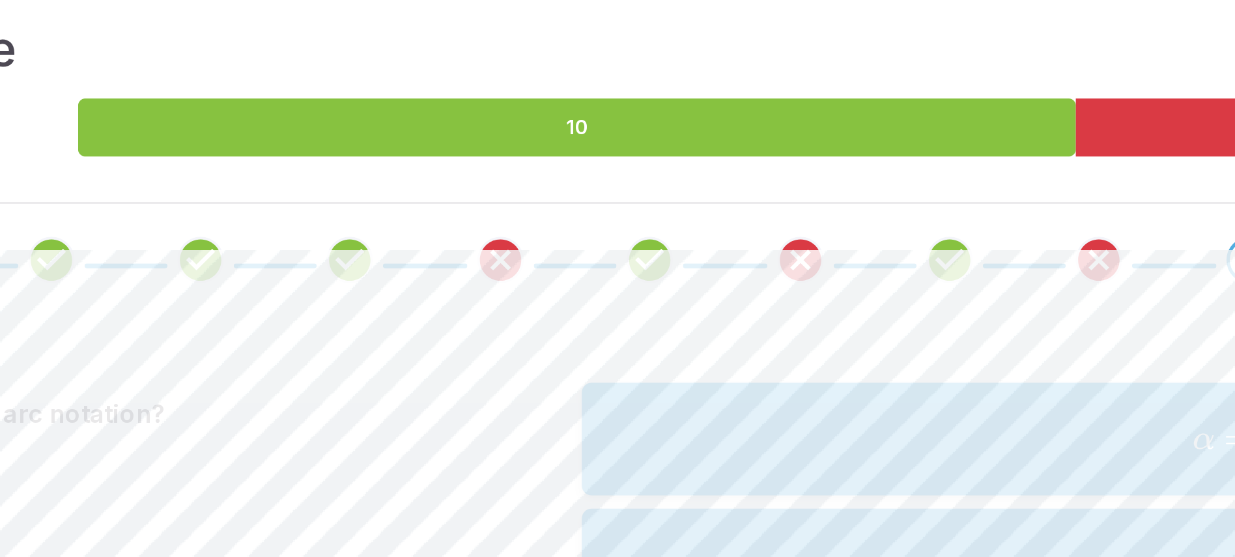
click at [534, 319] on div "How would you calculate the angle, using arc notation?" at bounding box center [322, 314] width 586 height 25
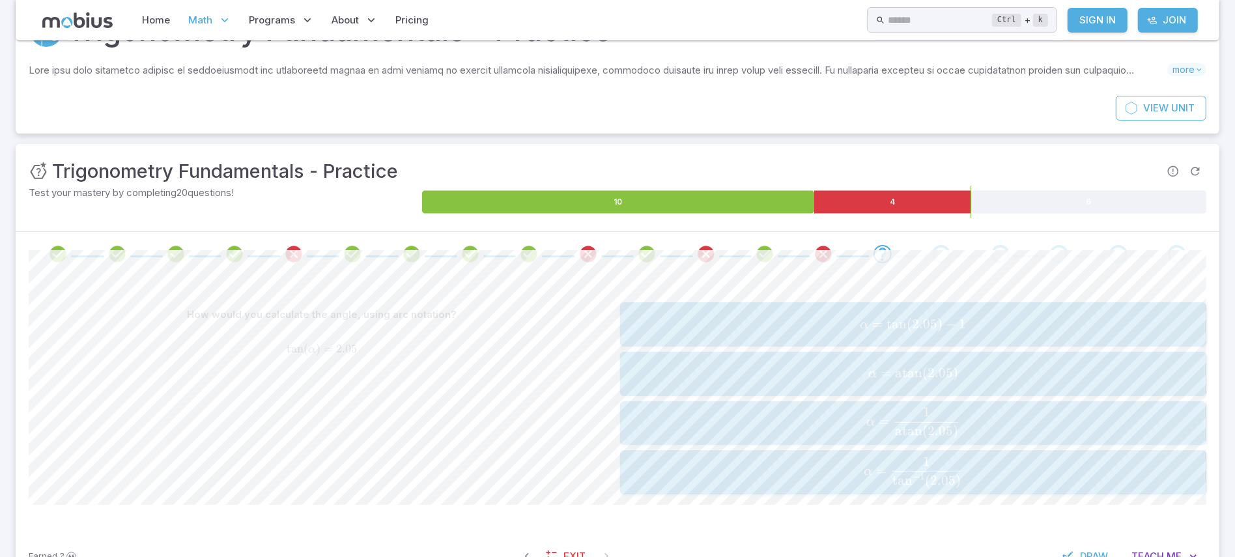
click at [924, 385] on div "α = atan ( 2.05 ) \alpha = \text{atan}(2.05) α = atan ( 2.05 )" at bounding box center [913, 374] width 578 height 34
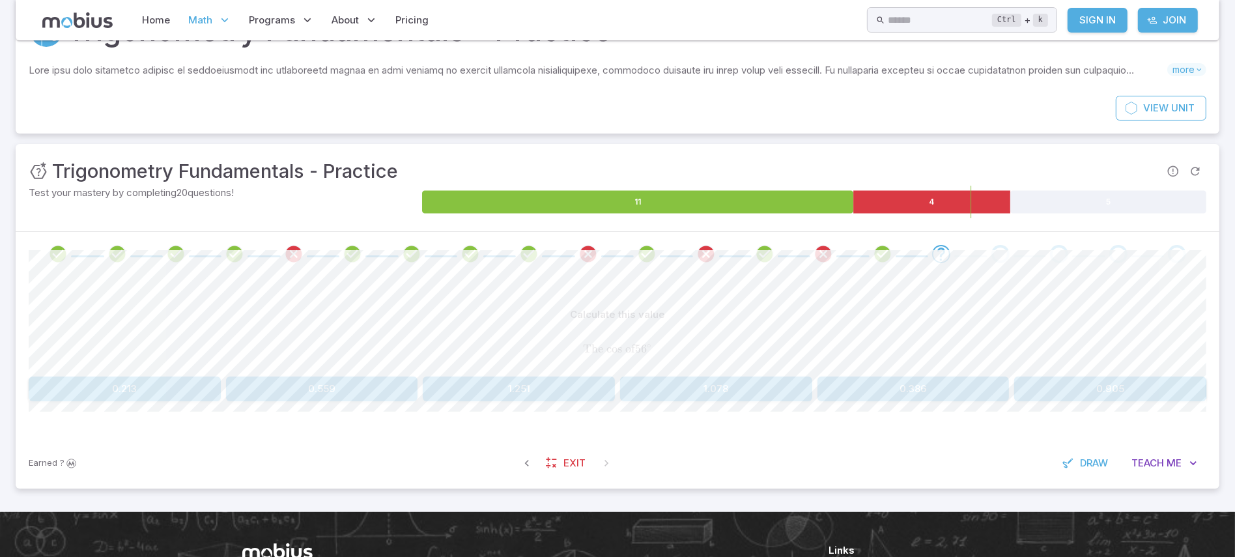
click at [524, 399] on button "1.251" at bounding box center [519, 389] width 192 height 25
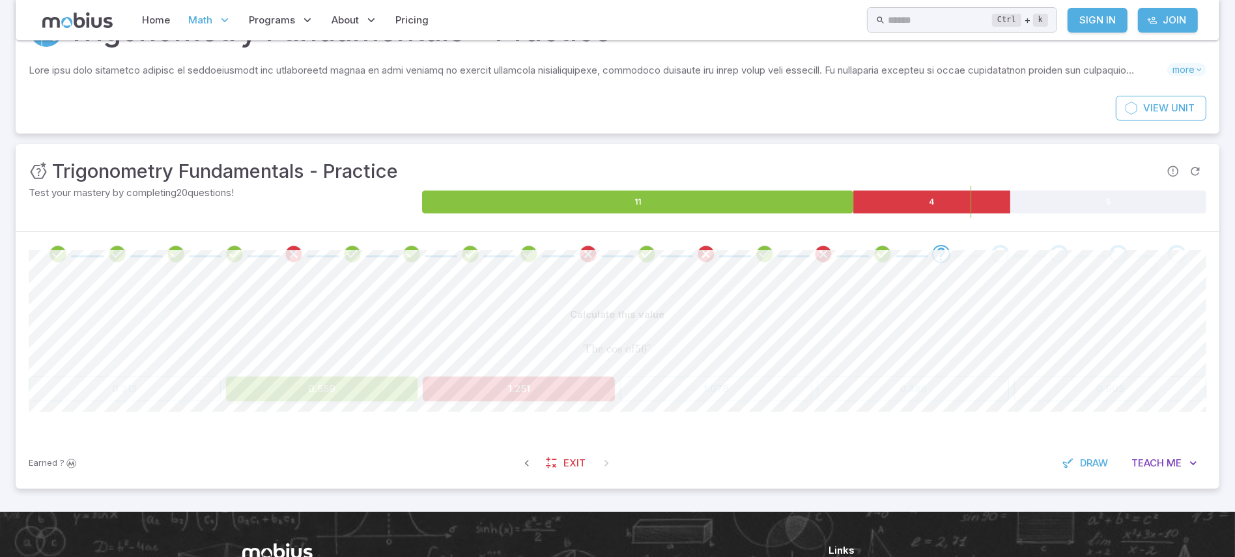
click at [861, 360] on div "The cos of 5 6 ∘ \text{The cos of }56^{\circ} The cos of 5 6 ∘" at bounding box center [618, 349] width 1178 height 34
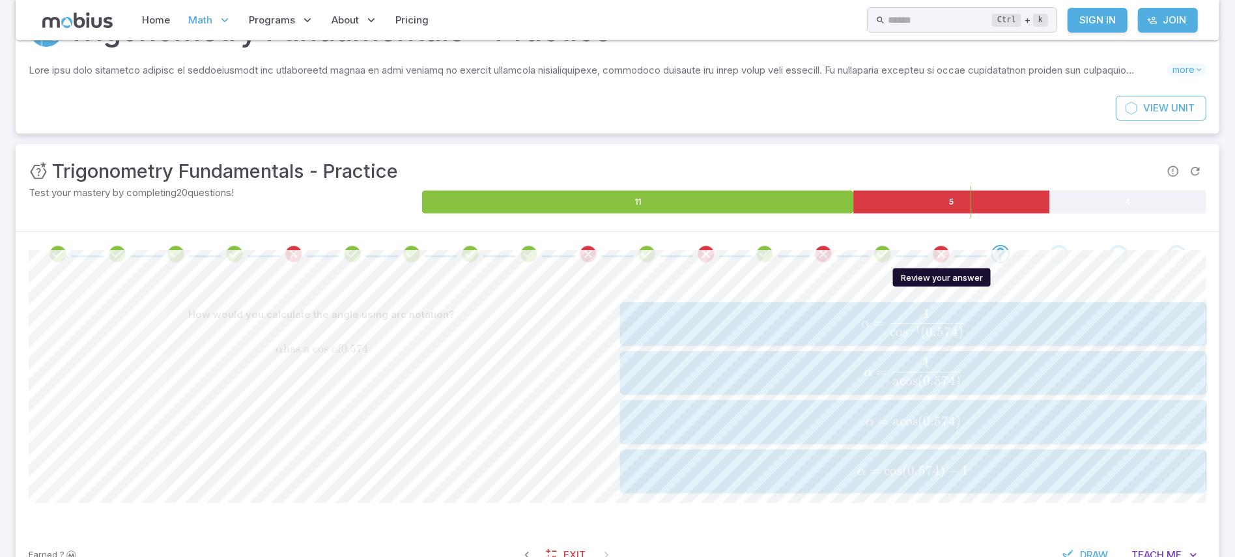
click at [937, 258] on icon "Review your answer" at bounding box center [942, 254] width 20 height 20
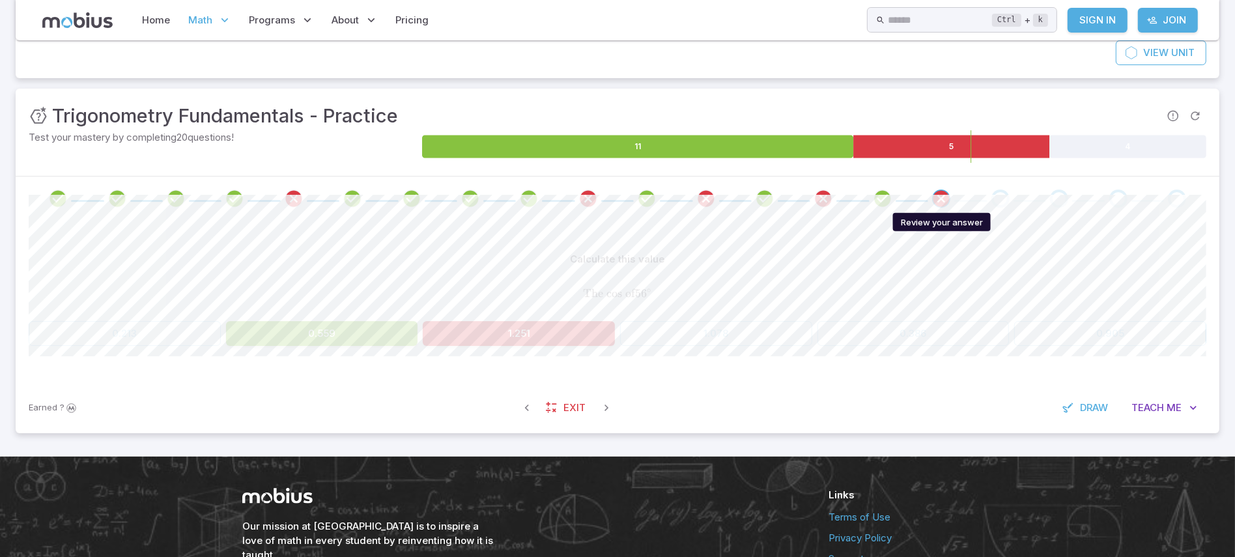
scroll to position [147, 0]
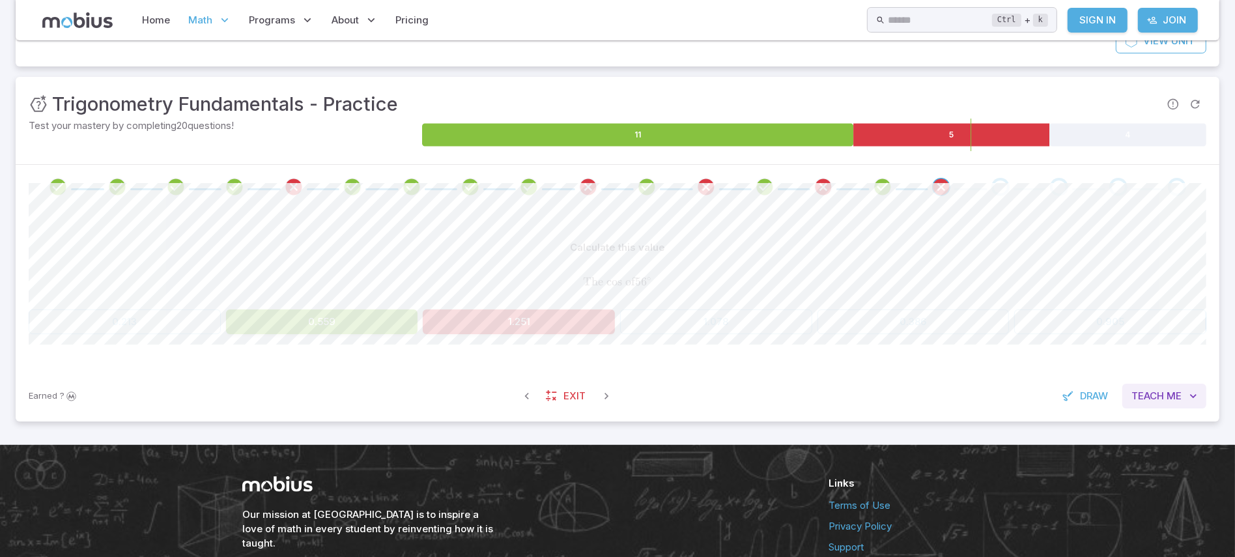
click at [1135, 399] on span "Teach" at bounding box center [1148, 396] width 33 height 14
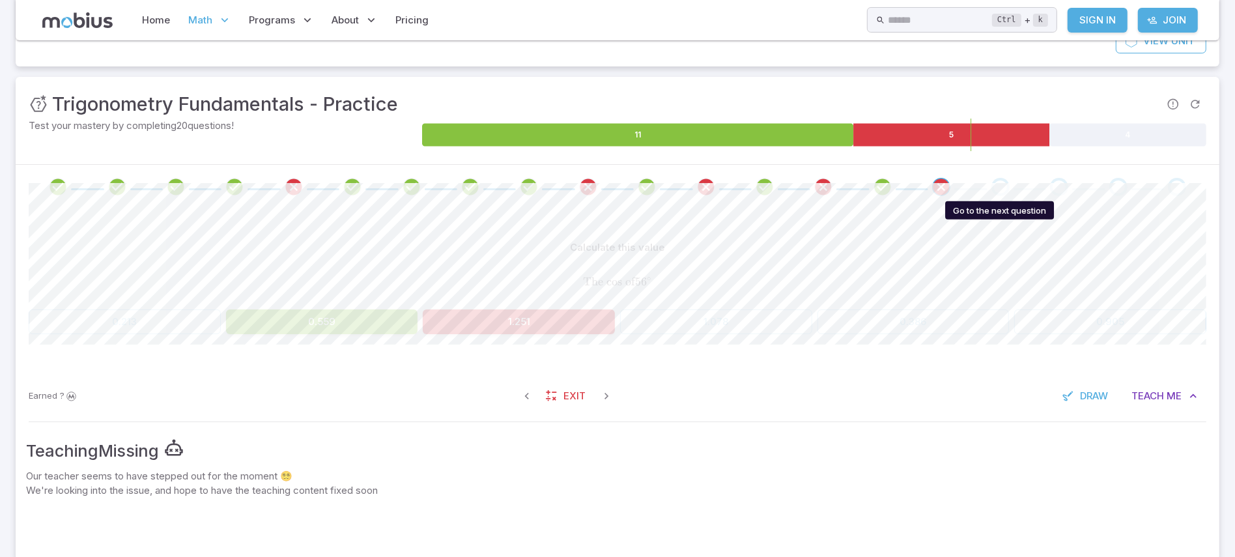
click at [1005, 193] on div "Go to the next question" at bounding box center [1001, 187] width 18 height 18
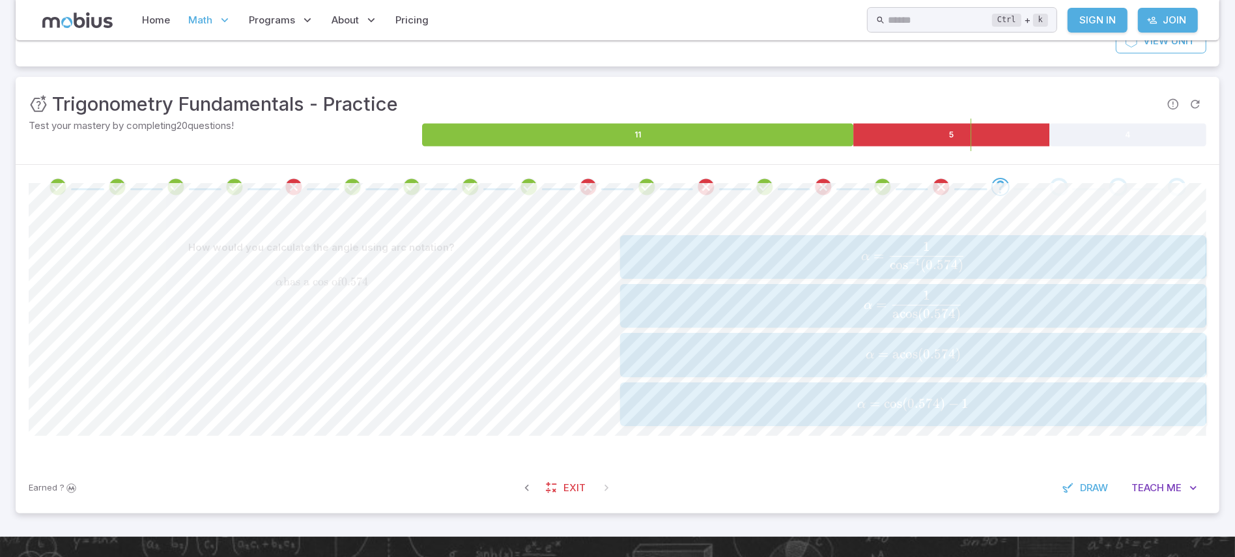
click at [1021, 348] on span "α = acos ( 0.574 )" at bounding box center [913, 355] width 578 height 18
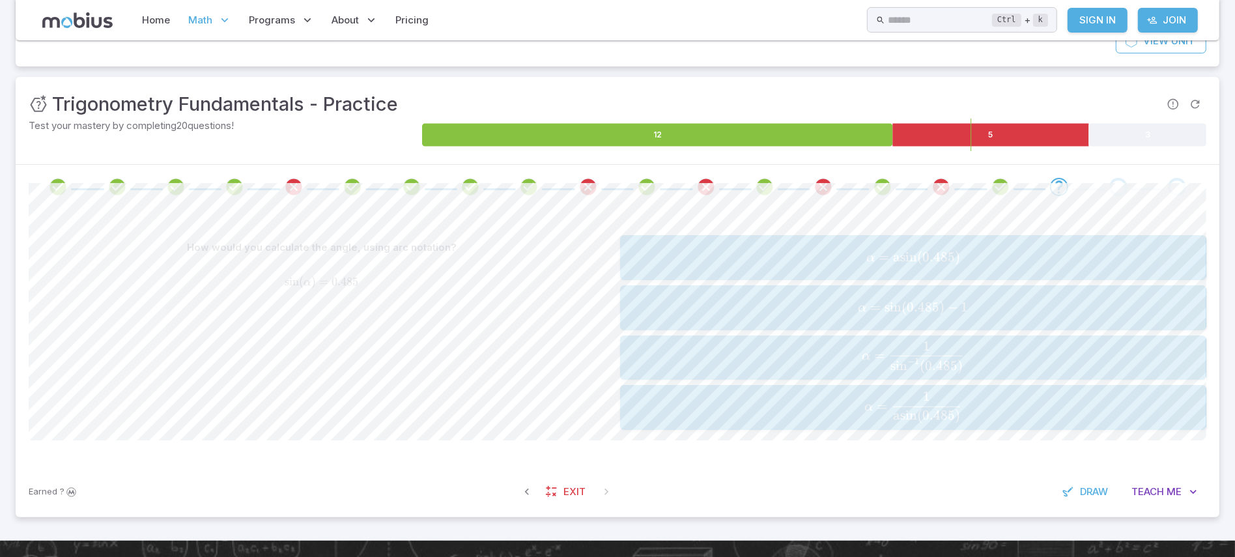
click at [995, 266] on span "α = asin ( 0.485 )" at bounding box center [913, 258] width 578 height 18
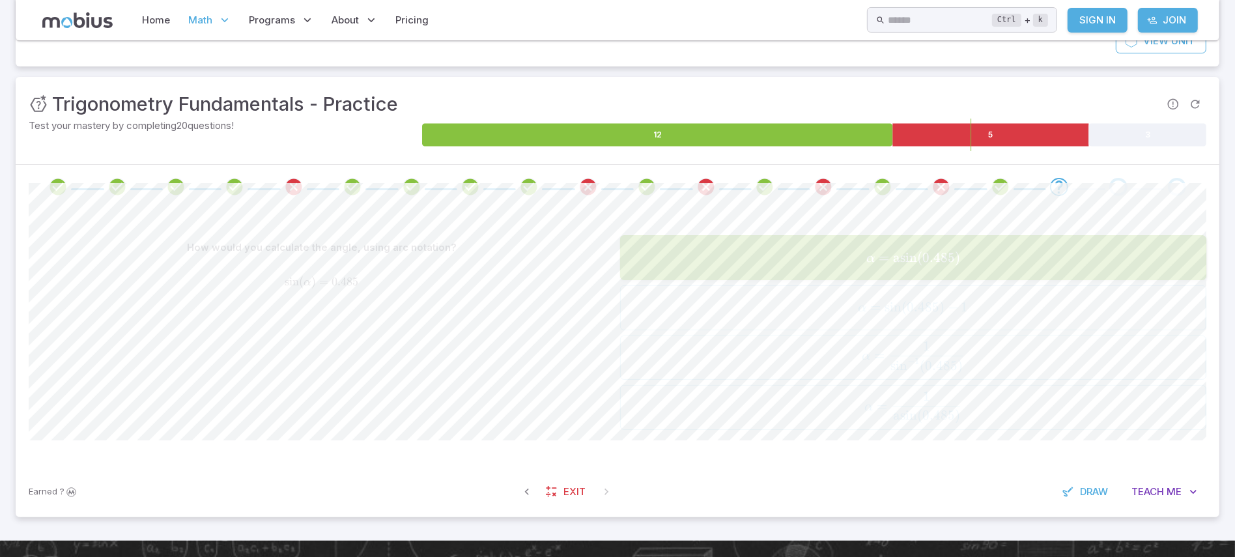
click at [1014, 217] on div "How would you calculate the angle, using arc notation? sin ( α ) = 0.485 \text{…" at bounding box center [618, 337] width 1178 height 257
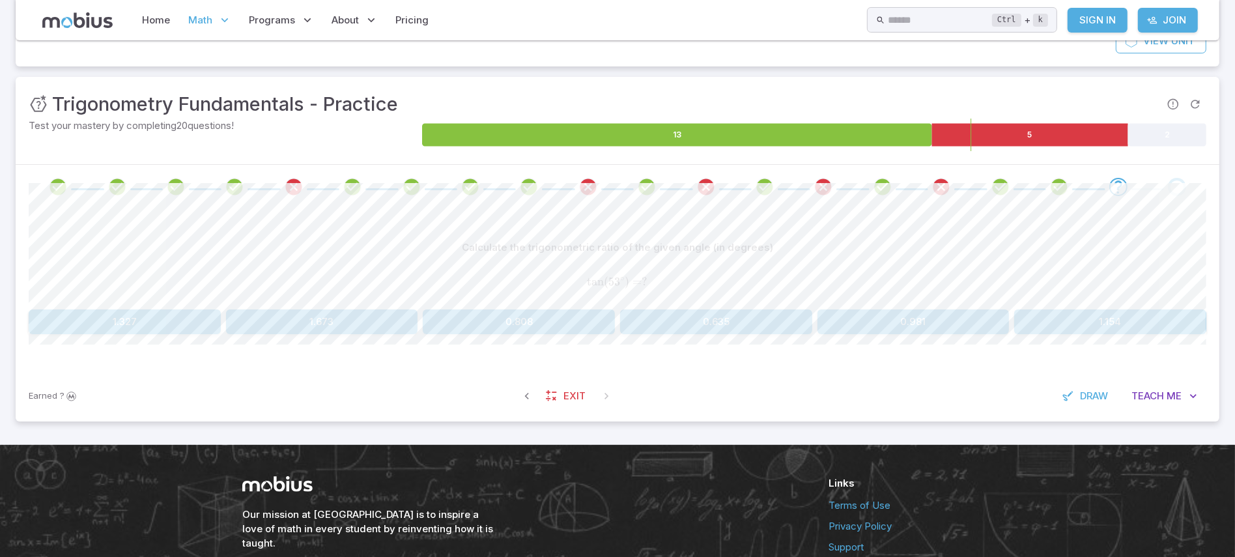
click at [547, 322] on button "0.808" at bounding box center [519, 321] width 192 height 25
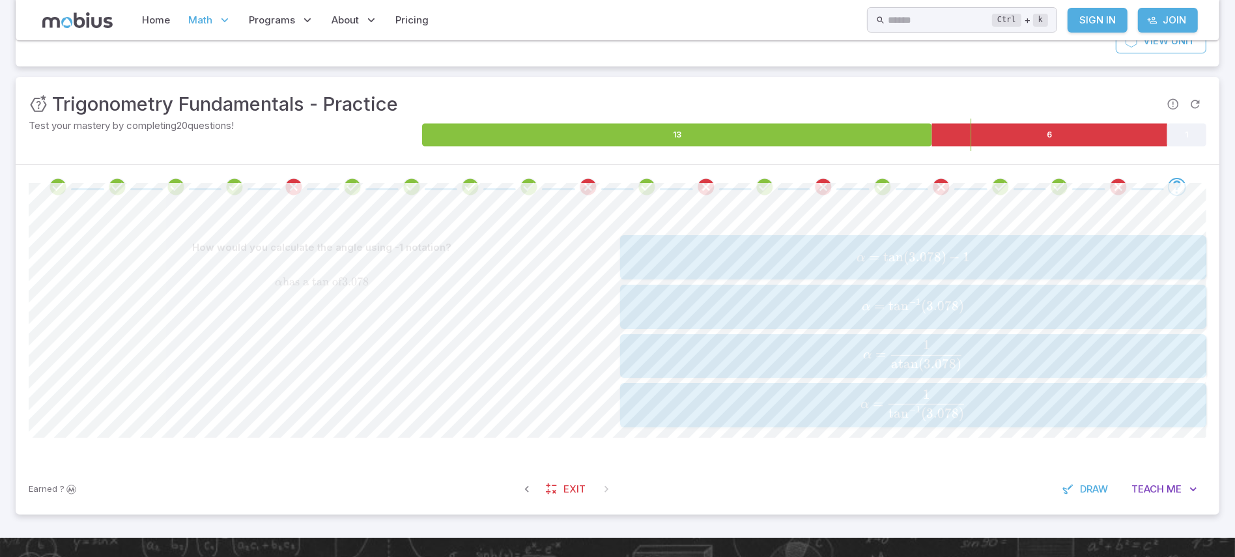
click at [1021, 319] on div "α = tan − 1 ( 3.078 ) \alpha = \text{tan}^{-1}(3.078) α = tan − 1 ( 3.078 )" at bounding box center [913, 307] width 578 height 34
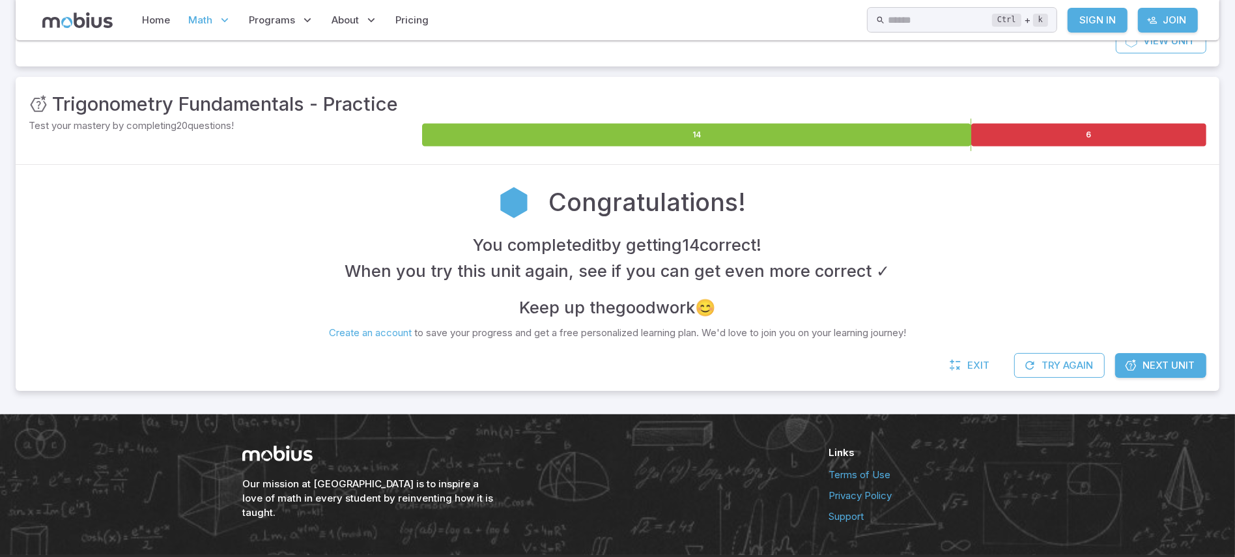
click at [1156, 370] on span "Next Unit" at bounding box center [1169, 365] width 52 height 14
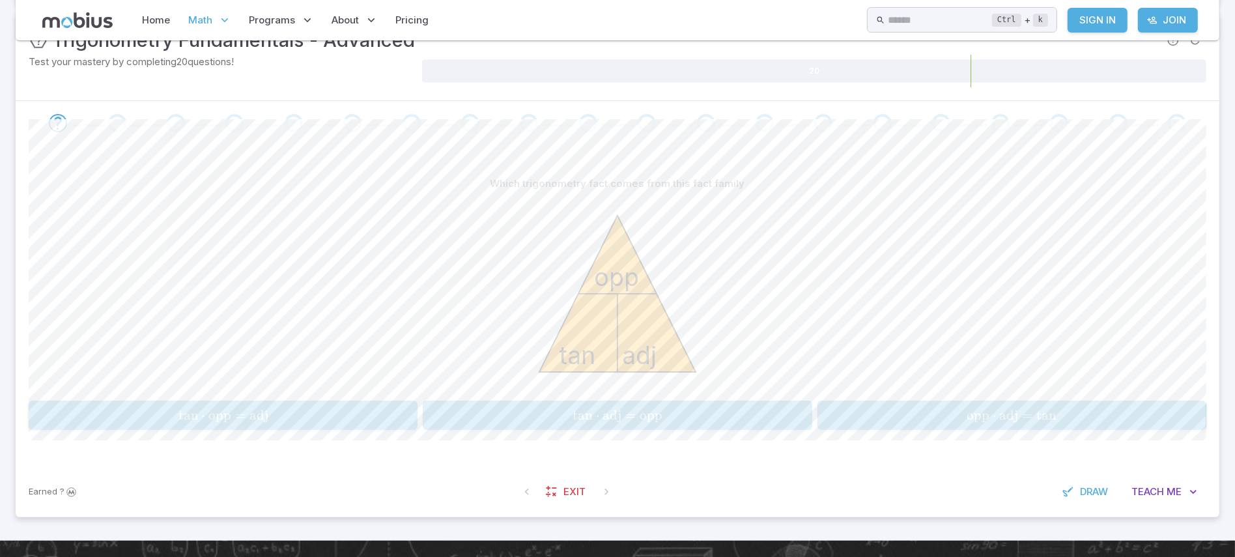
scroll to position [213, 0]
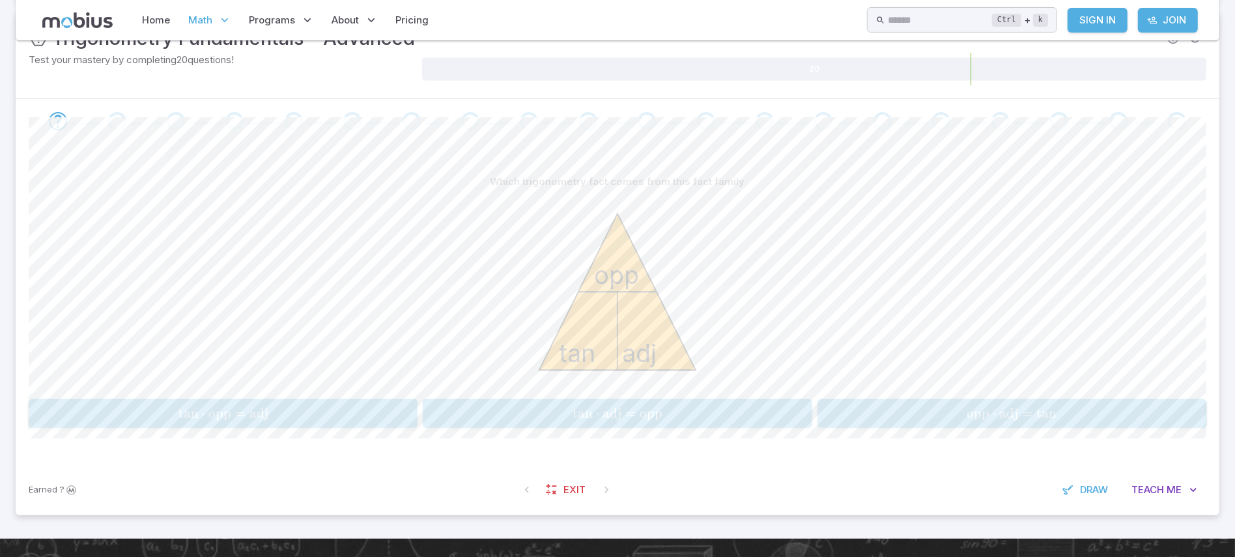
click at [719, 407] on span "tan ⋅ adj = opp" at bounding box center [617, 413] width 381 height 16
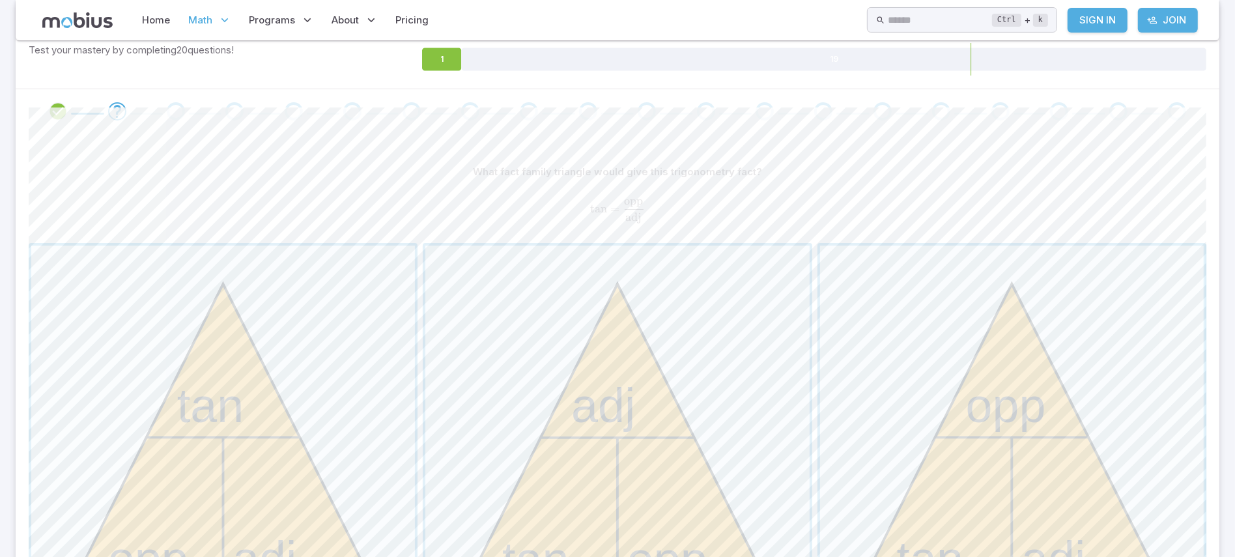
scroll to position [227, 0]
click at [1046, 393] on span "button" at bounding box center [1012, 434] width 384 height 384
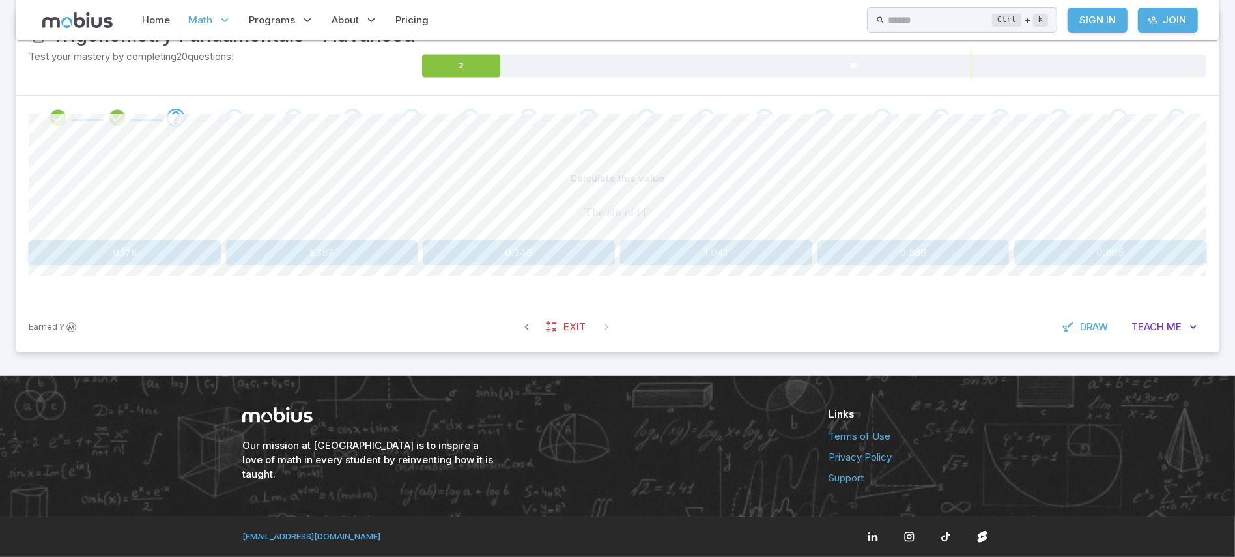
scroll to position [217, 0]
click at [1147, 322] on span "Teach" at bounding box center [1148, 327] width 33 height 14
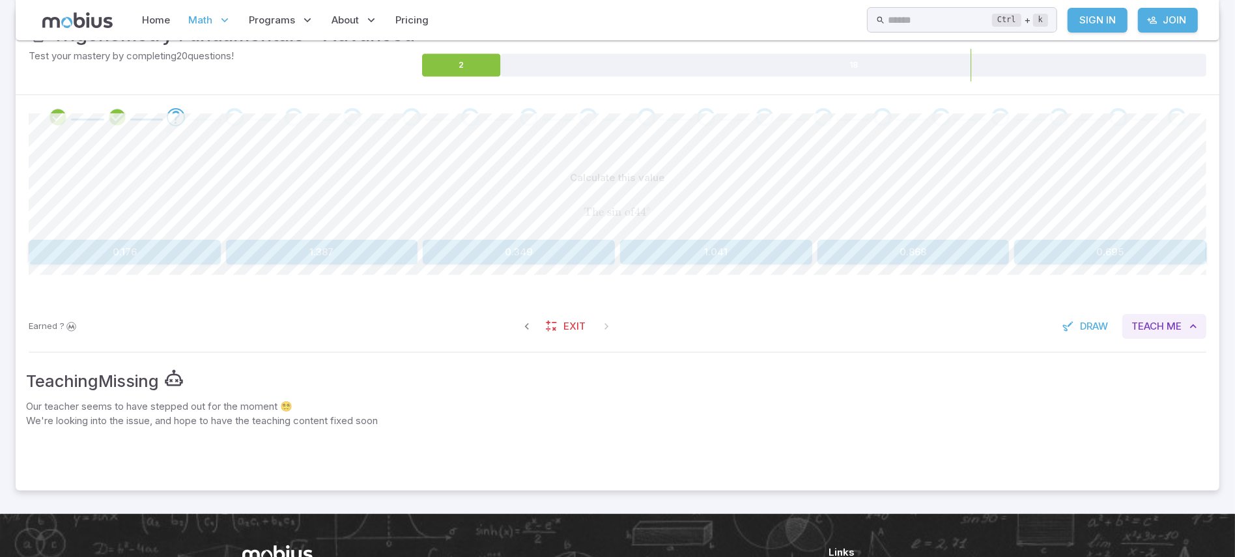
click at [1147, 322] on span "Teach" at bounding box center [1148, 326] width 33 height 14
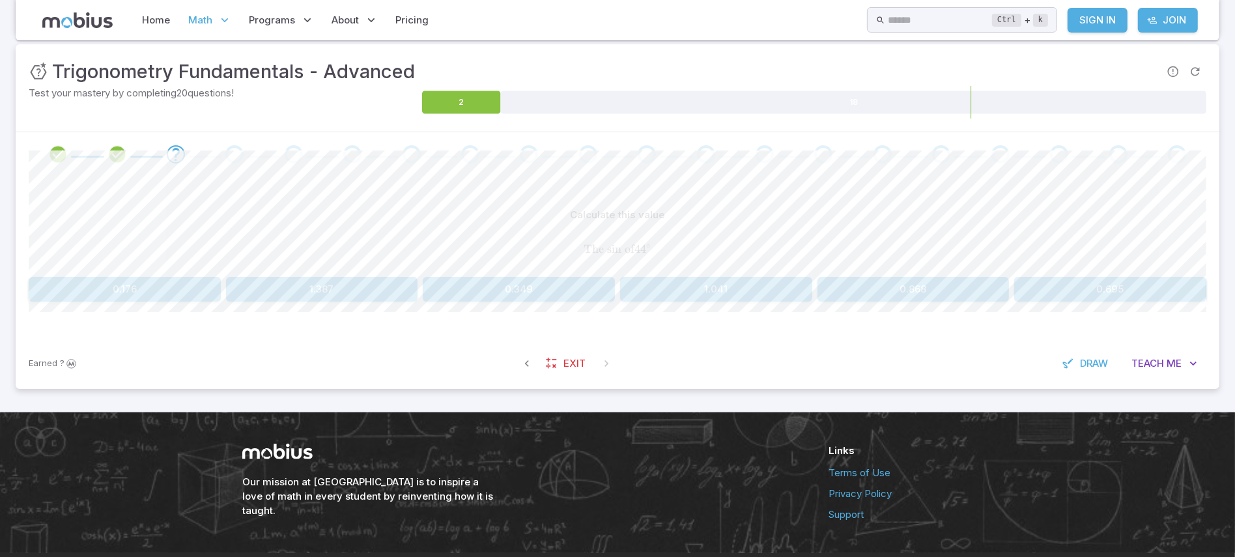
scroll to position [177, 0]
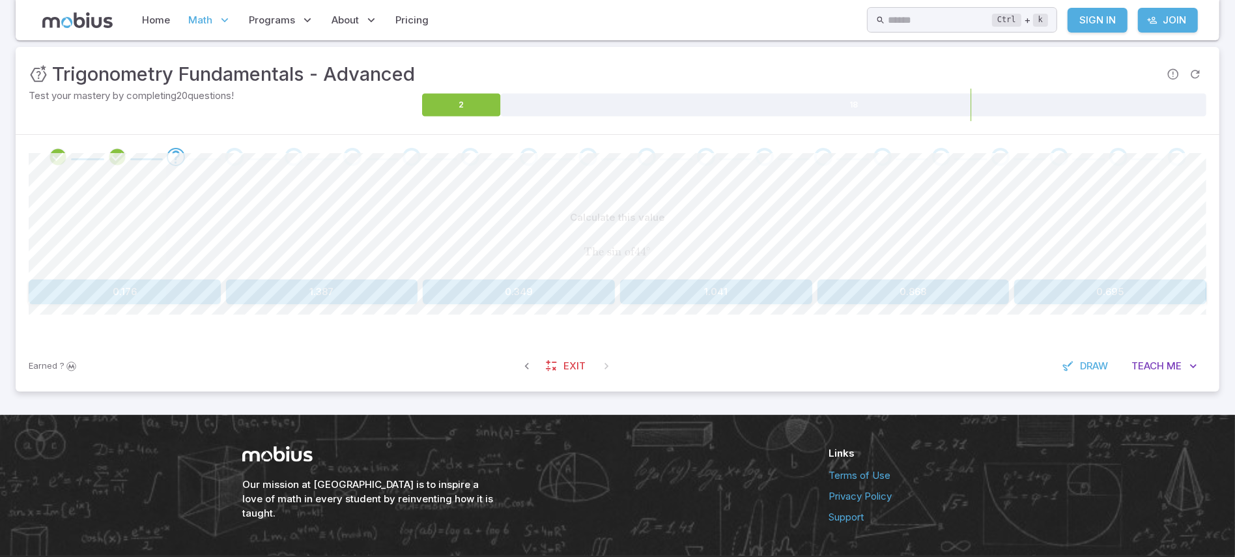
click at [397, 301] on button "1.387" at bounding box center [322, 291] width 192 height 25
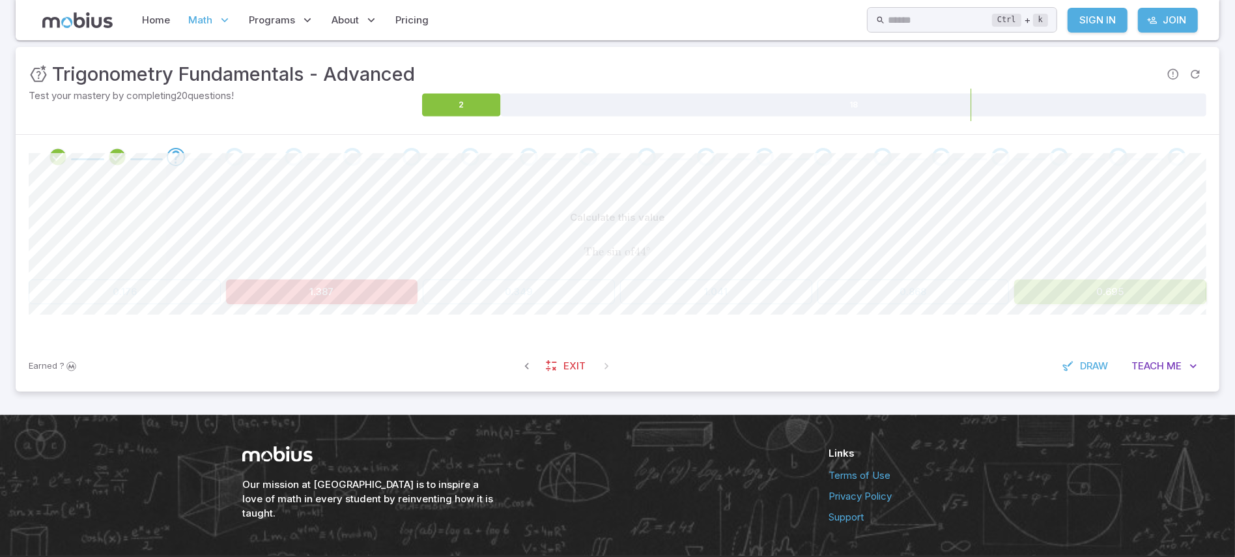
click at [1011, 259] on span "The sin of 4 4 ∘" at bounding box center [618, 252] width 1178 height 14
click at [1003, 253] on div at bounding box center [1003, 253] width 0 height 0
click at [1011, 259] on div "The sin of 4 4 ∘ \text{The sin of }44^{\circ} The sin of 4 4 ∘" at bounding box center [618, 252] width 1178 height 34
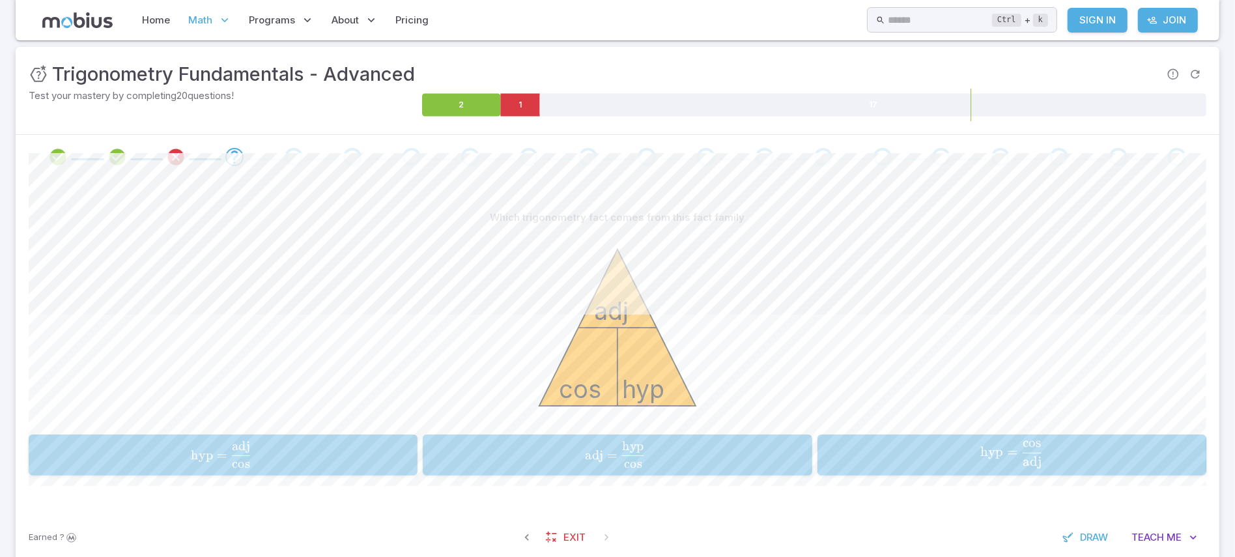
click at [1011, 259] on div "cos hyp adj" at bounding box center [618, 329] width 1178 height 199
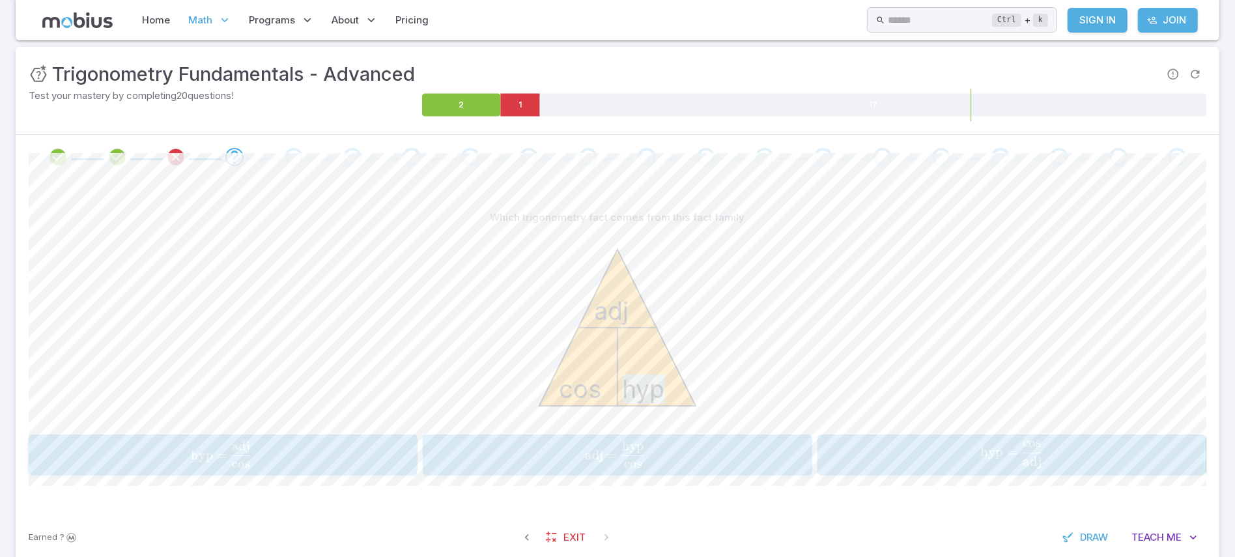
click at [1011, 259] on div "cos hyp adj" at bounding box center [618, 329] width 1178 height 199
click at [259, 460] on span "hyp = cos adj ​" at bounding box center [221, 454] width 354 height 27
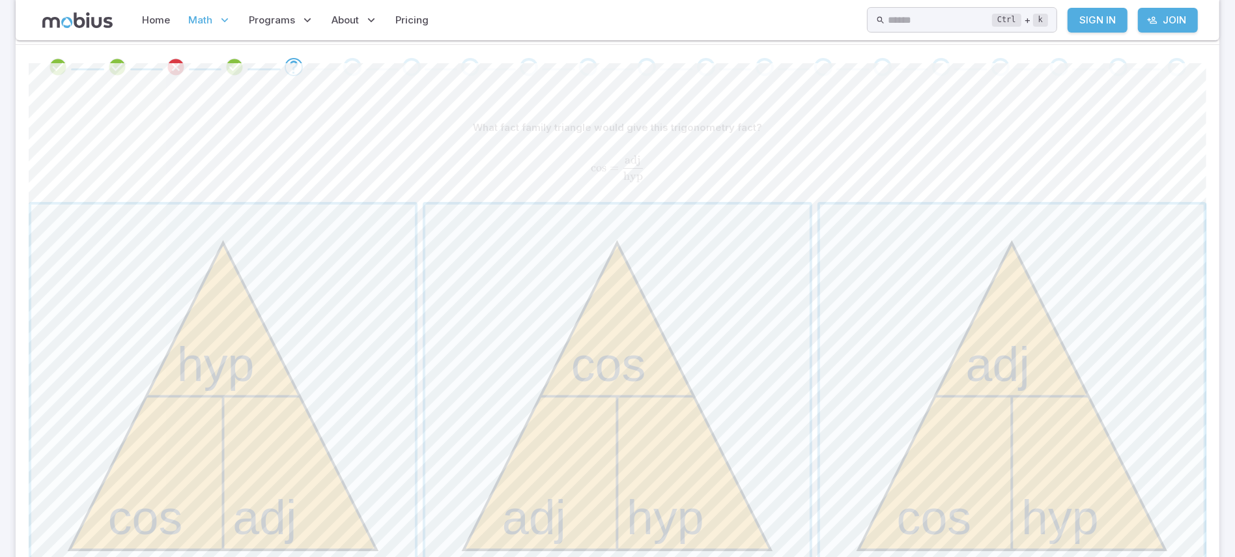
scroll to position [268, 0]
click at [962, 420] on span "button" at bounding box center [1012, 395] width 384 height 384
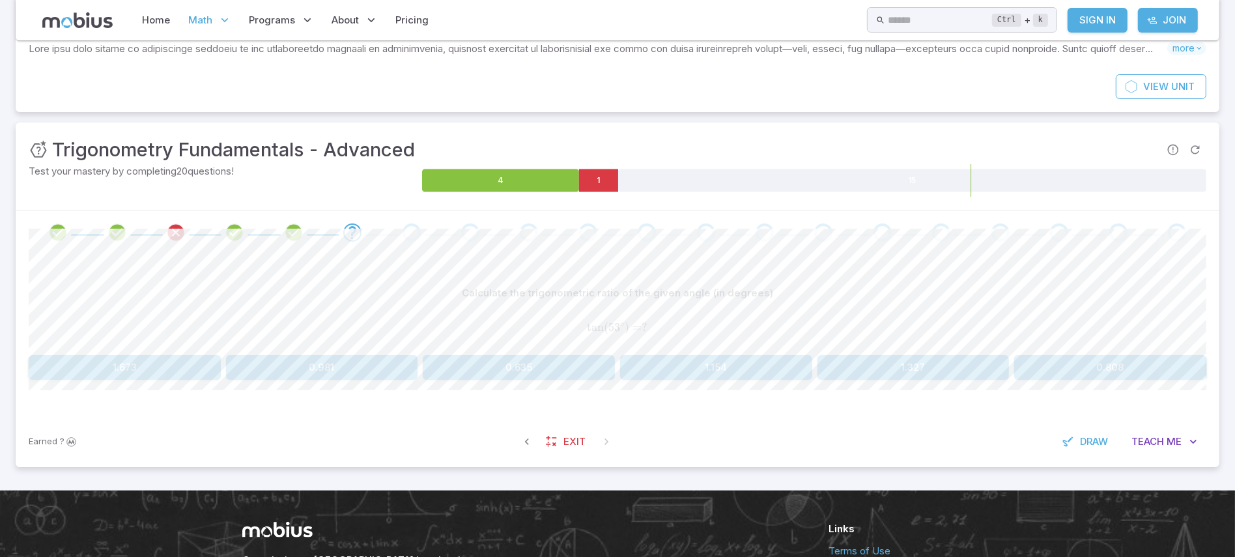
scroll to position [96, 0]
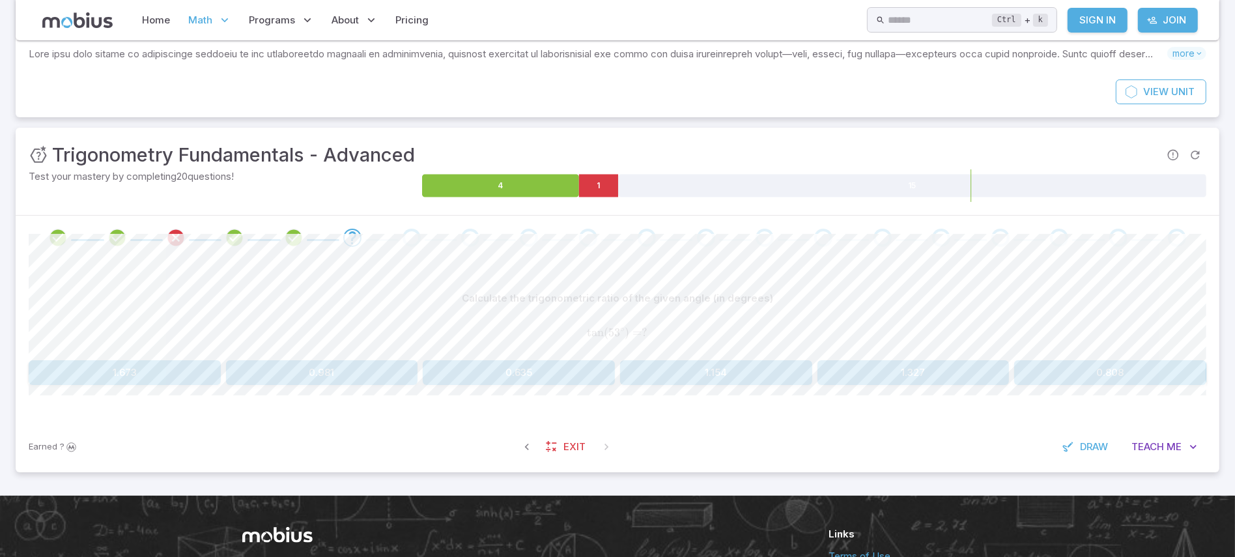
click at [558, 376] on button "0.635" at bounding box center [519, 372] width 192 height 25
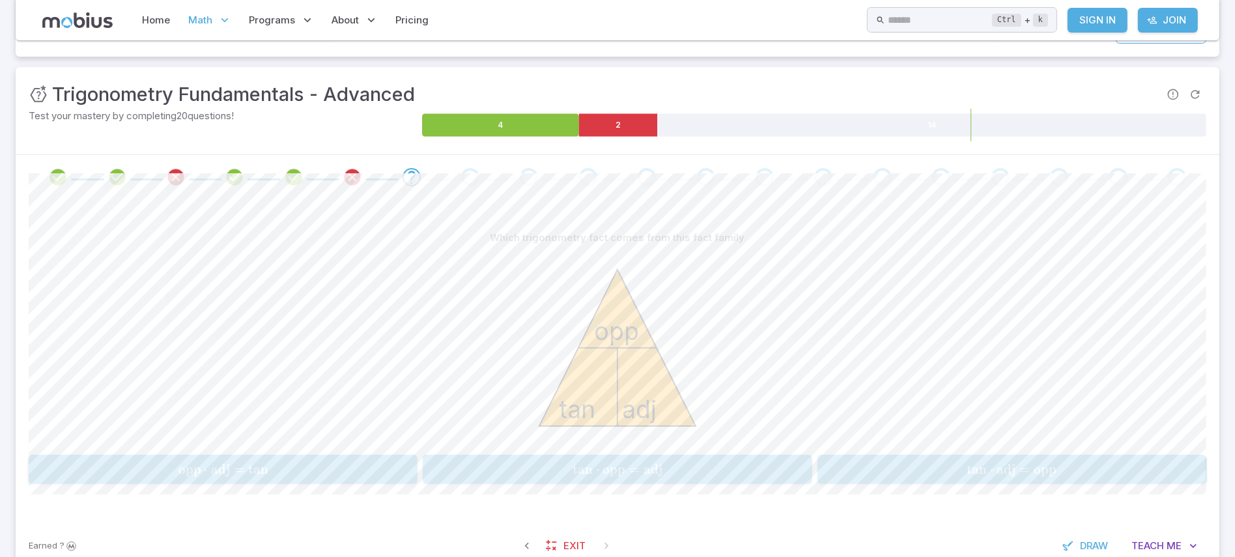
scroll to position [159, 0]
click at [954, 459] on span "tan ⋅ adj = opp" at bounding box center [1011, 467] width 381 height 16
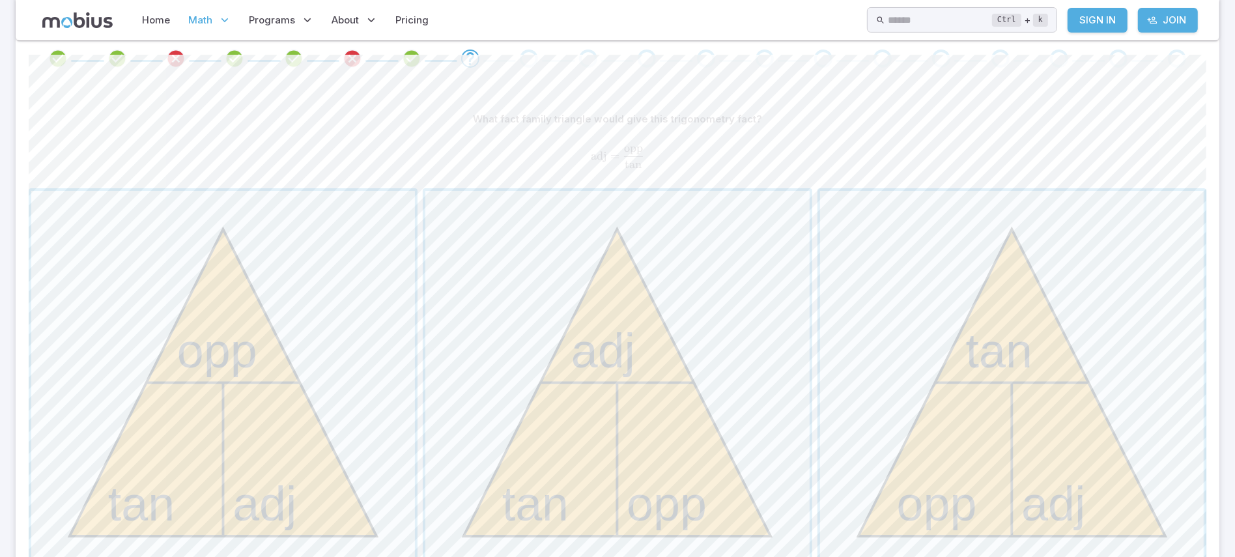
scroll to position [279, 0]
click at [234, 425] on span "button" at bounding box center [223, 380] width 384 height 384
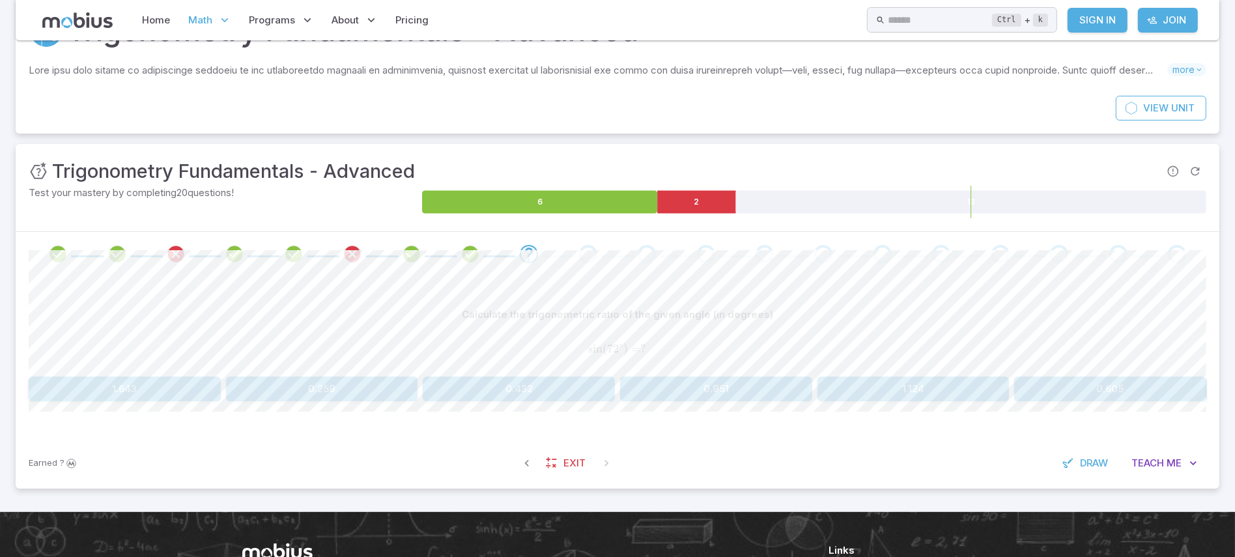
scroll to position [78, 0]
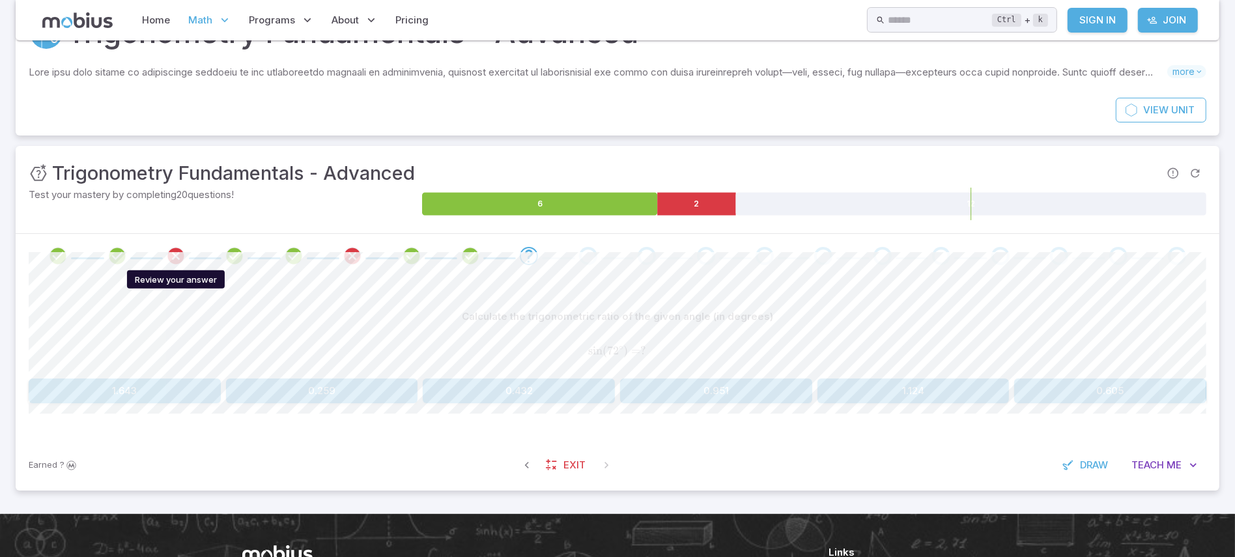
click at [177, 253] on icon "Review your answer" at bounding box center [176, 256] width 20 height 20
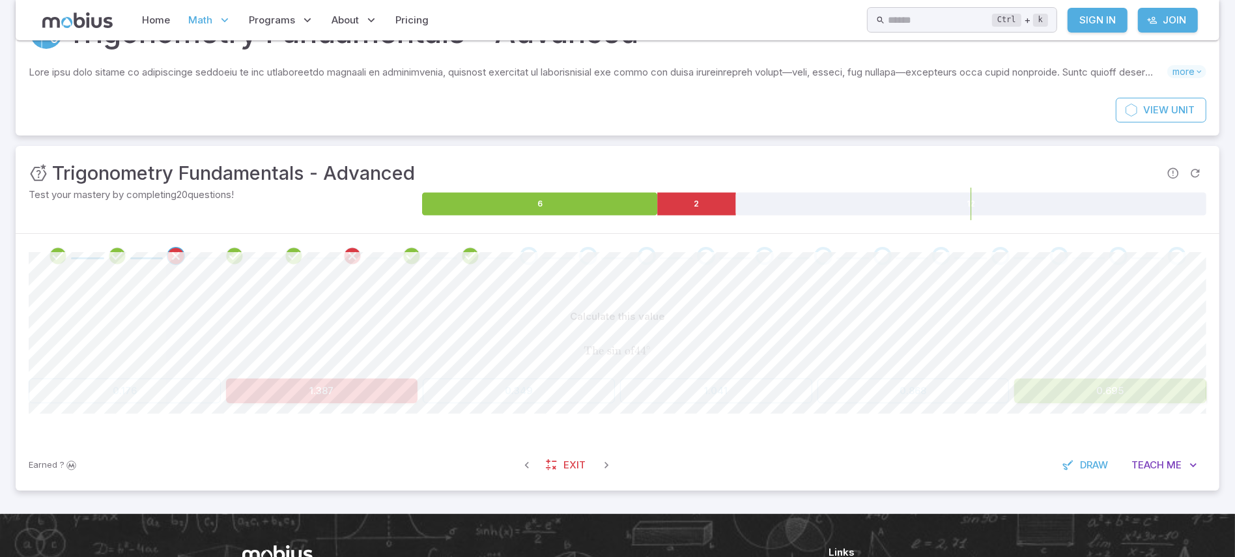
click at [524, 250] on div "Go to the next question" at bounding box center [529, 256] width 18 height 18
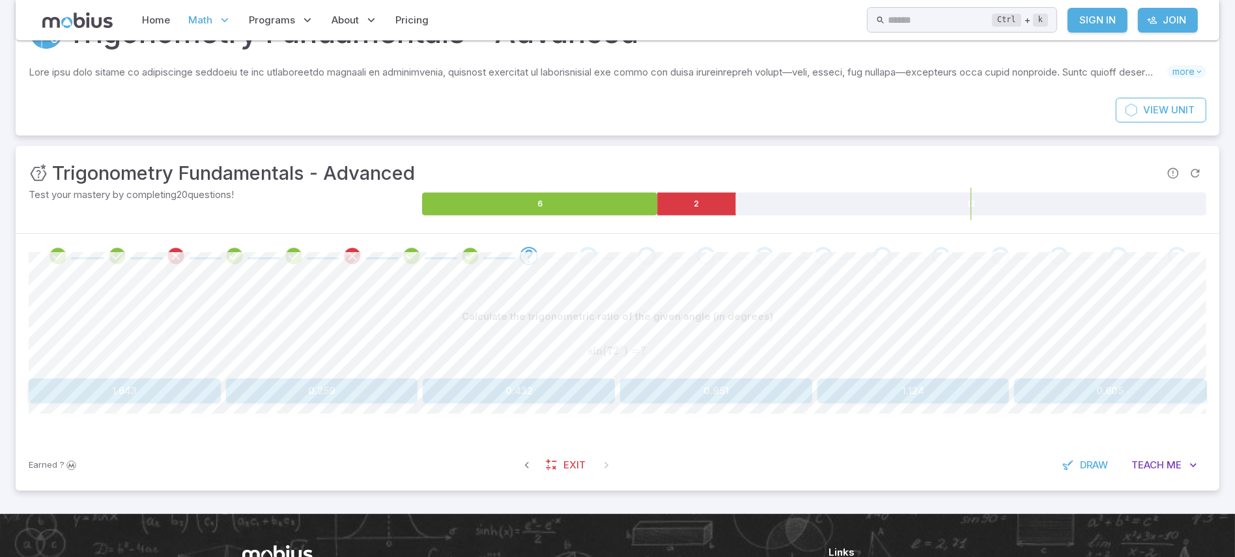
click at [174, 253] on icon "Review your answer" at bounding box center [176, 256] width 20 height 20
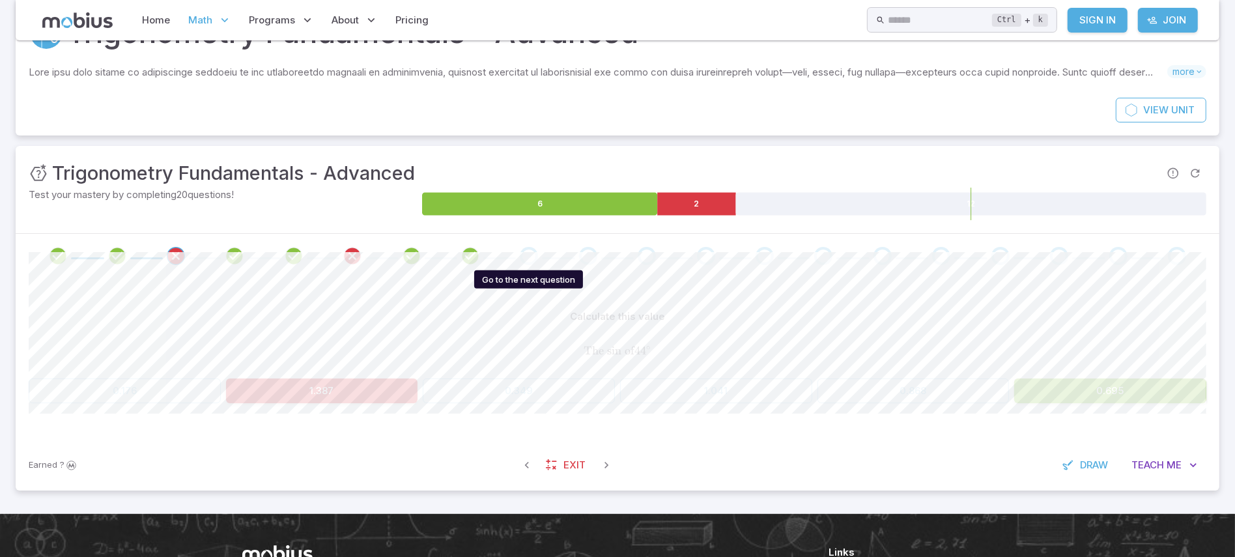
click at [524, 257] on div "Go to the next question" at bounding box center [529, 256] width 18 height 18
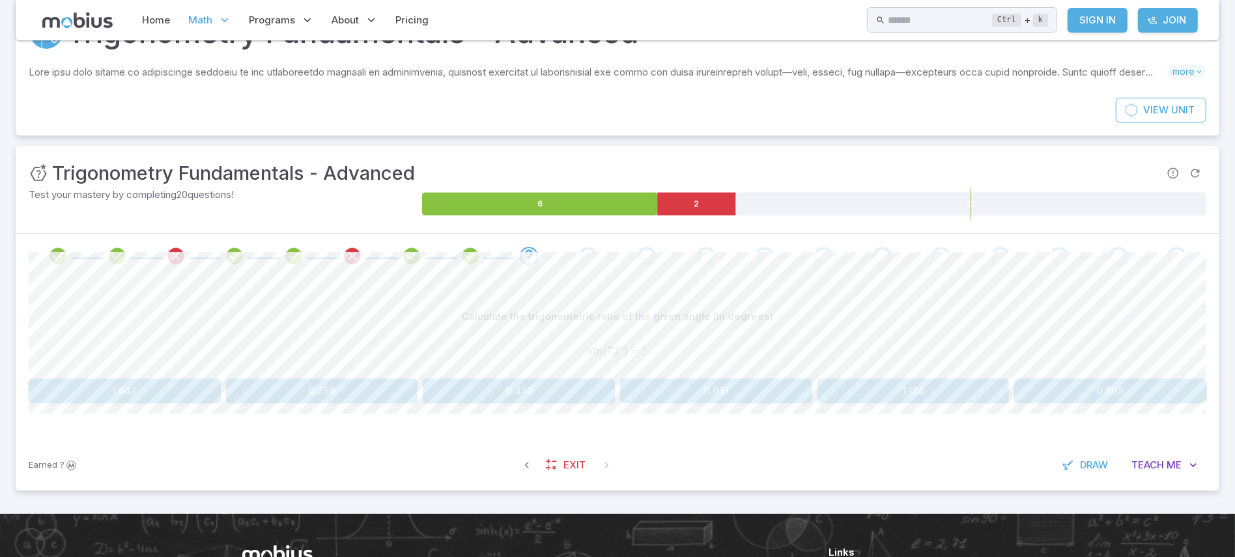
click at [932, 377] on div "Calculate the trigonometric ratio of the given angle (in degrees) sin ( 7 2 ∘ )…" at bounding box center [618, 353] width 1178 height 99
click at [932, 382] on button "1.124" at bounding box center [914, 390] width 192 height 25
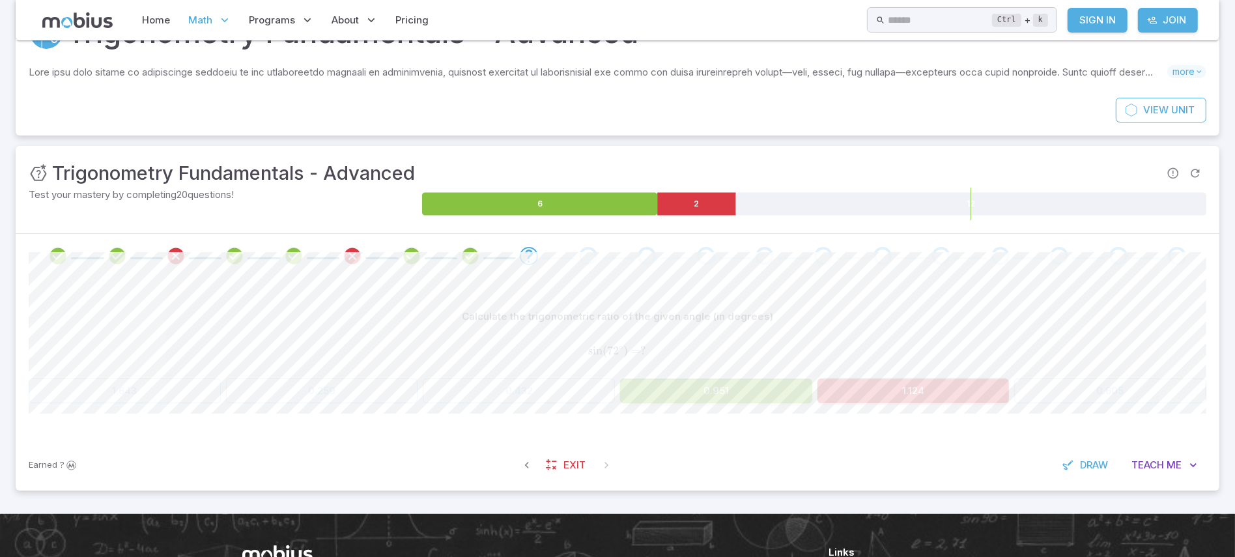
click at [925, 325] on div "Calculate the trigonometric ratio of the given angle (in degrees)" at bounding box center [618, 316] width 1178 height 25
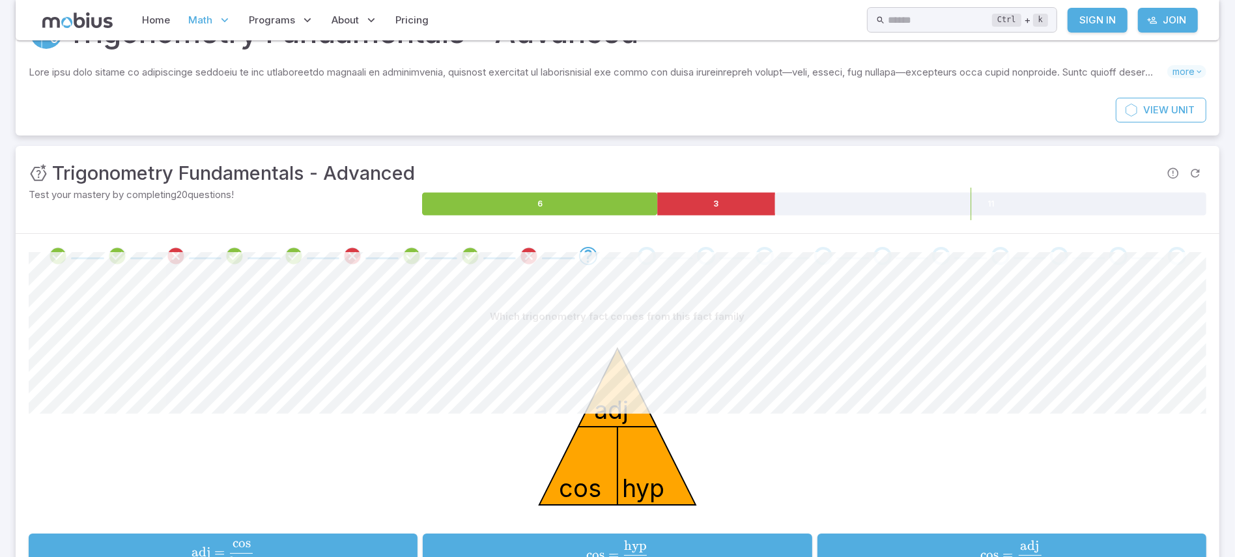
click at [925, 325] on div "Which trigonometry fact comes from this fact family" at bounding box center [618, 316] width 1178 height 25
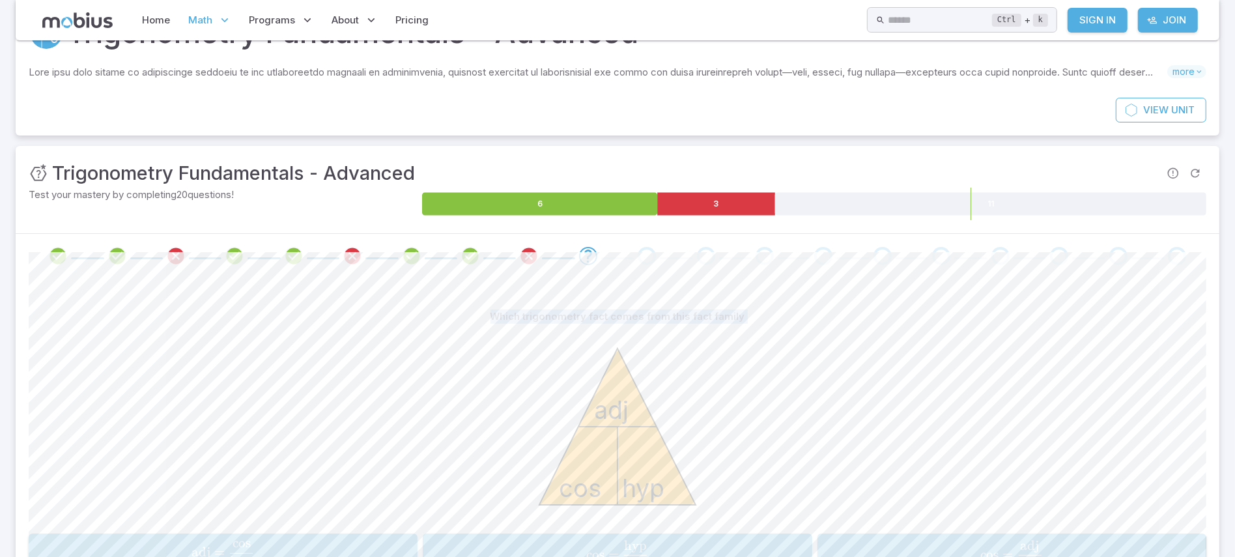
click at [925, 325] on div "Which trigonometry fact comes from this fact family" at bounding box center [618, 316] width 1178 height 25
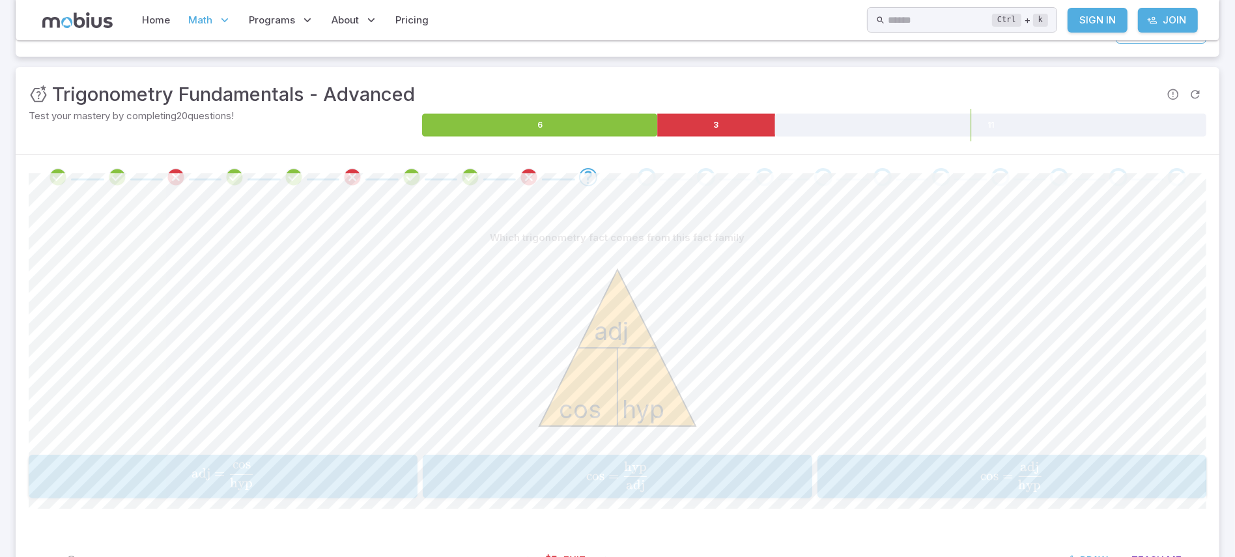
scroll to position [169, 0]
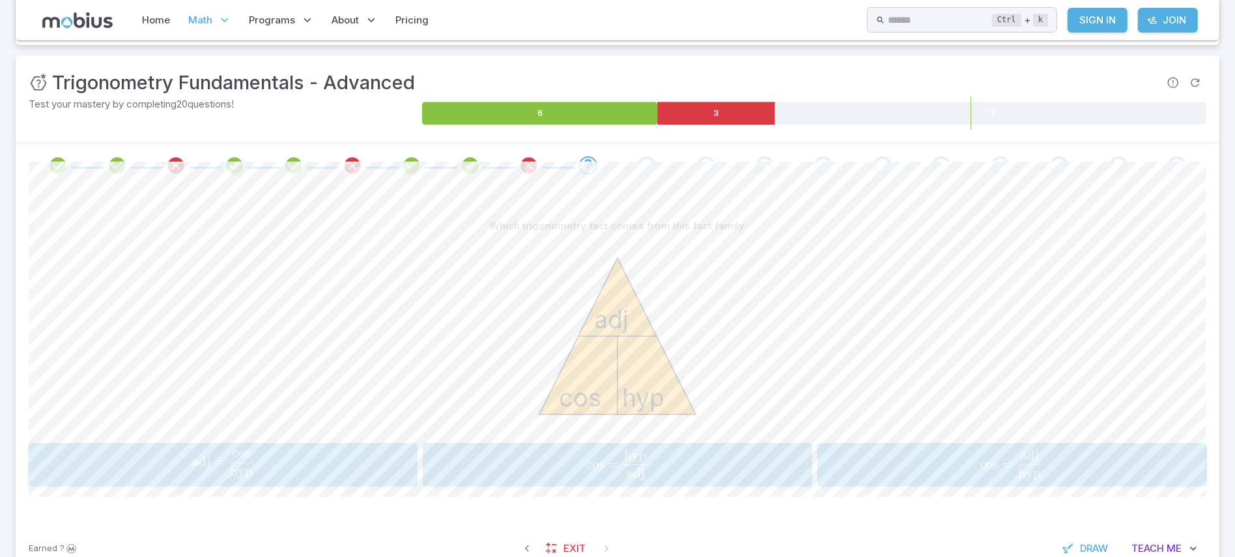
click at [940, 463] on span "cos = hyp adj ​" at bounding box center [1011, 465] width 381 height 31
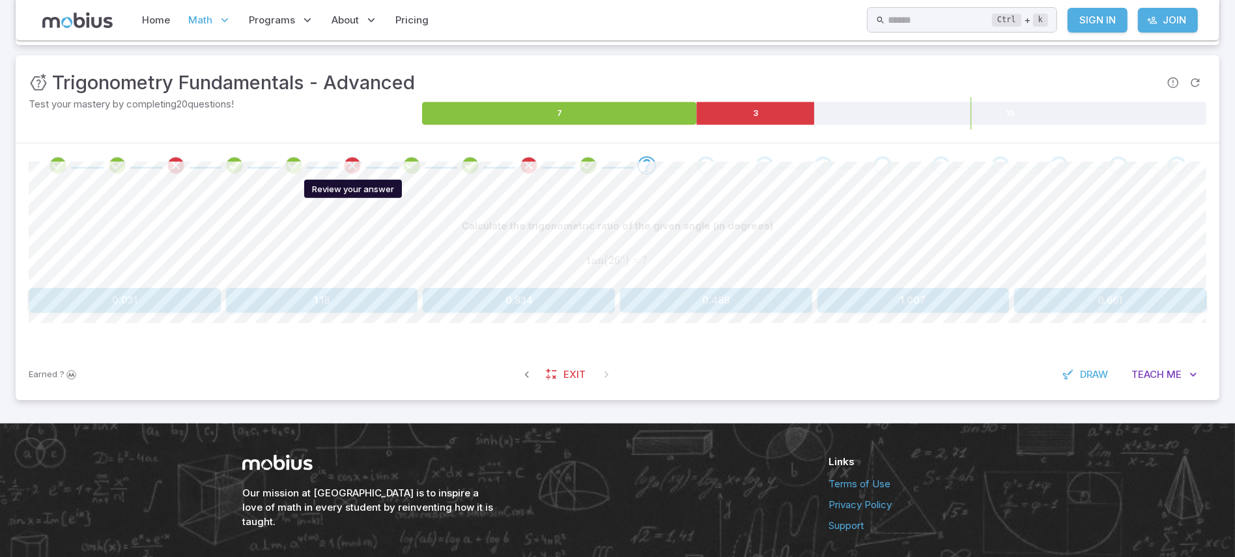
click at [348, 169] on icon "Review your answer" at bounding box center [353, 166] width 20 height 20
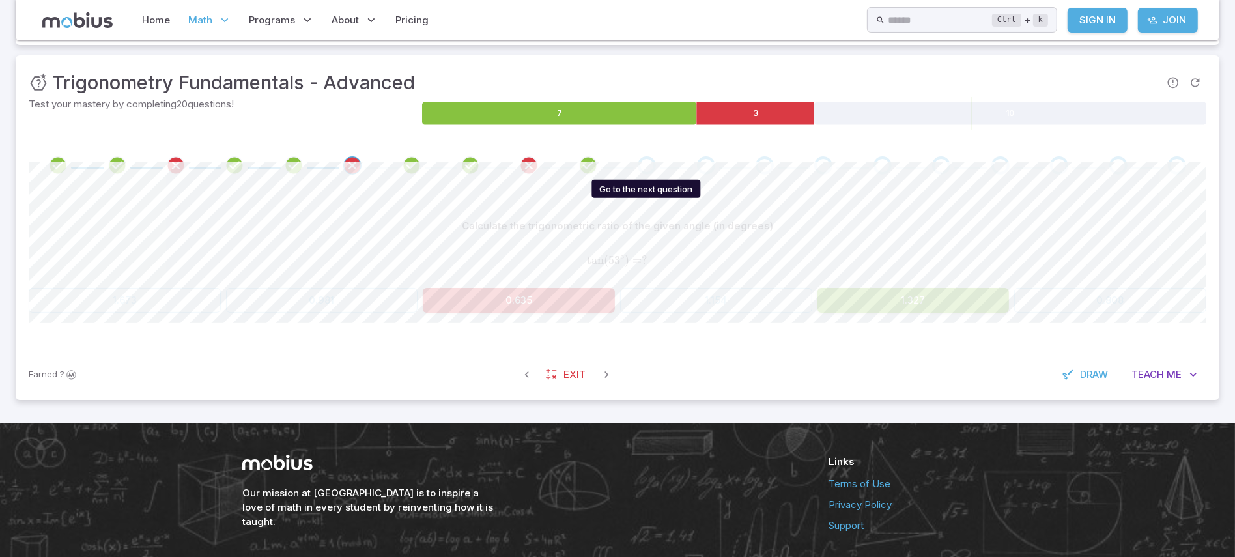
click at [644, 167] on div "Go to the next question" at bounding box center [647, 165] width 18 height 18
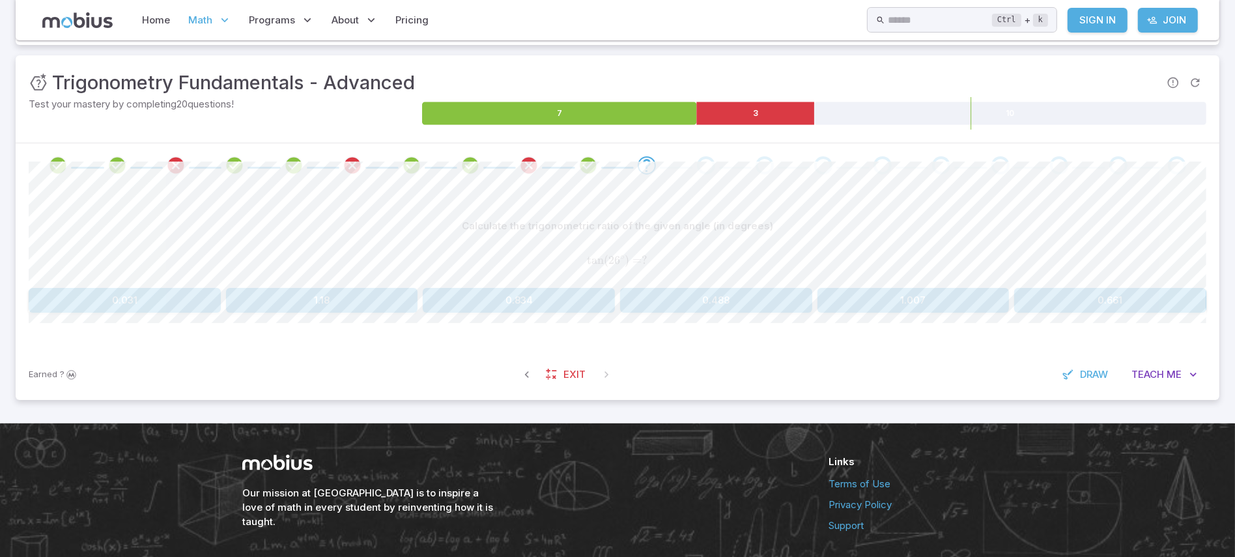
click at [884, 296] on button "1.007" at bounding box center [914, 300] width 192 height 25
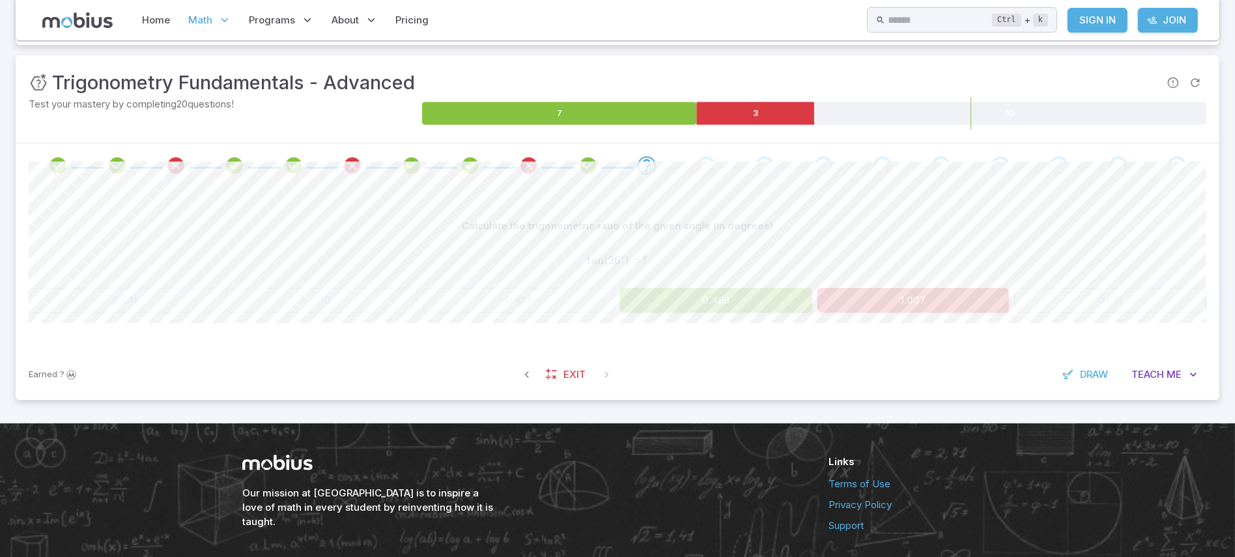
click at [902, 236] on div "Calculate the trigonometric ratio of the given angle (in degrees)" at bounding box center [618, 226] width 1178 height 25
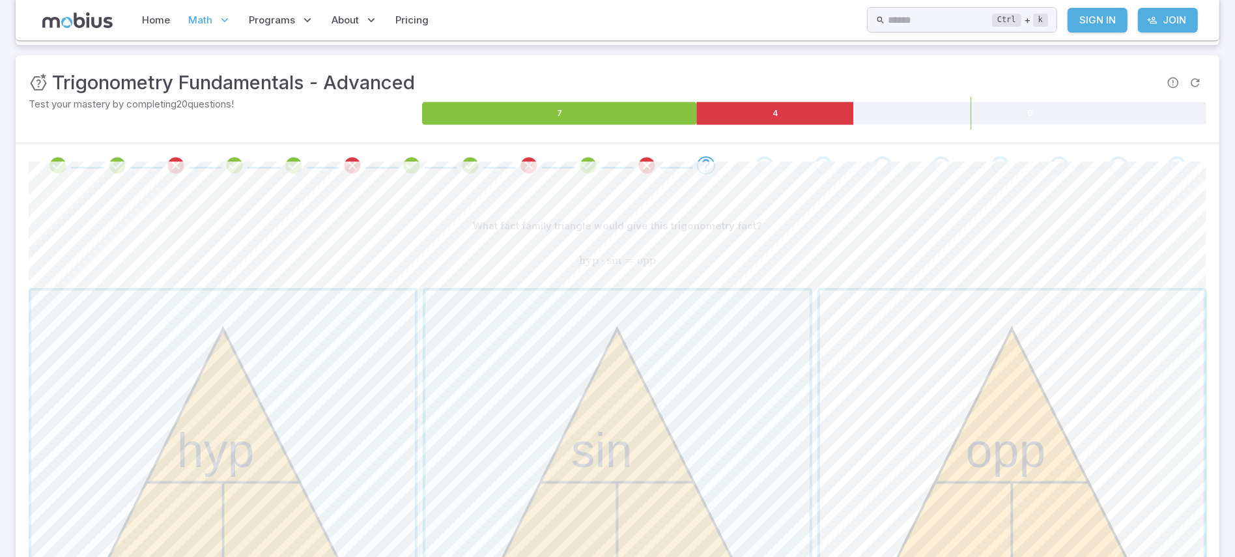
click at [954, 295] on span "button" at bounding box center [1012, 483] width 384 height 384
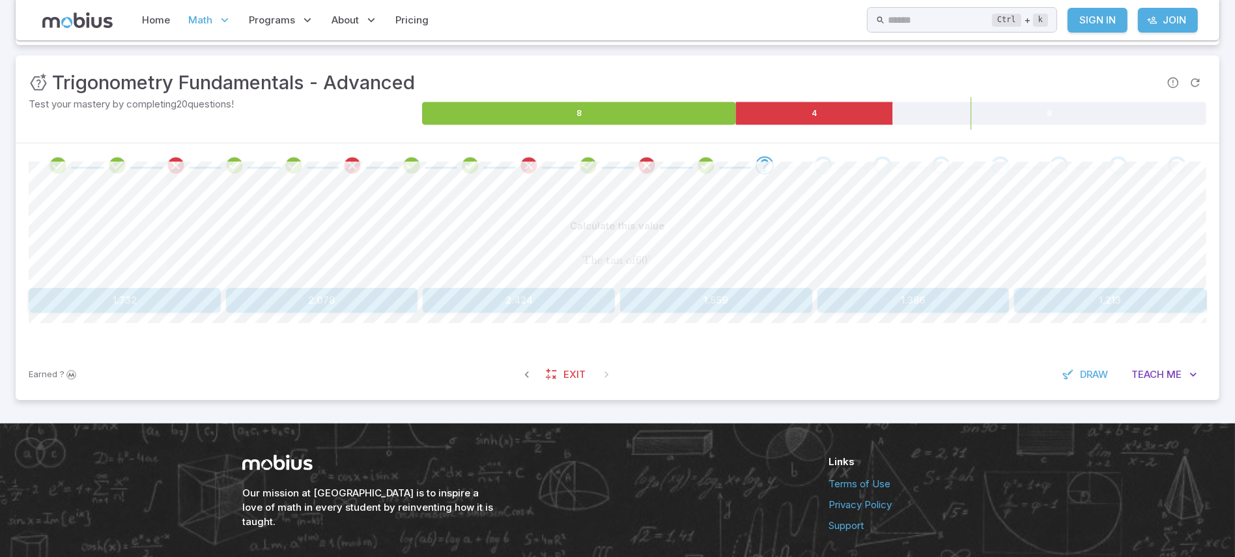
click at [921, 293] on button "1.386" at bounding box center [914, 300] width 192 height 25
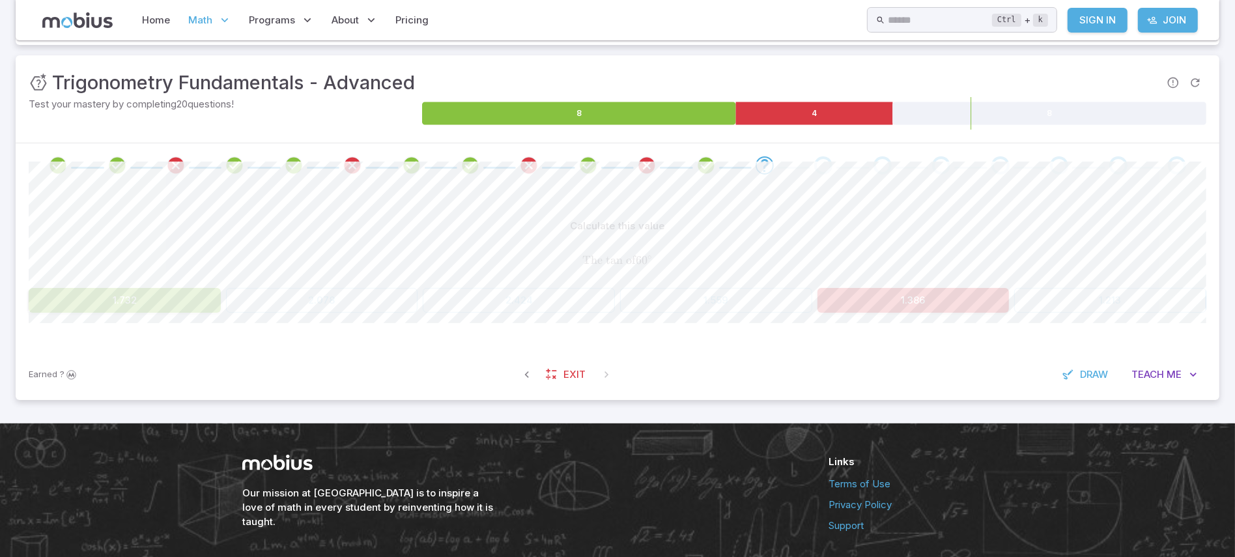
click at [1030, 239] on div "Calculate this value The tan of 6 0 ∘ \text{The tan of }60^{\circ} The tan of 6…" at bounding box center [618, 248] width 1178 height 69
click at [1030, 244] on div "The tan of 6 0 ∘ \text{The tan of }60^{\circ} The tan of 6 0 ∘" at bounding box center [618, 261] width 1178 height 34
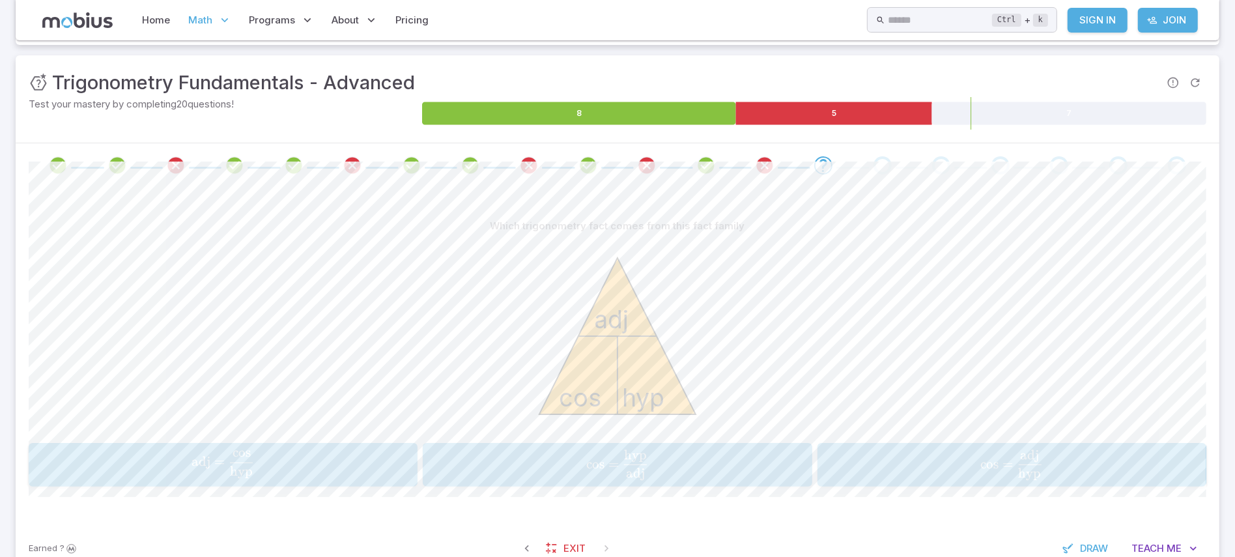
click at [1014, 478] on span "cos = hyp adj ​" at bounding box center [1011, 465] width 381 height 31
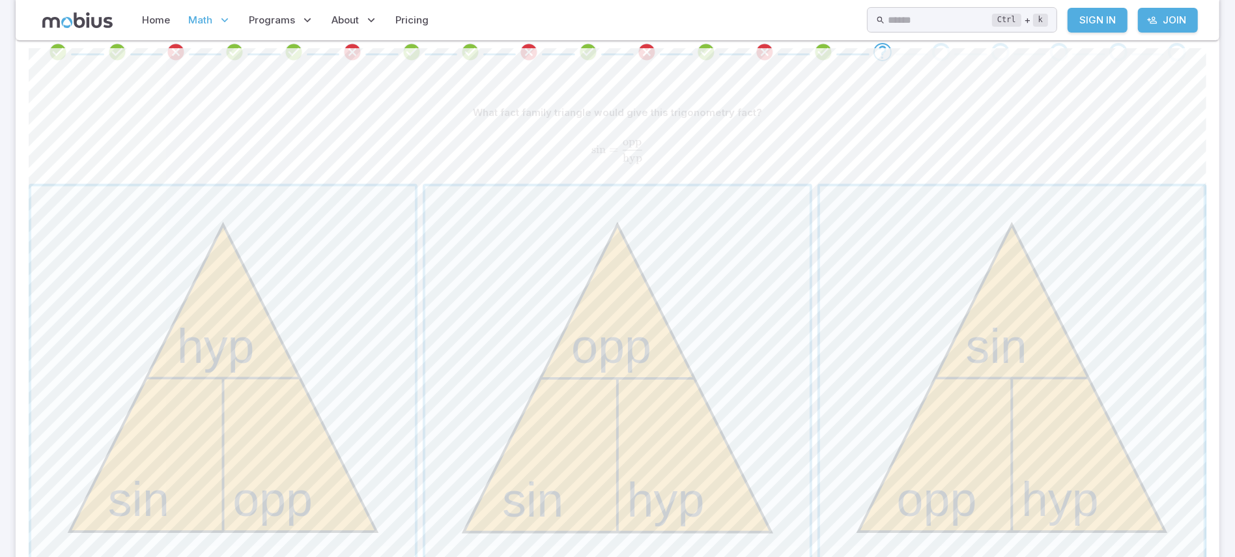
scroll to position [285, 0]
click at [693, 333] on span "button" at bounding box center [617, 375] width 384 height 384
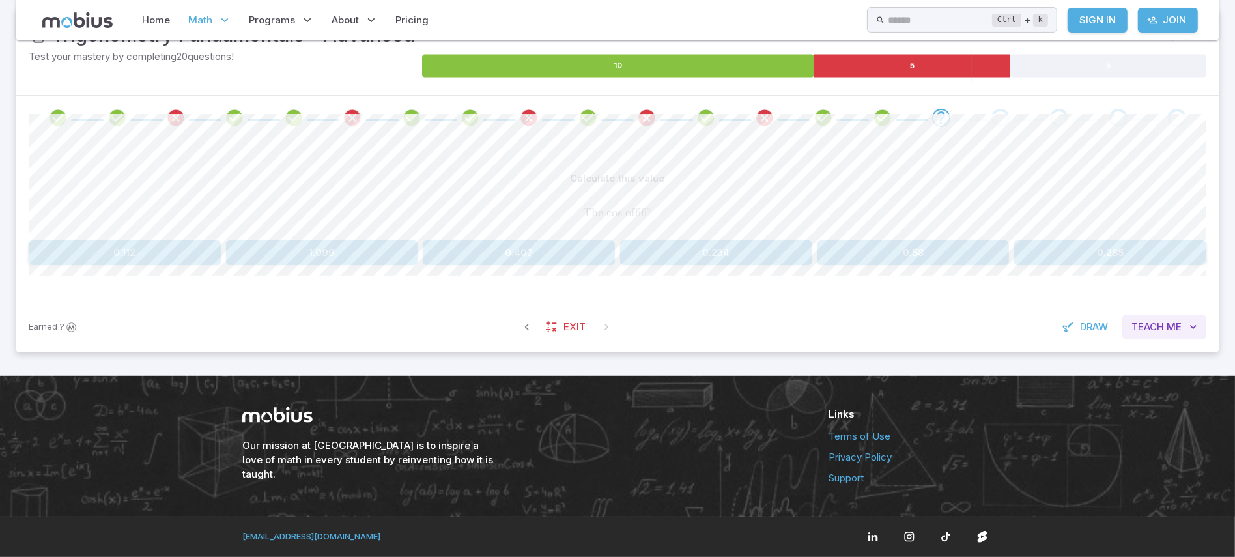
click at [1177, 336] on button "Teach Me" at bounding box center [1164, 327] width 84 height 25
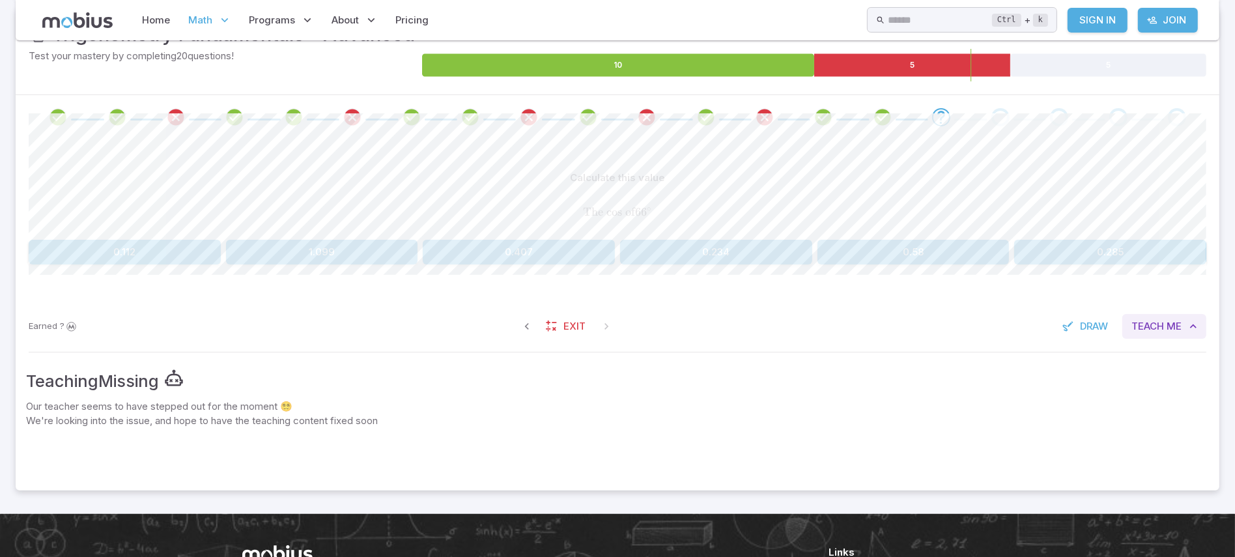
click at [1177, 336] on button "Teach Me" at bounding box center [1164, 326] width 84 height 25
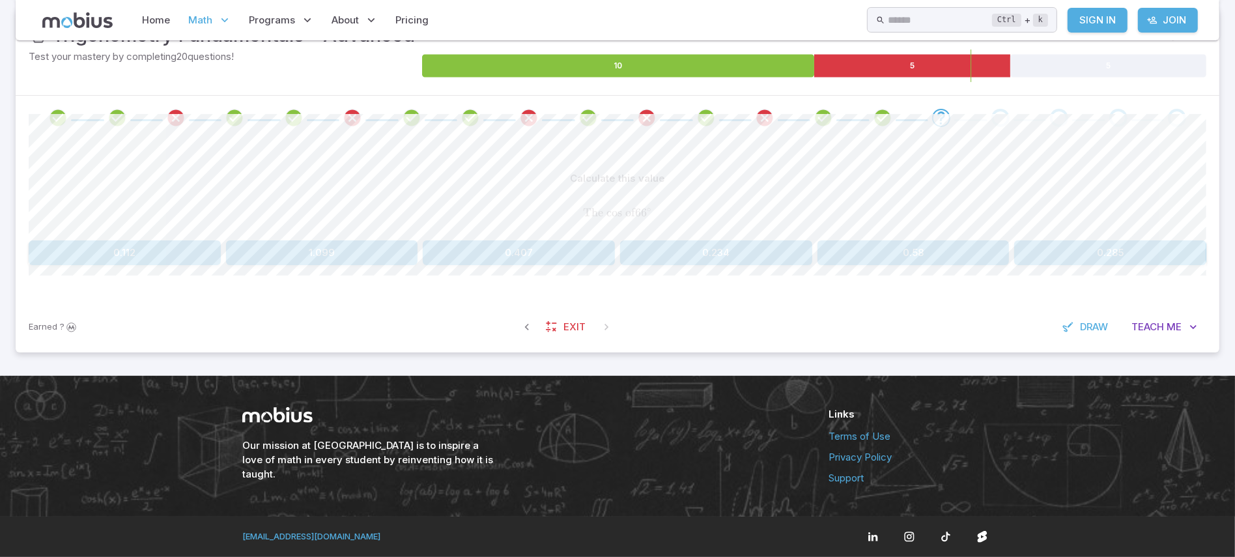
click at [384, 263] on button "1.099" at bounding box center [322, 252] width 192 height 25
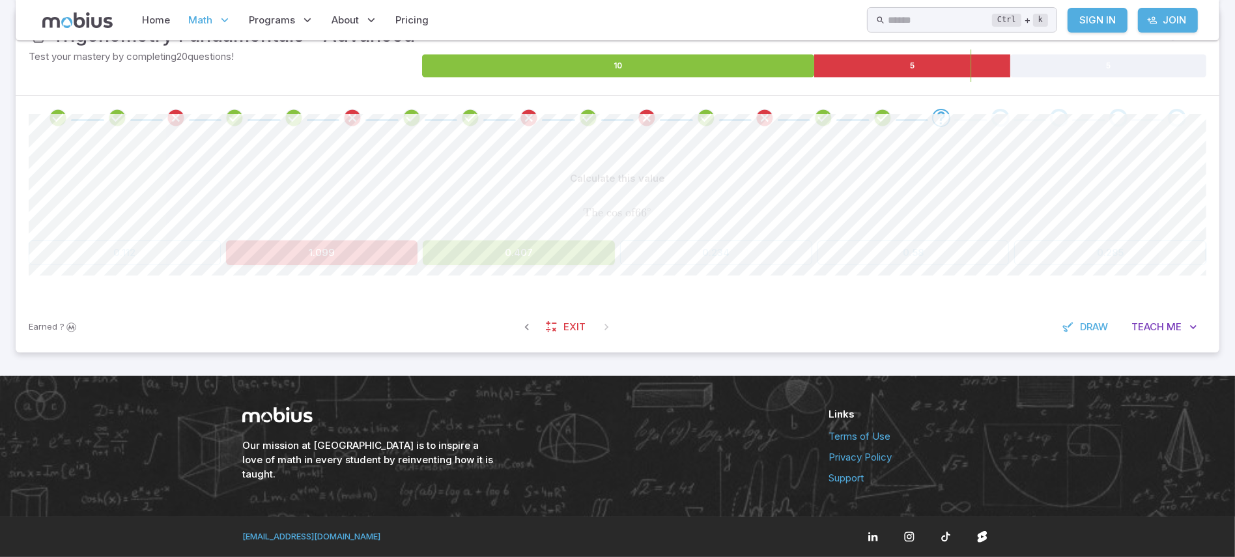
click at [758, 188] on div "Calculate this value" at bounding box center [618, 178] width 1178 height 25
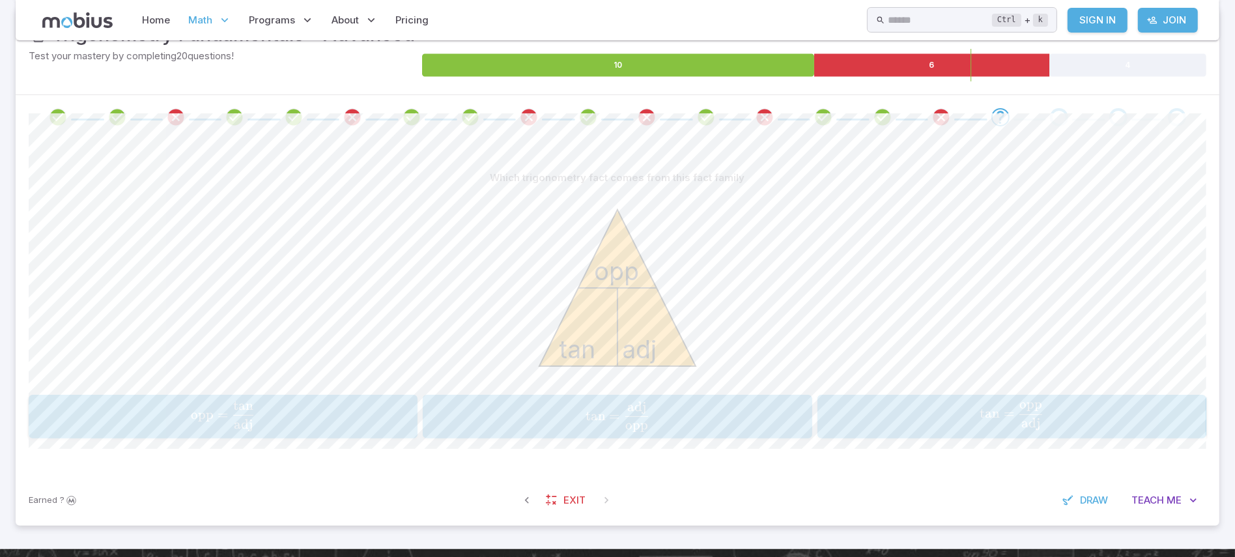
click at [930, 423] on span "tan = adj opp ​" at bounding box center [1011, 416] width 381 height 27
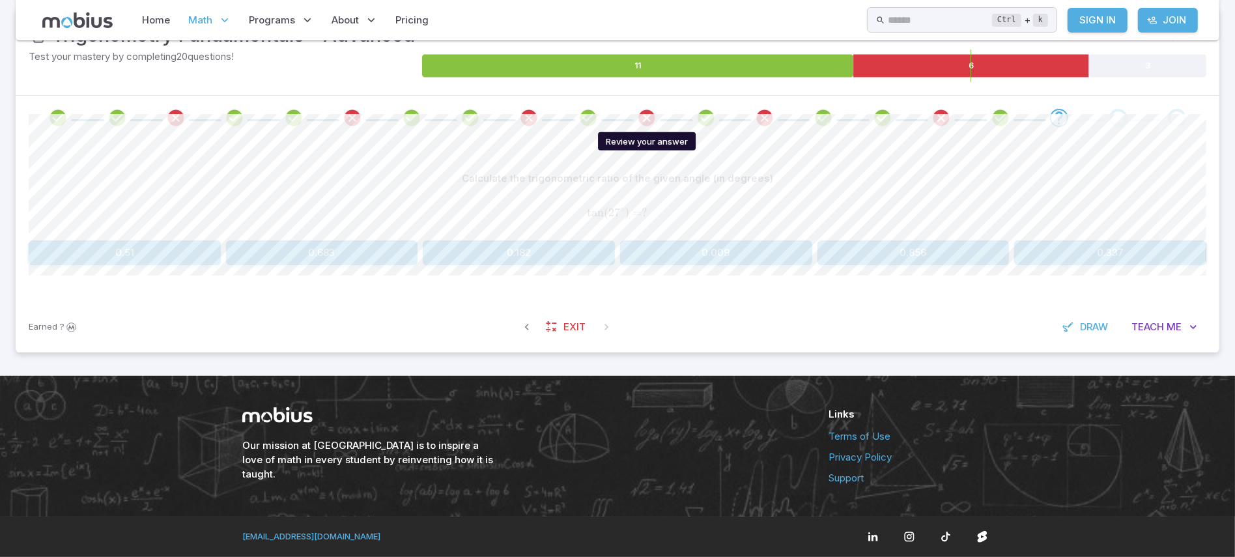
click at [645, 119] on icon "Review your answer" at bounding box center [647, 118] width 20 height 20
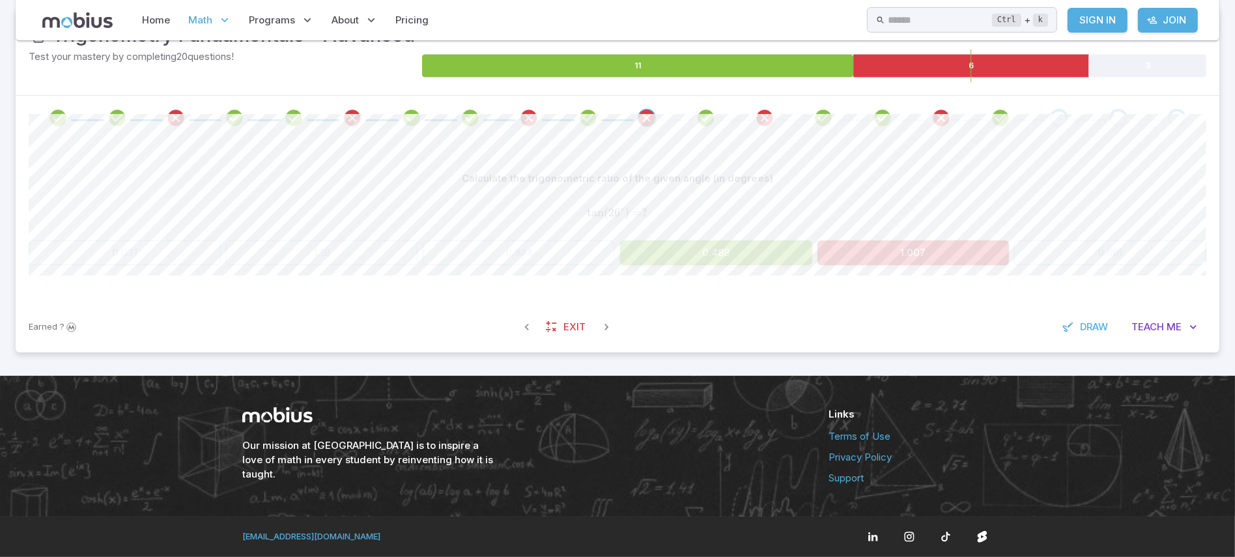
click at [1051, 109] on span at bounding box center [1059, 118] width 18 height 18
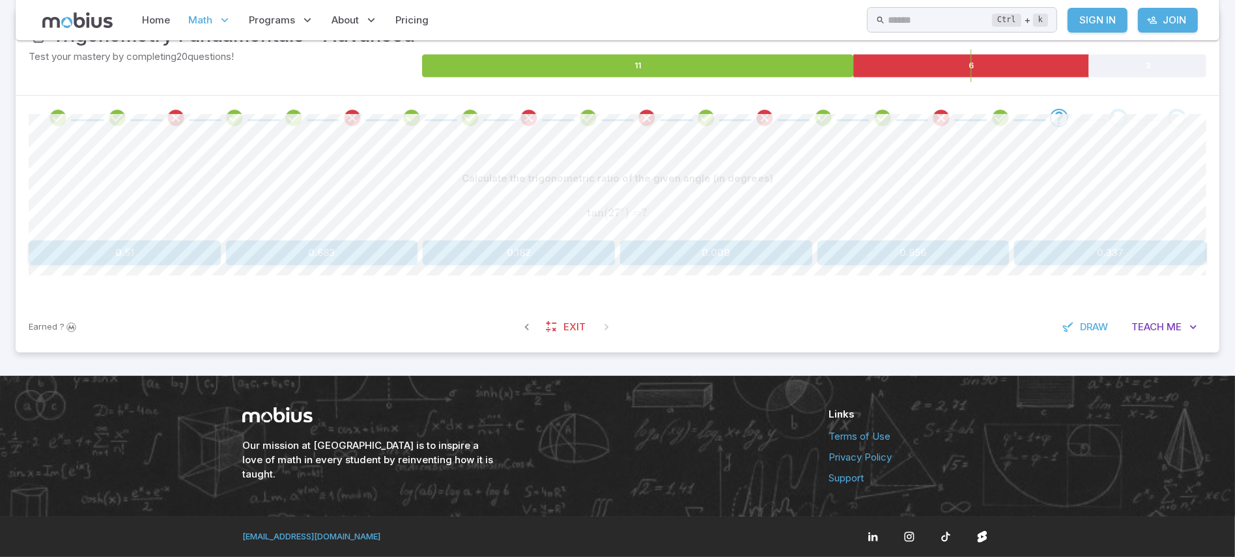
click at [384, 264] on button "0.683" at bounding box center [322, 252] width 192 height 25
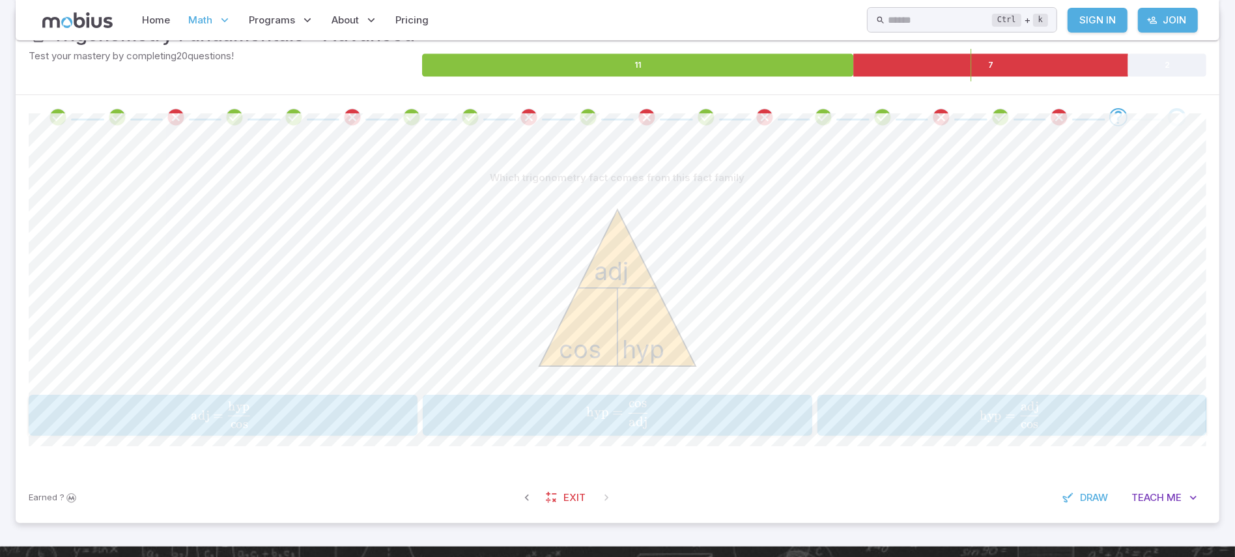
click at [950, 428] on span "hyp = cos adj ​" at bounding box center [1010, 414] width 354 height 27
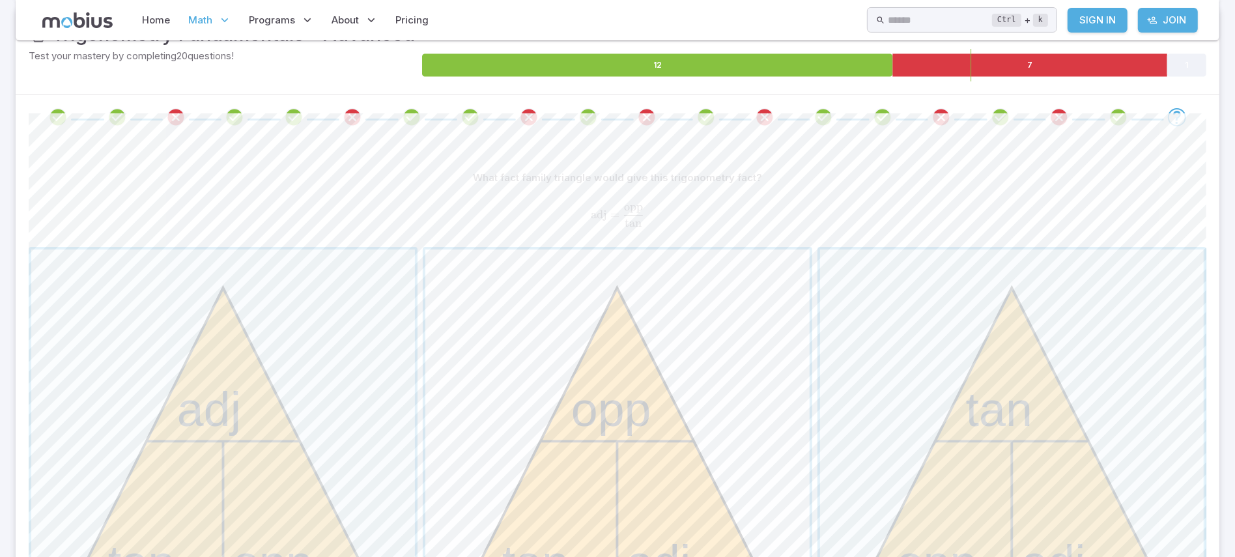
click at [726, 385] on span "button" at bounding box center [617, 442] width 384 height 384
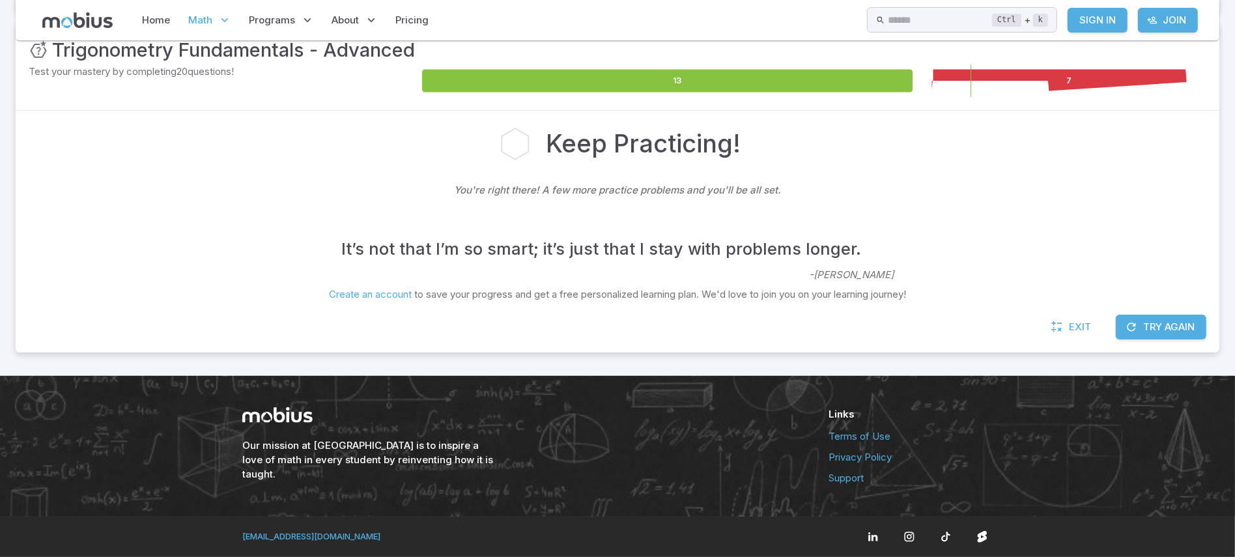
scroll to position [201, 0]
click at [1149, 329] on button "Try Again" at bounding box center [1161, 327] width 91 height 25
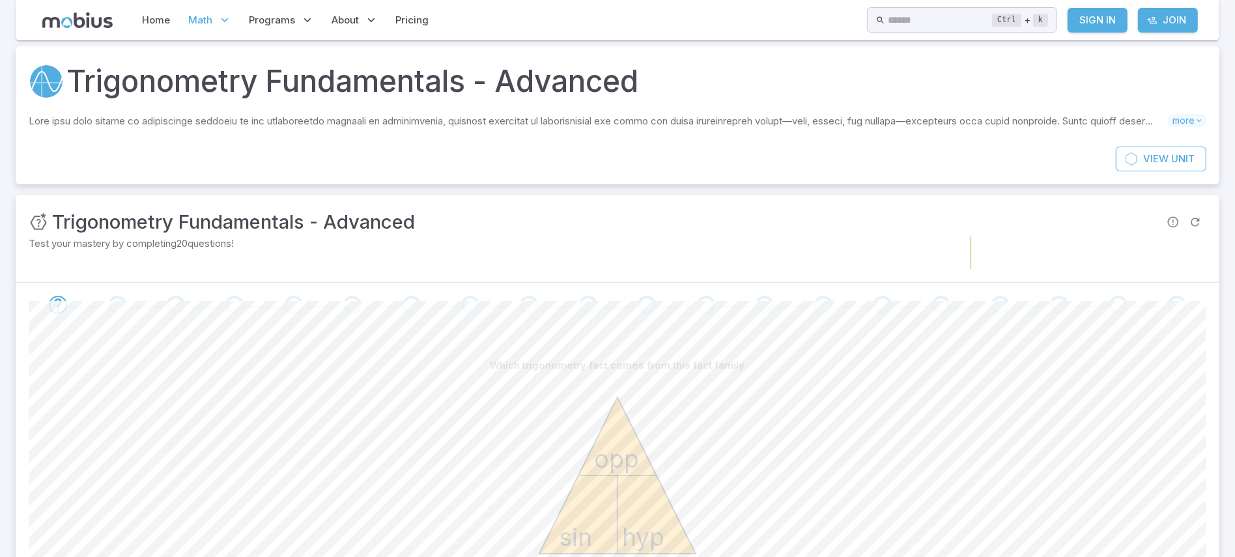
scroll to position [0, 0]
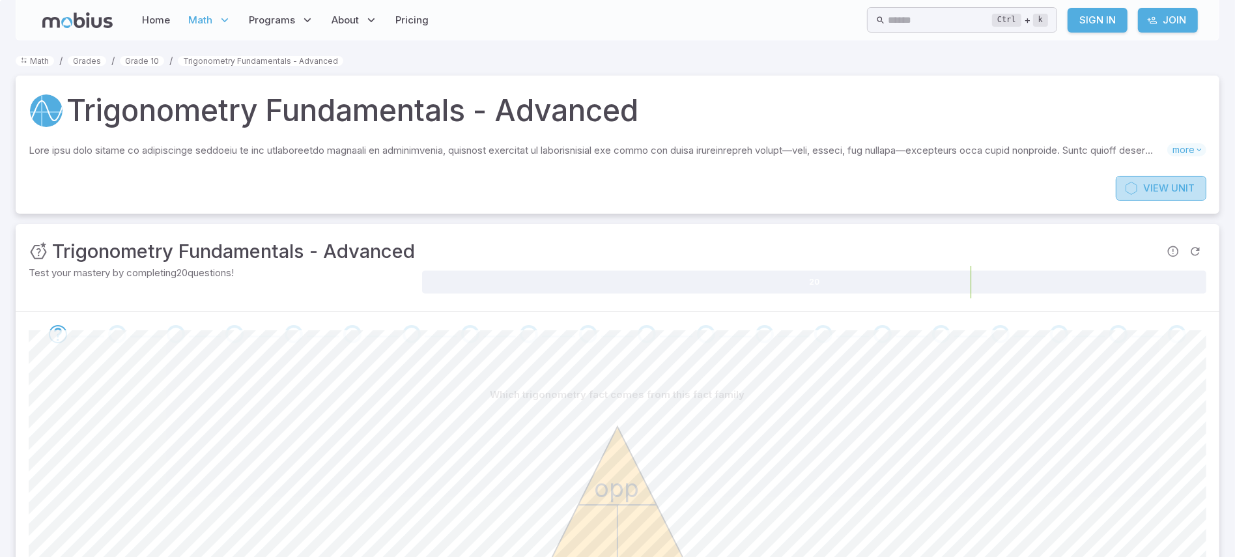
click at [1152, 178] on link "View Unit" at bounding box center [1161, 188] width 91 height 25
